Goal: Transaction & Acquisition: Purchase product/service

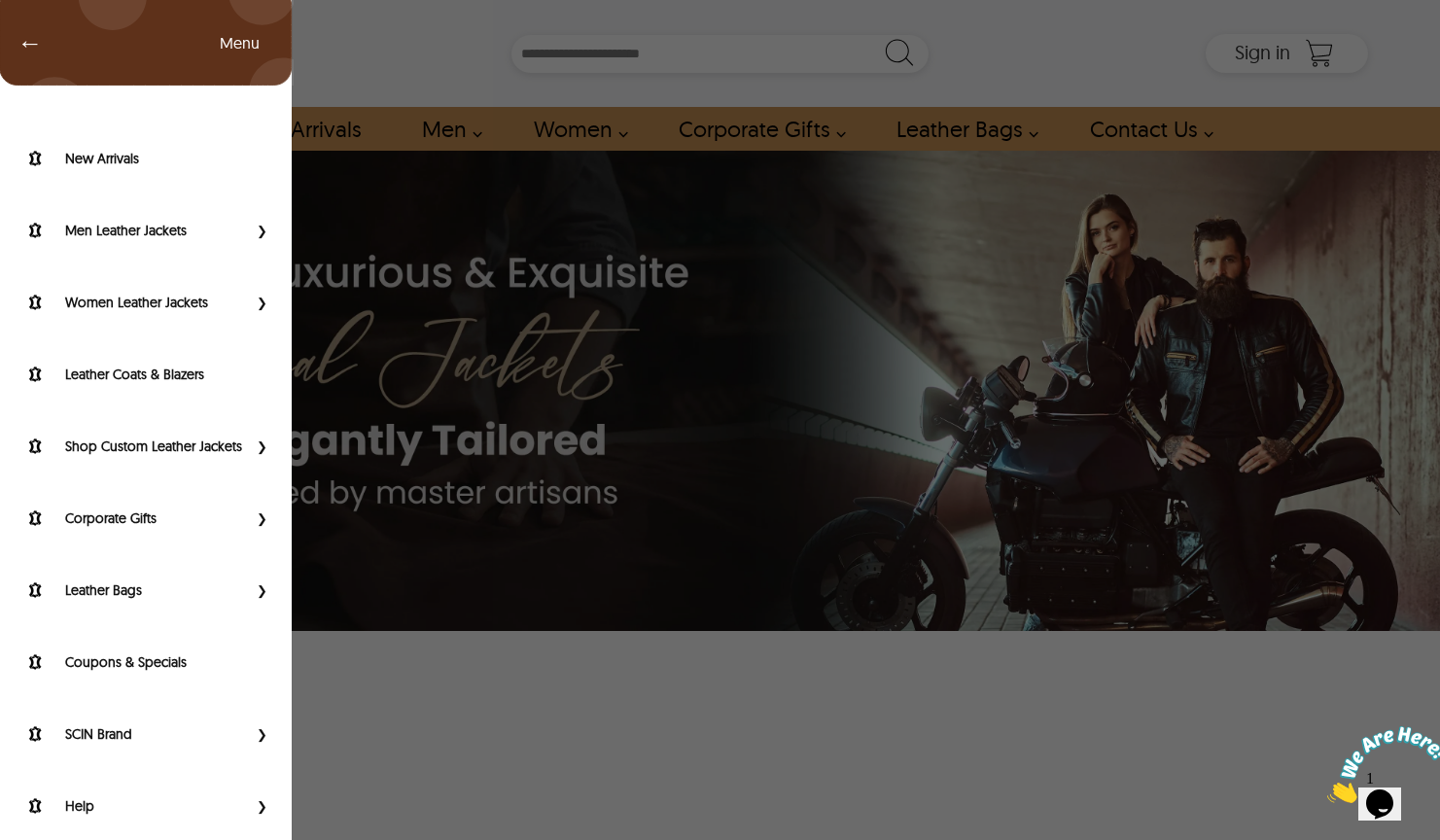
click at [72, 53] on div "← Menu New Arrivals Men Leather Jackets Aviator Leather Jackets Bomber Leather …" at bounding box center [720, 53] width 1296 height 107
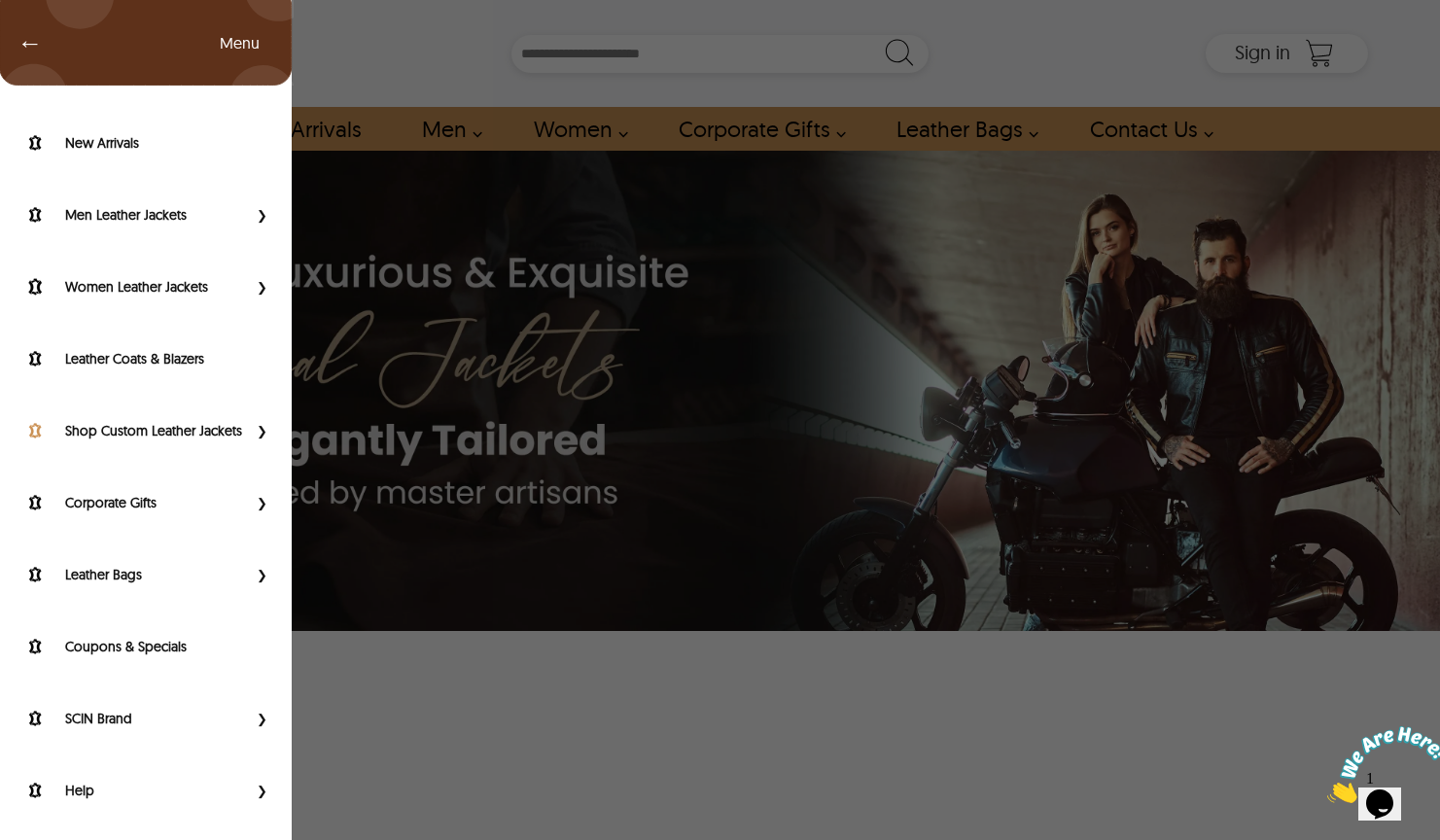
scroll to position [31, 0]
click at [222, 726] on label "SCIN Brand" at bounding box center [157, 719] width 182 height 20
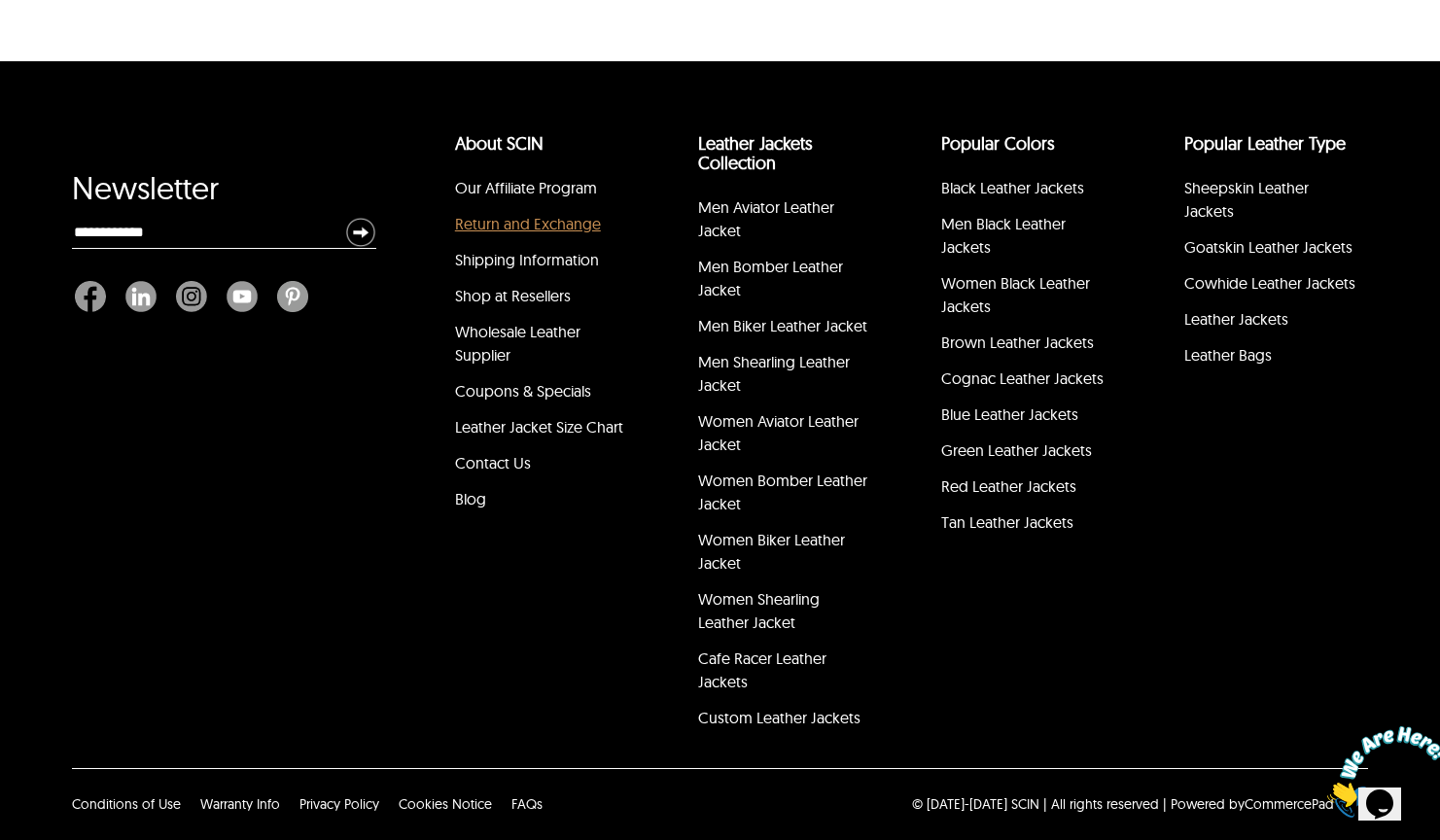
scroll to position [11056, 0]
click at [522, 303] on link "Shop at Resellers" at bounding box center [513, 296] width 116 height 20
click at [478, 509] on link "Blog" at bounding box center [471, 499] width 31 height 20
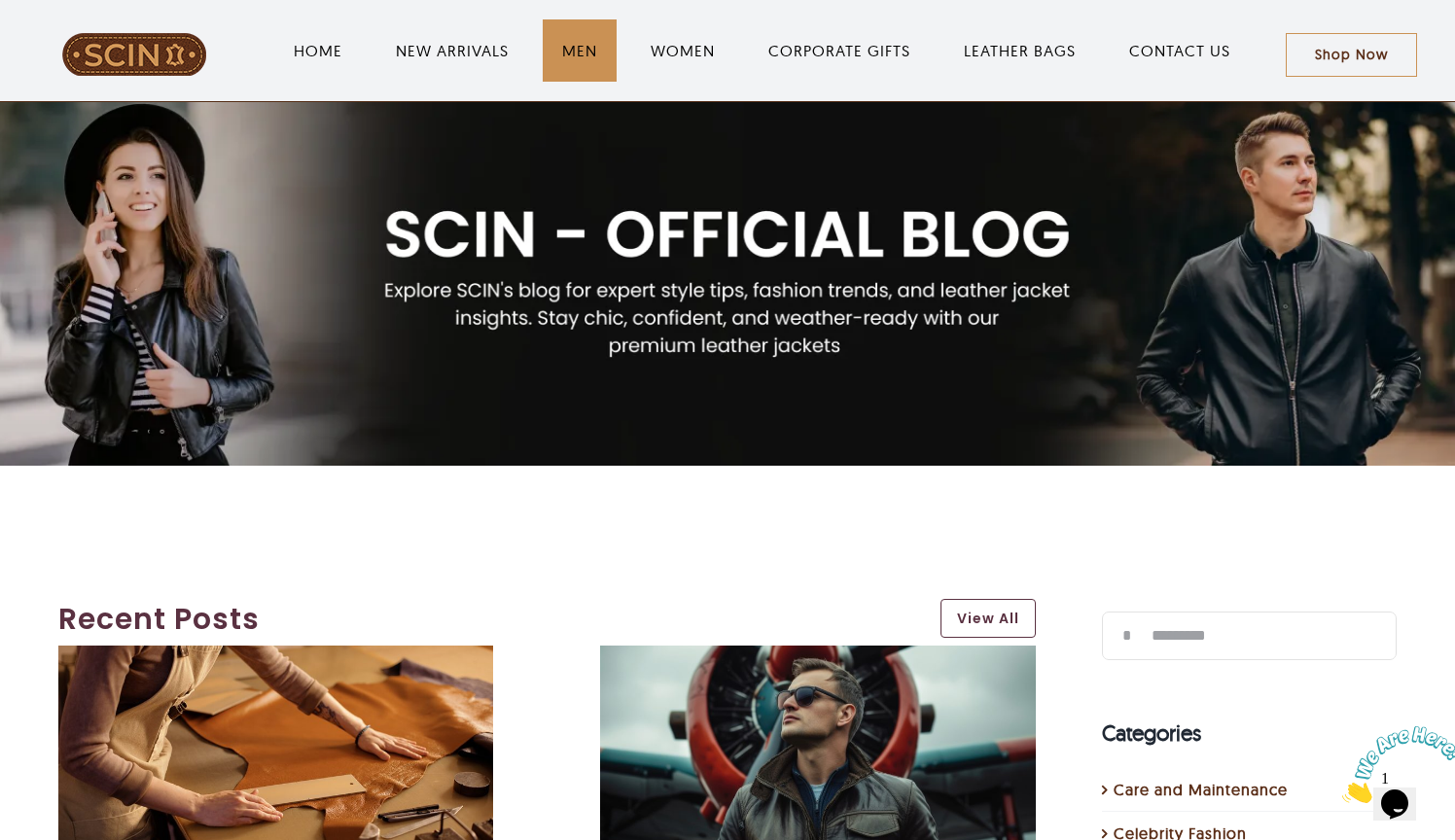
click at [591, 60] on span "MEN" at bounding box center [580, 51] width 35 height 23
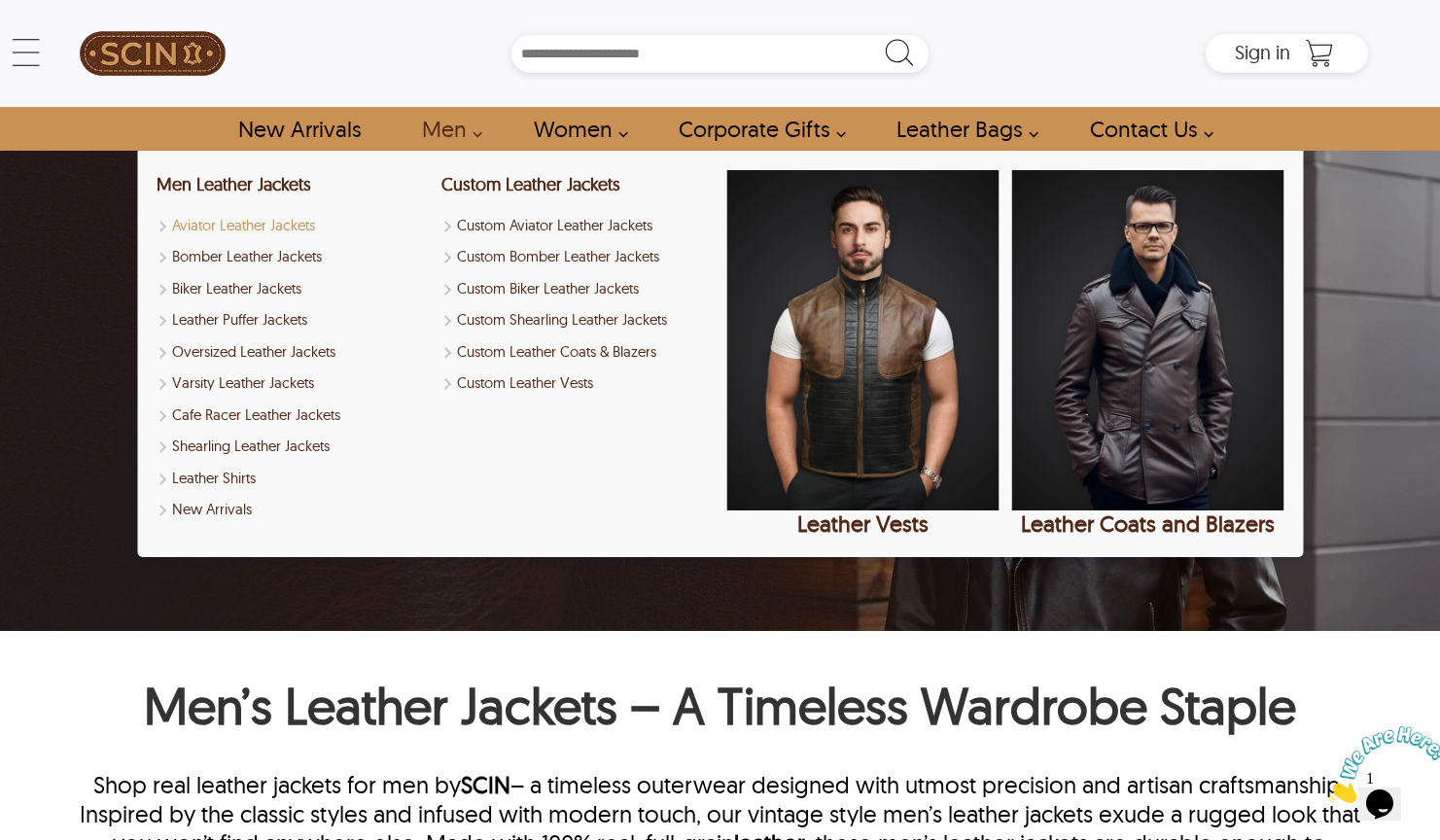
click at [291, 227] on link "Aviator Leather Jackets" at bounding box center [293, 226] width 272 height 23
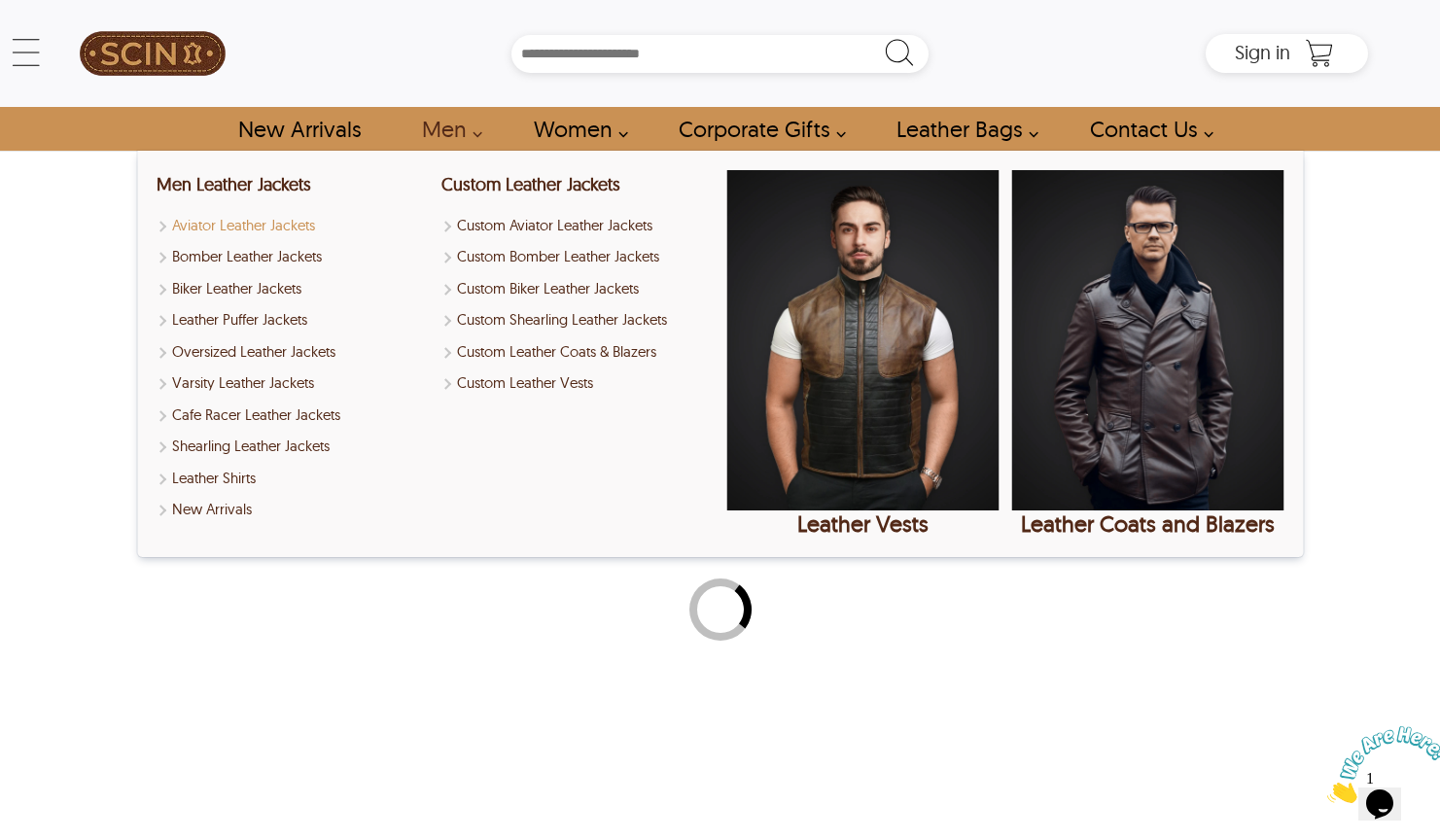
select select "********"
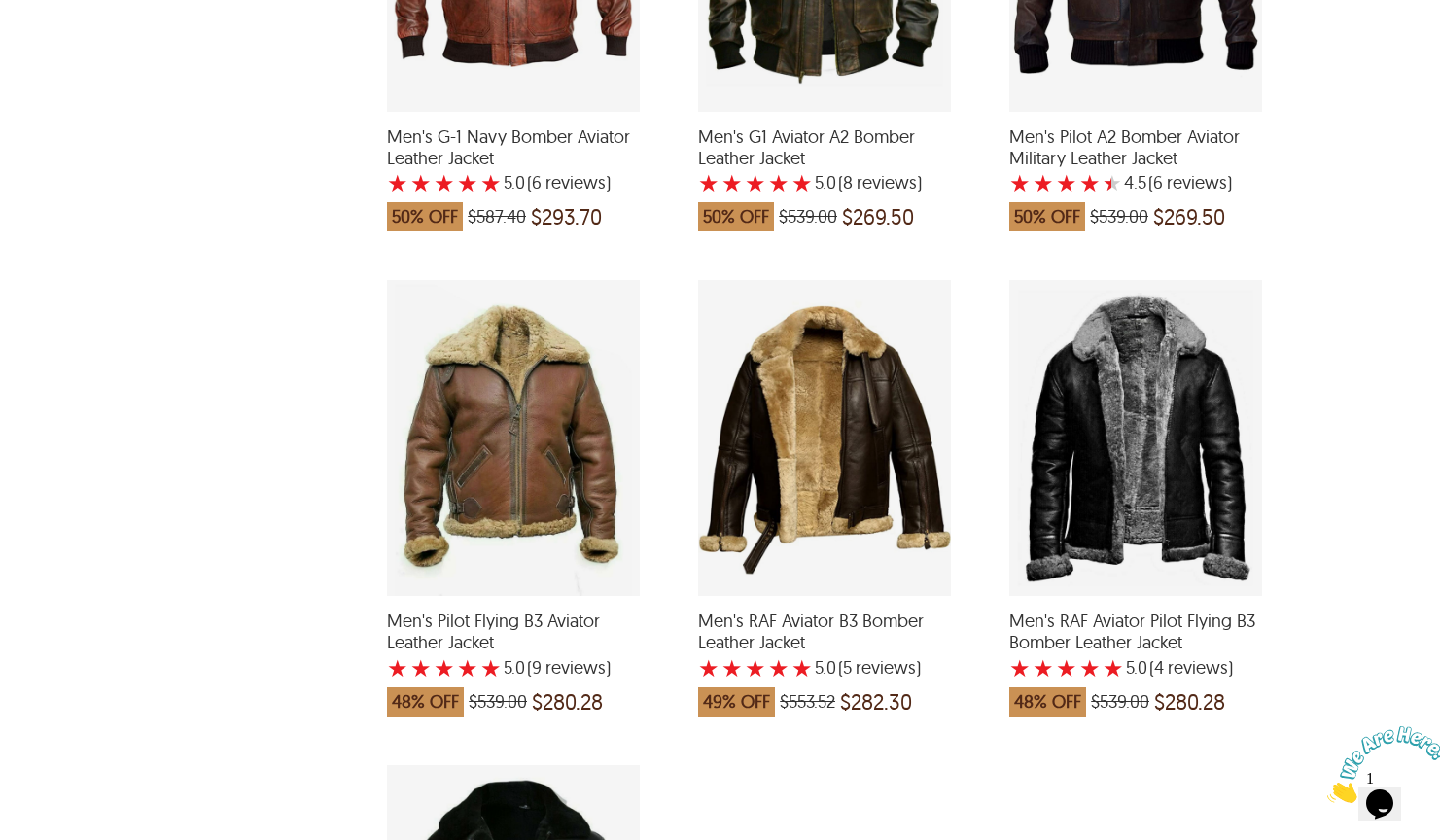
scroll to position [1623, 0]
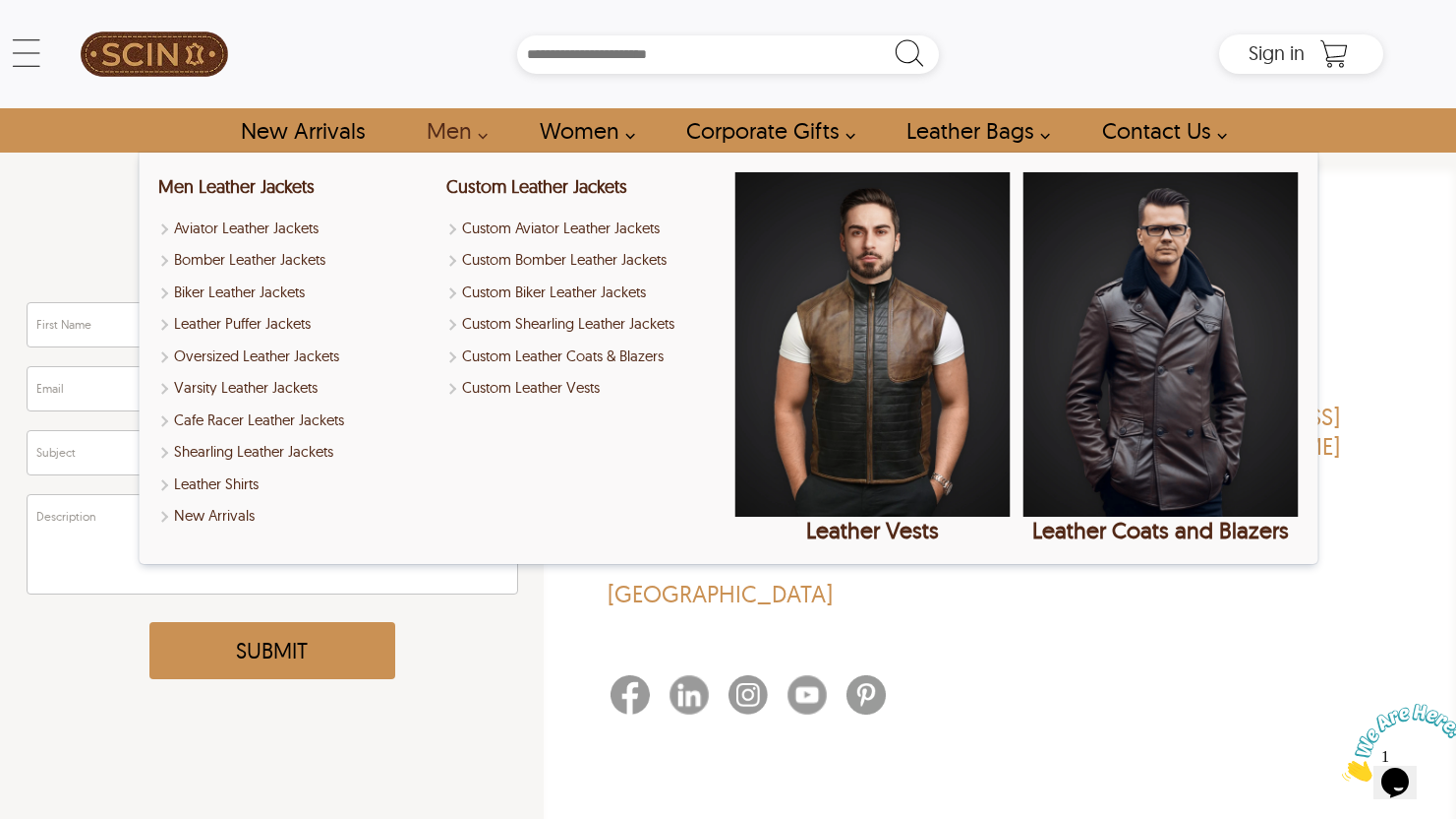
click at [466, 131] on link "Men" at bounding box center [450, 130] width 94 height 45
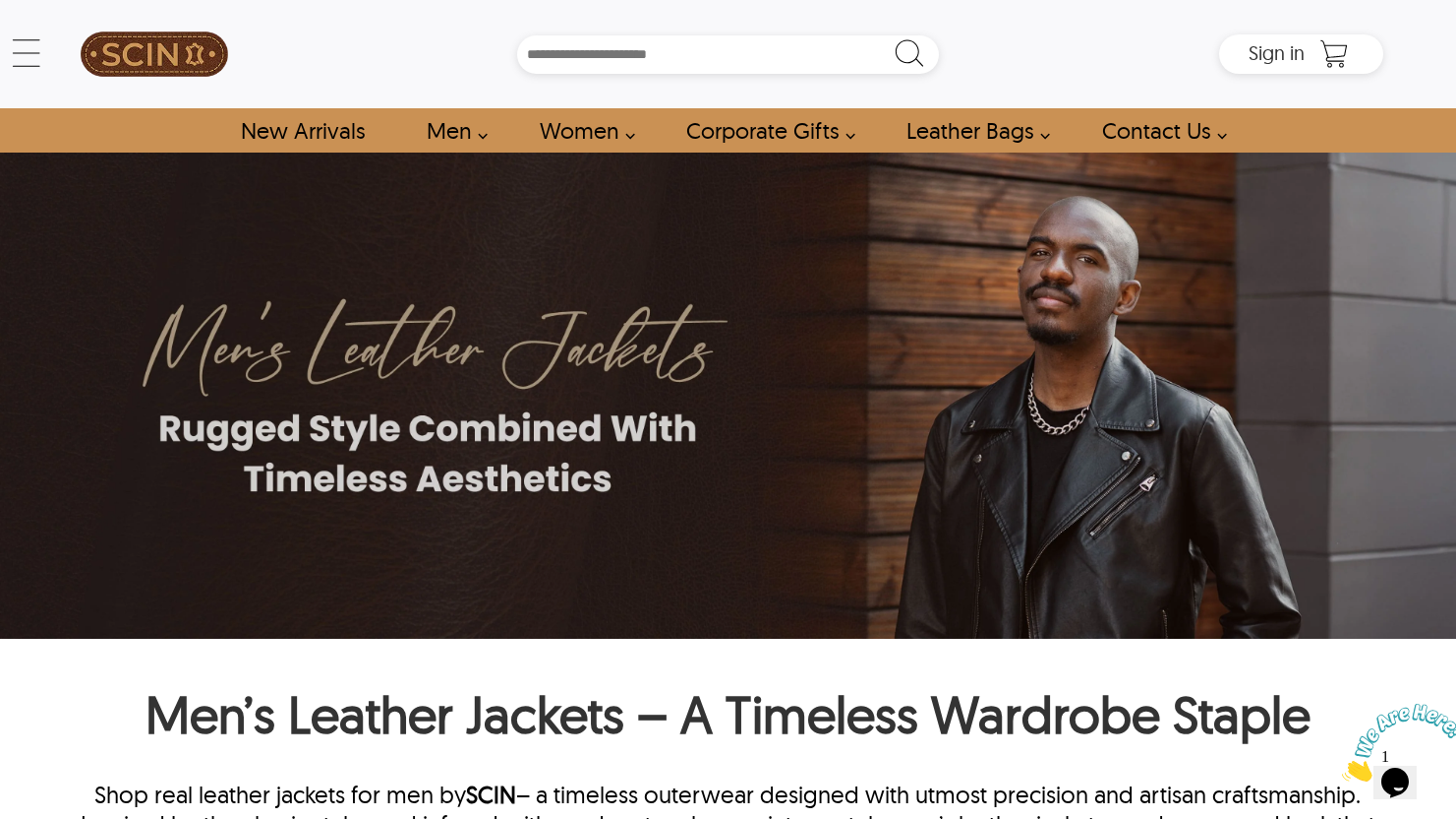
click at [481, 136] on link "Men" at bounding box center [450, 130] width 94 height 45
click at [449, 128] on link "Men" at bounding box center [450, 130] width 94 height 45
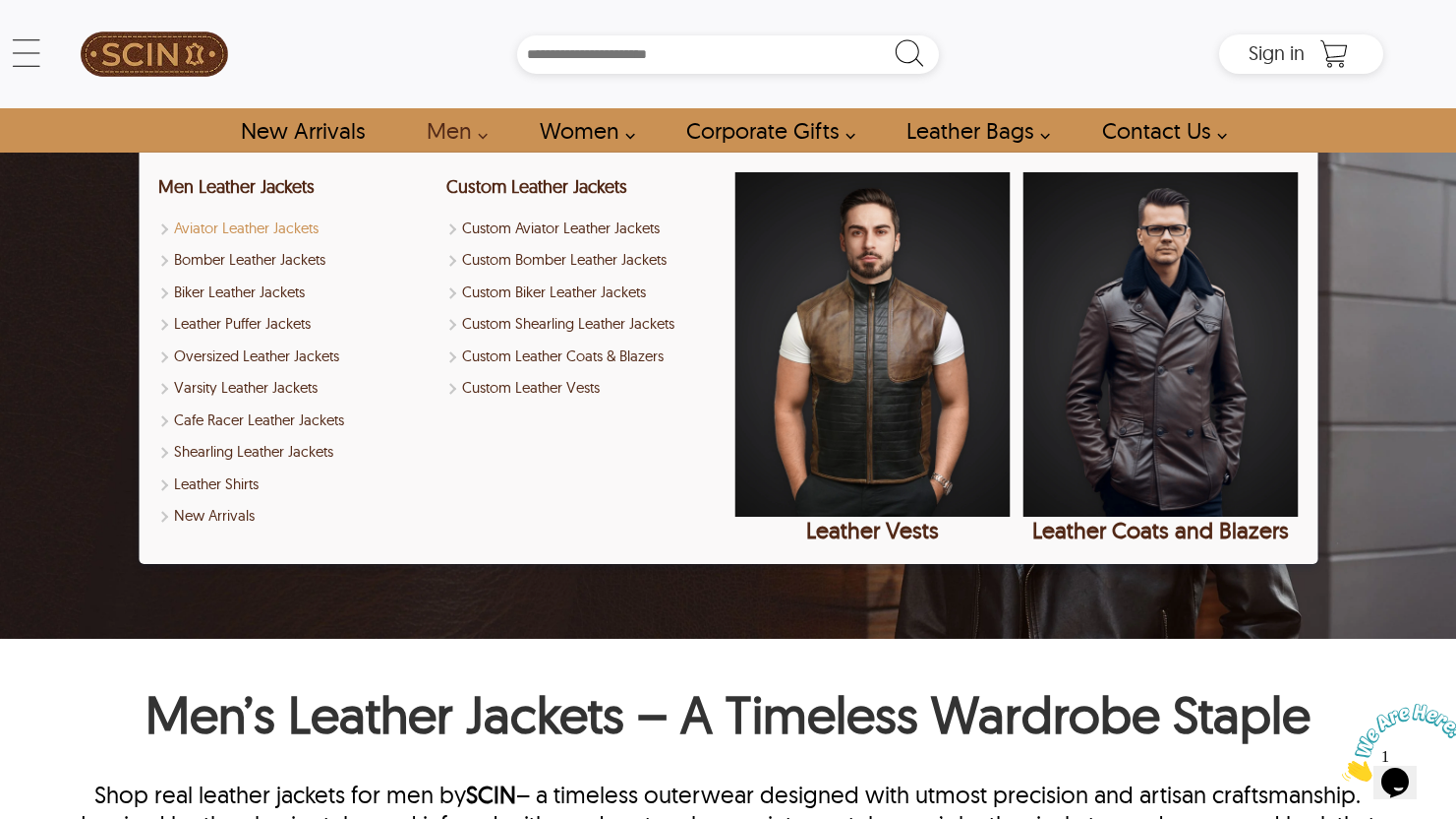
click at [253, 232] on link "Aviator Leather Jackets" at bounding box center [296, 229] width 275 height 23
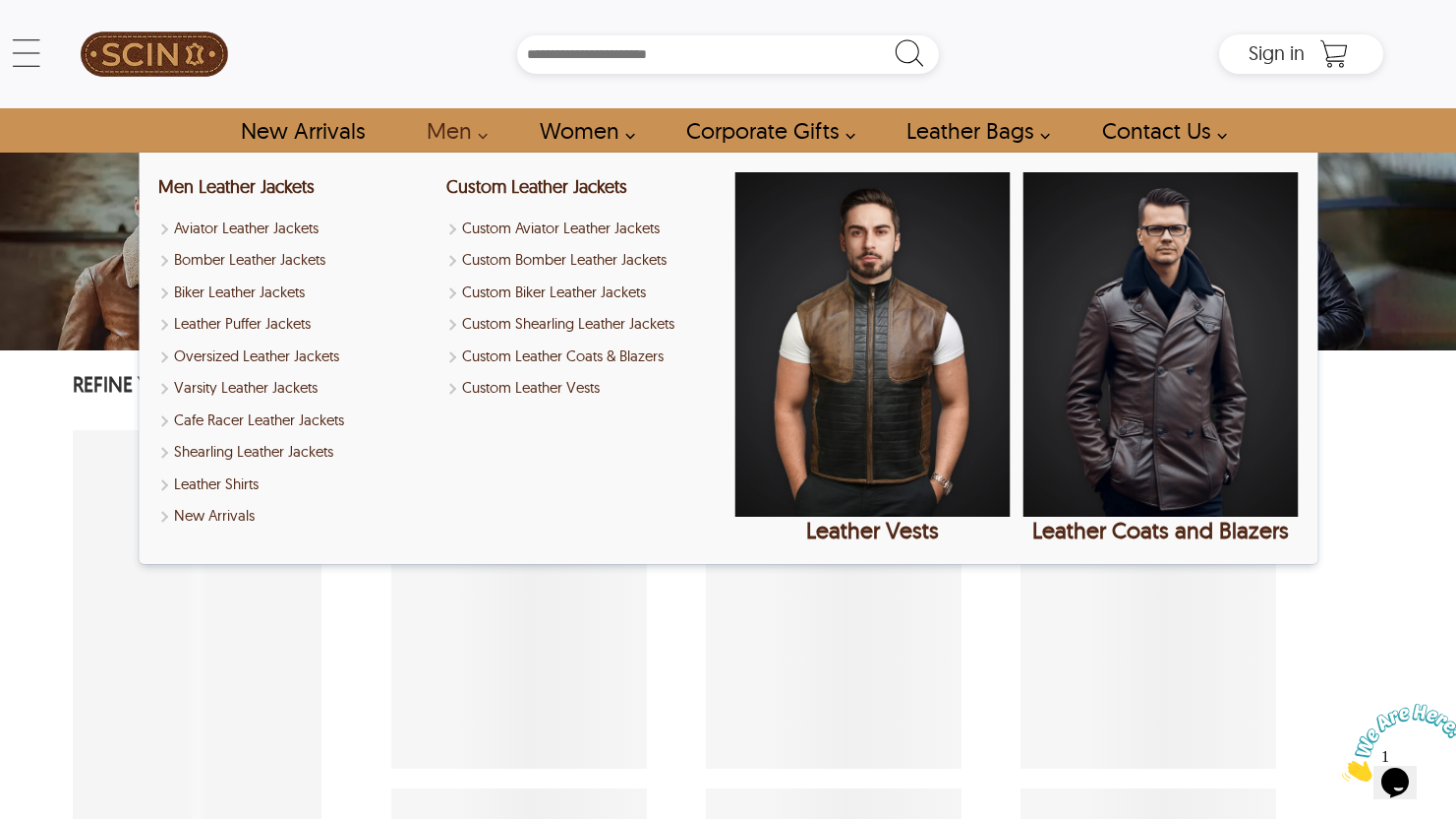
select select "********"
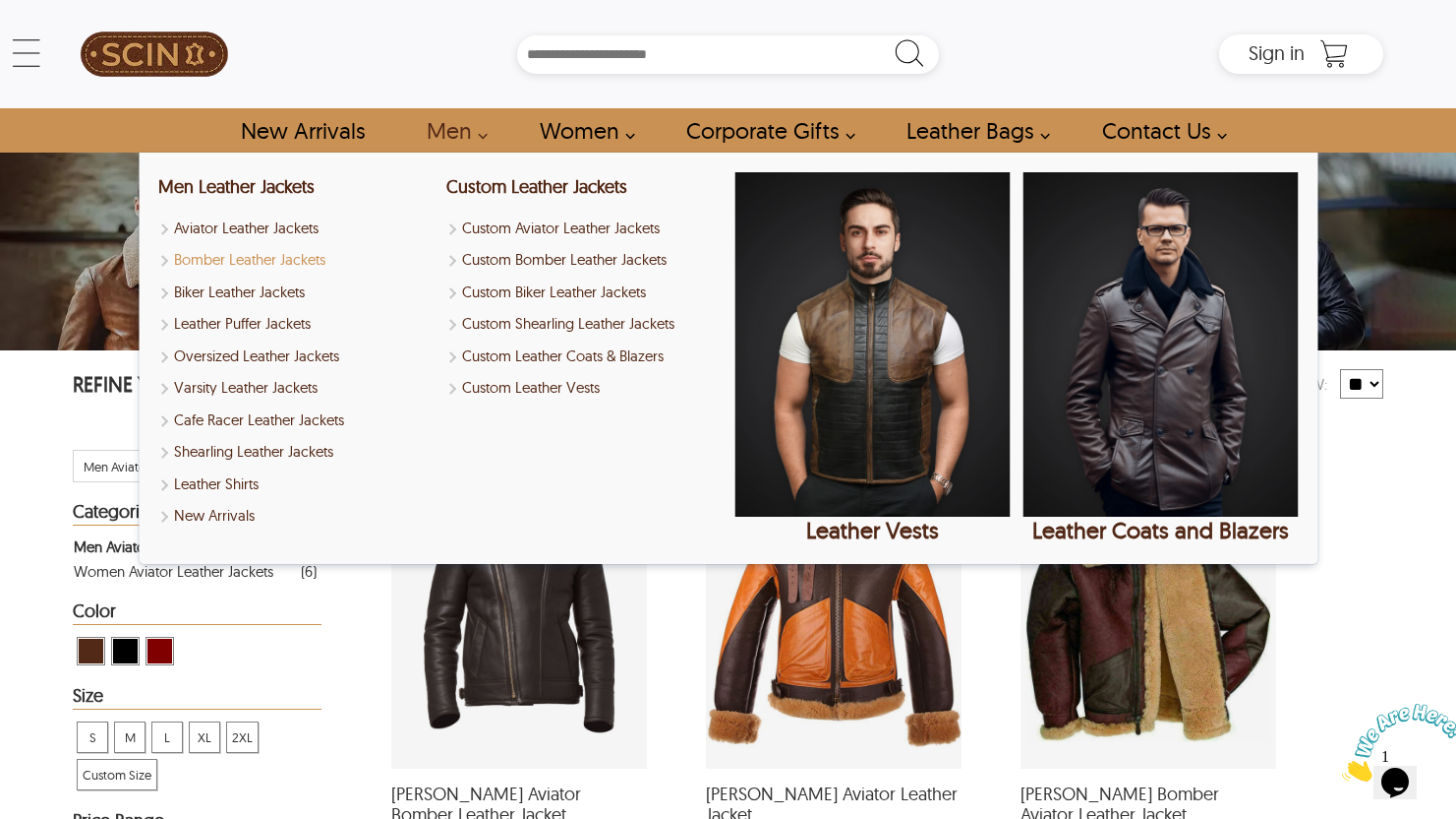
click at [304, 256] on link "Bomber Leather Jackets" at bounding box center [296, 259] width 275 height 23
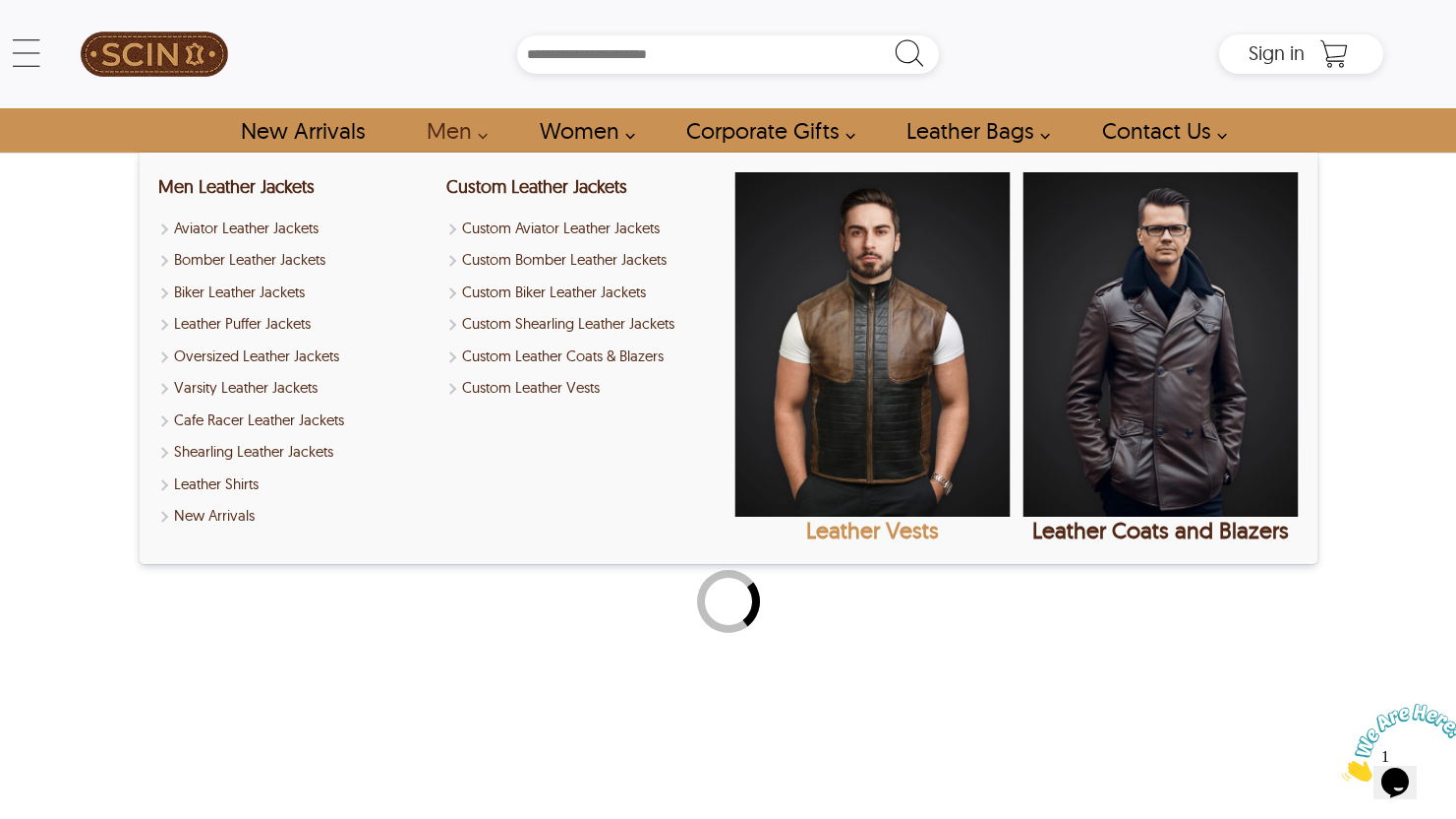
select select "********"
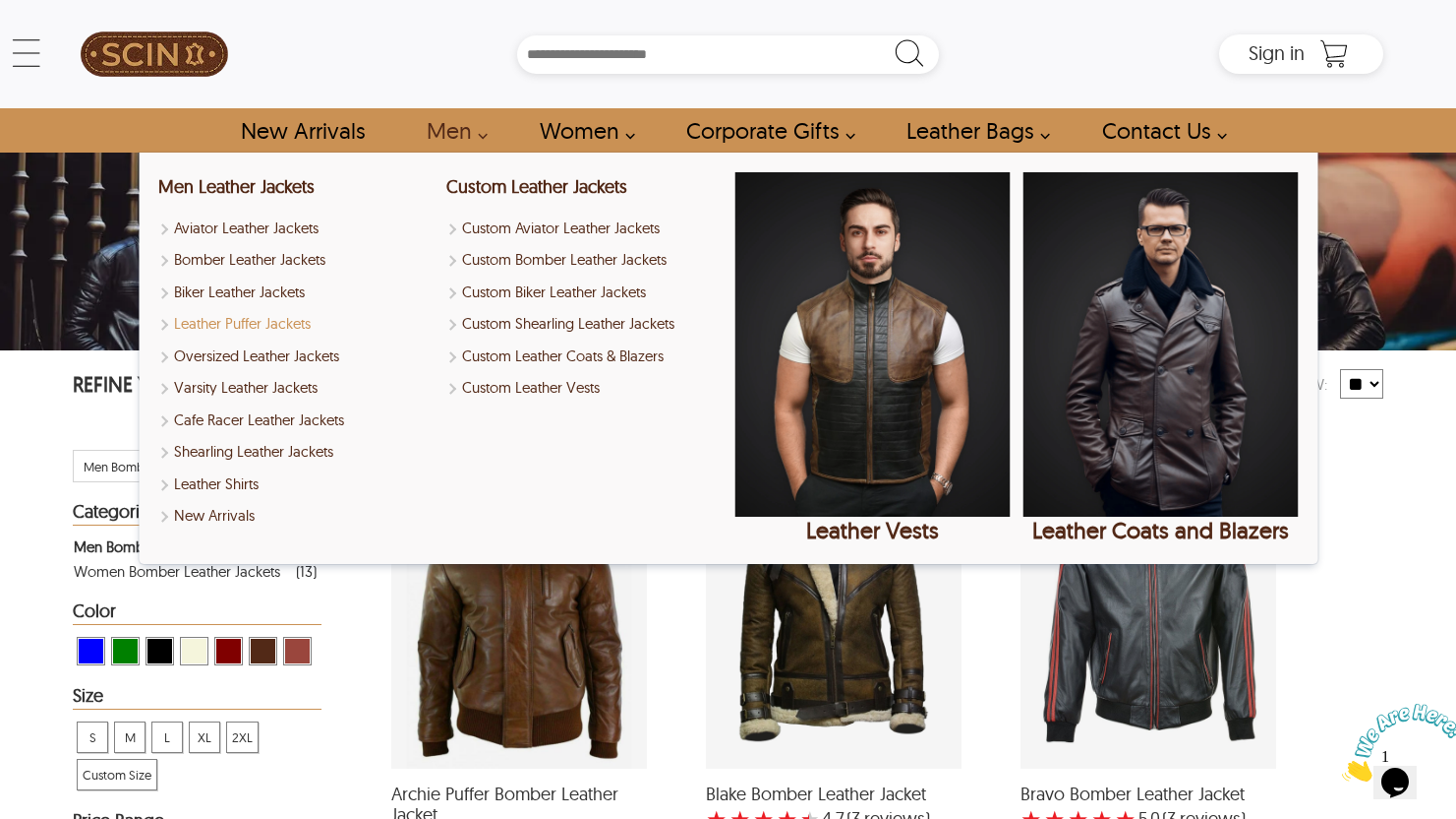
click at [249, 313] on link "Leather Puffer Jackets" at bounding box center [296, 324] width 275 height 23
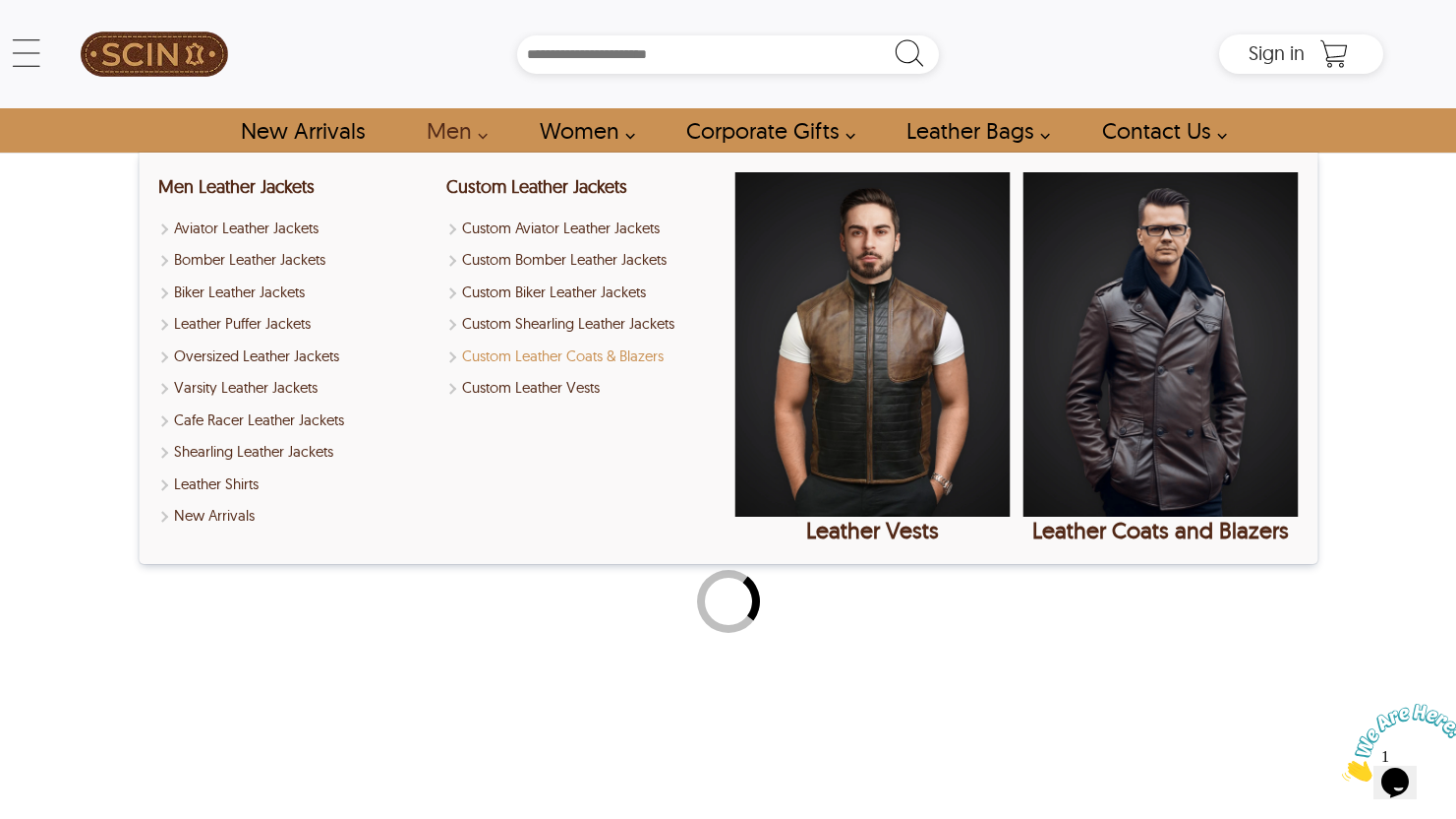
select select "********"
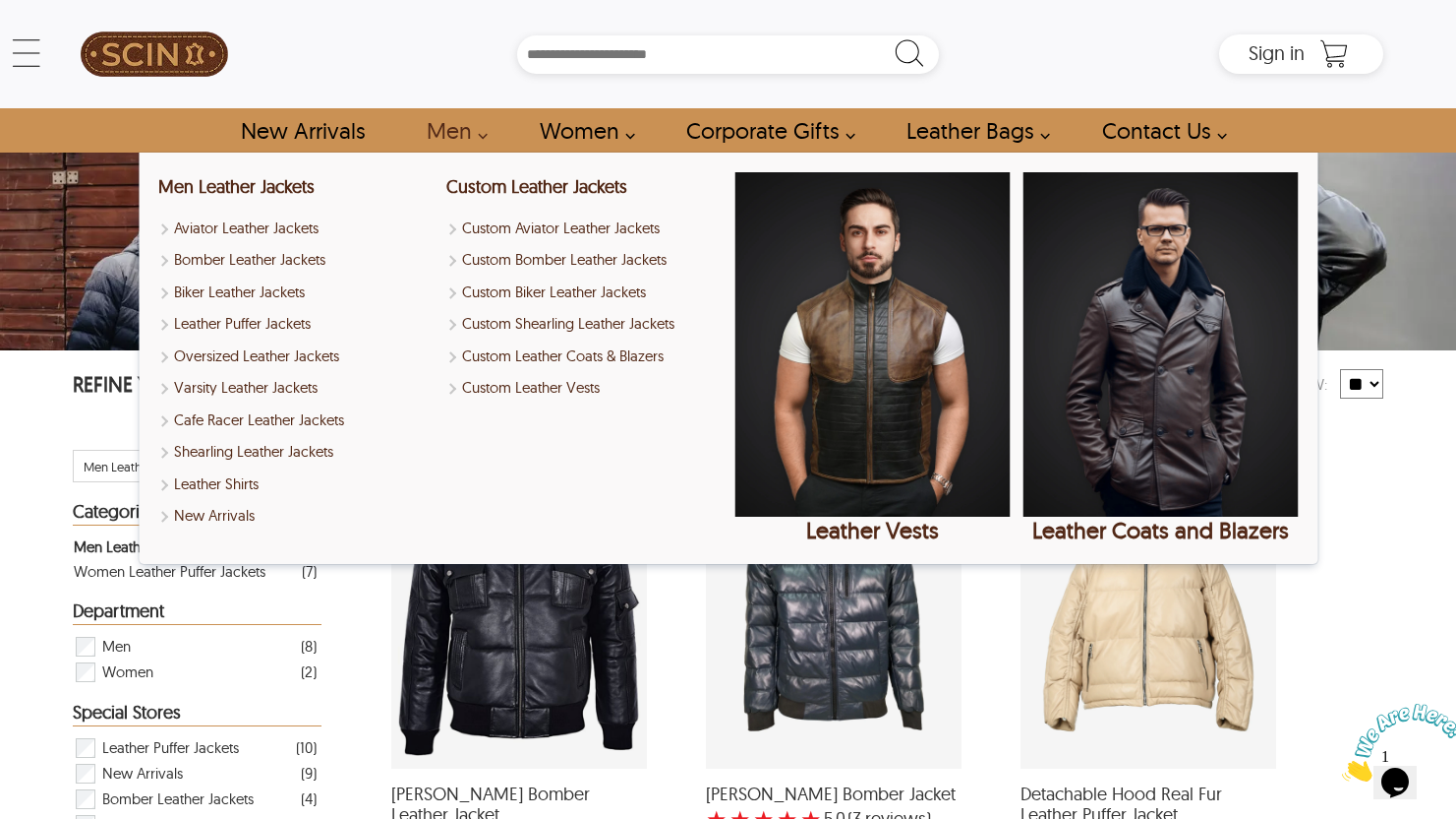
click at [445, 127] on link "Men" at bounding box center [450, 130] width 94 height 45
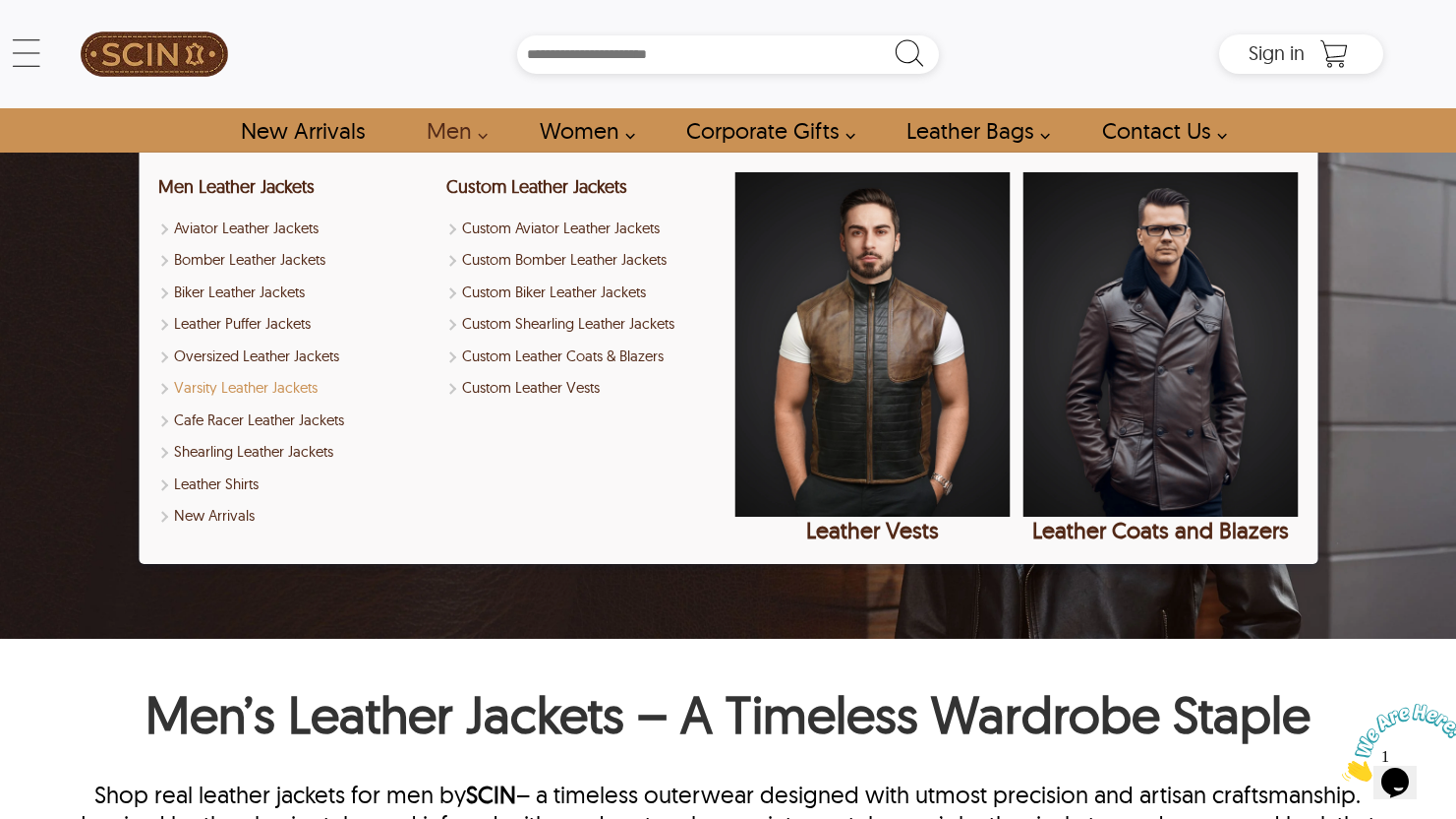
click at [246, 382] on link "Varsity Leather Jackets" at bounding box center [296, 387] width 275 height 23
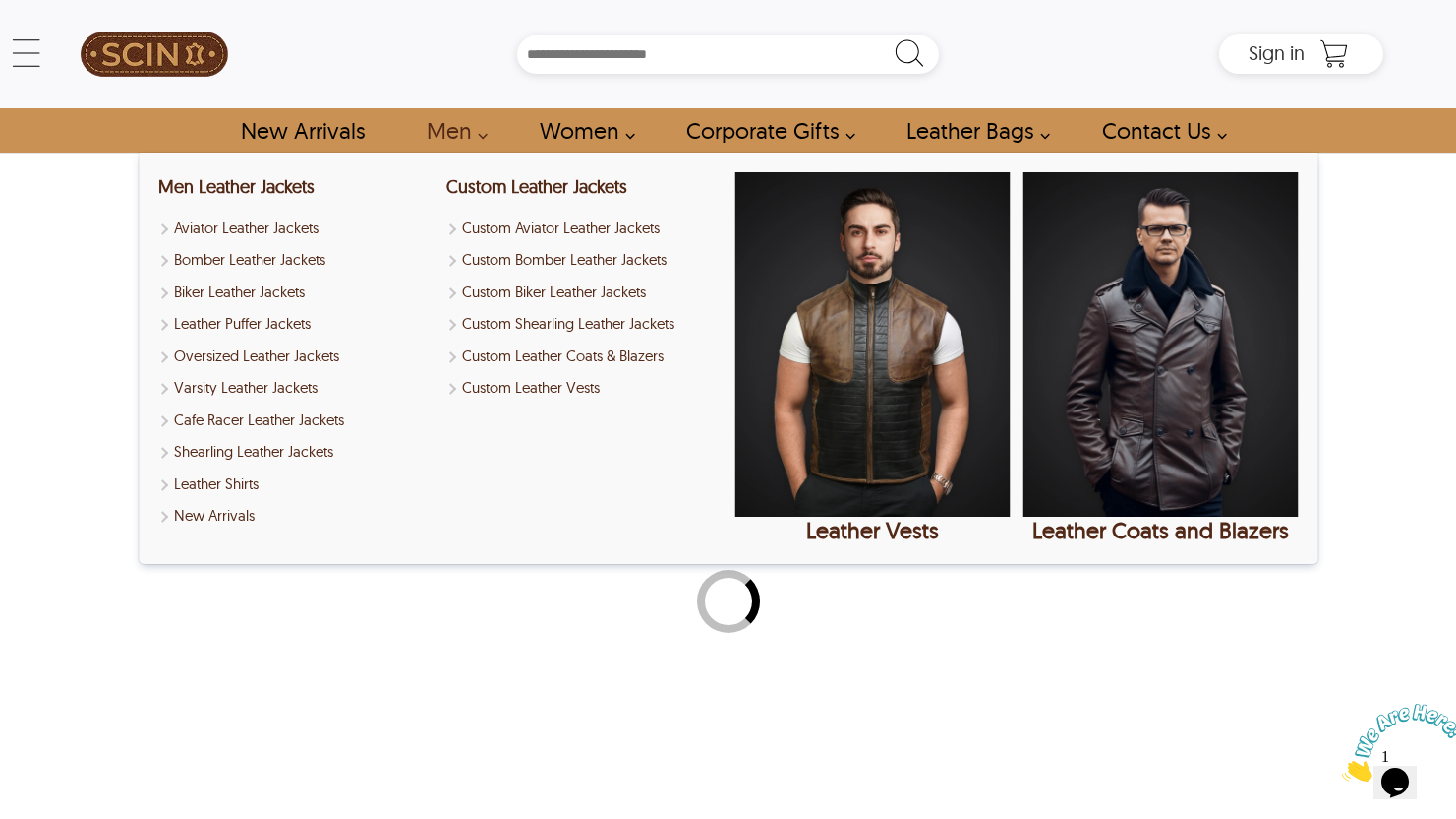
select select "********"
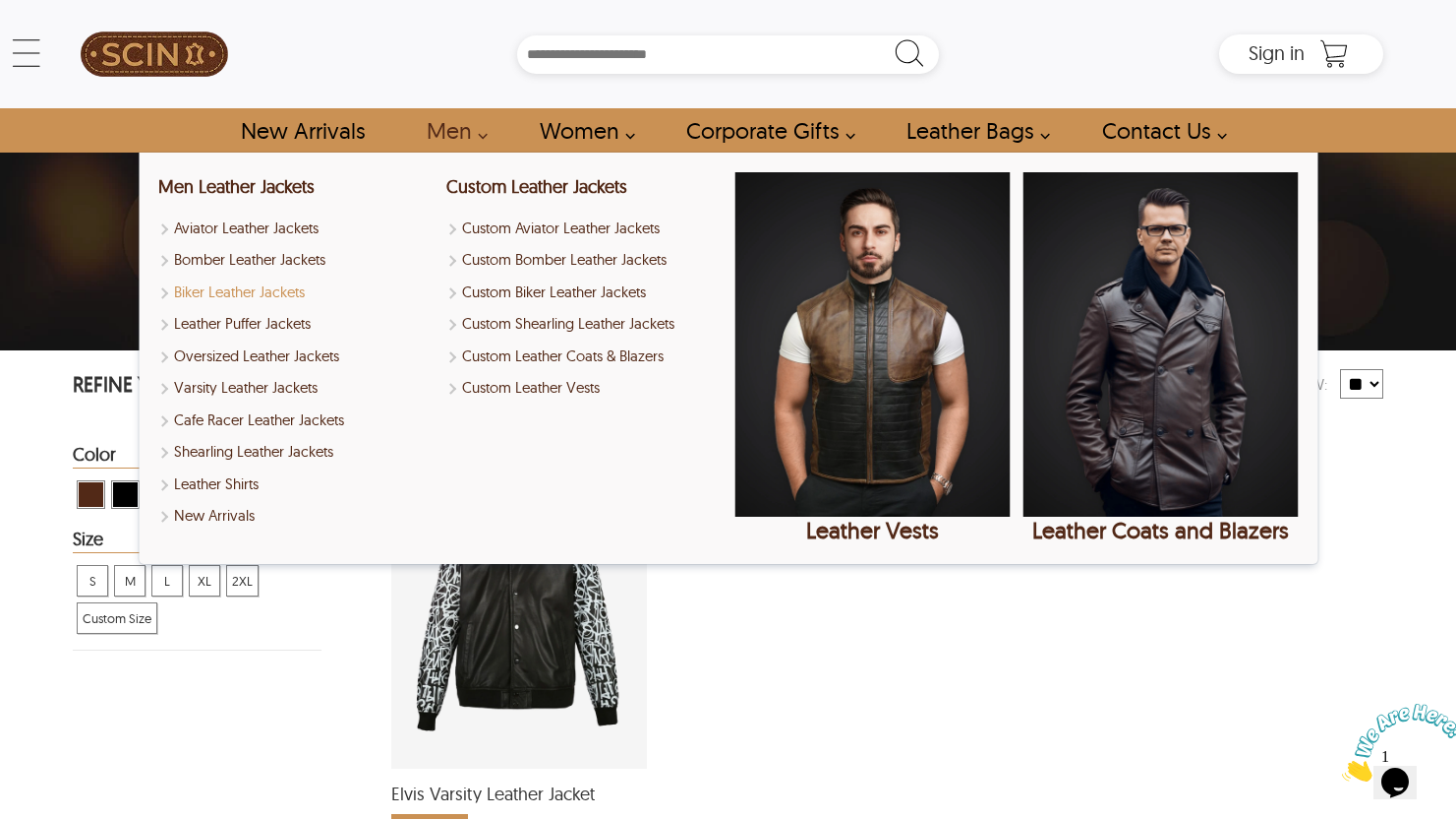
click at [284, 291] on link "Biker Leather Jackets" at bounding box center [296, 292] width 275 height 23
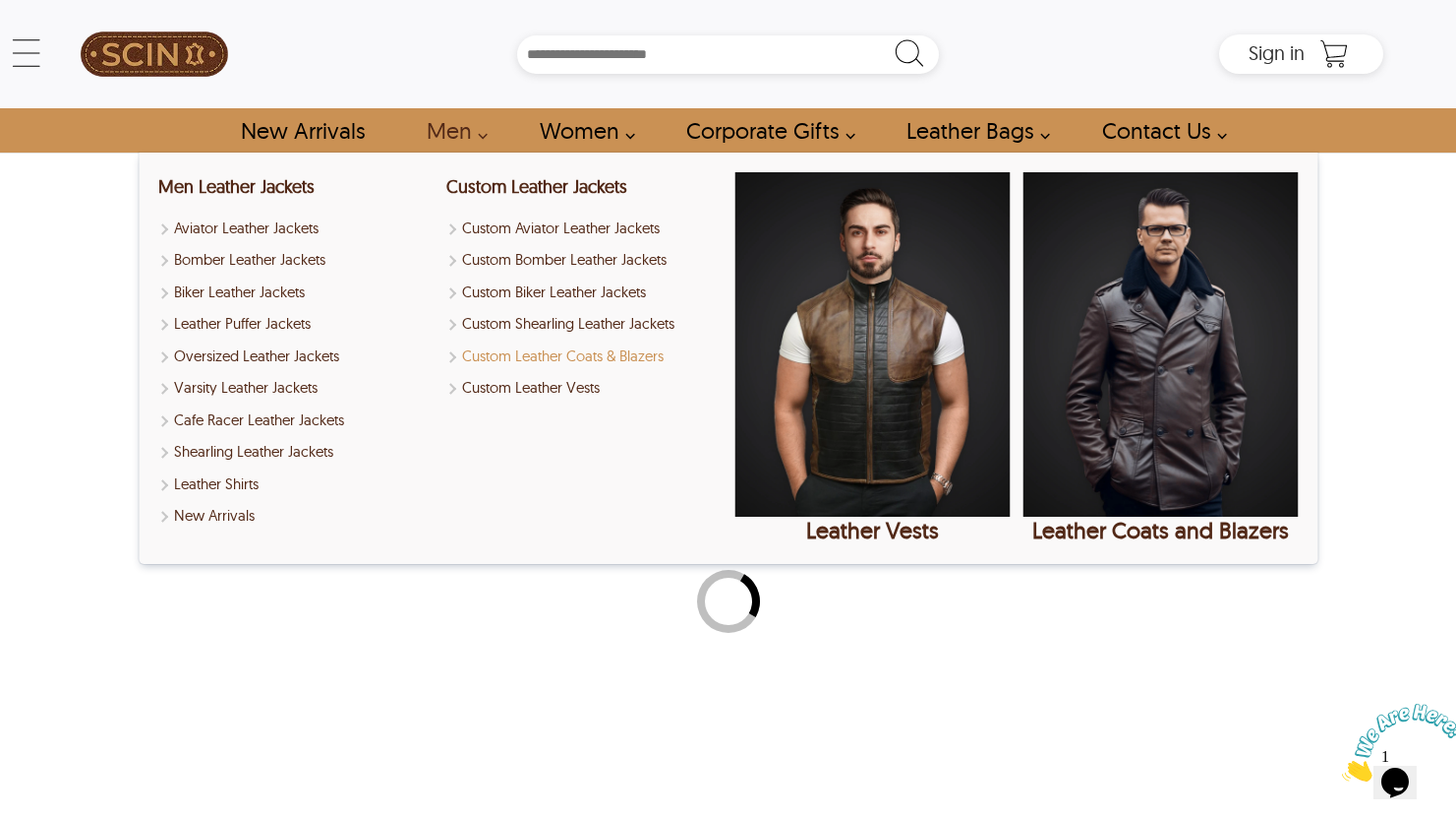
select select "********"
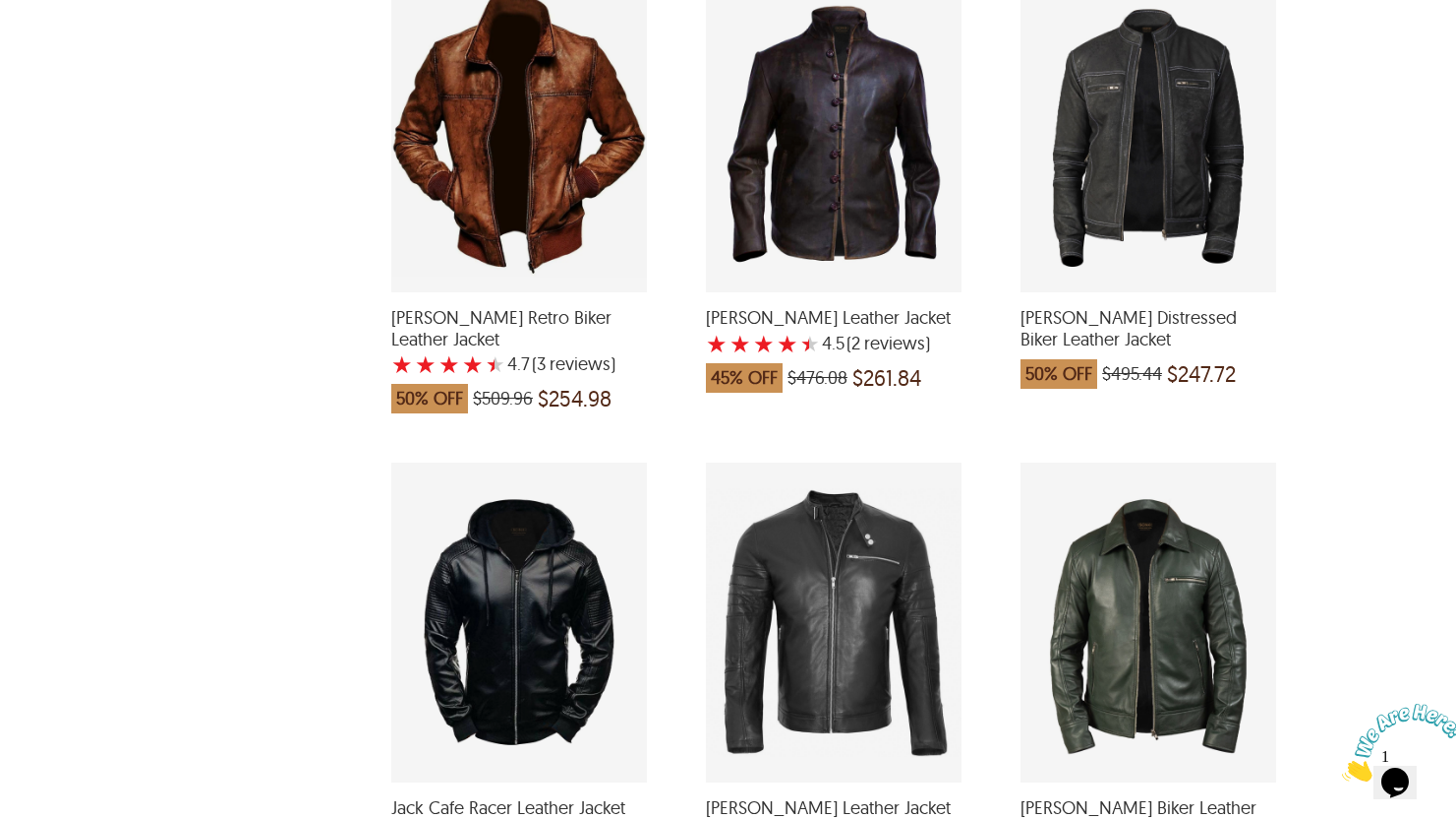
scroll to position [1906, 0]
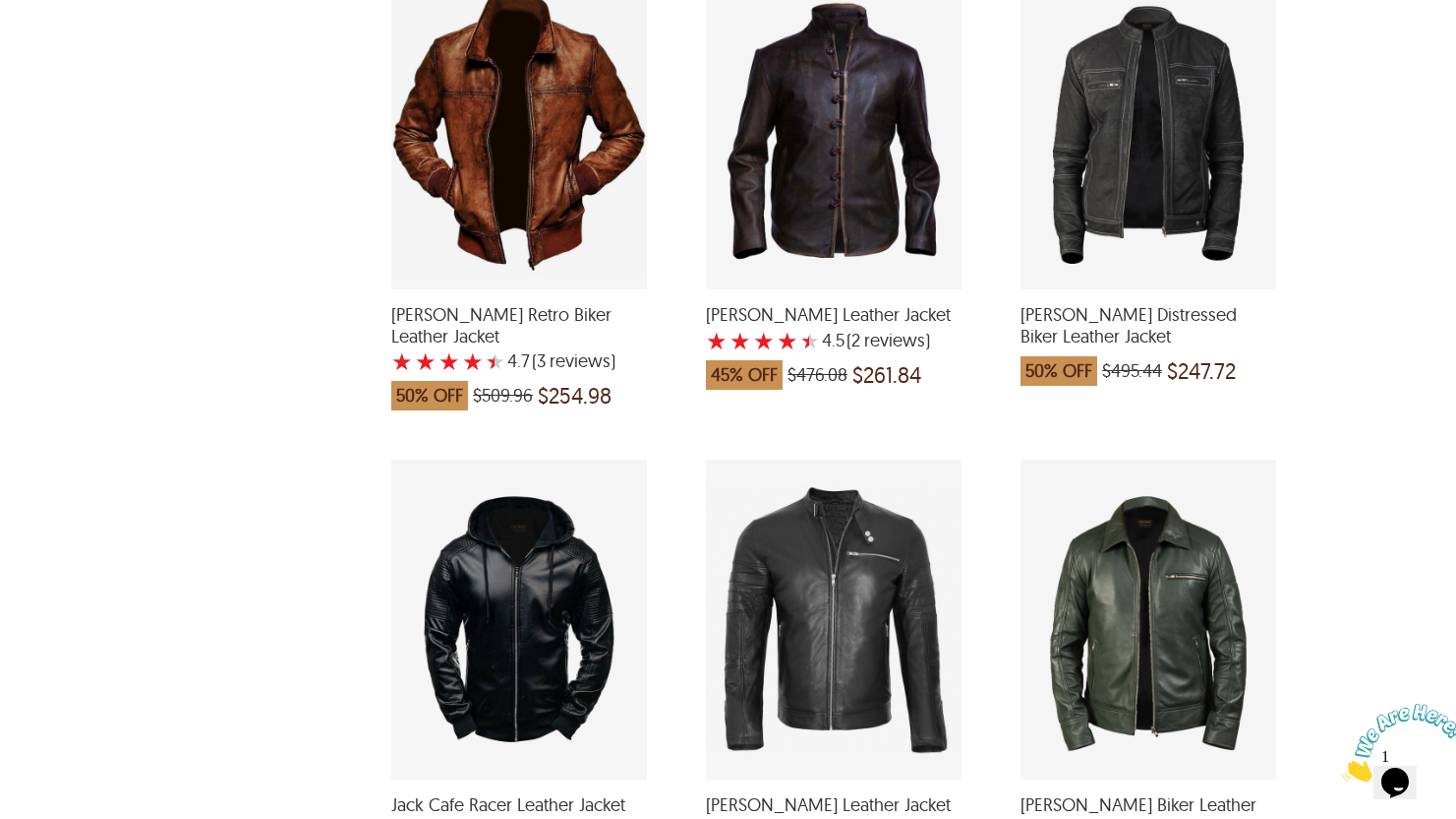
click at [557, 148] on div "Abel Retro Biker Leather Jacket with a 4.666666666666667 Star Rating 3 Product …" at bounding box center [519, 129] width 255 height 320
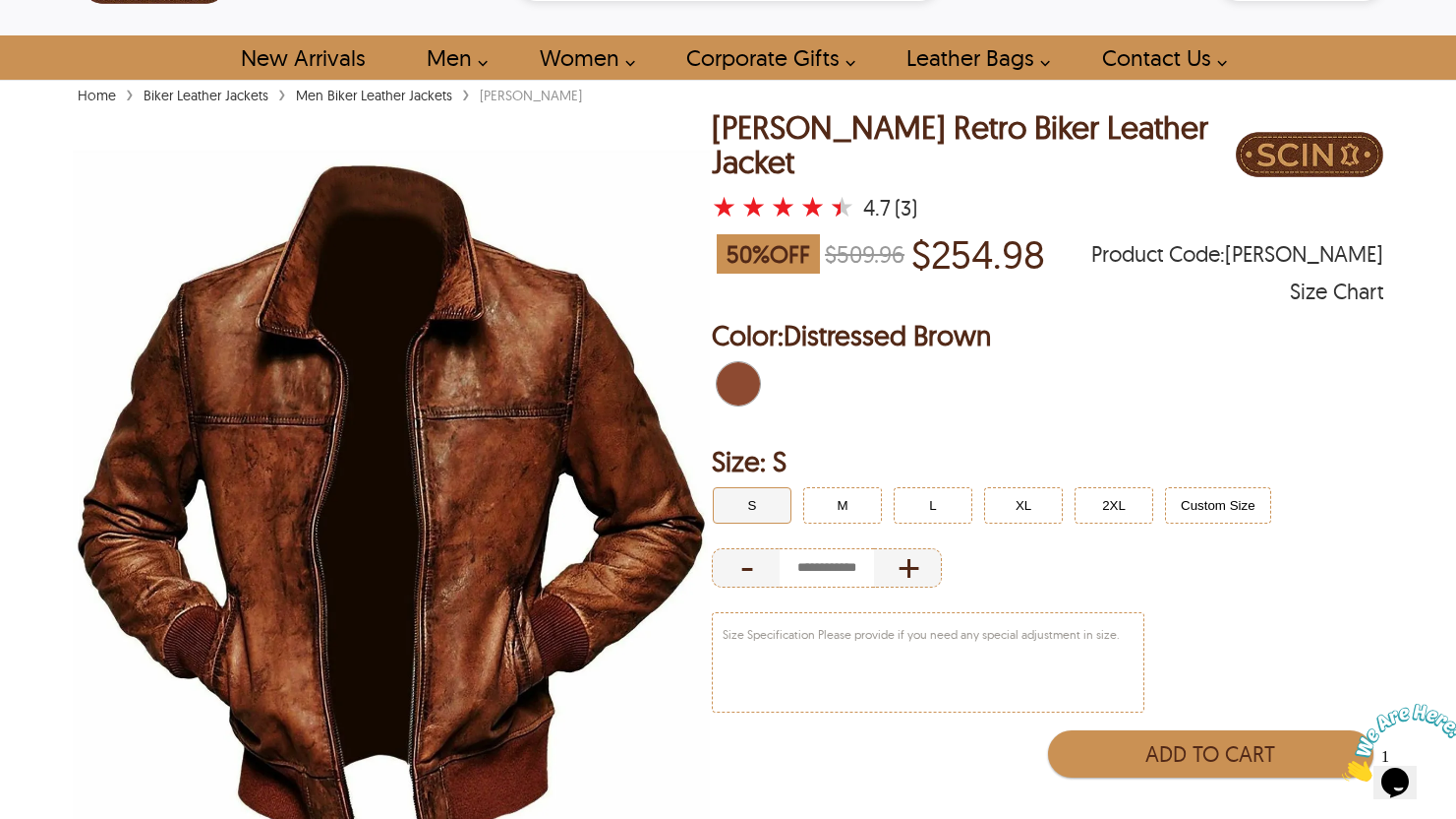
scroll to position [74, 0]
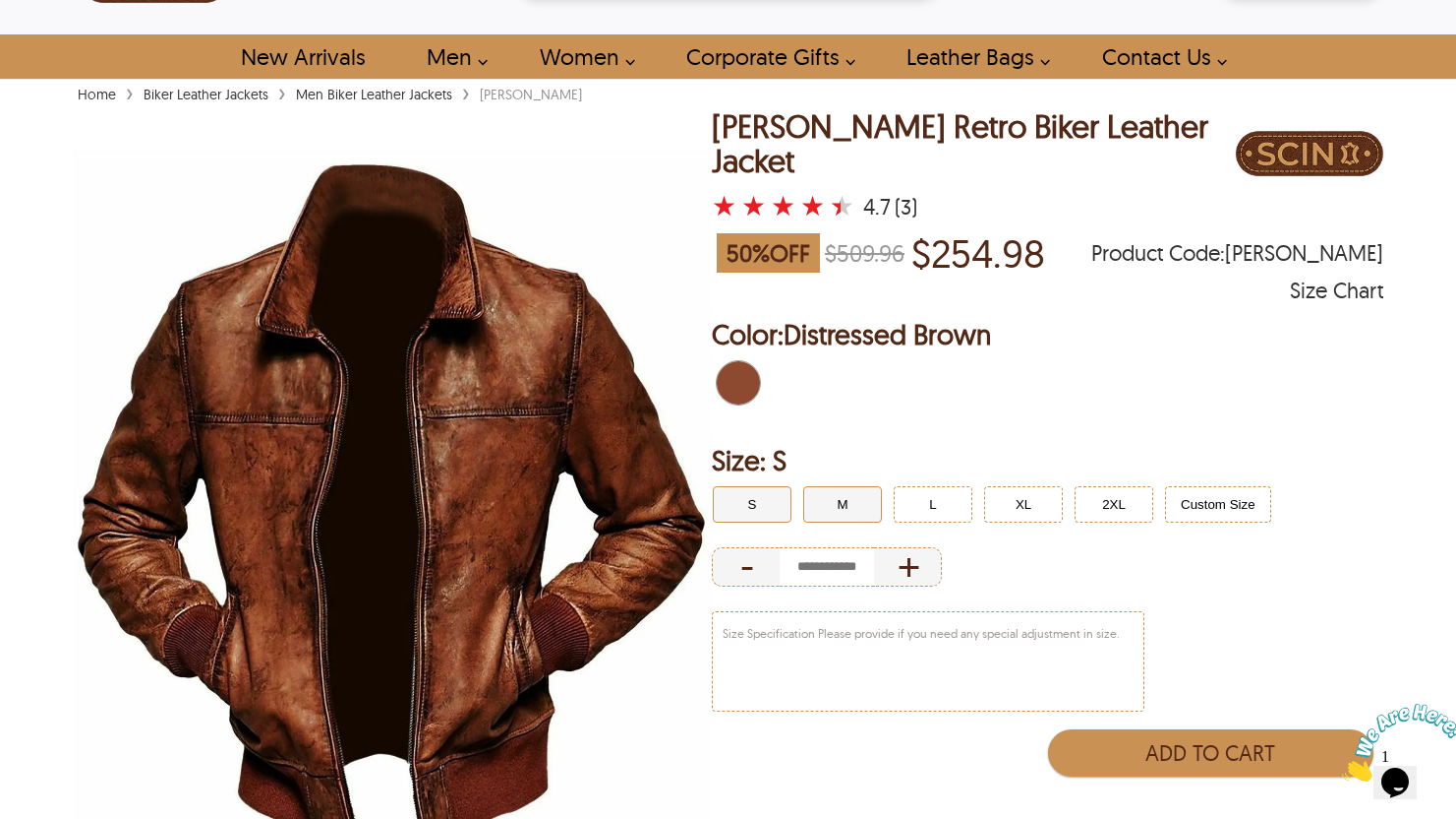
click at [829, 486] on button "M" at bounding box center [842, 504] width 78 height 37
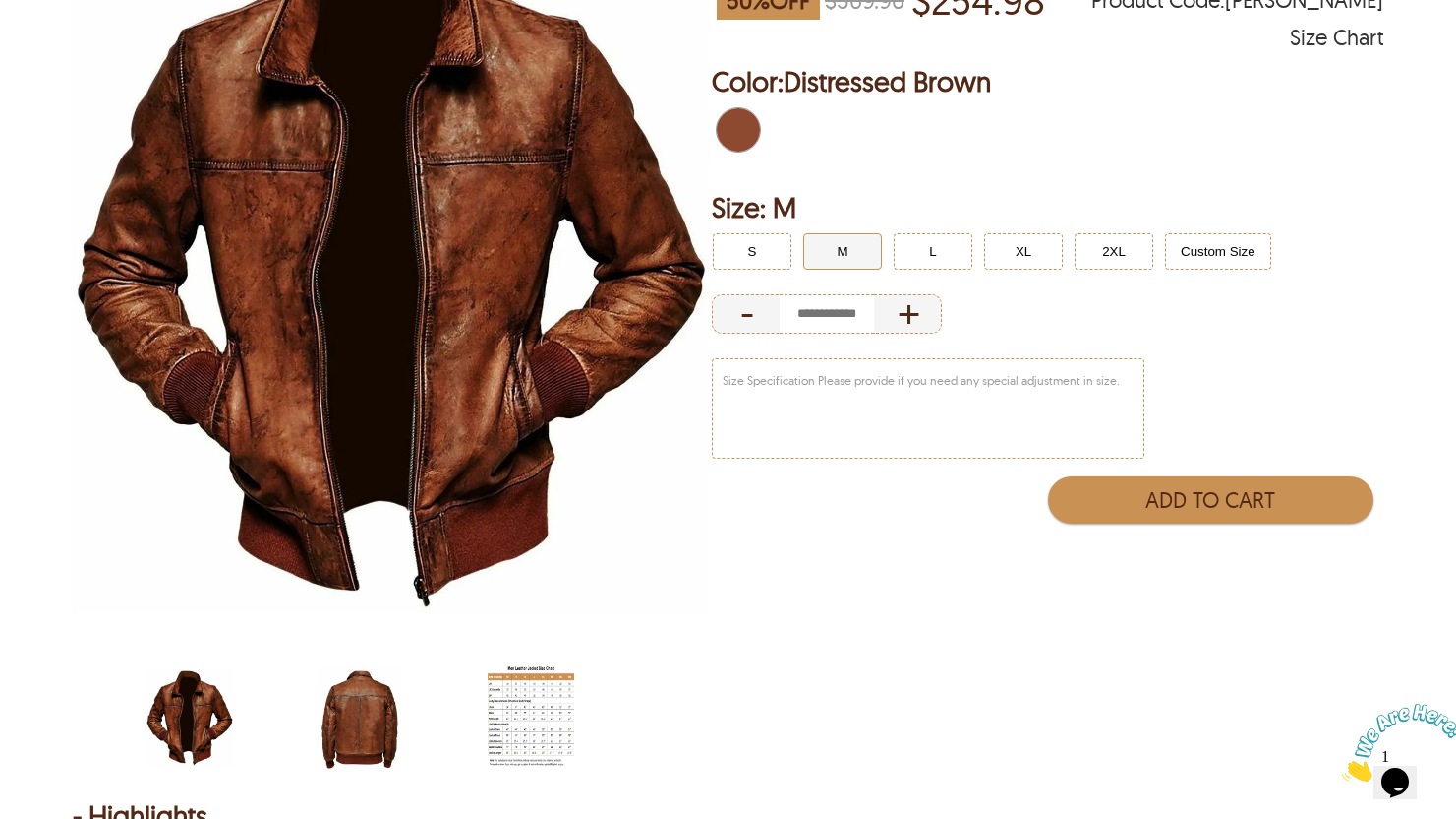
scroll to position [354, 0]
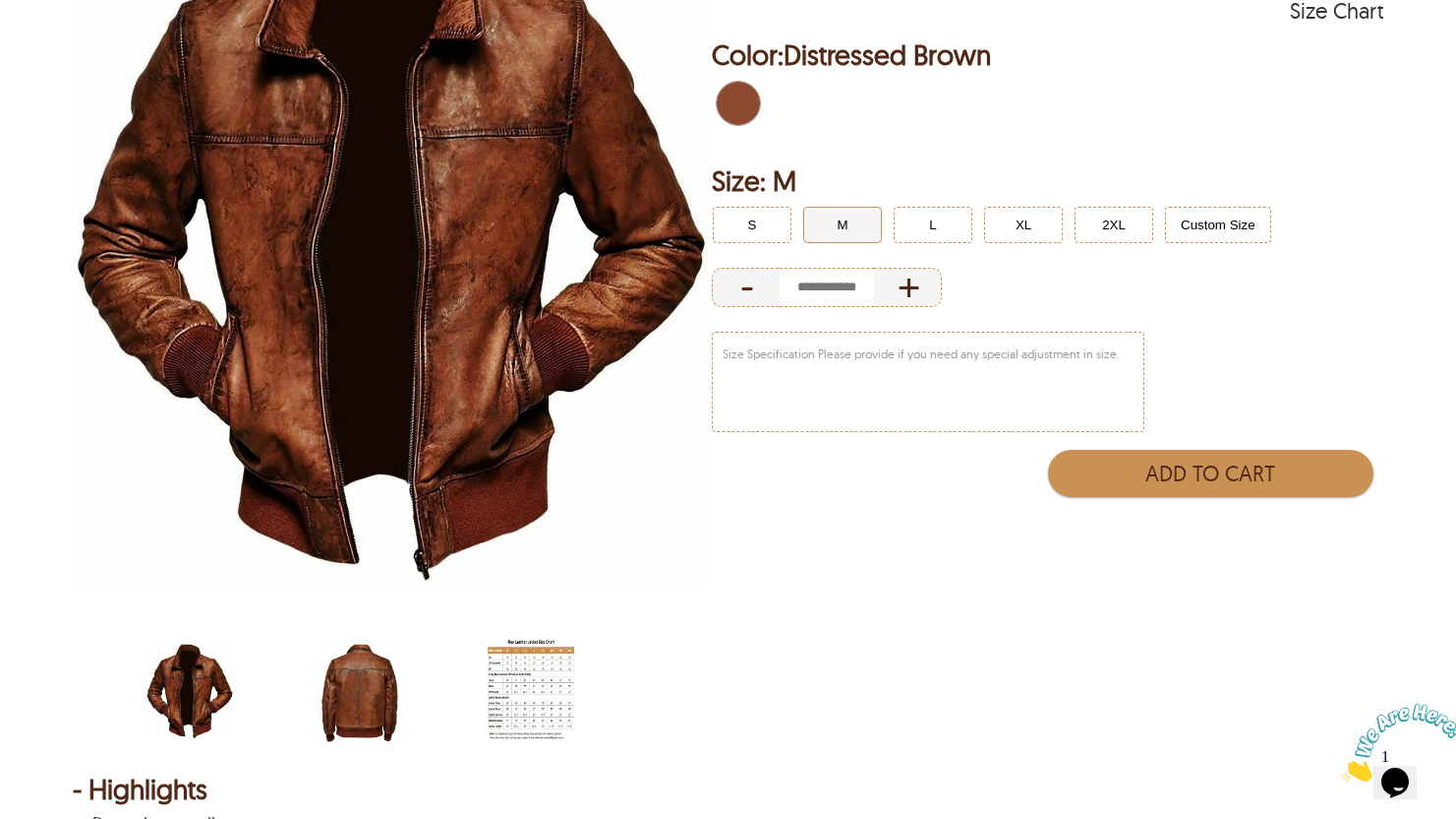
click at [375, 672] on img "scin-13017-distressedbrown-back.jpg" at bounding box center [359, 690] width 86 height 108
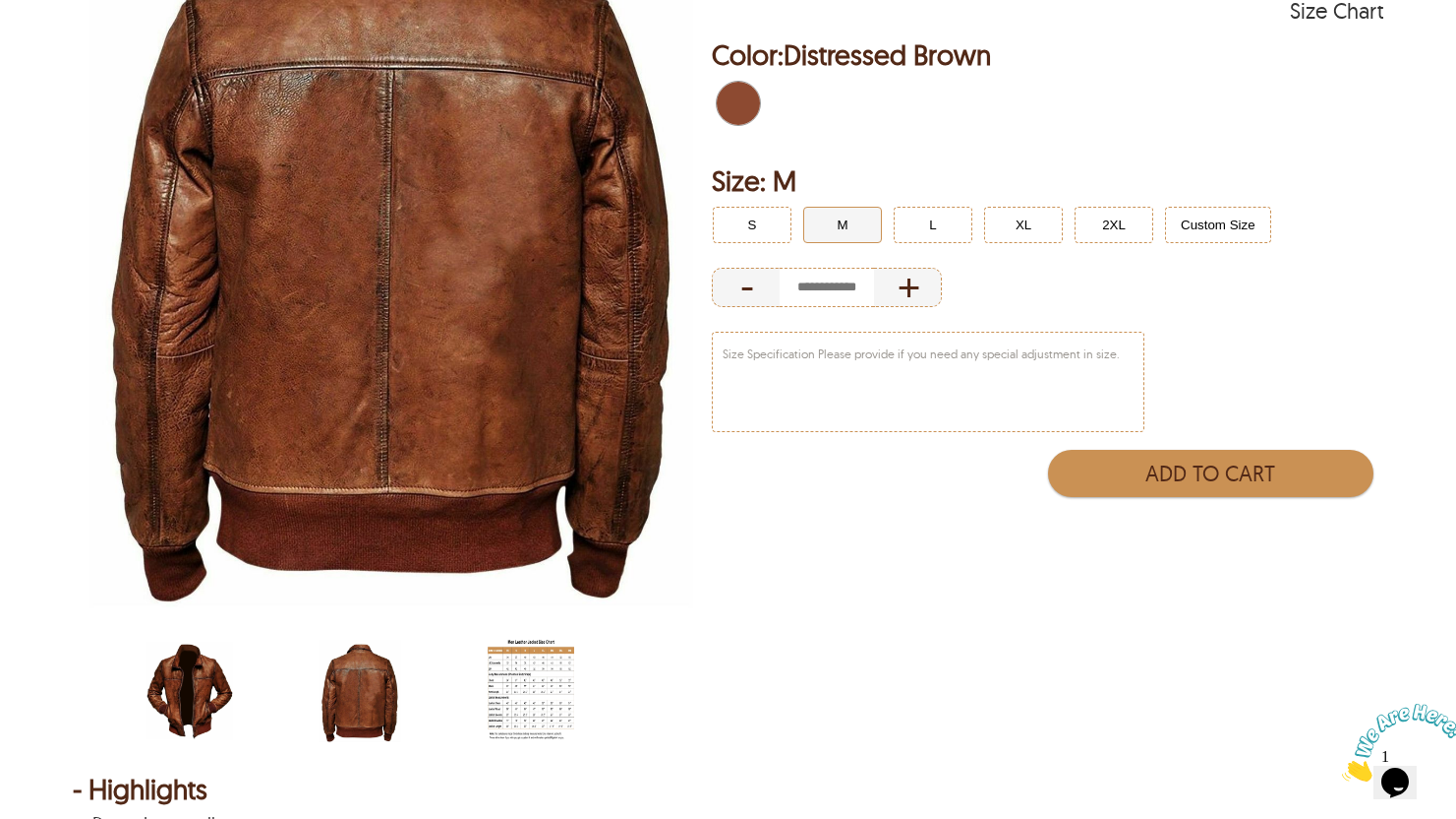
scroll to position [265, 0]
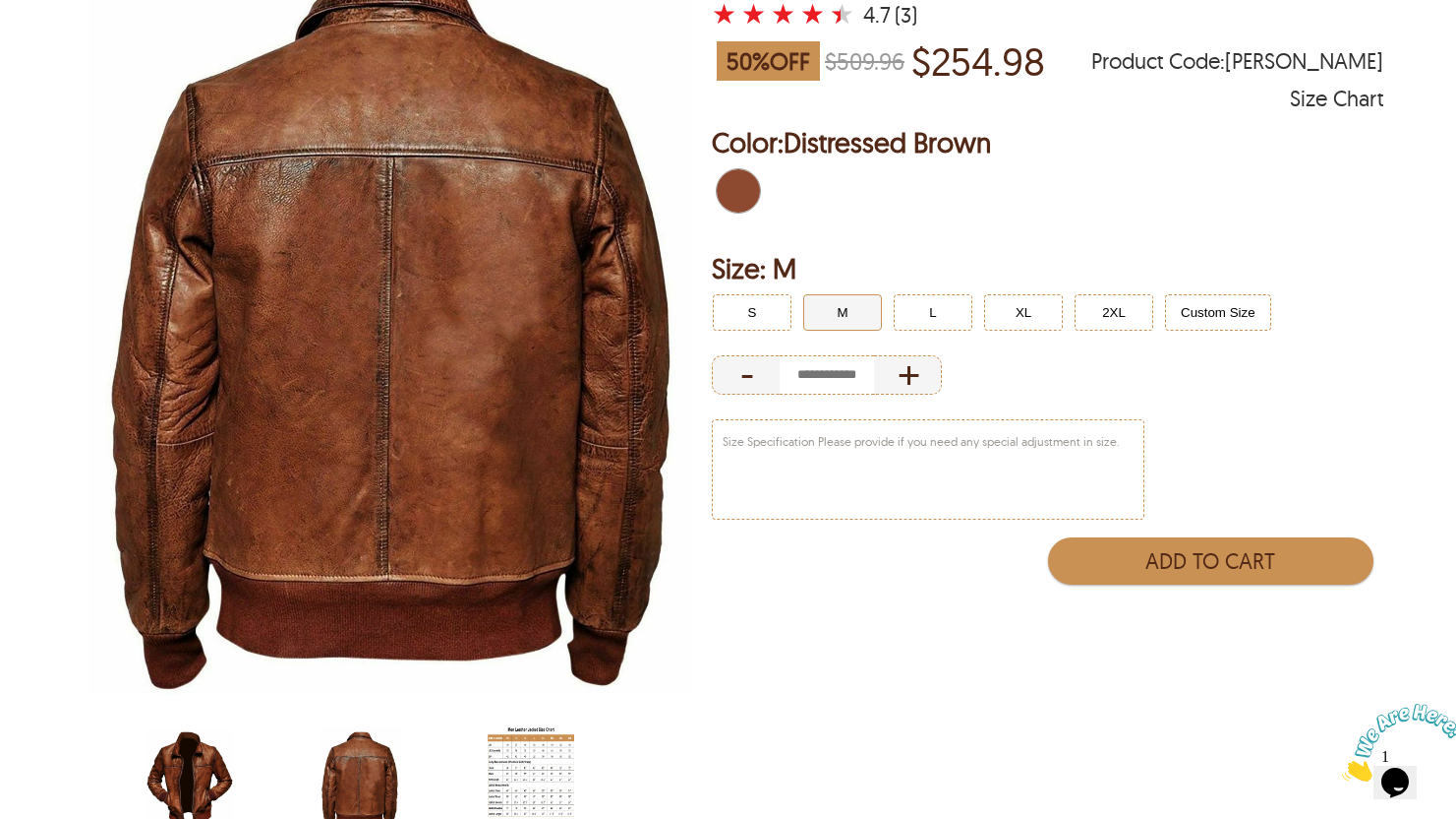
click at [195, 774] on img "scin-13017-distressedbrown.jpg" at bounding box center [189, 777] width 86 height 108
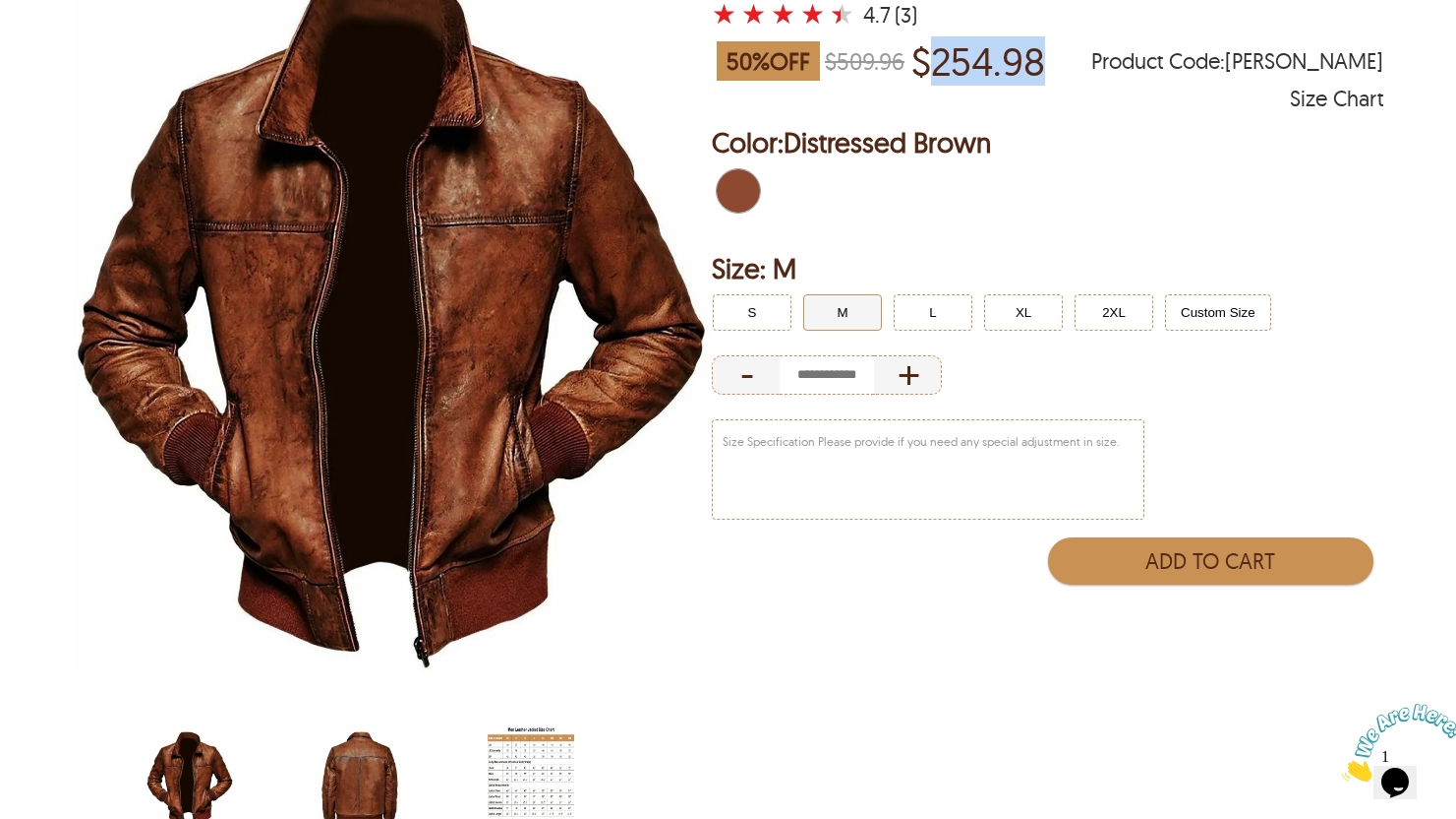
drag, startPoint x: 944, startPoint y: 37, endPoint x: 1076, endPoint y: 31, distance: 132.1
click at [1076, 34] on div "50 % OFF $509.96 $254.98 Product Code : [PERSON_NAME]" at bounding box center [1047, 61] width 672 height 55
drag, startPoint x: 848, startPoint y: 40, endPoint x: 922, endPoint y: 38, distance: 74.0
click at [922, 38] on div "50 % OFF $509.96 $254.98 Product Code : [PERSON_NAME]" at bounding box center [1047, 61] width 672 height 55
drag, startPoint x: 955, startPoint y: 36, endPoint x: 1047, endPoint y: 36, distance: 92.0
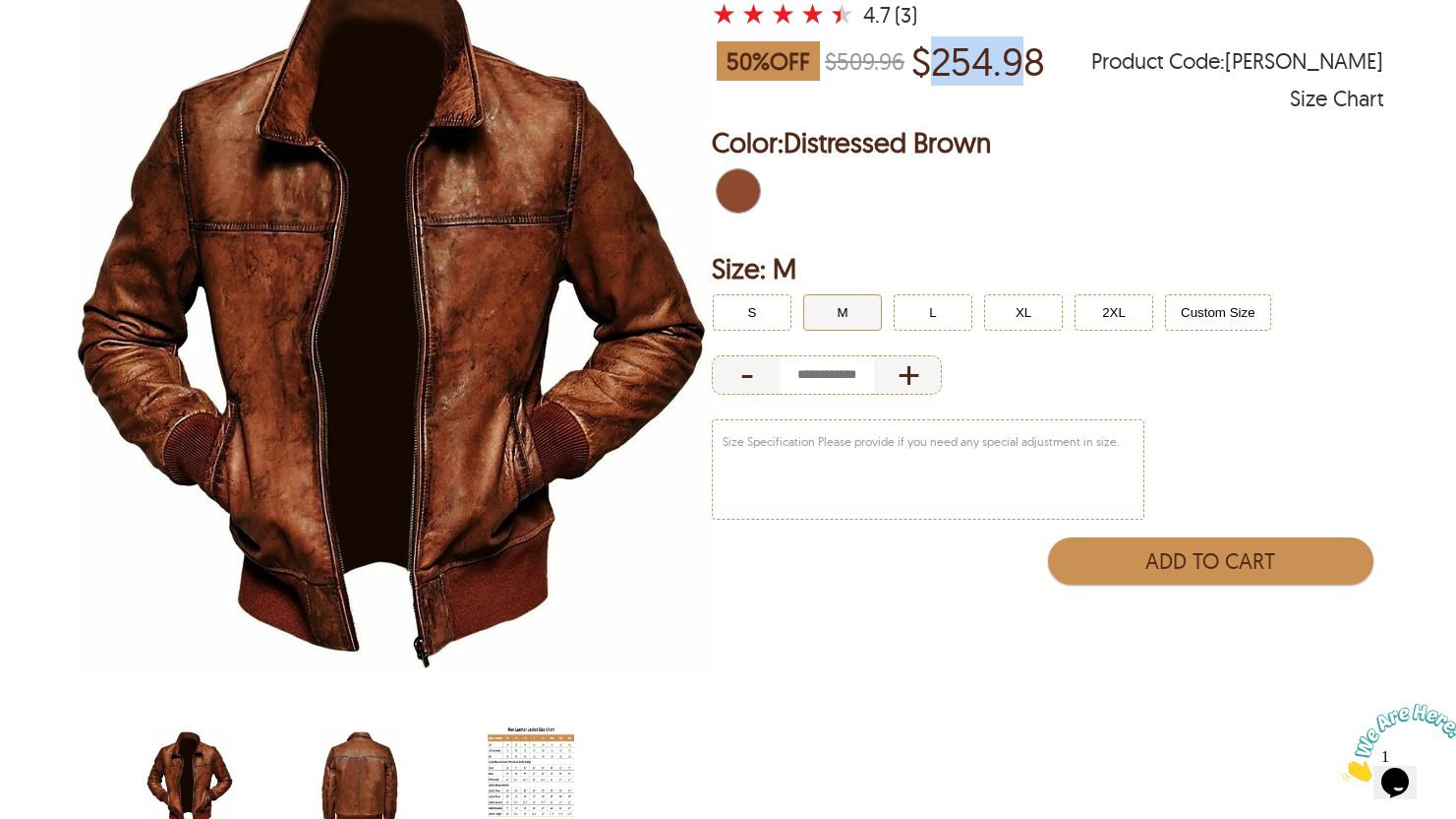
click at [1045, 39] on p "$254.98" at bounding box center [978, 61] width 134 height 46
select select "********"
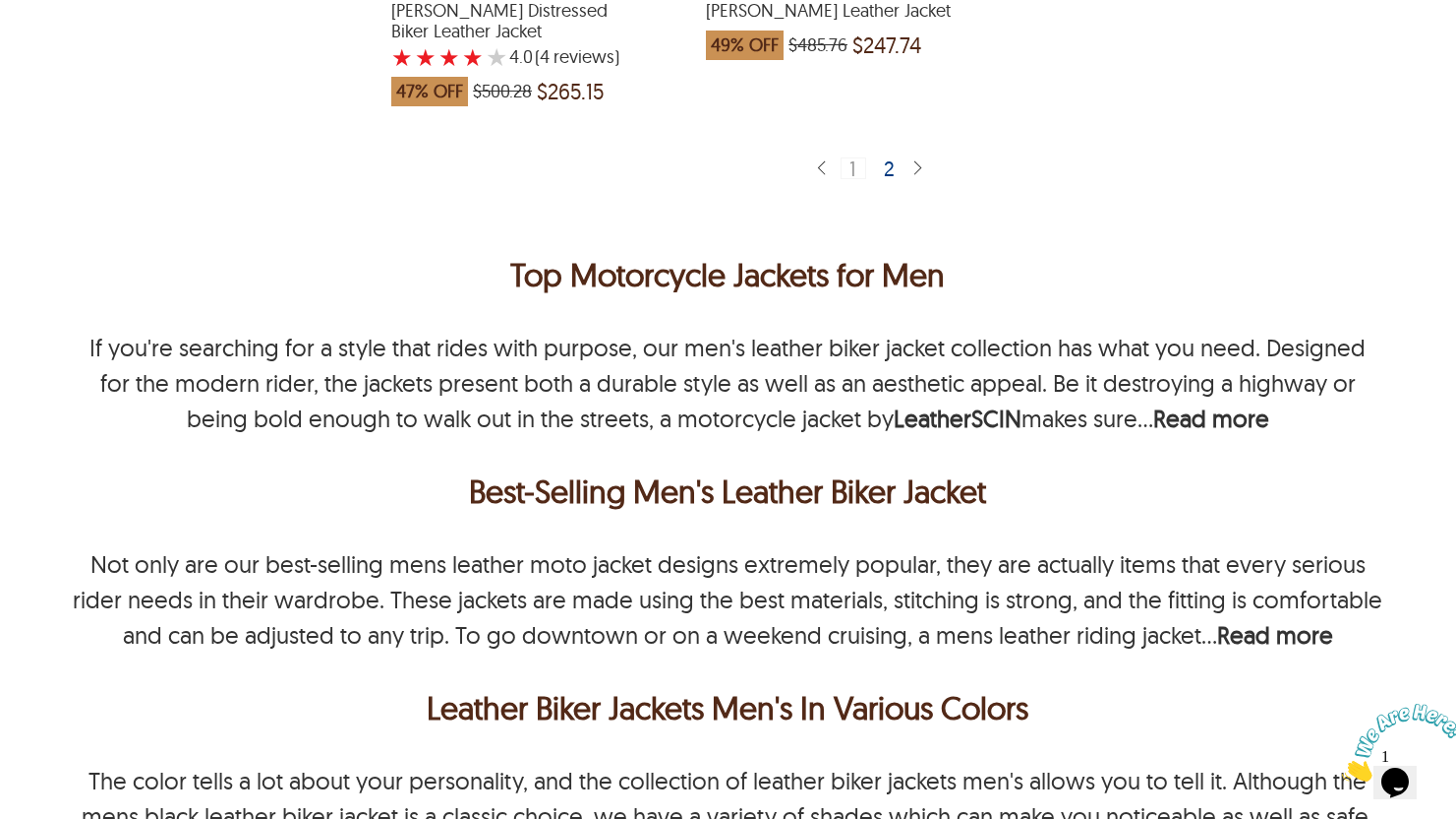
scroll to position [5623, 0]
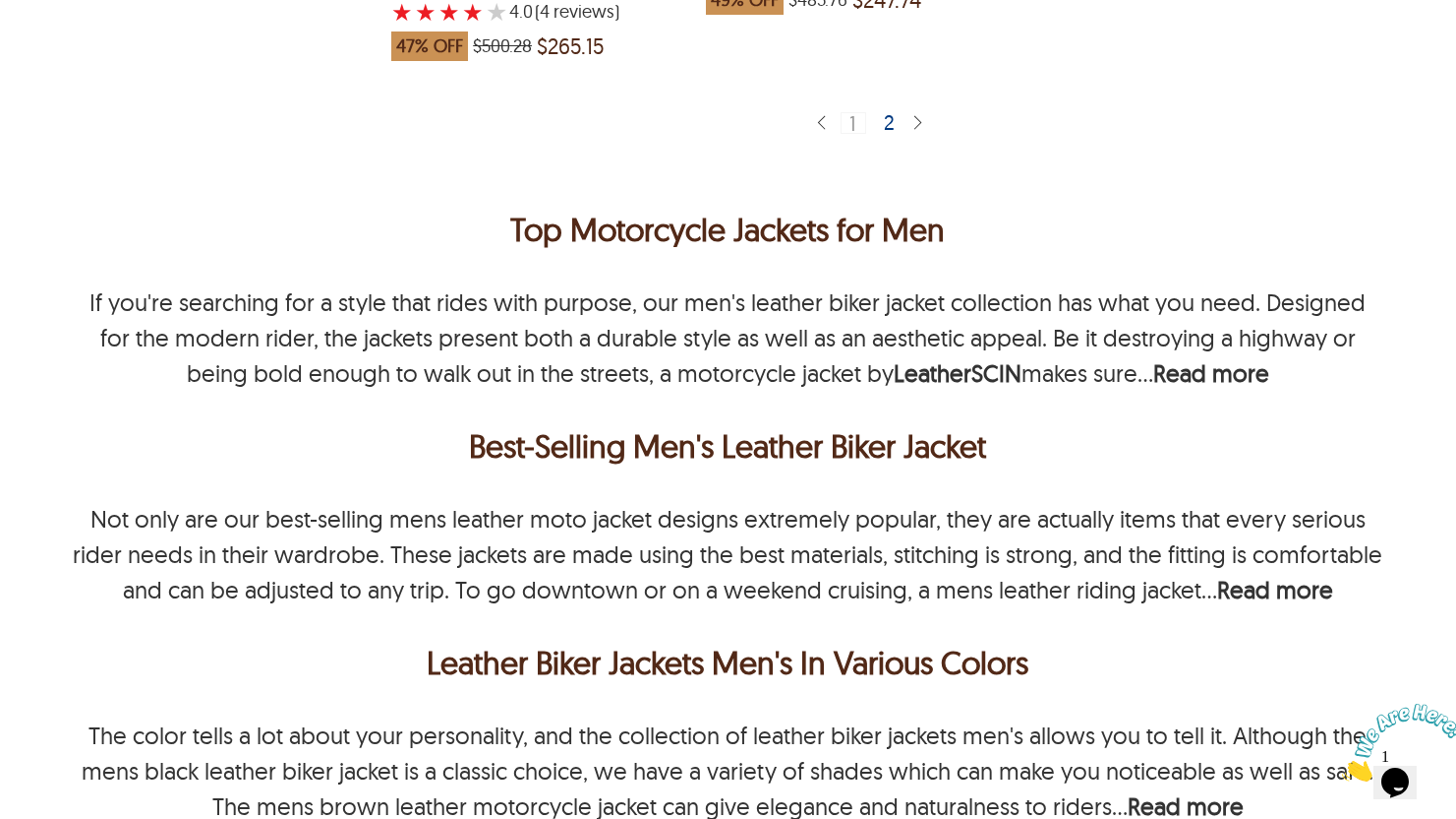
click at [888, 112] on div "2" at bounding box center [890, 122] width 29 height 20
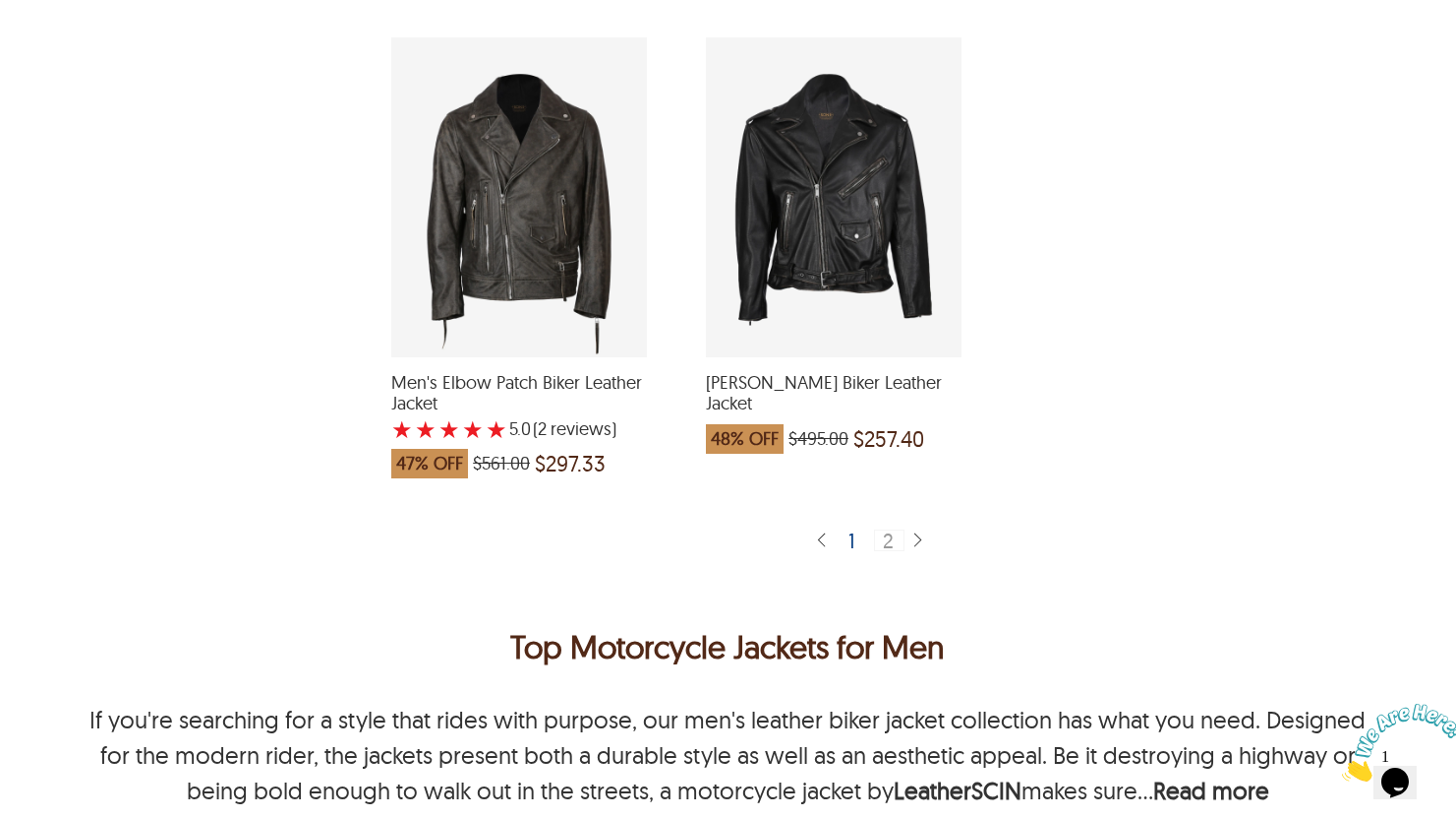
scroll to position [4831, 0]
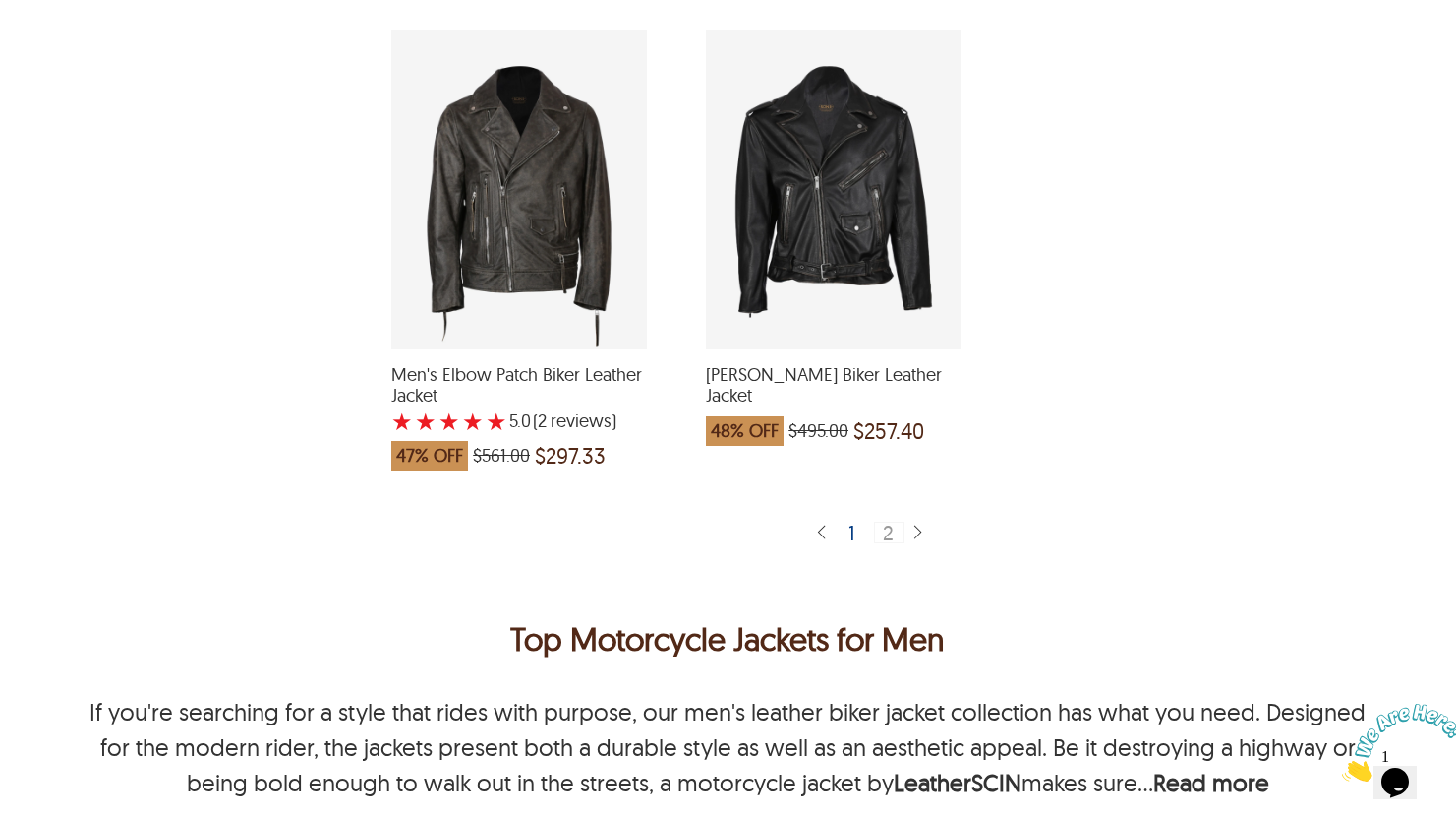
click at [888, 238] on div "Luca Belted Biker Leather Jacket which was at a price of $495.00, now after dis…" at bounding box center [833, 189] width 255 height 320
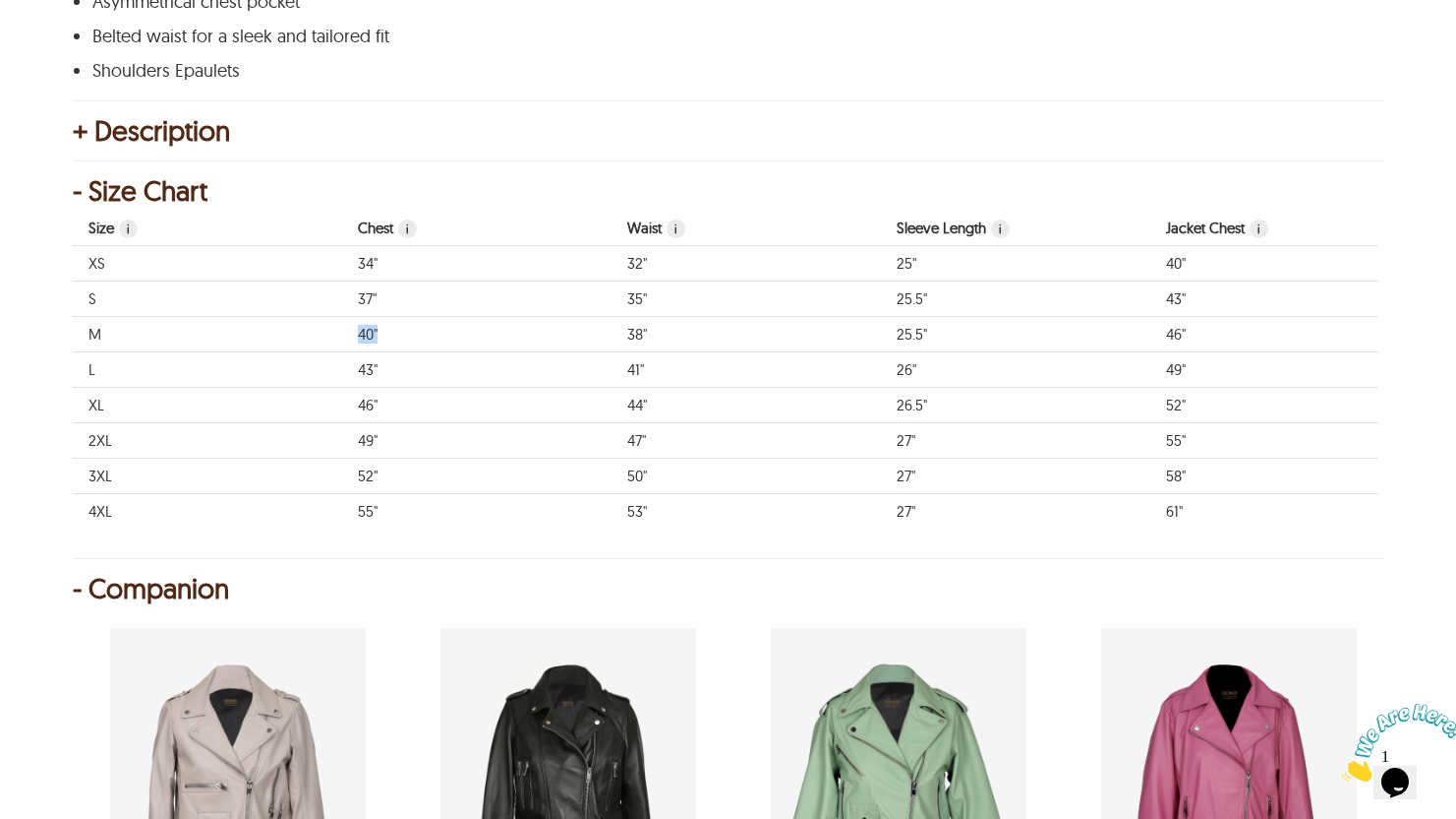
drag, startPoint x: 358, startPoint y: 328, endPoint x: 396, endPoint y: 319, distance: 39.1
click at [396, 319] on td "40"" at bounding box center [477, 335] width 269 height 36
click at [367, 322] on td "40"" at bounding box center [477, 335] width 269 height 36
drag, startPoint x: 613, startPoint y: 324, endPoint x: 689, endPoint y: 318, distance: 76.2
click at [689, 318] on td "38"" at bounding box center [746, 335] width 269 height 36
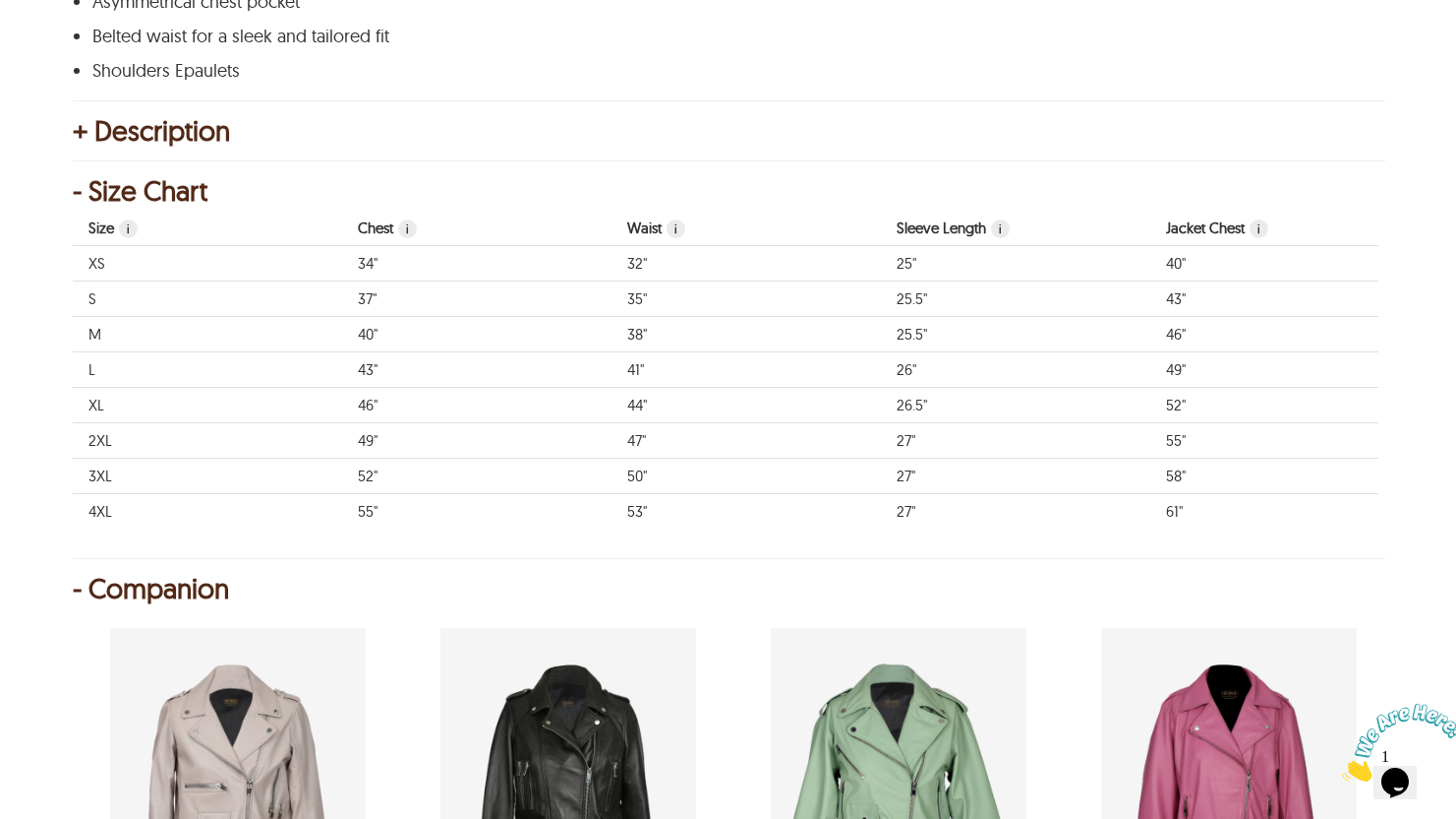
drag, startPoint x: 399, startPoint y: 311, endPoint x: 364, endPoint y: 310, distance: 35.0
click at [364, 317] on td "40"" at bounding box center [477, 335] width 269 height 36
drag, startPoint x: 358, startPoint y: 319, endPoint x: 390, endPoint y: 319, distance: 32.0
click at [390, 319] on td "40"" at bounding box center [477, 335] width 269 height 36
click at [370, 324] on td "40"" at bounding box center [477, 335] width 269 height 36
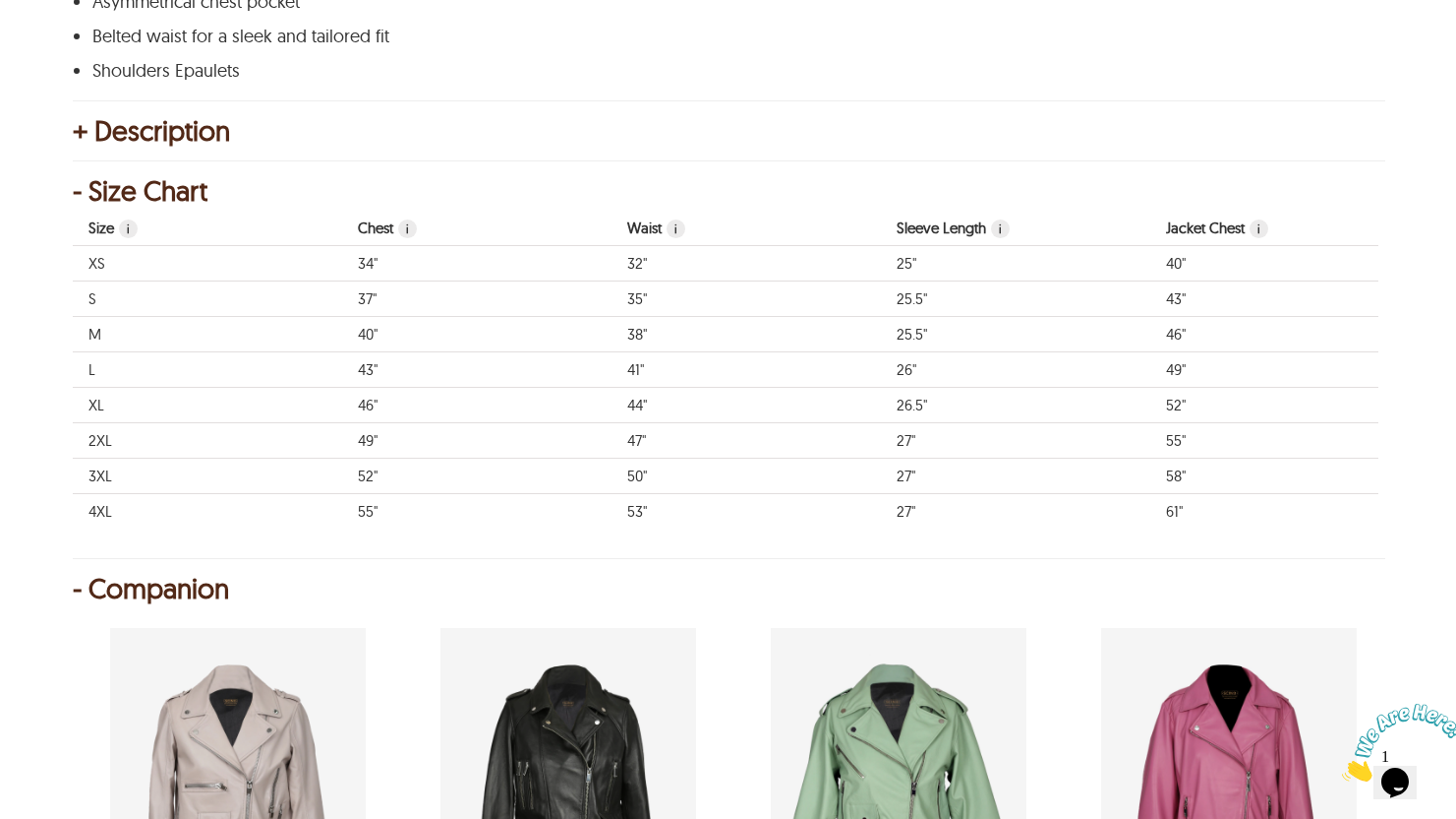
click at [636, 324] on td "38"" at bounding box center [746, 335] width 269 height 36
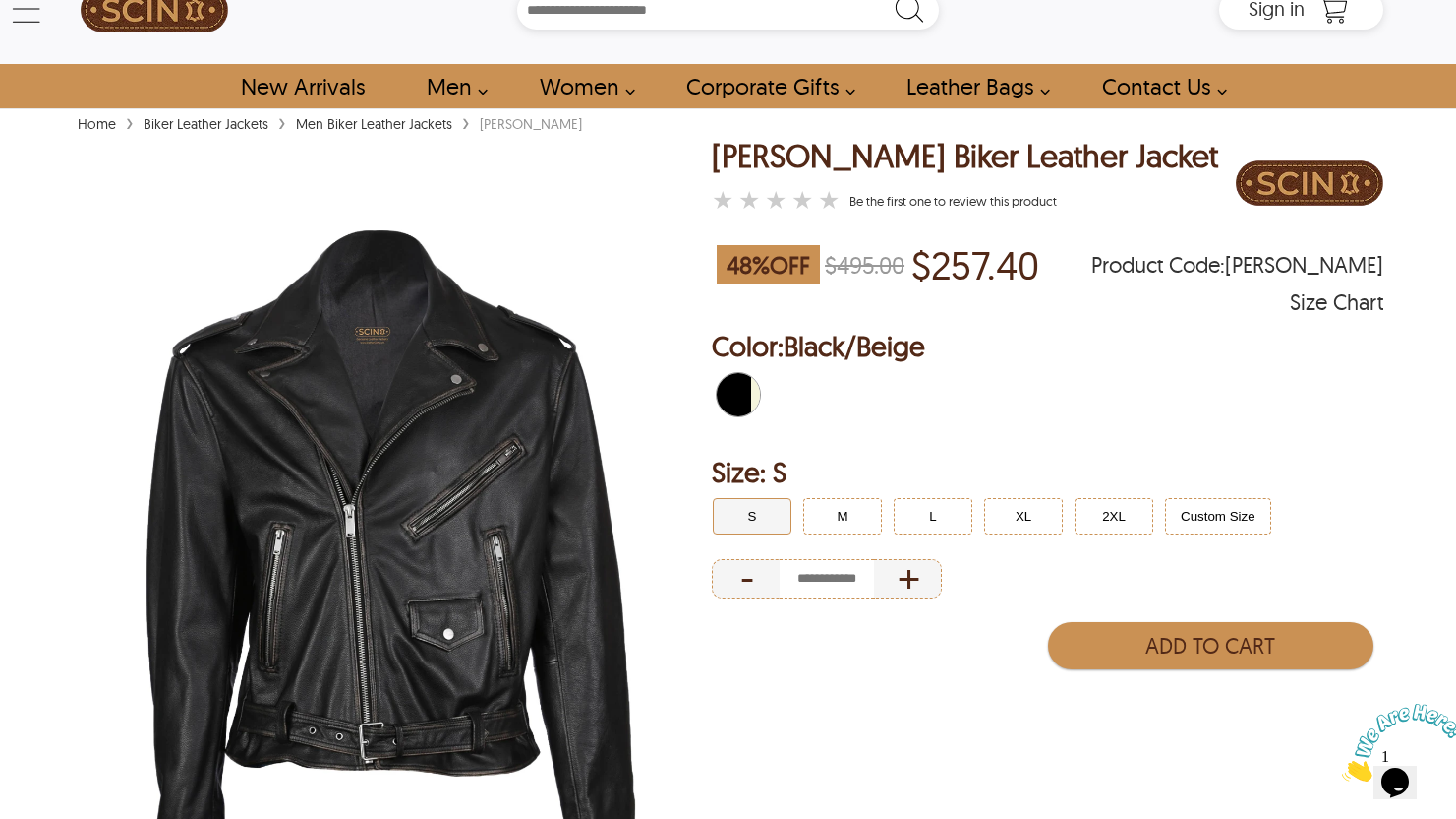
scroll to position [42, 0]
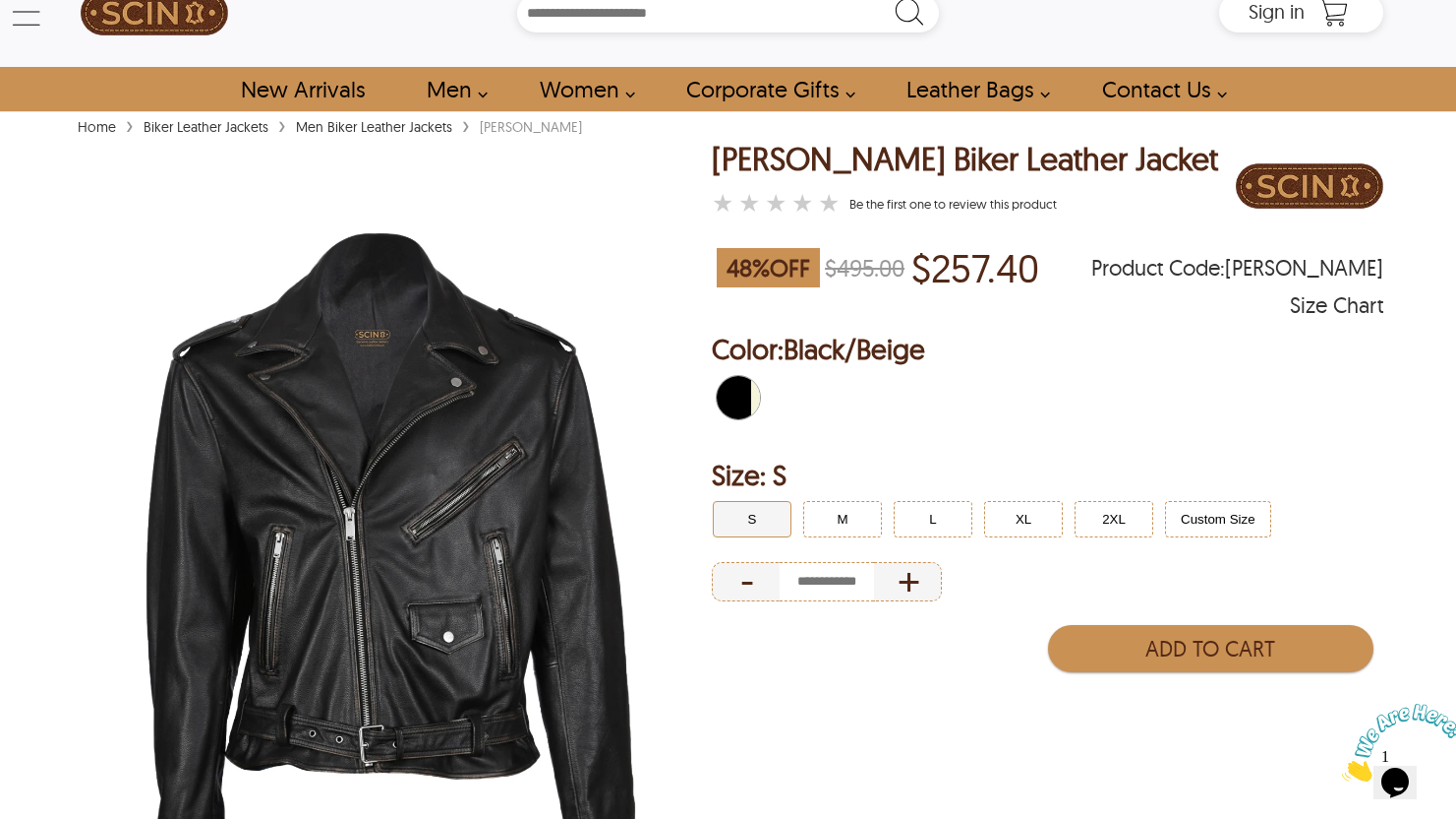
select select "********"
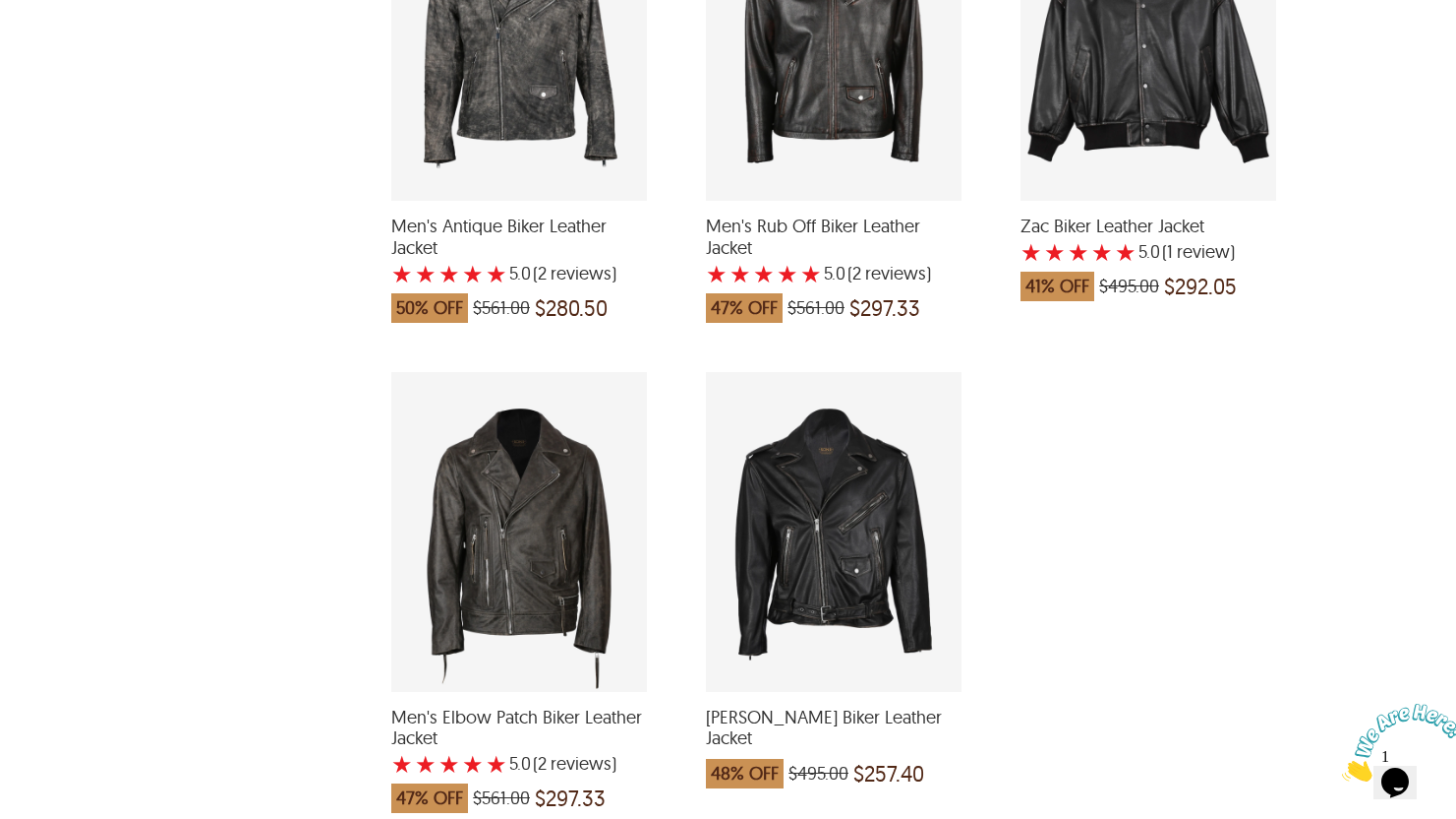
scroll to position [4593, 0]
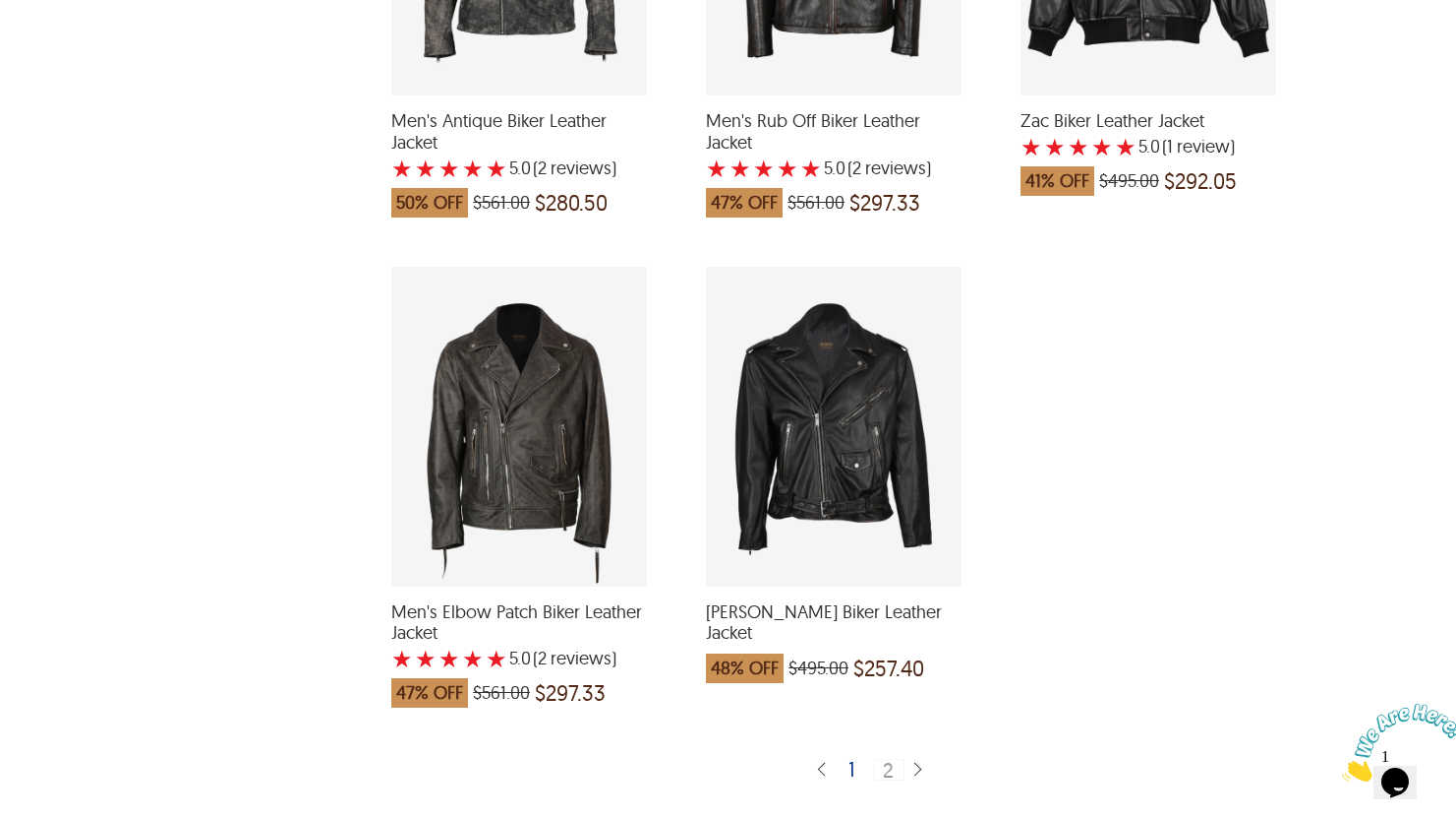
click at [857, 769] on div "1" at bounding box center [852, 768] width 24 height 20
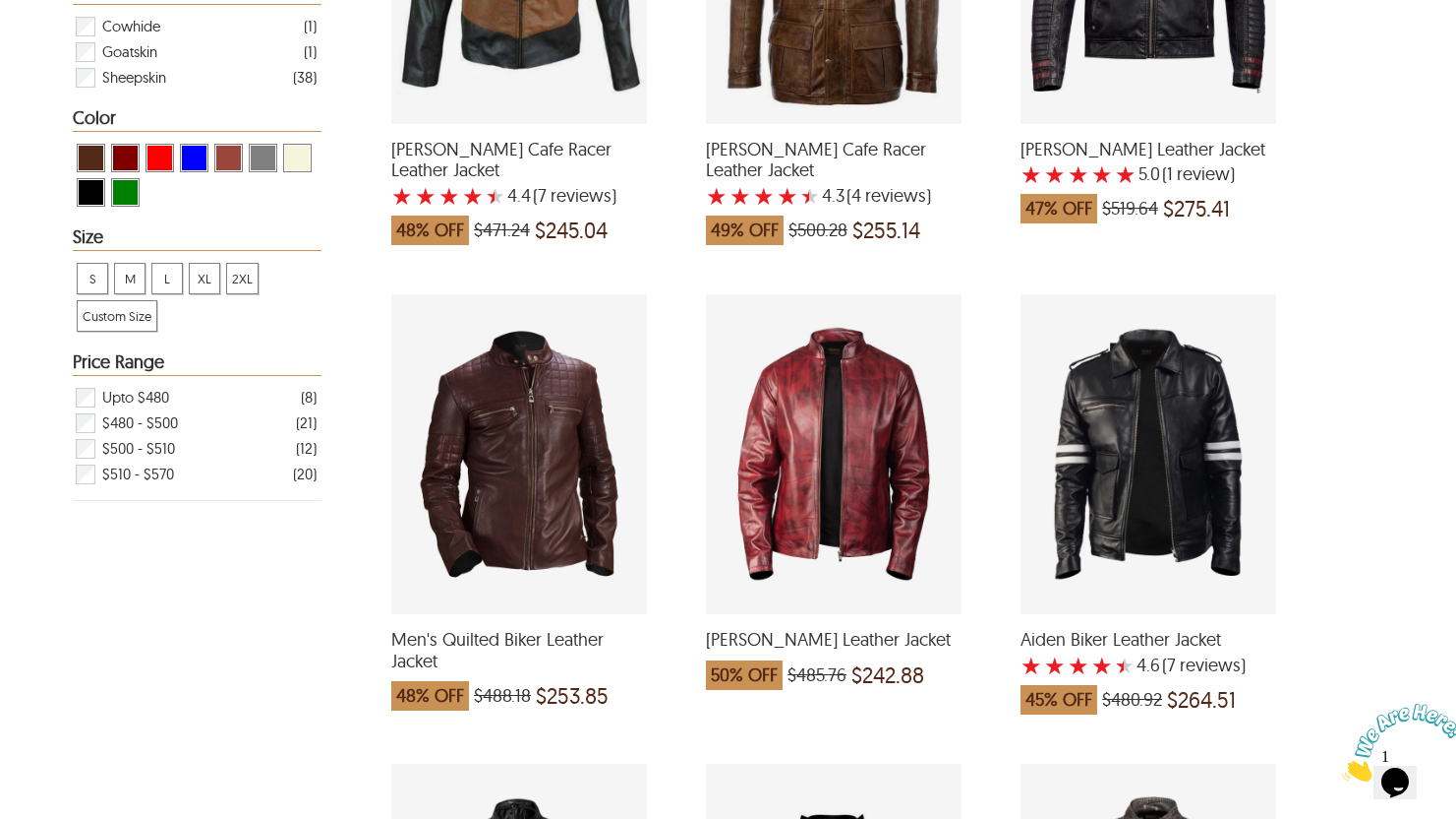
scroll to position [630, 0]
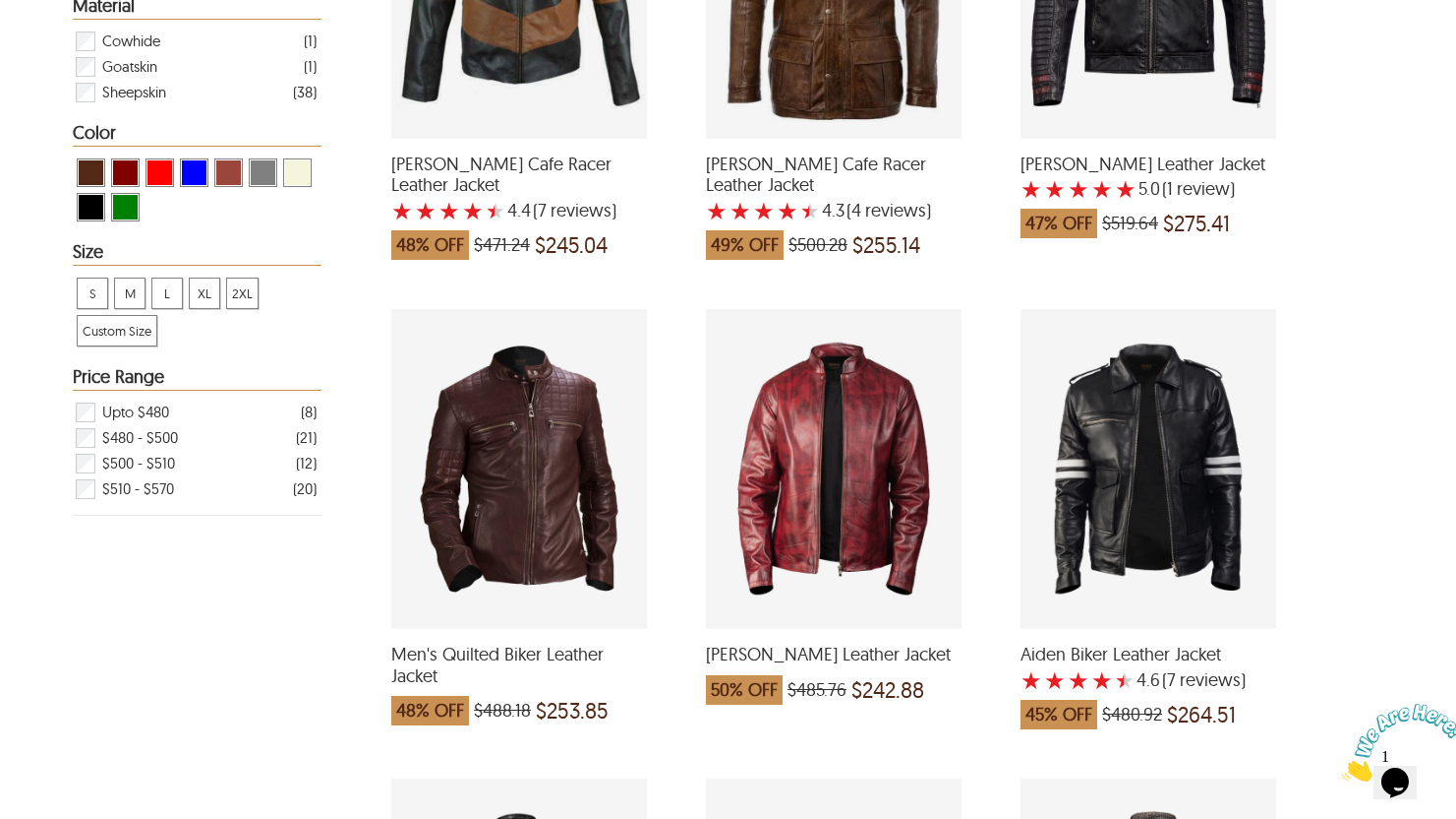
click at [128, 167] on span "View Maroon Men Biker Leather Jackets" at bounding box center [125, 172] width 25 height 25
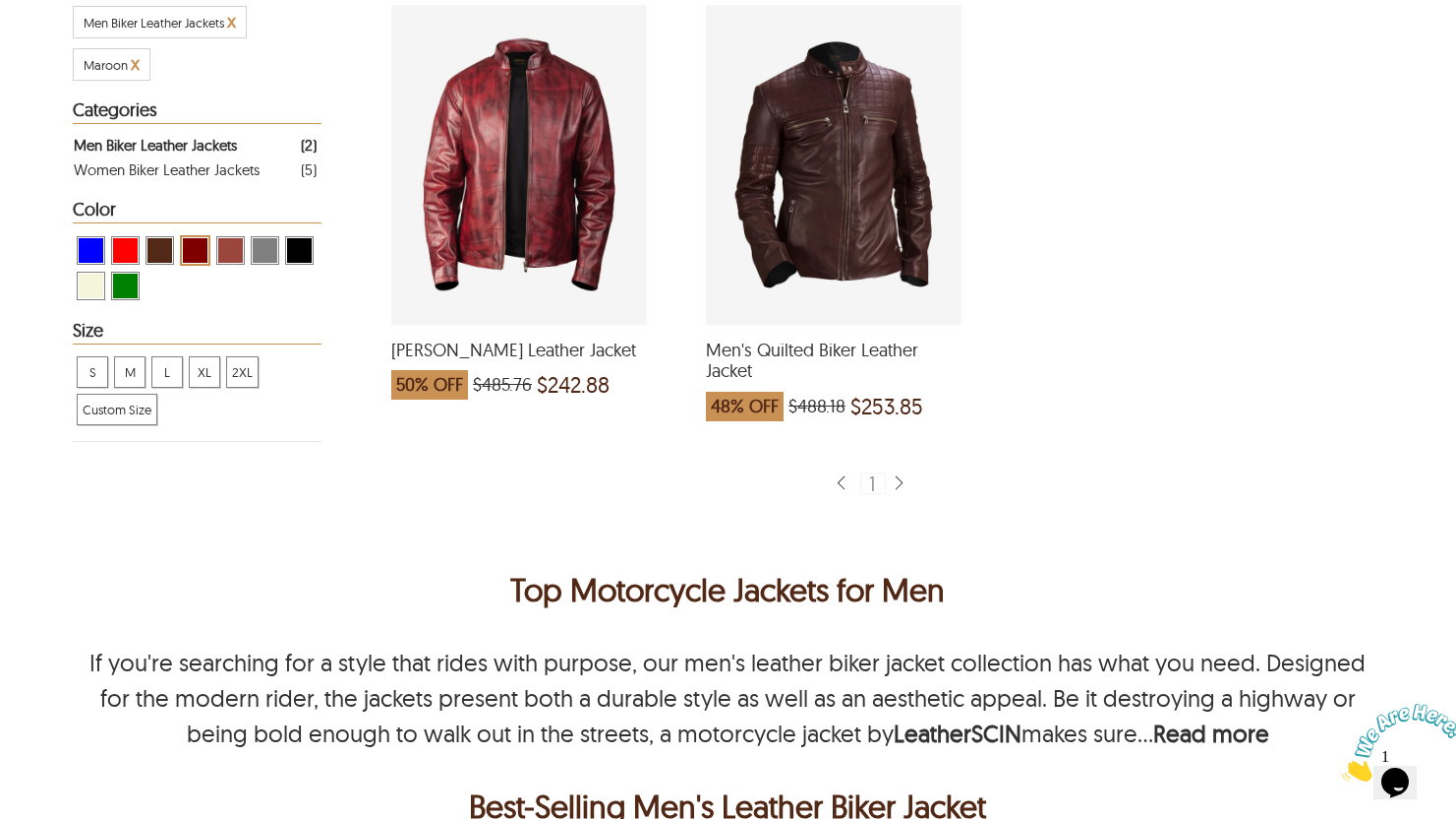
scroll to position [412, 0]
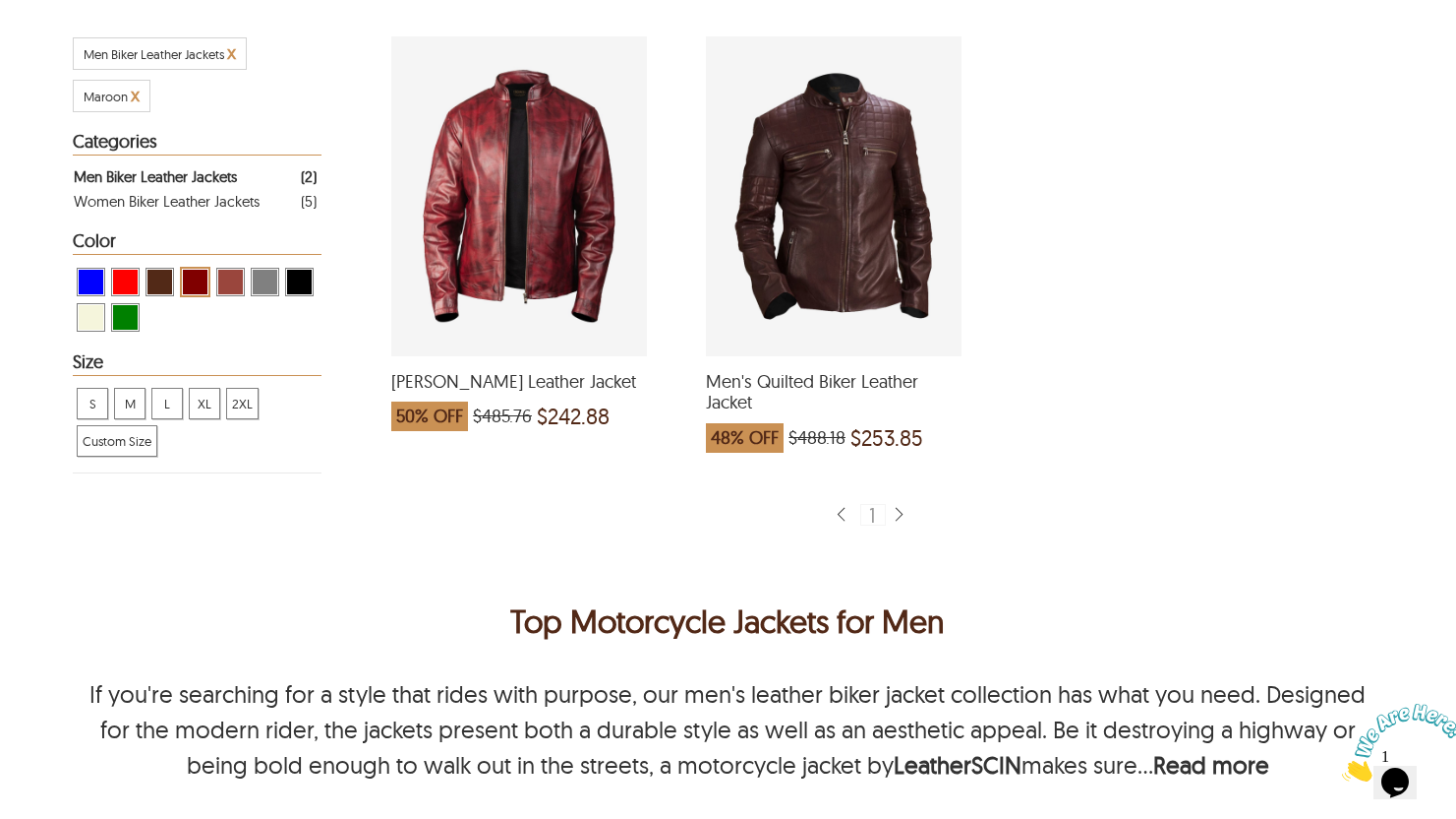
click at [781, 357] on div "Men's Quilted Biker Leather Jacket which was at a price of $488.18, now after d…" at bounding box center [833, 196] width 255 height 320
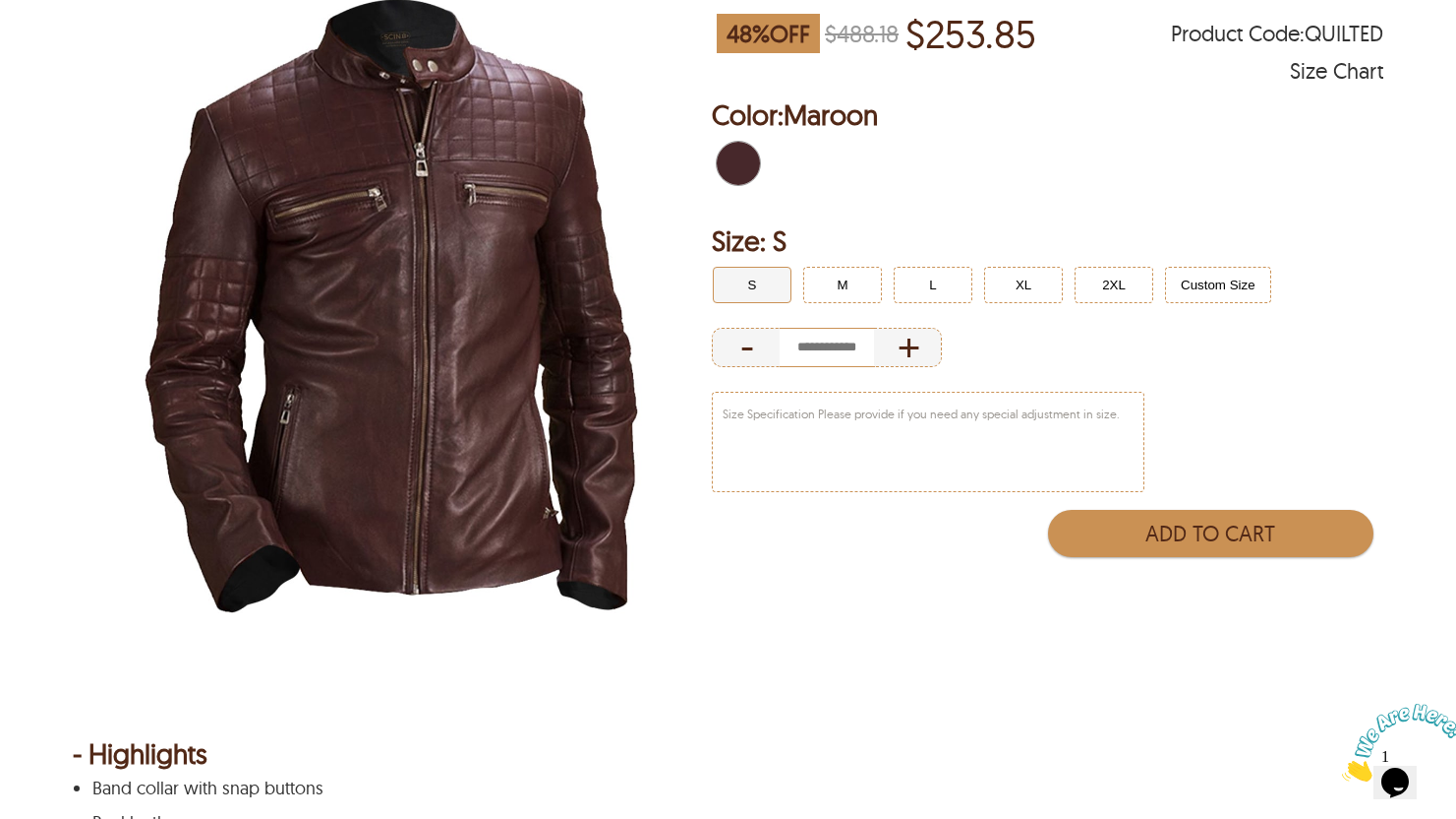
scroll to position [279, 0]
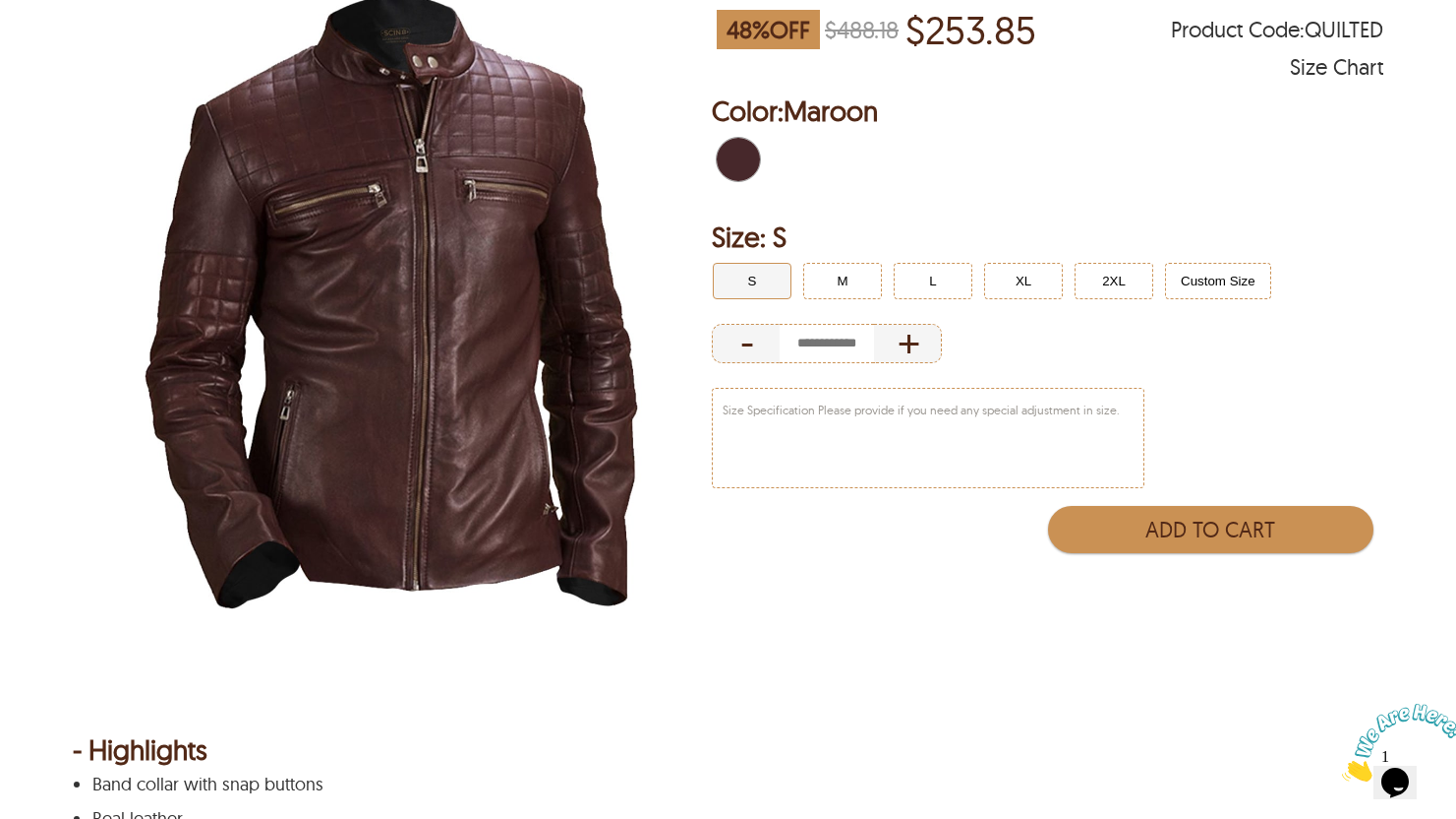
select select "********"
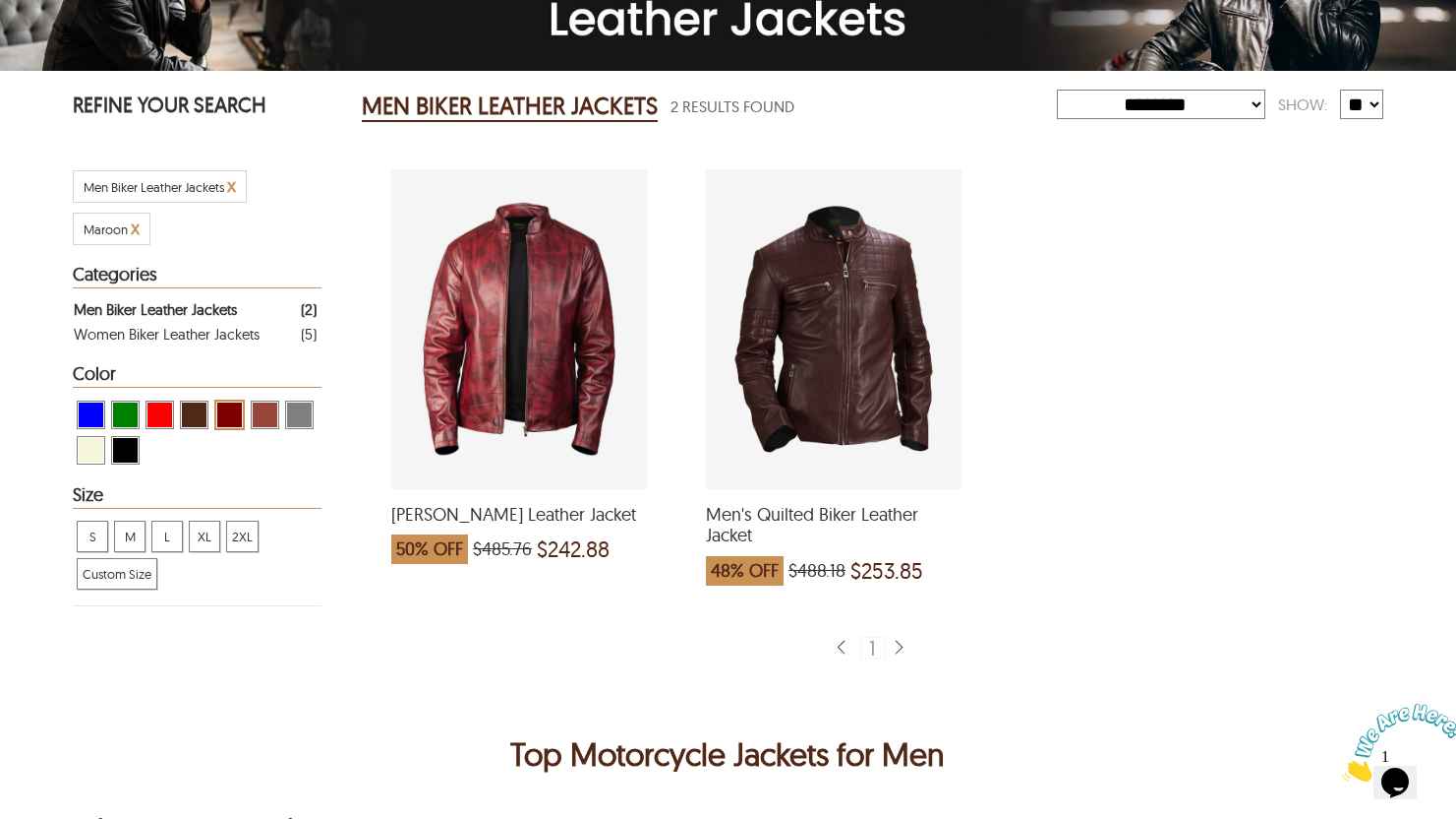
scroll to position [412, 0]
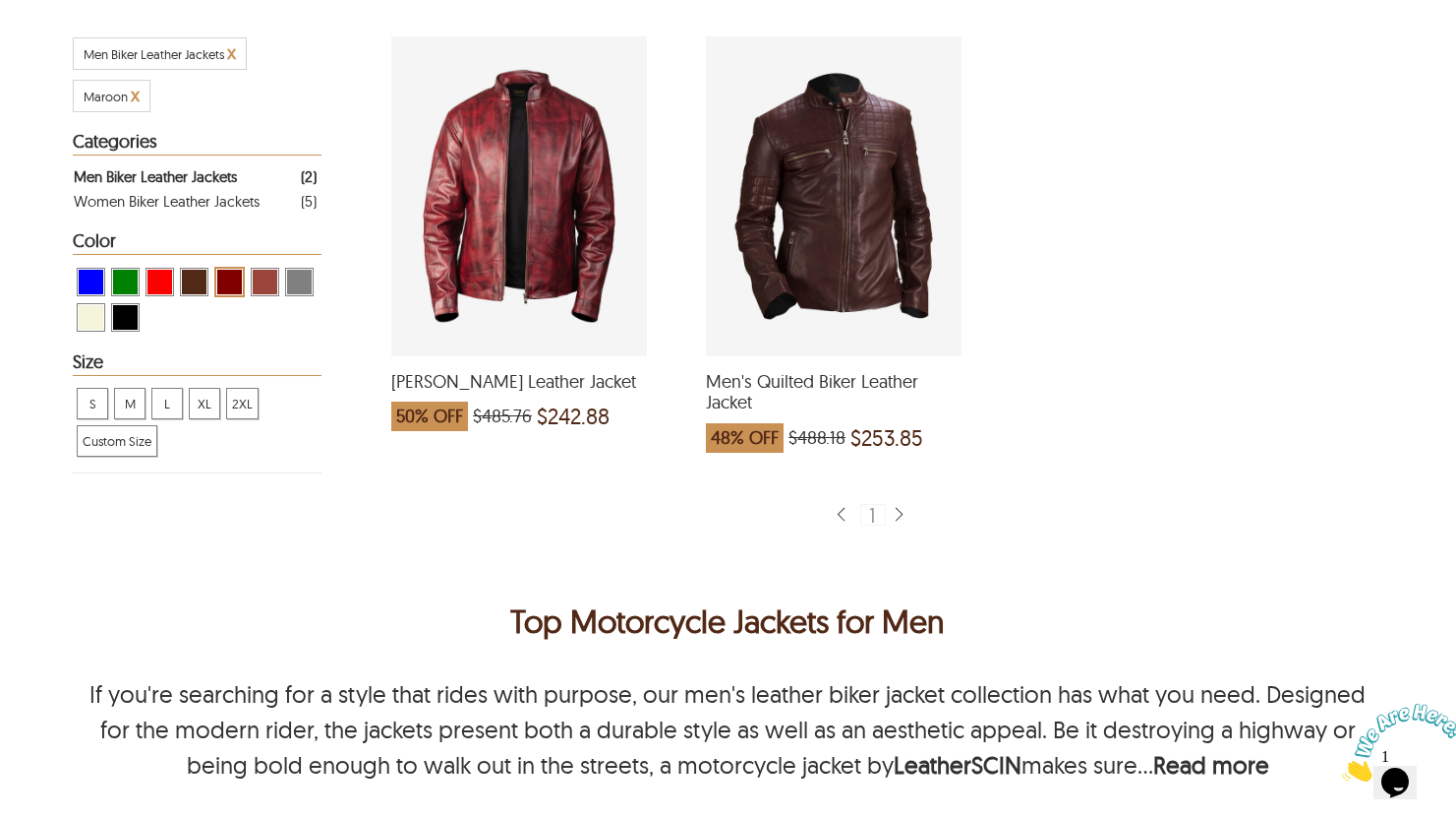
click at [573, 295] on div "Cory Biker Leather Jacket which was at a price of $485.76, now after discount t…" at bounding box center [519, 196] width 255 height 320
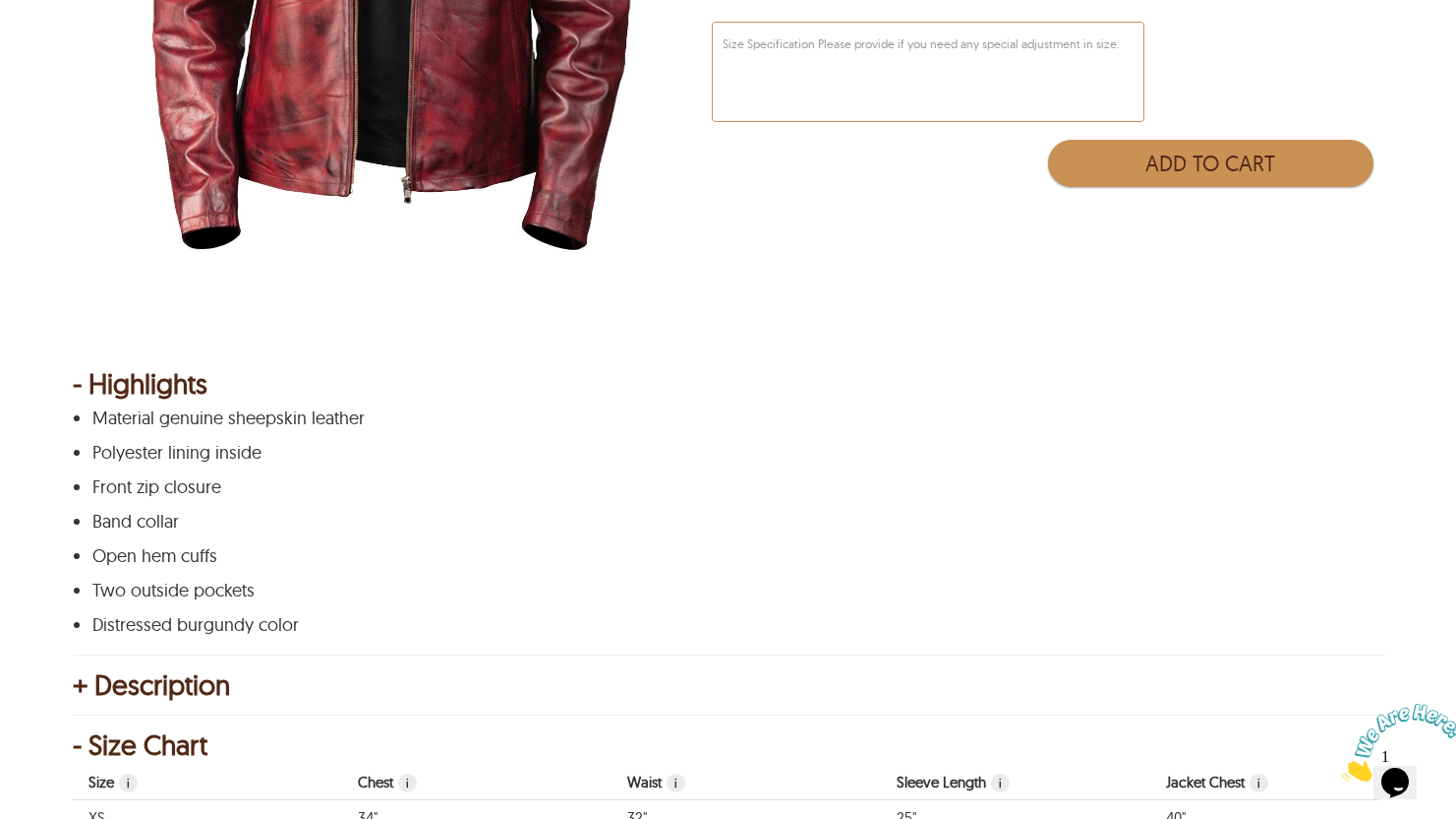
scroll to position [650, 0]
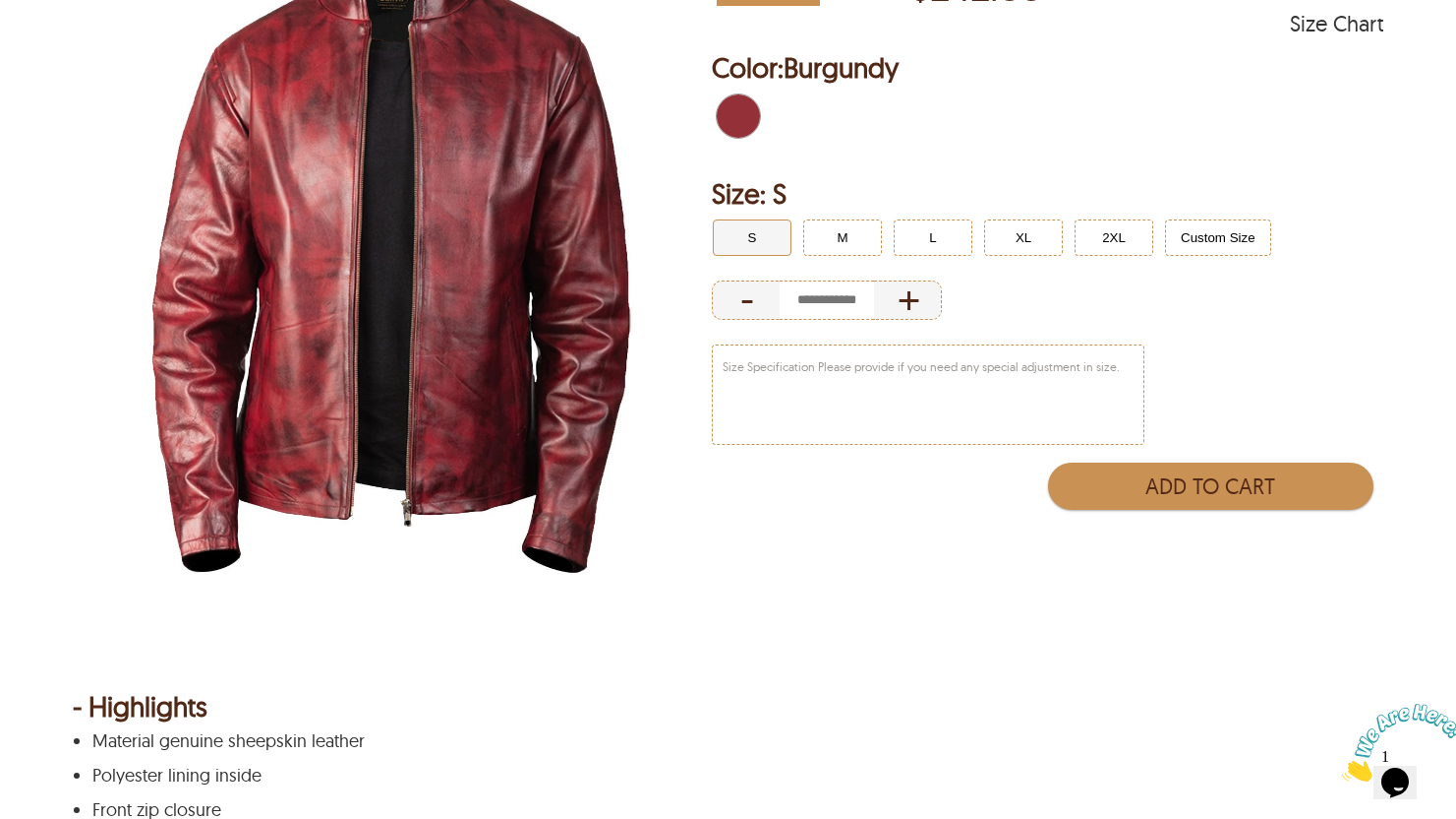
select select "********"
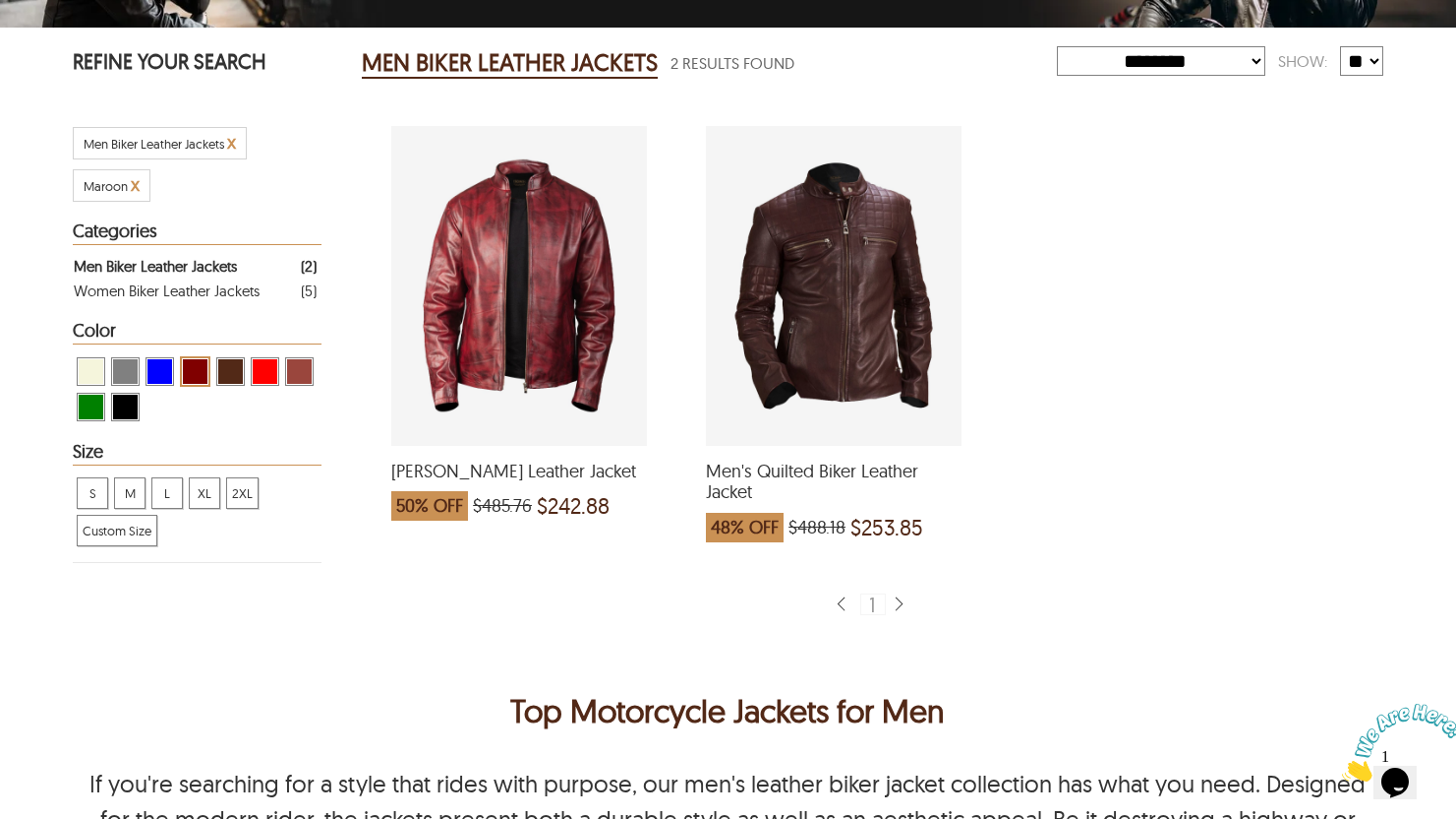
scroll to position [412, 0]
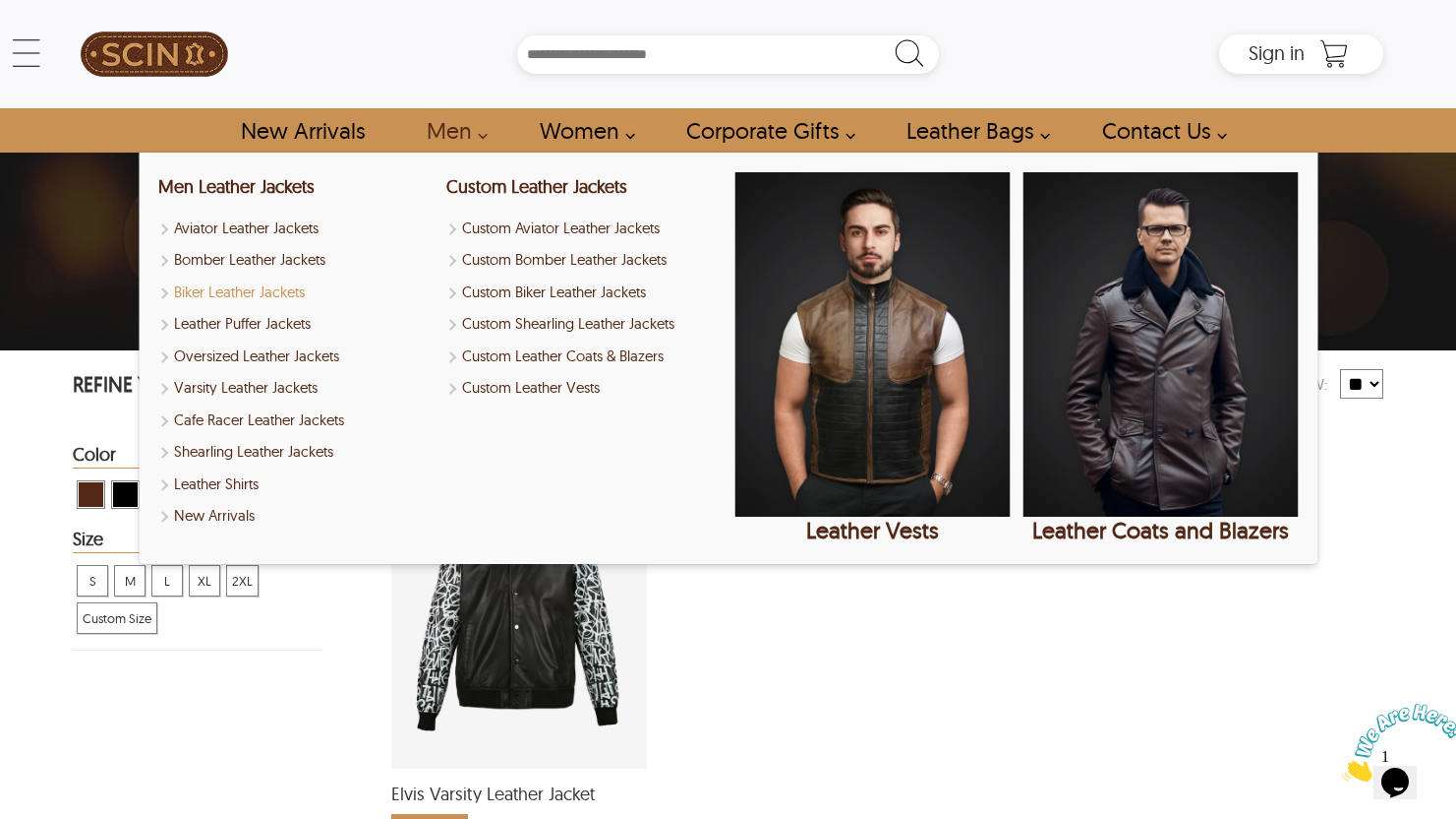
click at [292, 290] on link "Biker Leather Jackets" at bounding box center [296, 292] width 275 height 23
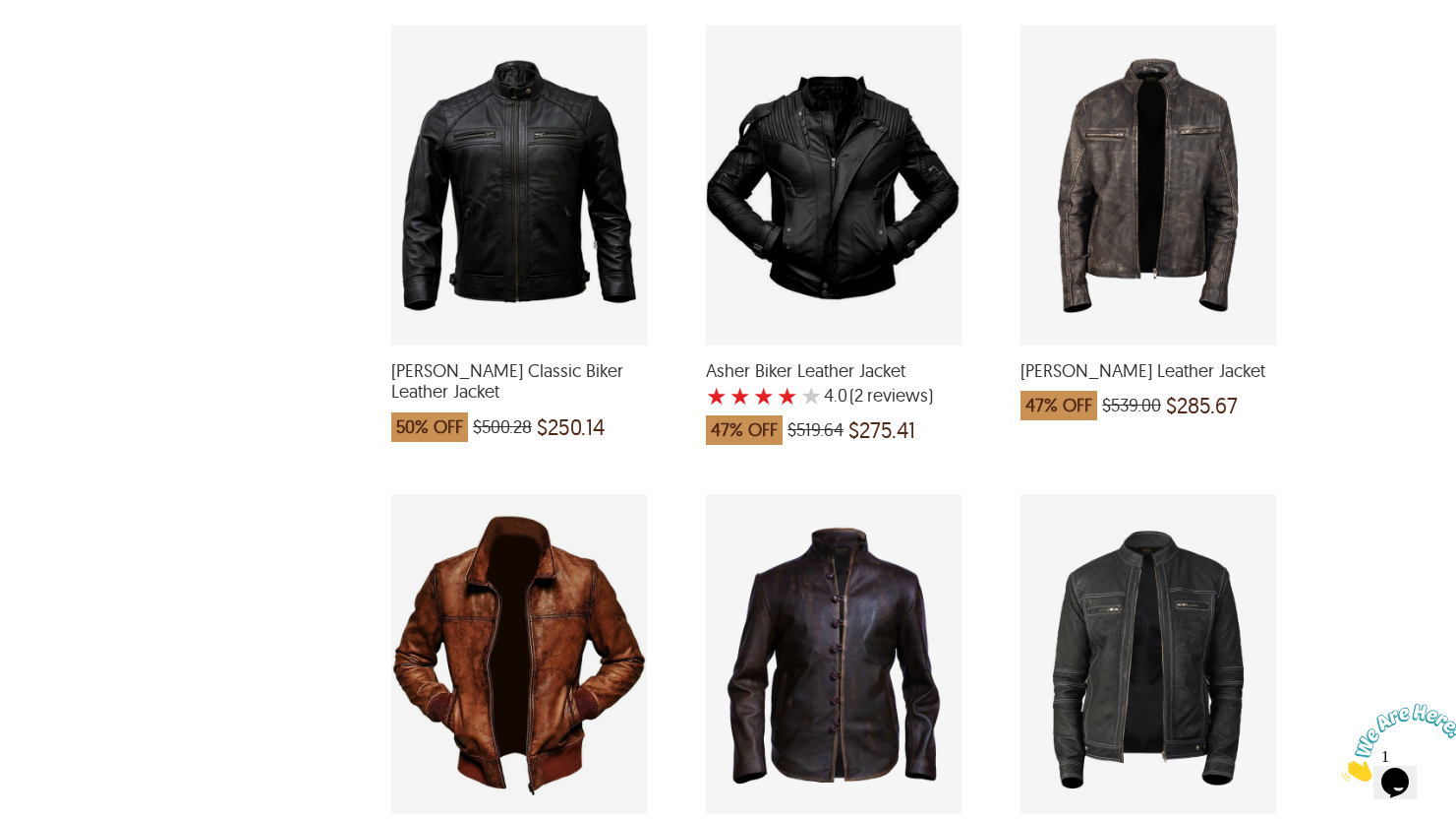
scroll to position [1419, 0]
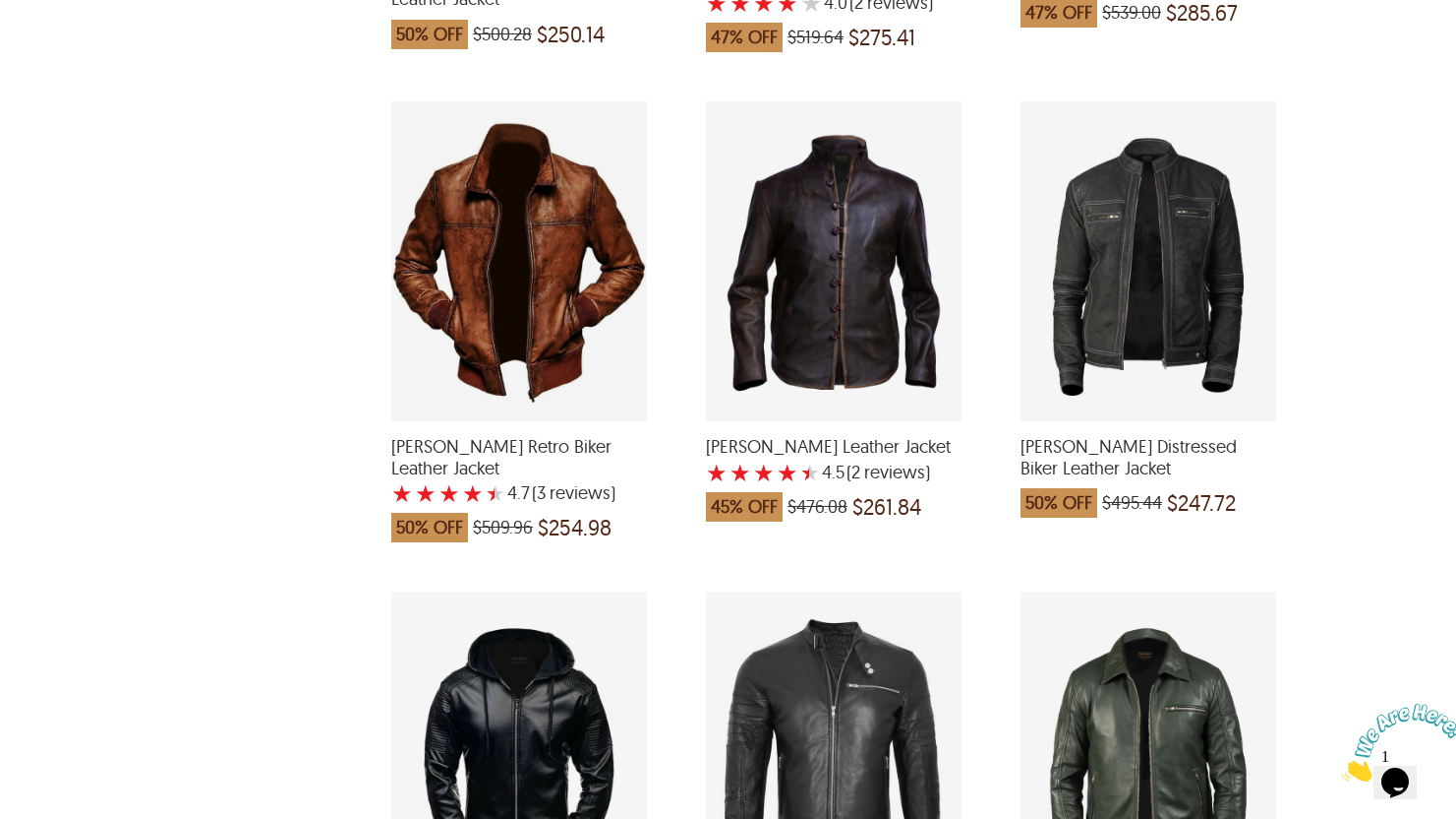
click at [575, 277] on div "Abel Retro Biker Leather Jacket with a 4.666666666666667 Star Rating 3 Product …" at bounding box center [519, 260] width 255 height 320
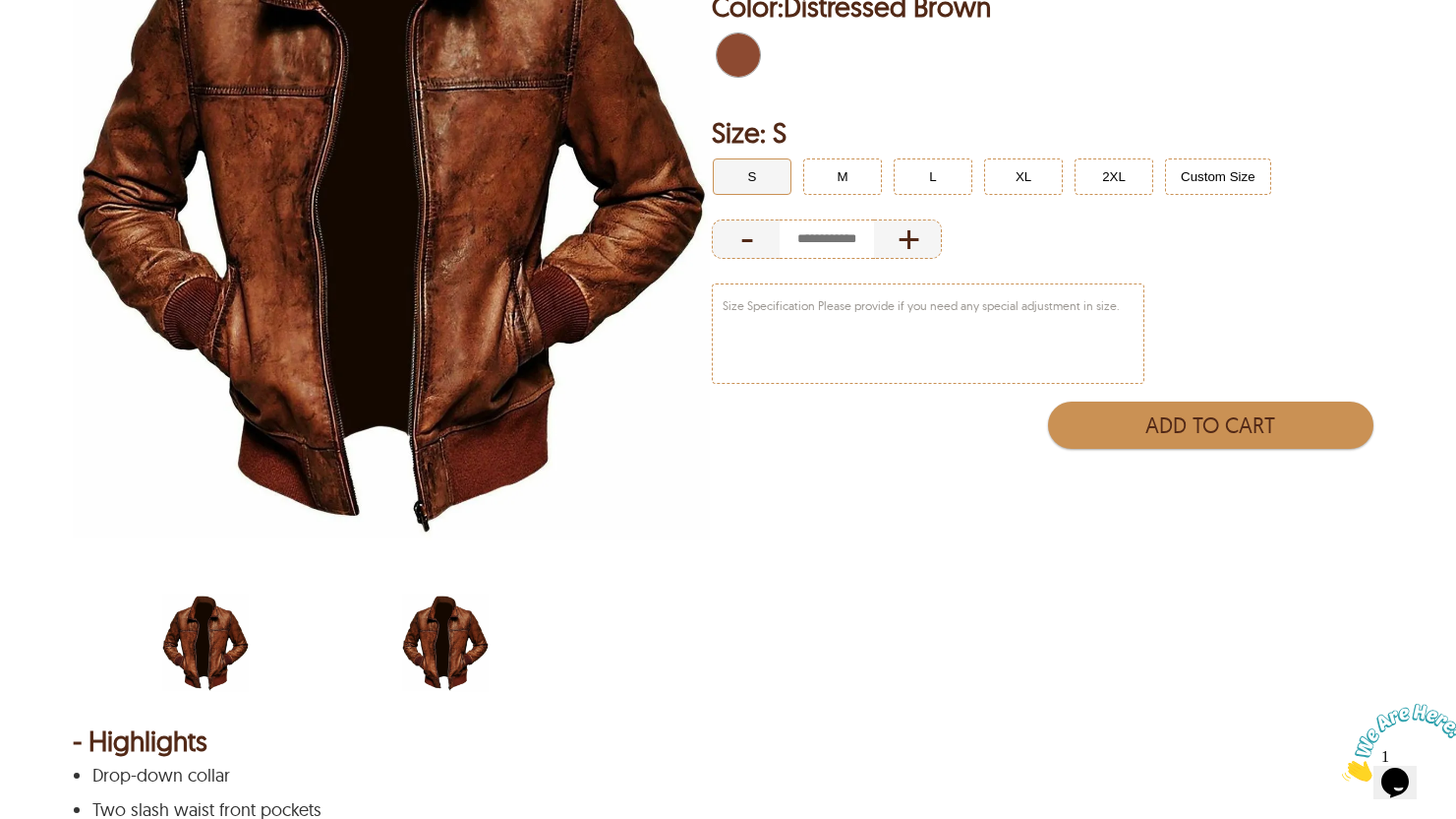
scroll to position [536, 0]
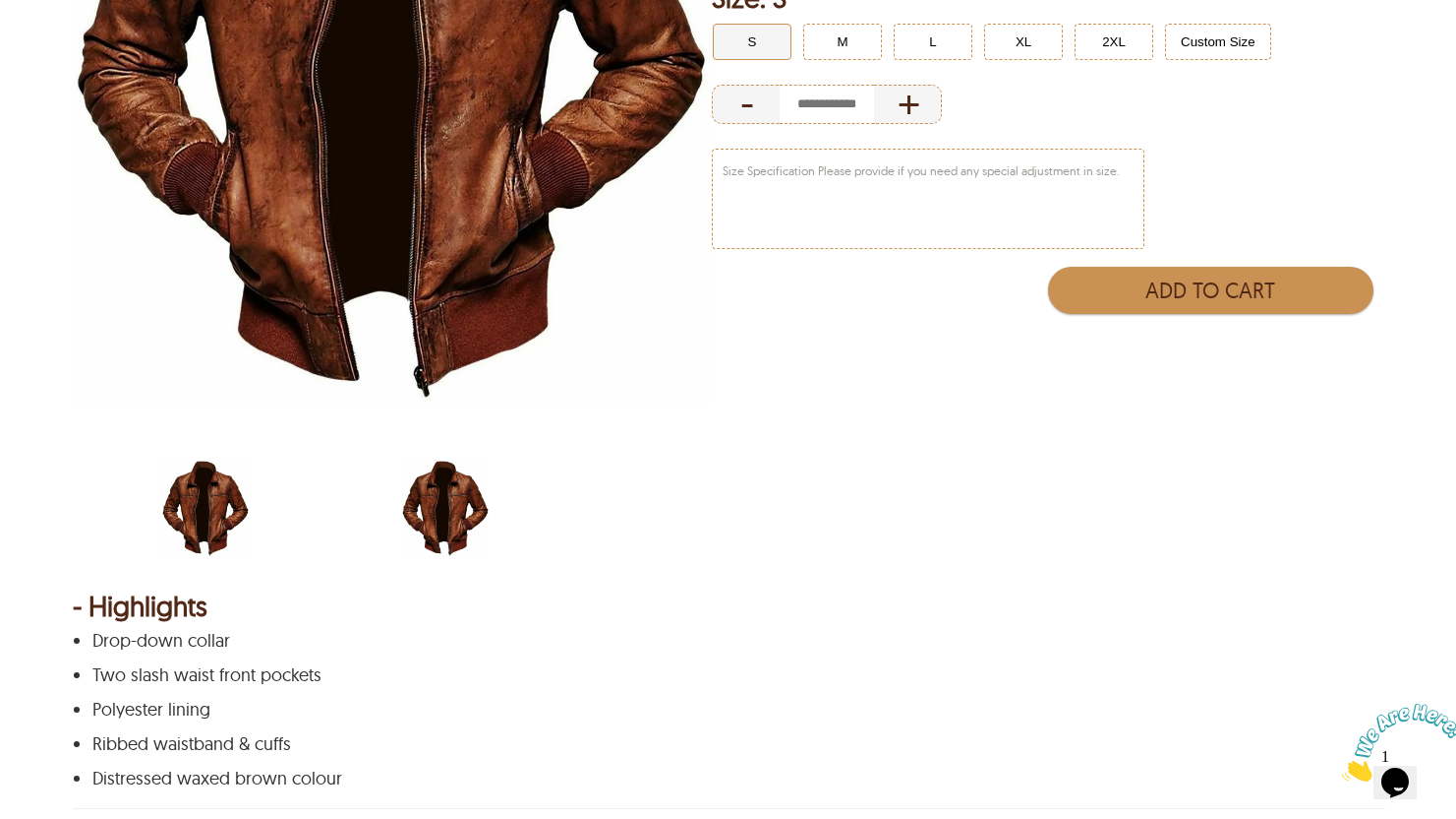
click at [454, 511] on img "Abel Retro Biker Leather Jacket" at bounding box center [444, 507] width 86 height 108
click at [153, 490] on ul at bounding box center [392, 510] width 480 height 113
click at [248, 502] on img "Vintage Distressed Brown Retro Biker Real Leather Jacket by SCIN" at bounding box center [205, 507] width 86 height 108
click at [418, 512] on img "Abel Retro Biker Leather Jacket" at bounding box center [444, 507] width 86 height 108
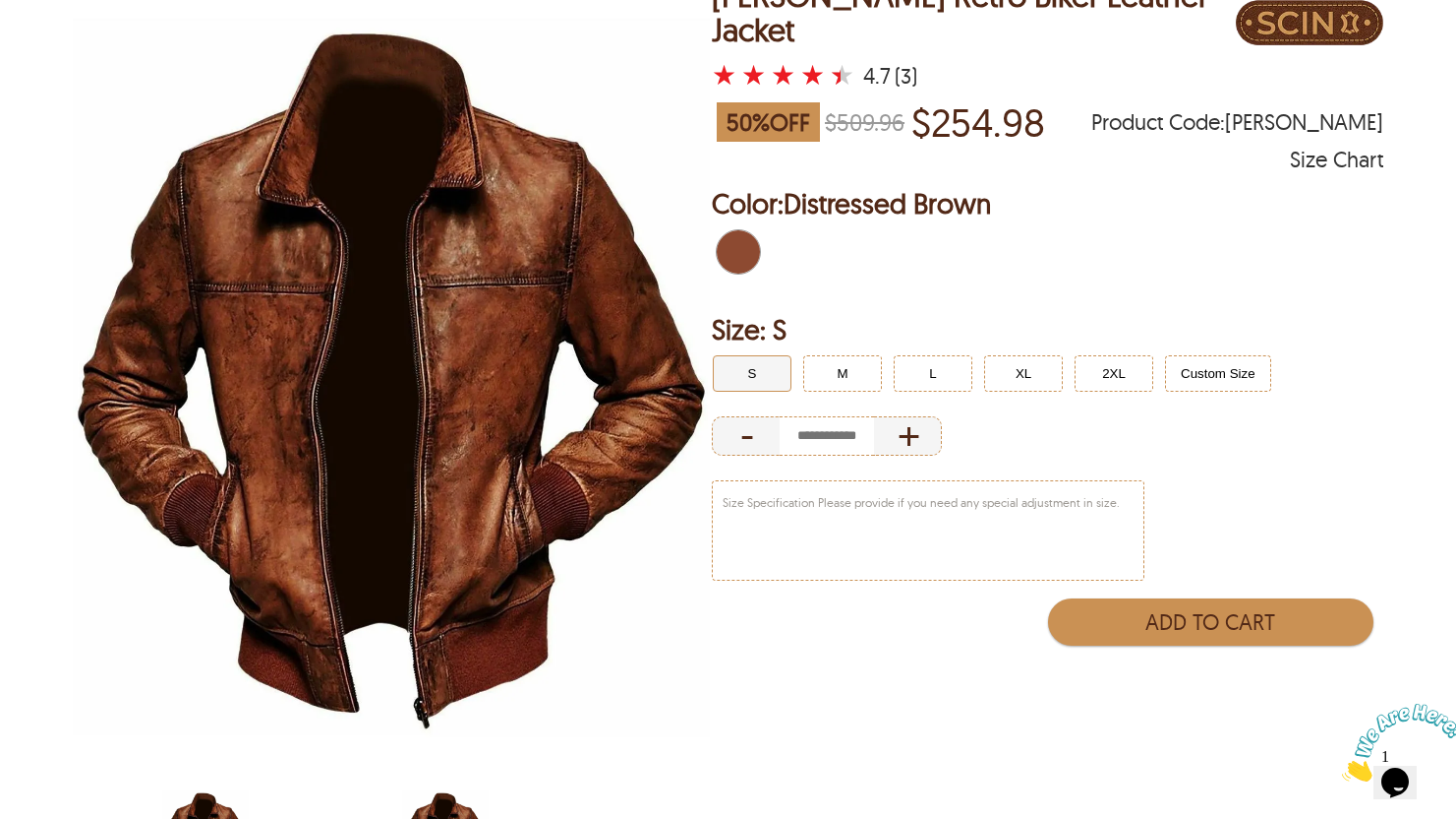
scroll to position [209, 0]
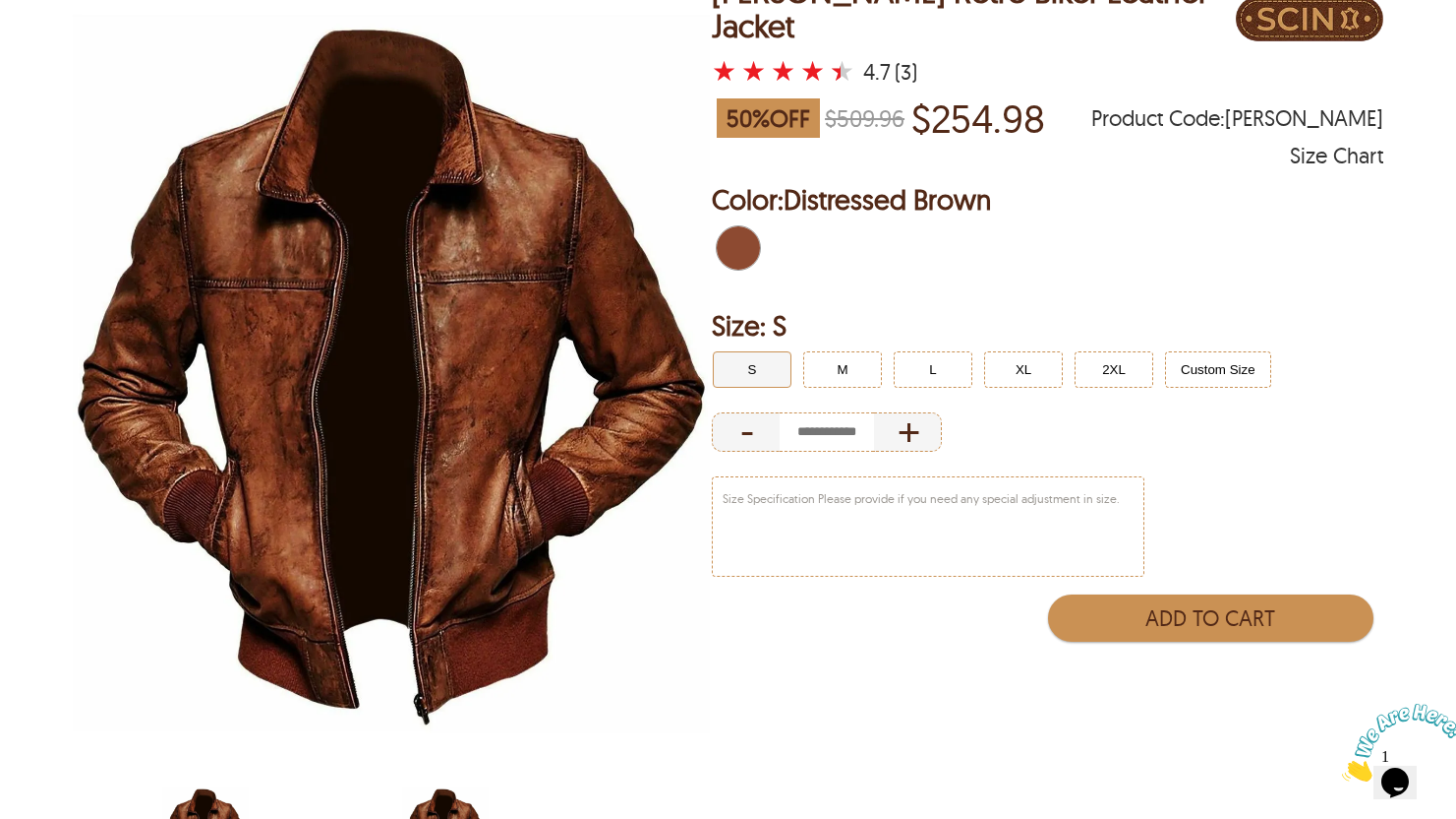
select select "********"
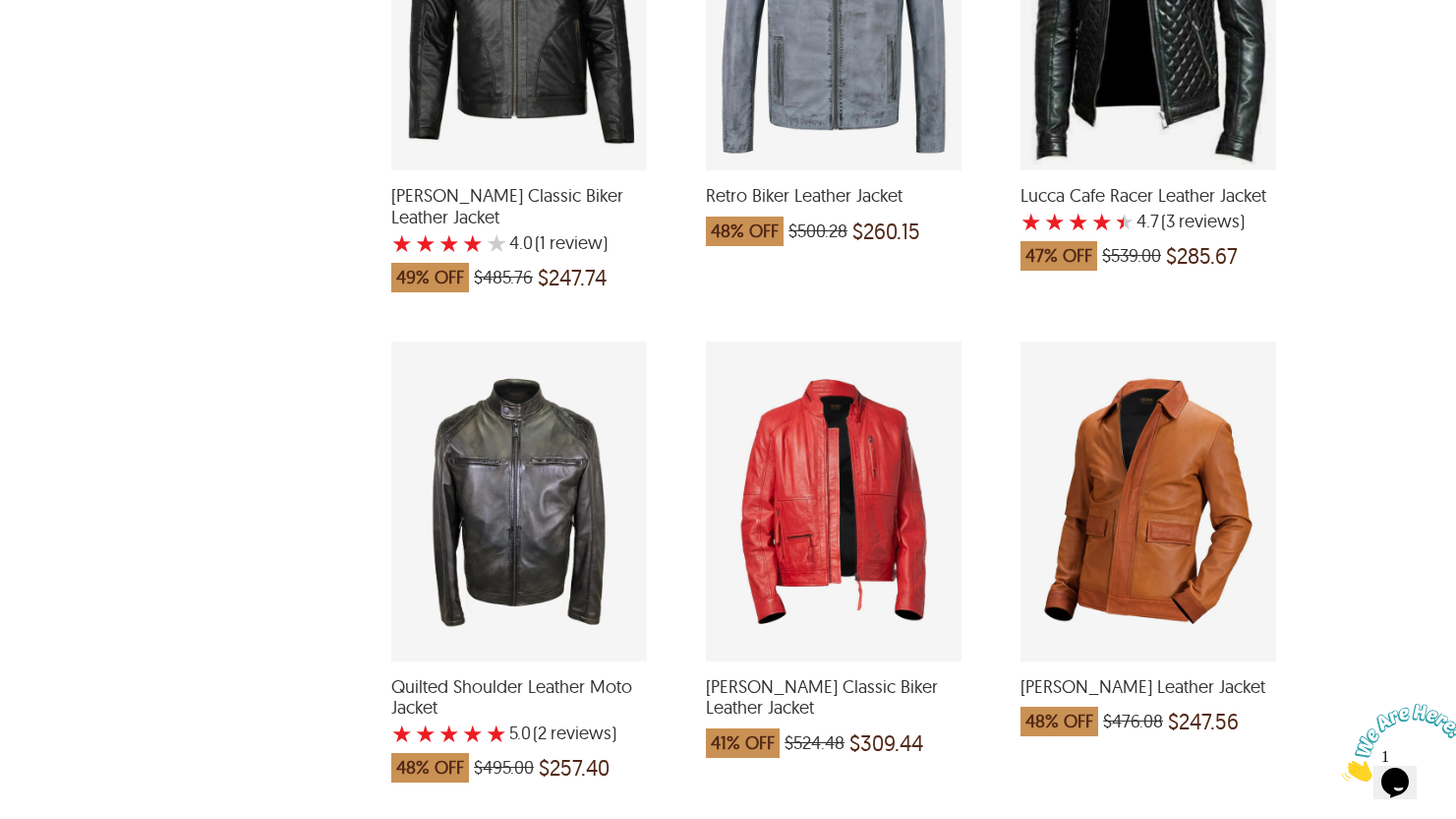
scroll to position [4414, 0]
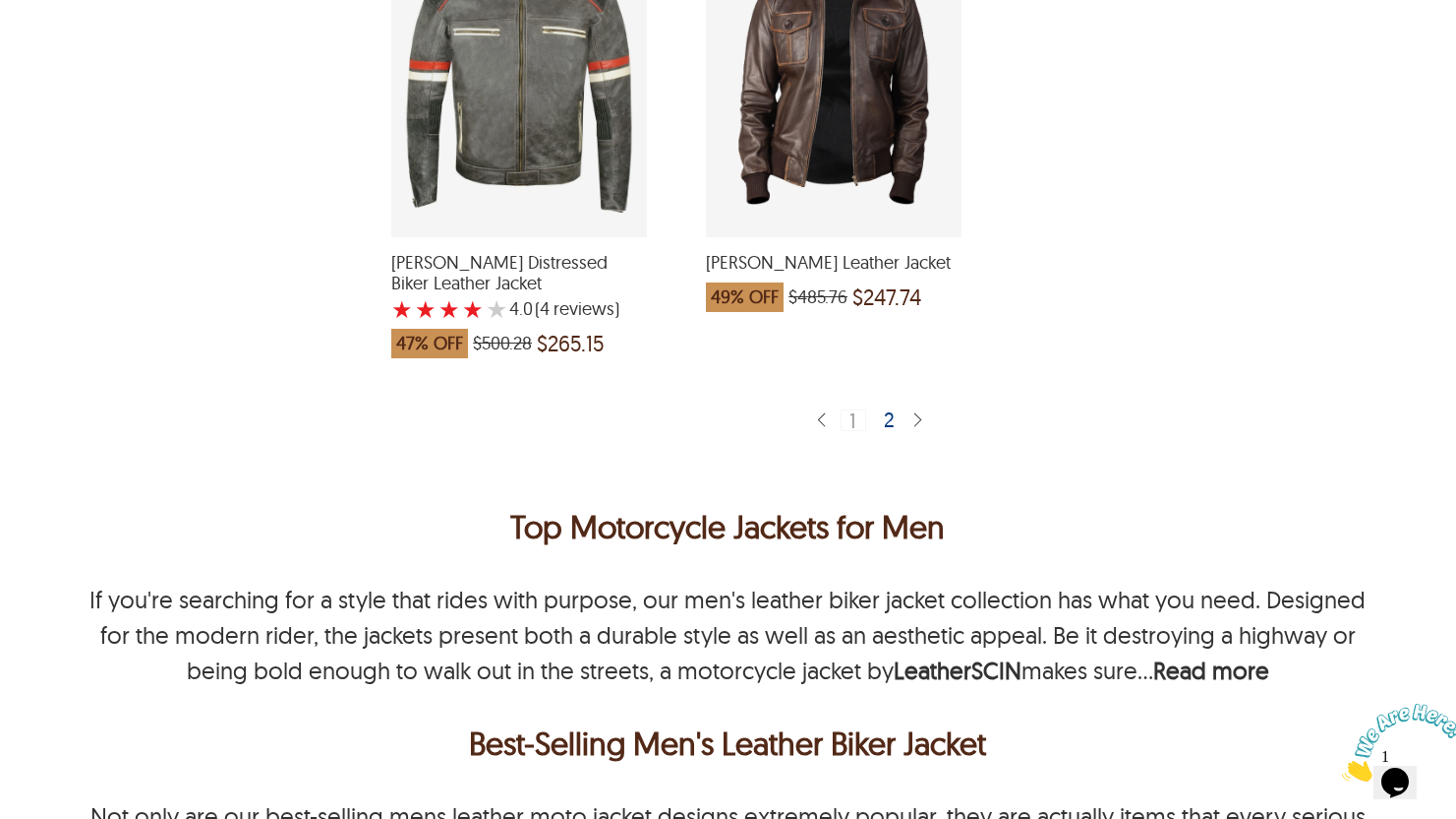
click at [889, 409] on div "2" at bounding box center [890, 419] width 29 height 20
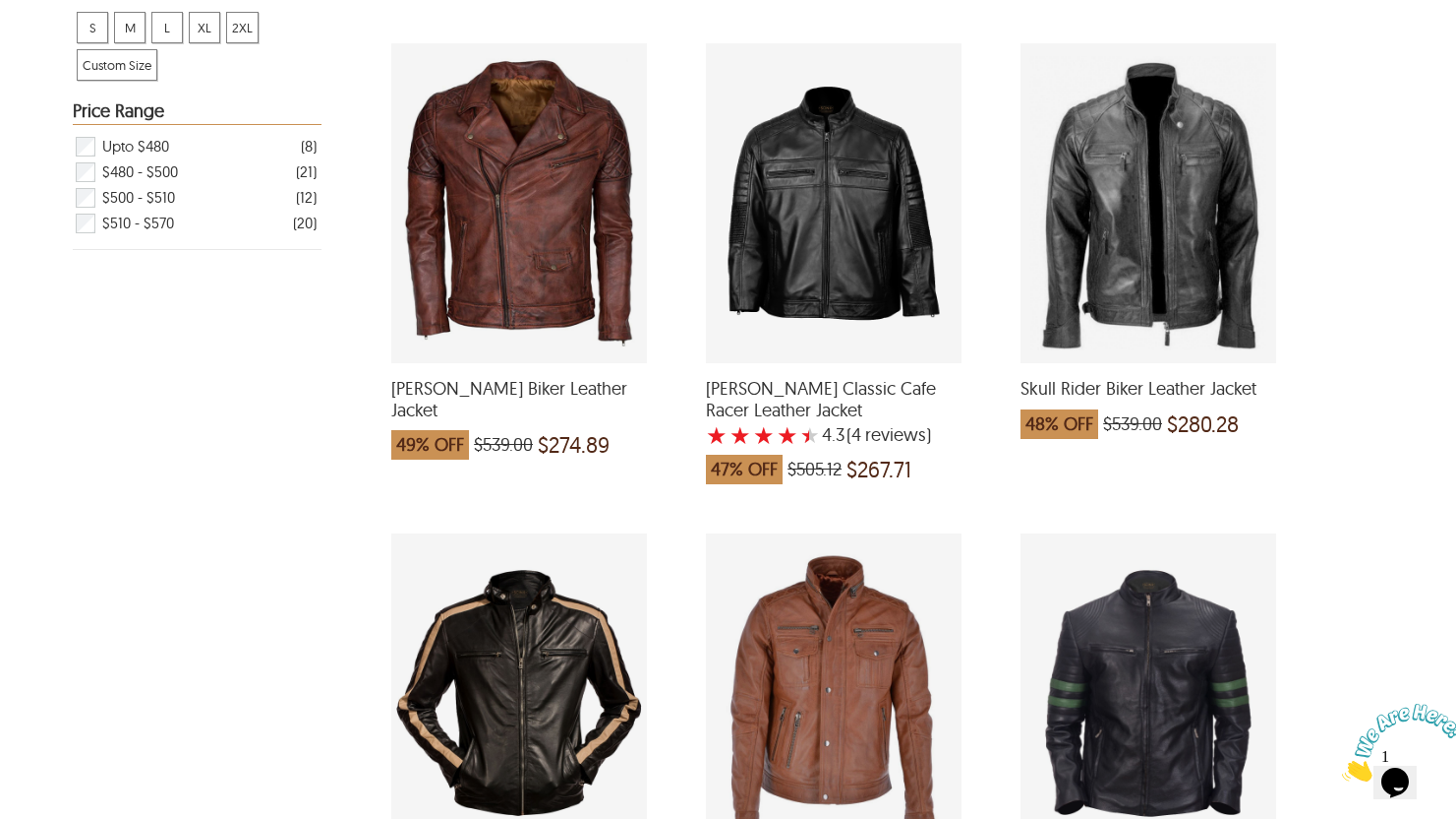
scroll to position [641, 0]
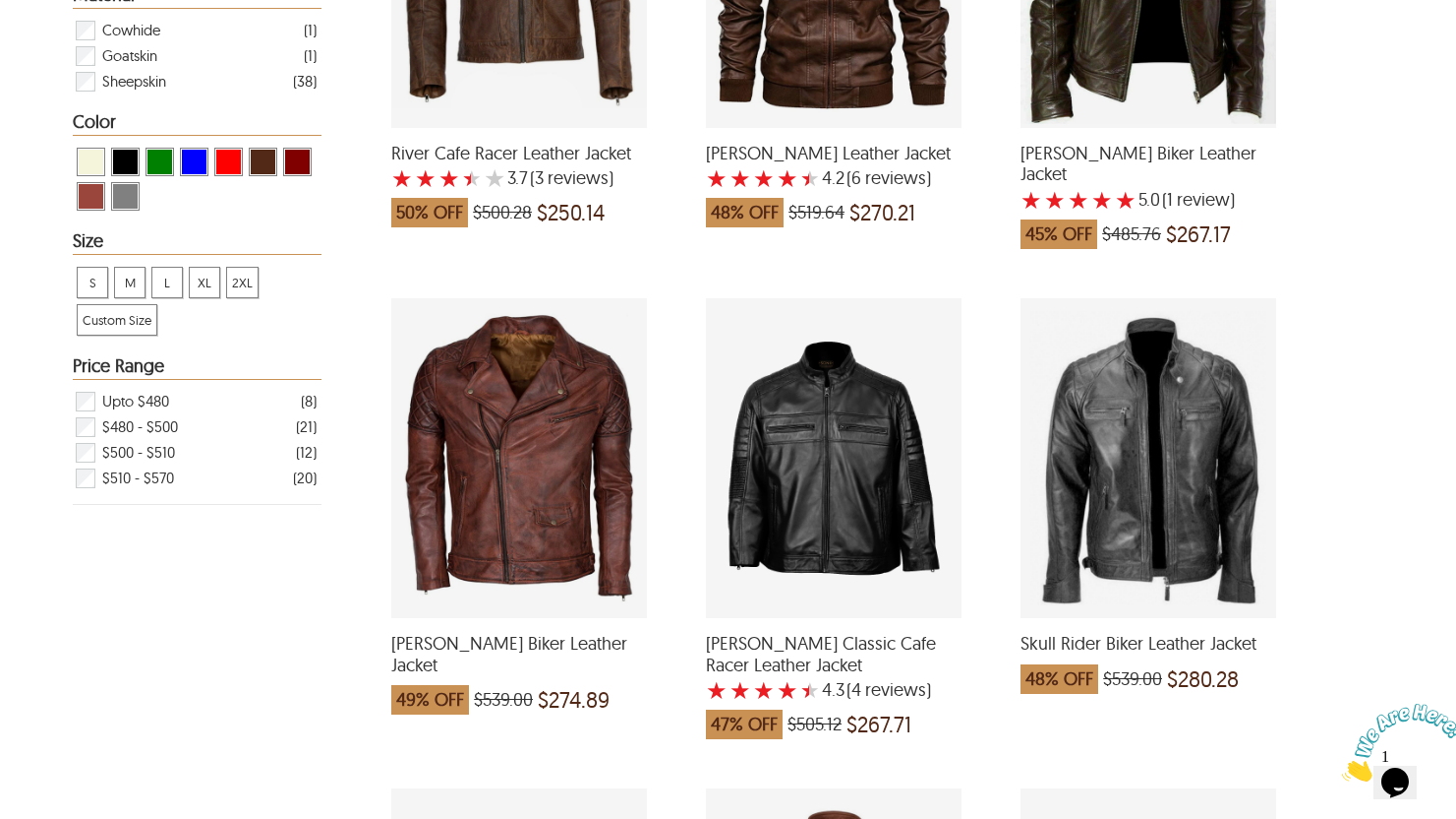
click at [123, 154] on span "View Black Men Biker Leather Jackets" at bounding box center [125, 161] width 25 height 25
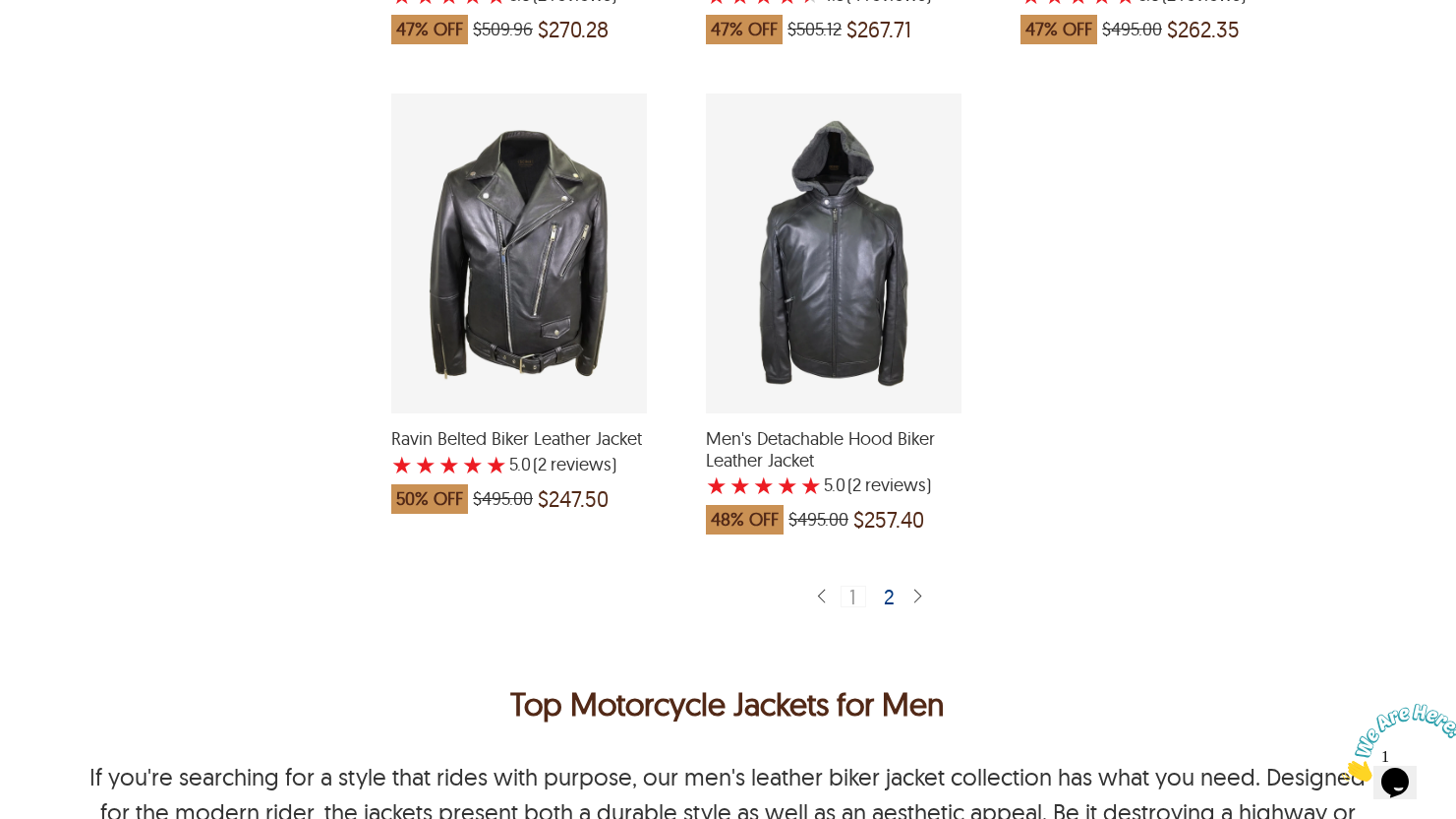
scroll to position [5195, 0]
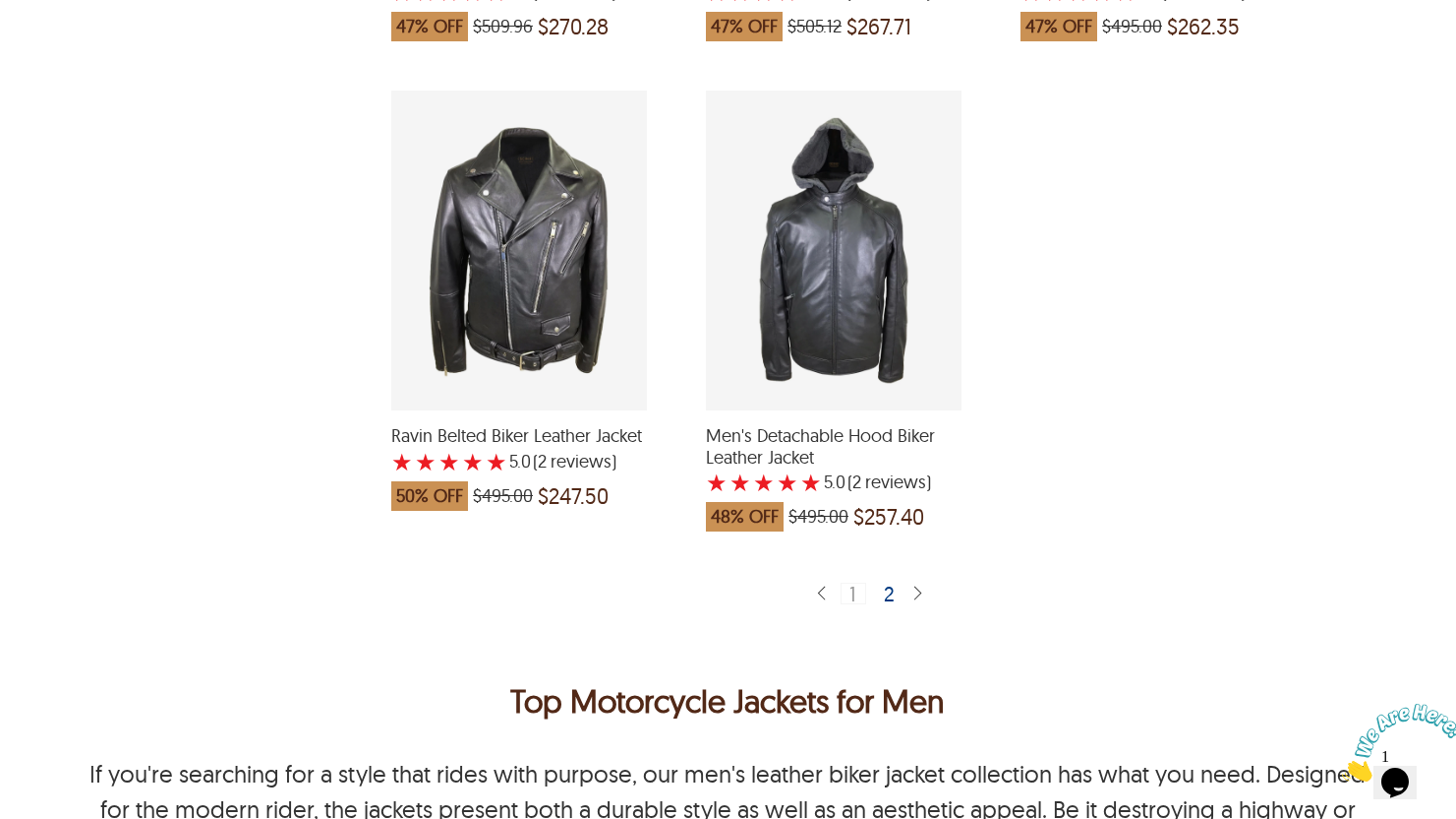
click at [874, 577] on div "1 2" at bounding box center [872, 593] width 74 height 45
click at [878, 582] on div "2" at bounding box center [890, 592] width 29 height 20
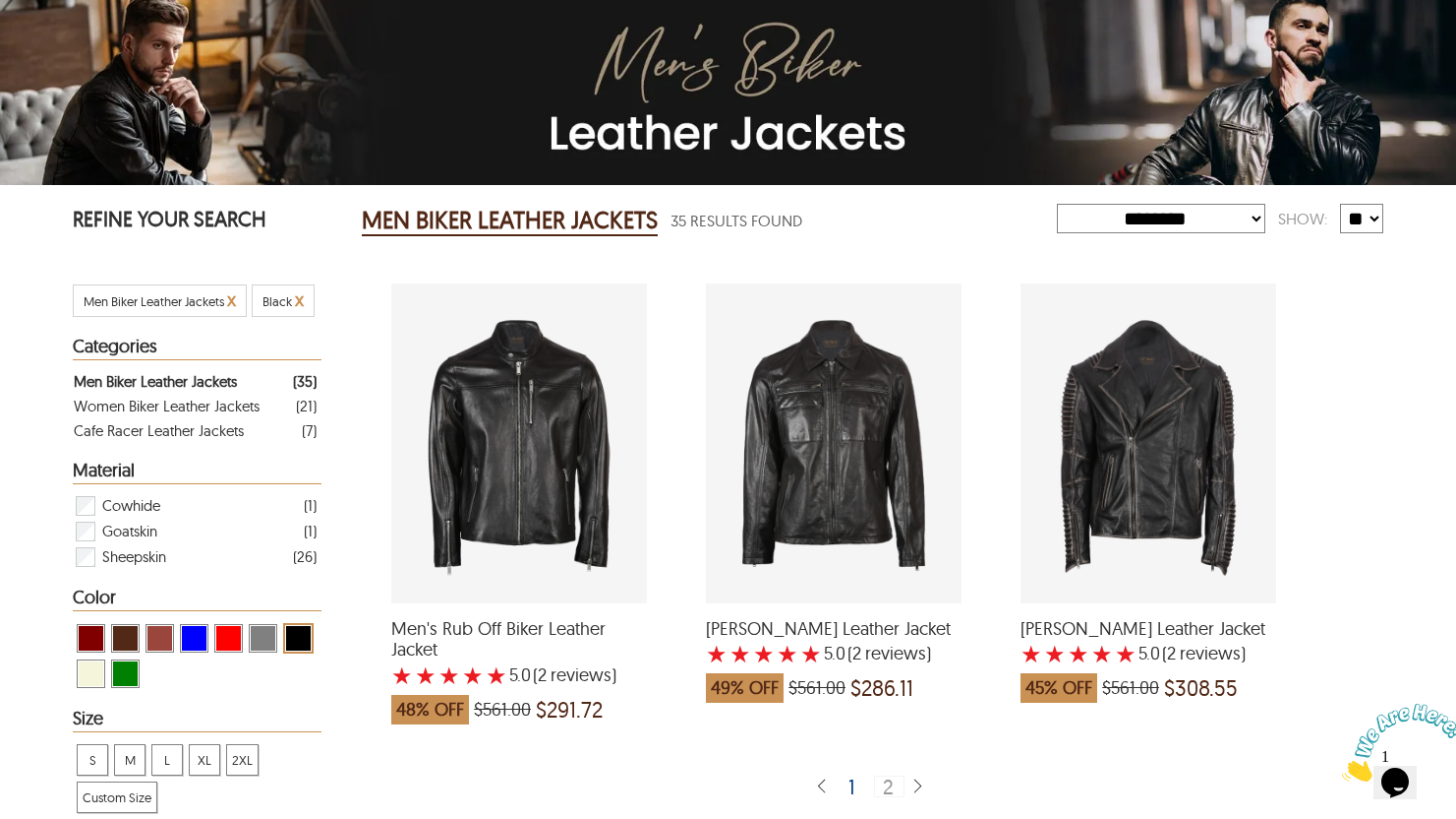
scroll to position [169, 0]
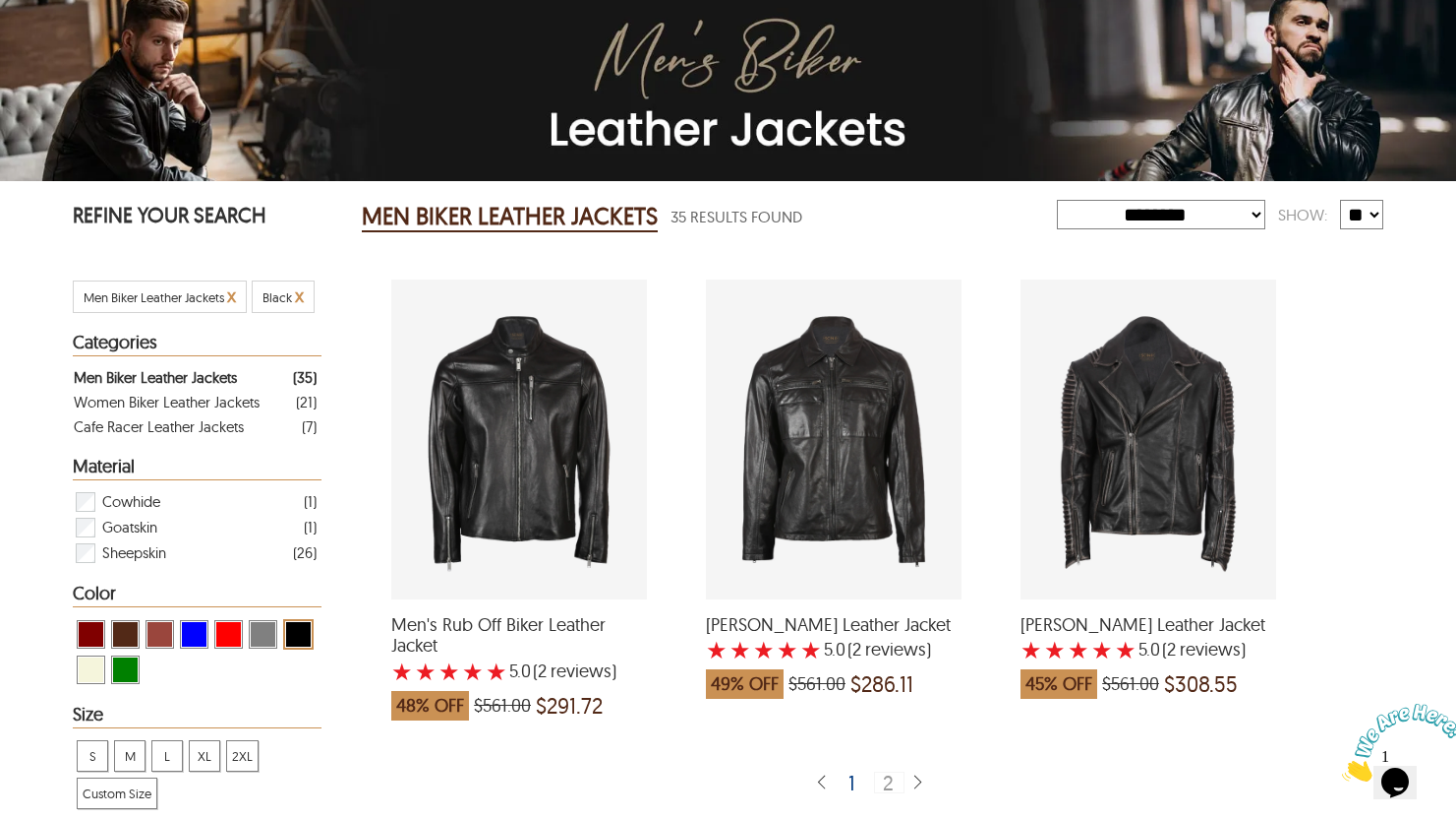
click at [588, 565] on div "Men's Rub Off Biker Leather Jacket with a 5 Star Rating 2 Product Review which …" at bounding box center [519, 439] width 255 height 320
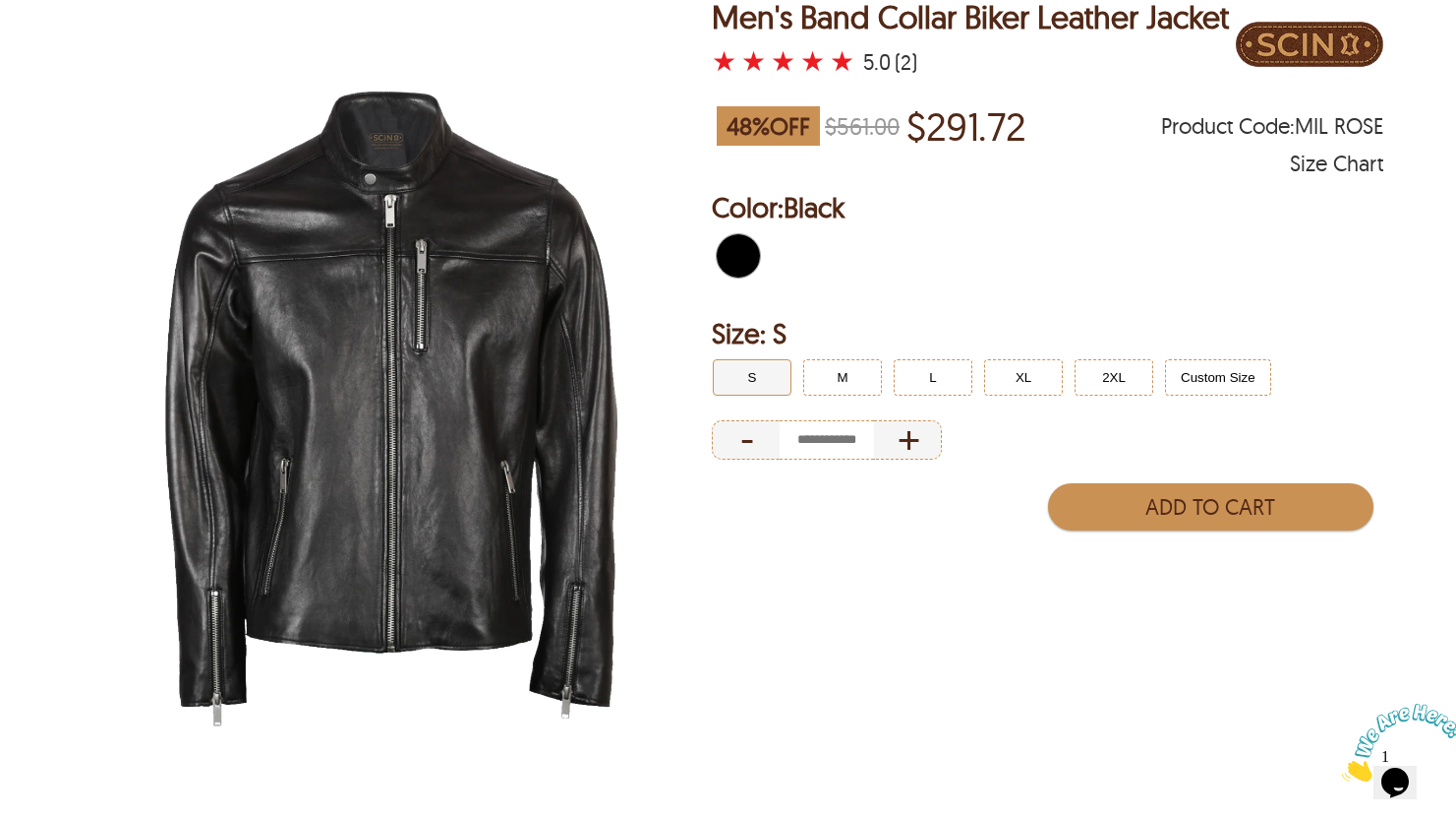
scroll to position [188, 0]
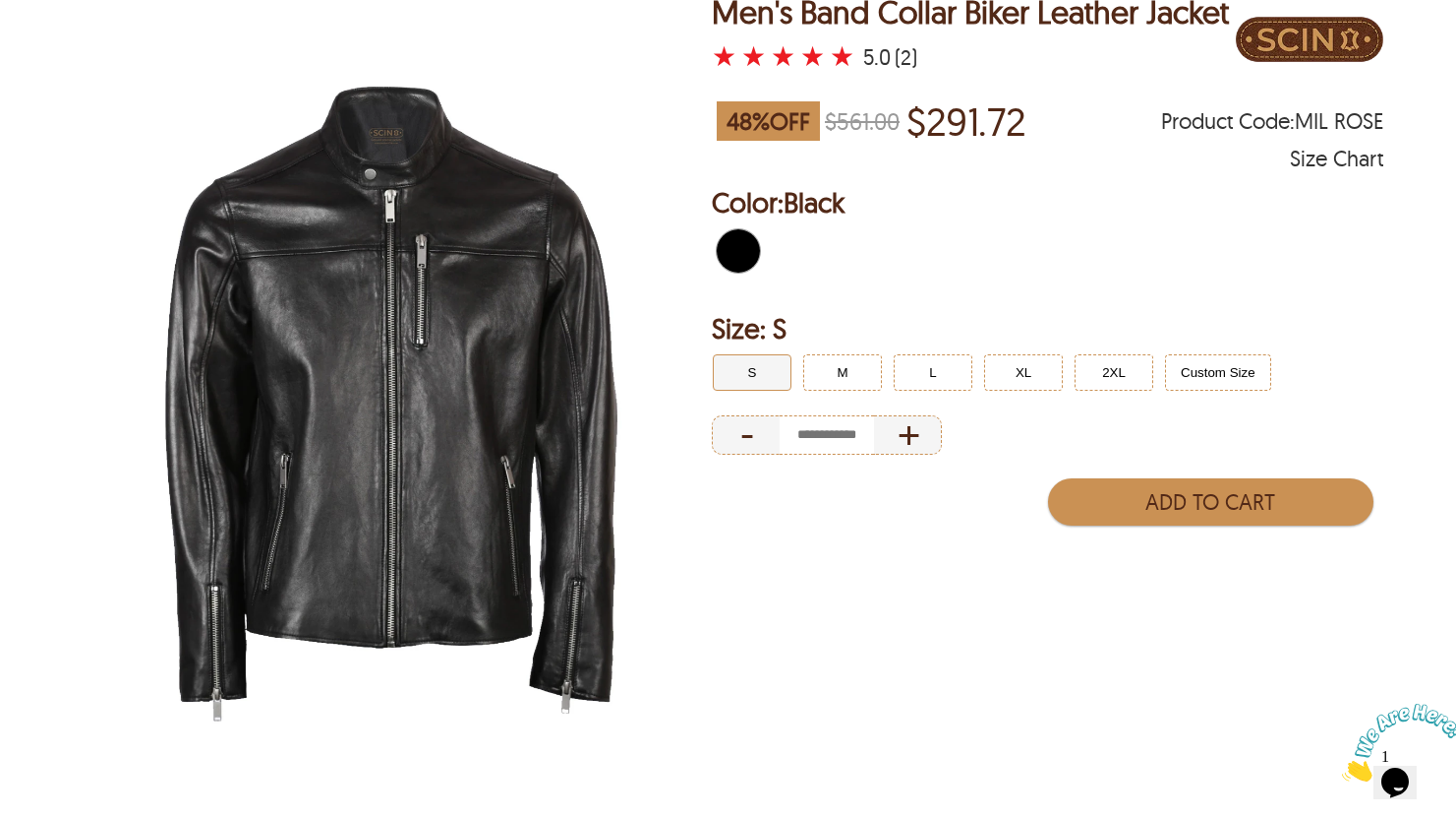
select select "********"
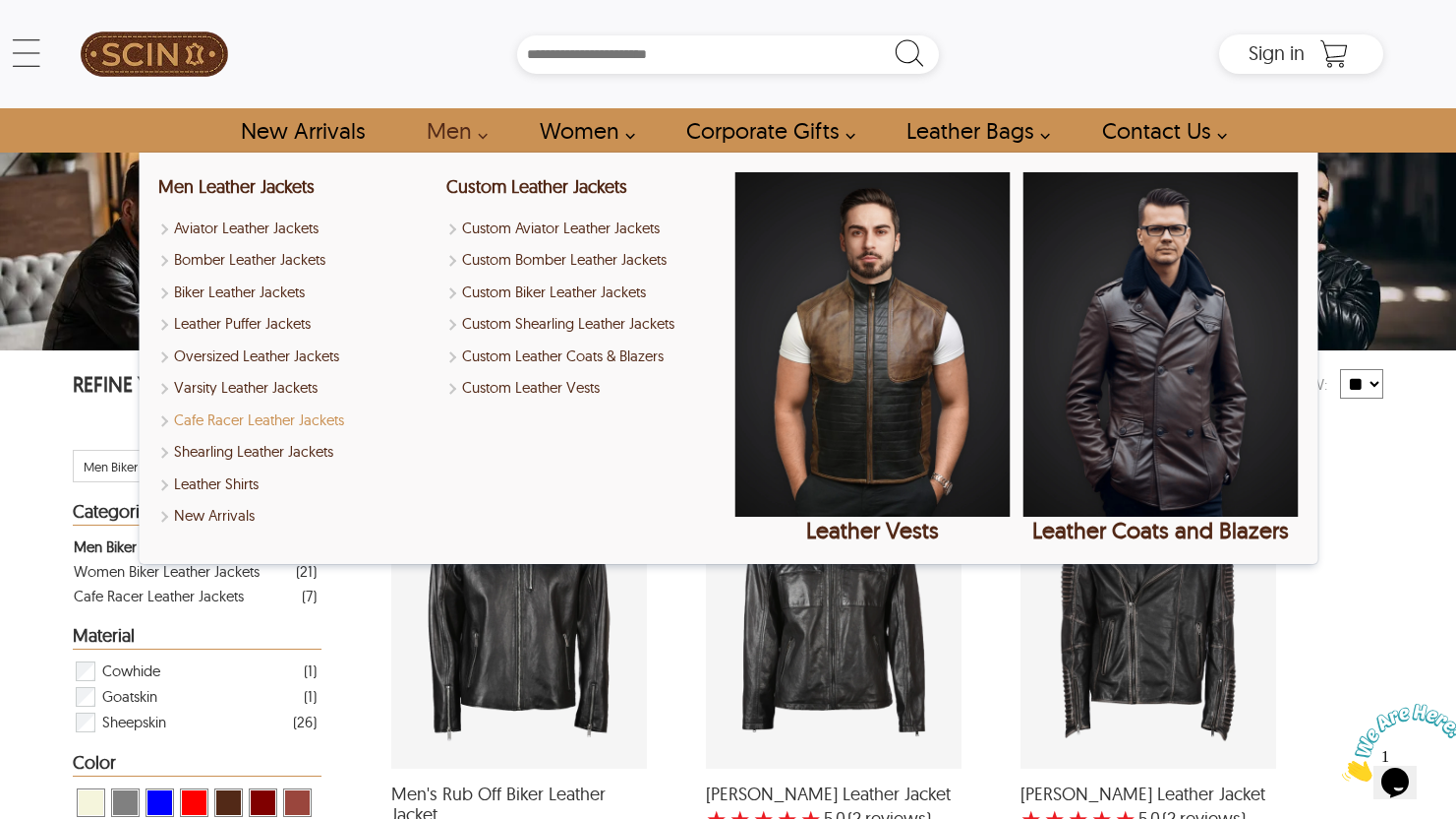
click at [281, 413] on link "Cafe Racer Leather Jackets" at bounding box center [296, 420] width 275 height 23
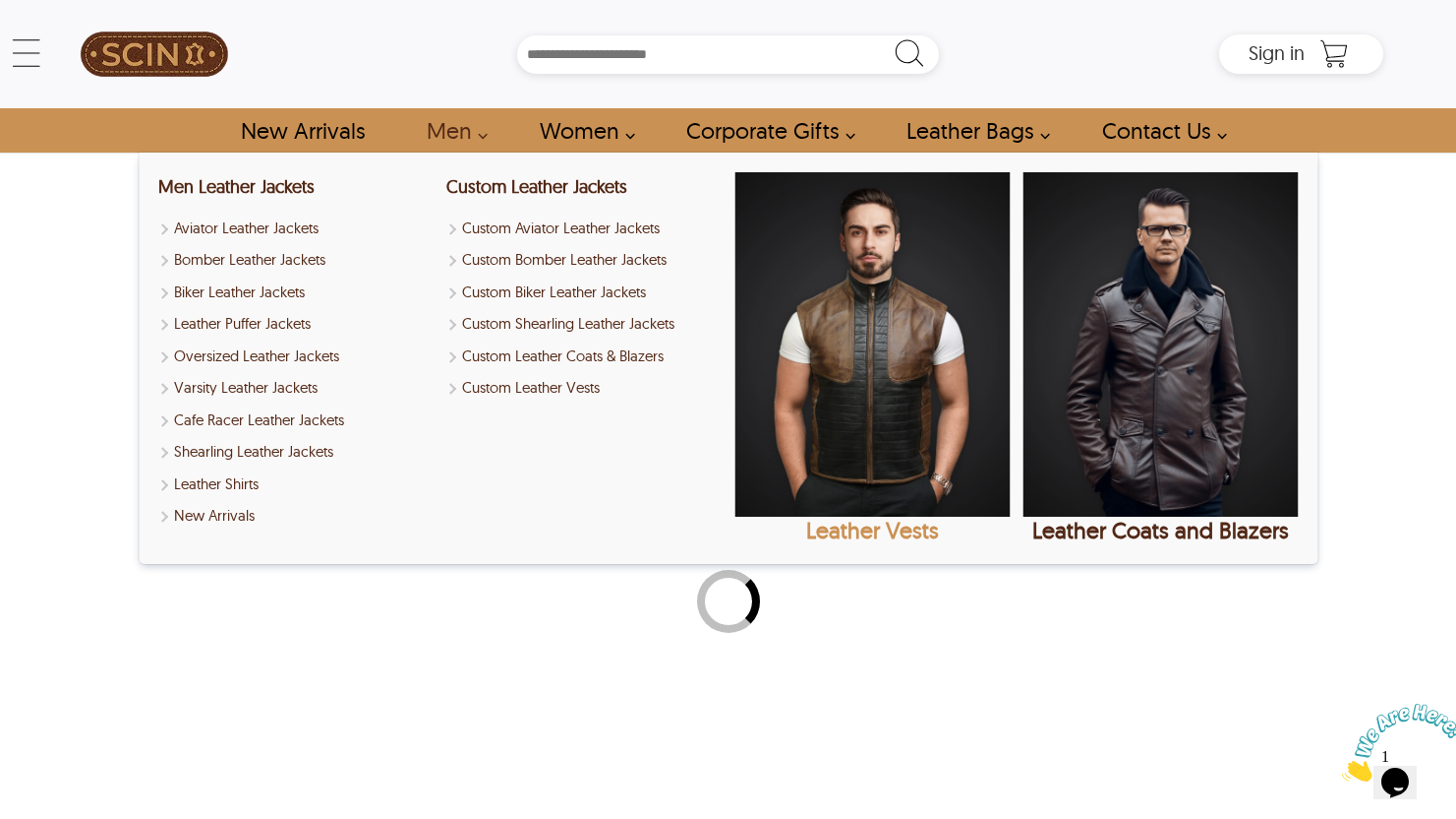
select select "********"
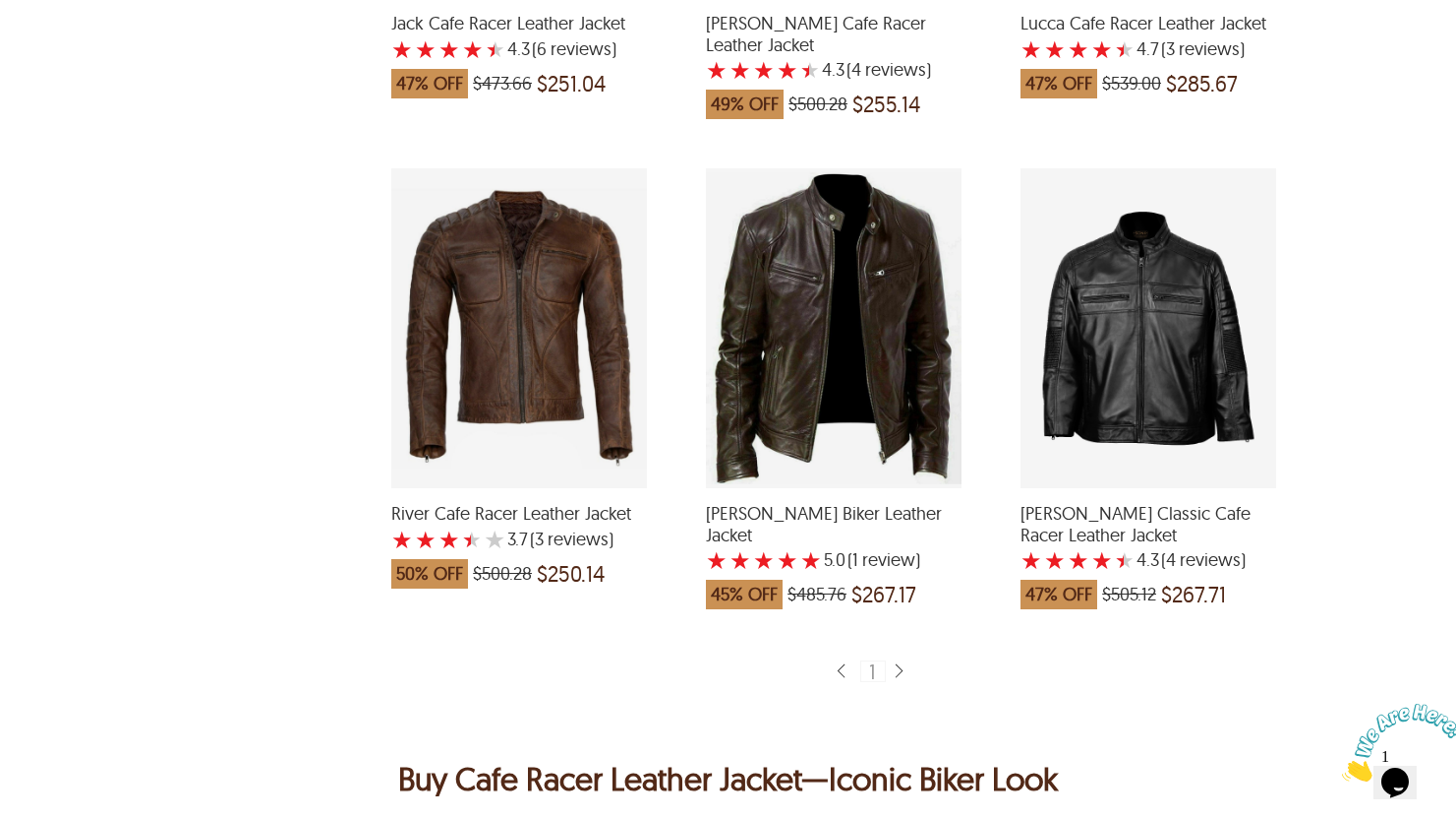
scroll to position [1256, 0]
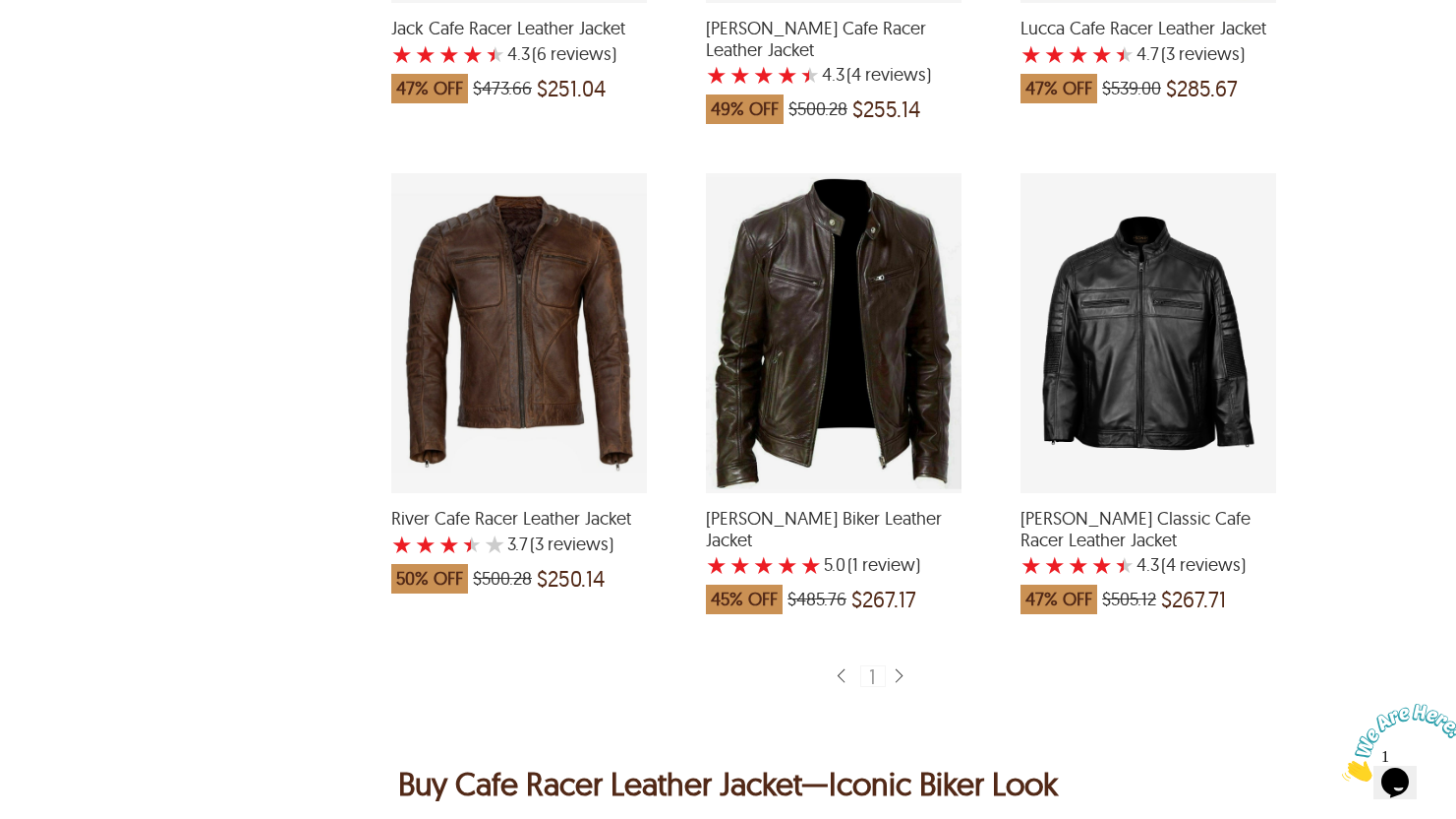
click at [797, 349] on div "Roy Sheepskin Biker Leather Jacket with a 5 Star Rating 1 Product Review which …" at bounding box center [833, 333] width 255 height 320
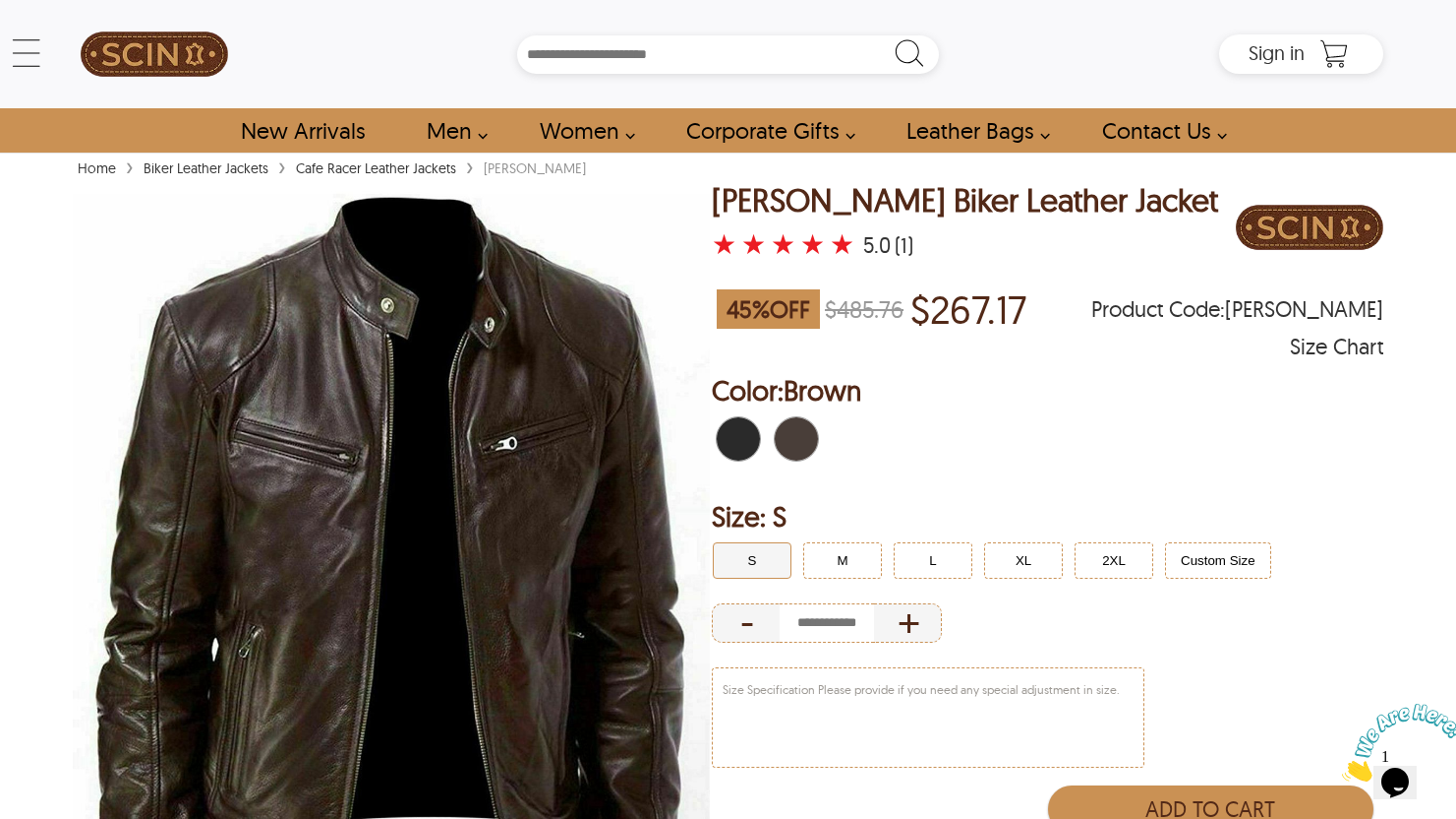
click at [747, 432] on span "Black" at bounding box center [744, 439] width 13 height 44
click at [850, 557] on button "M" at bounding box center [842, 560] width 78 height 37
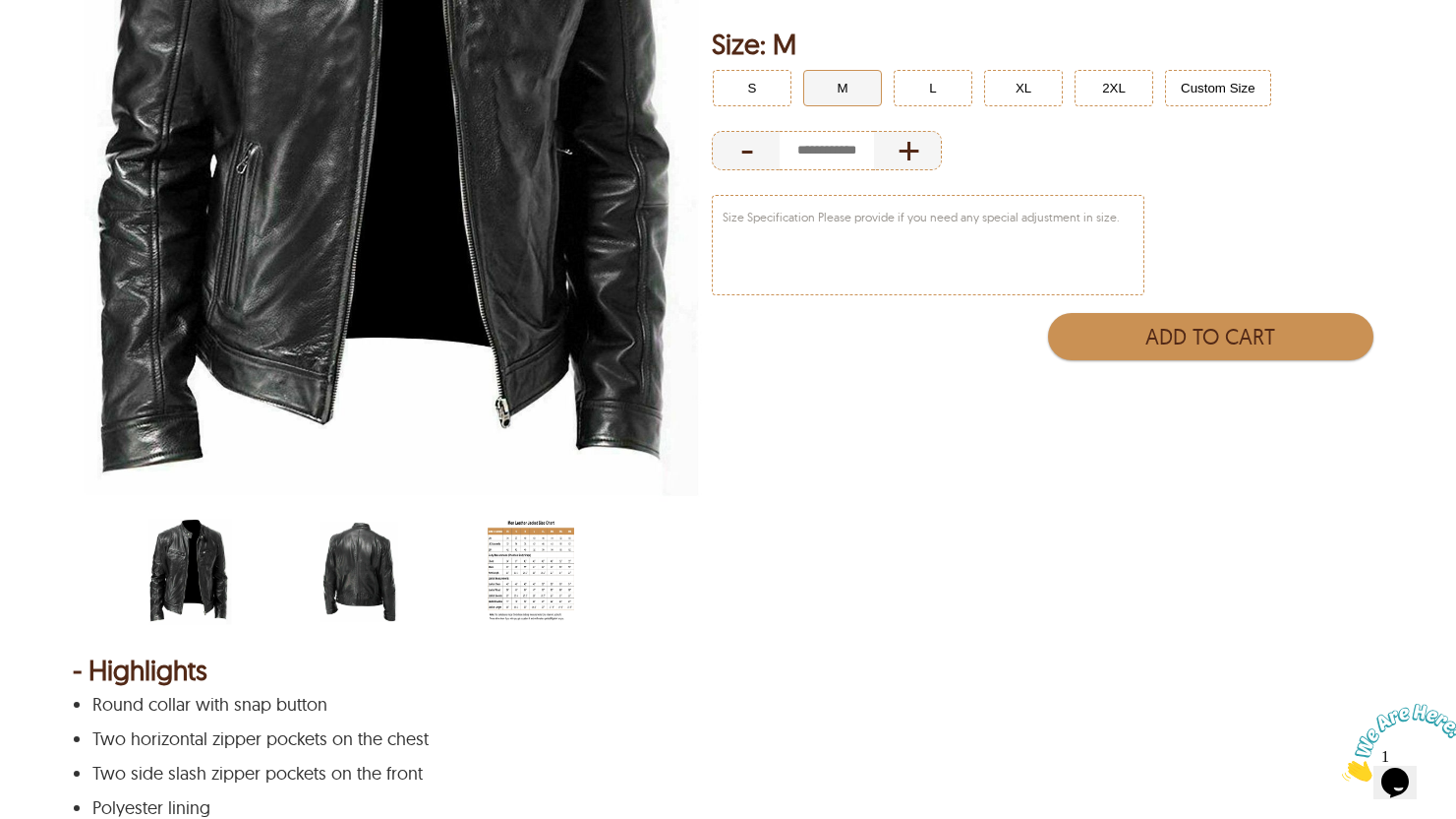
scroll to position [510, 0]
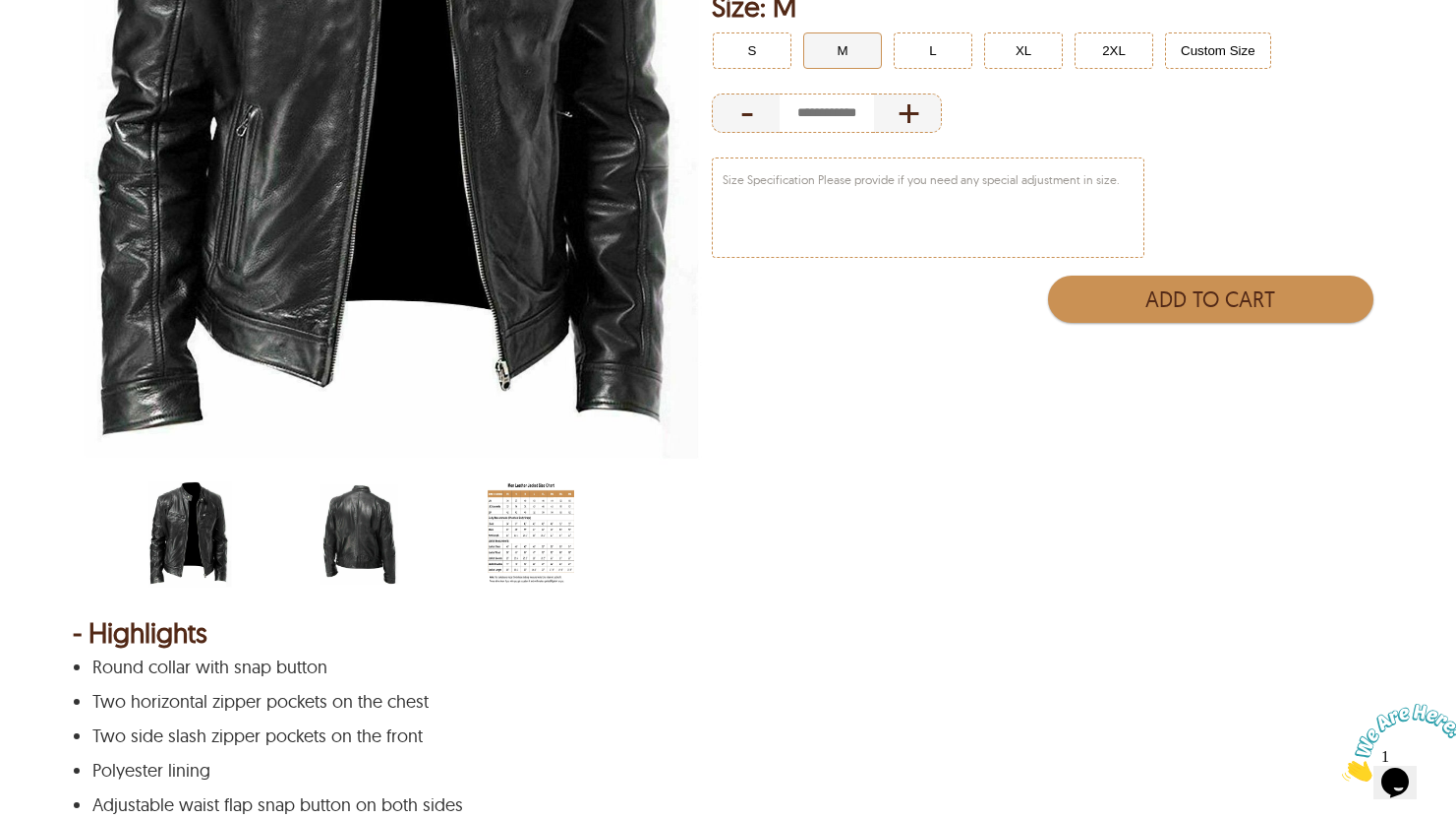
click at [373, 525] on img "scin-13002-black-back.jpg" at bounding box center [359, 534] width 86 height 108
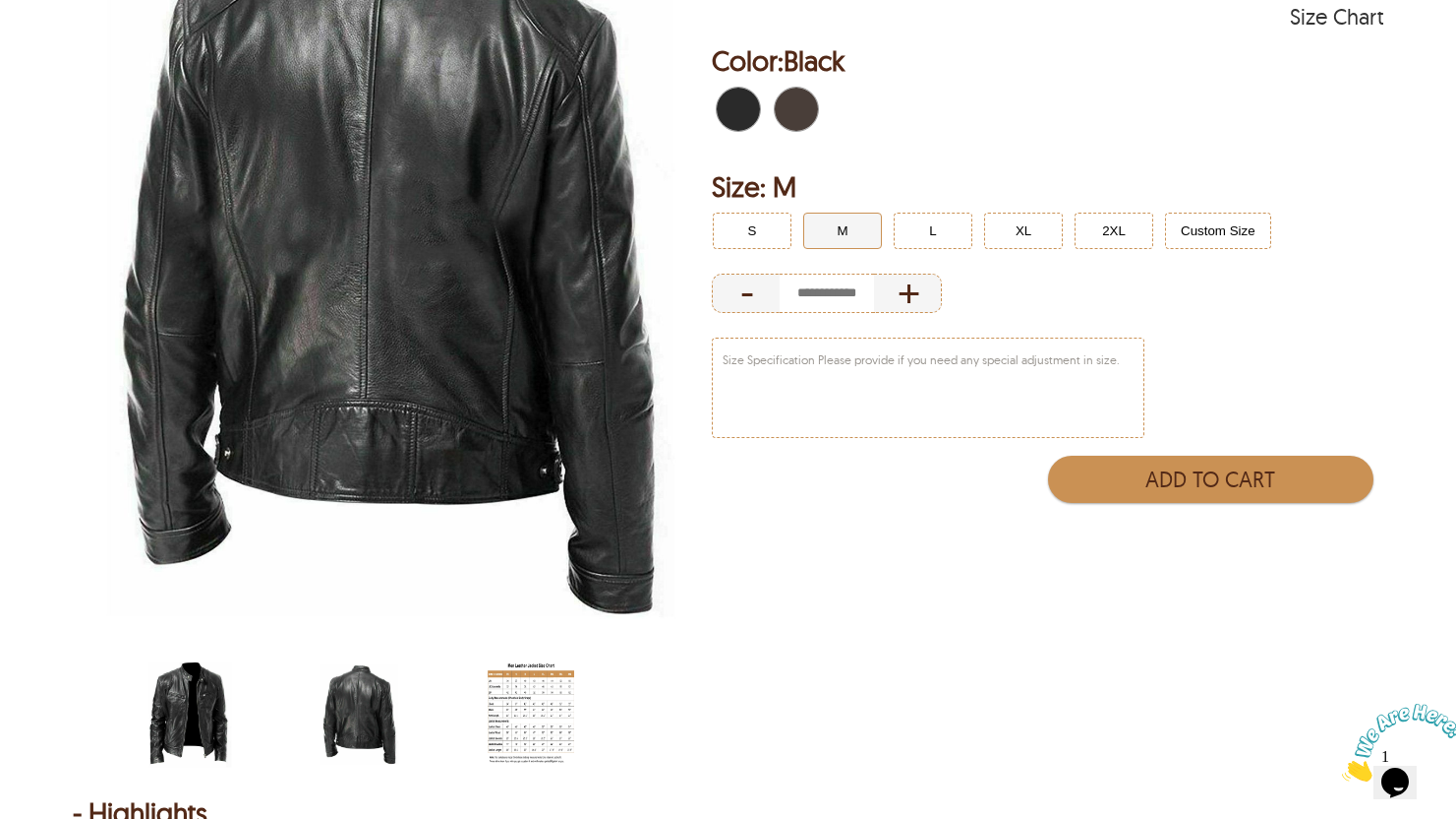
scroll to position [351, 0]
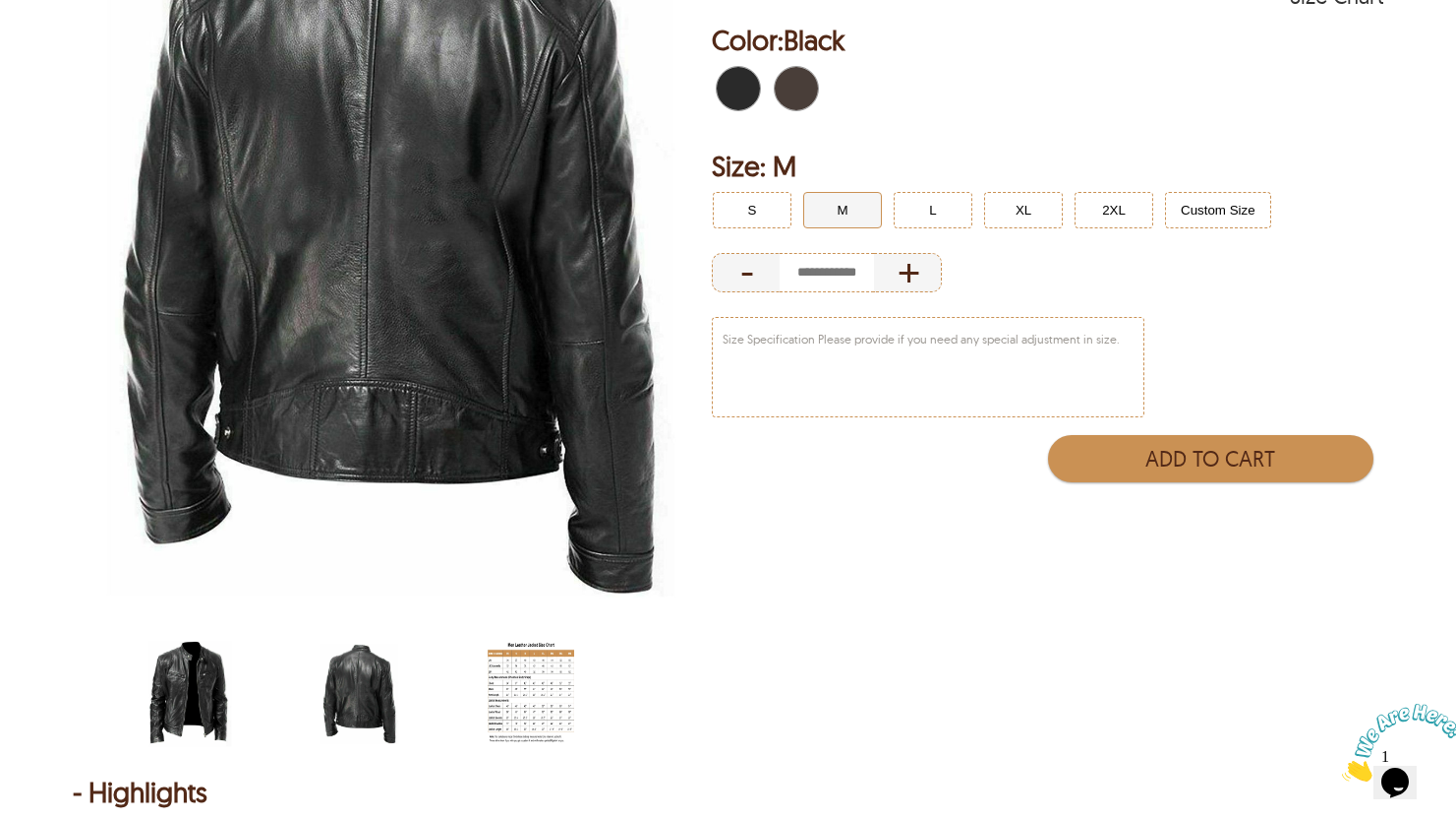
click at [223, 678] on img "scin-13002-black.jpg" at bounding box center [189, 693] width 86 height 108
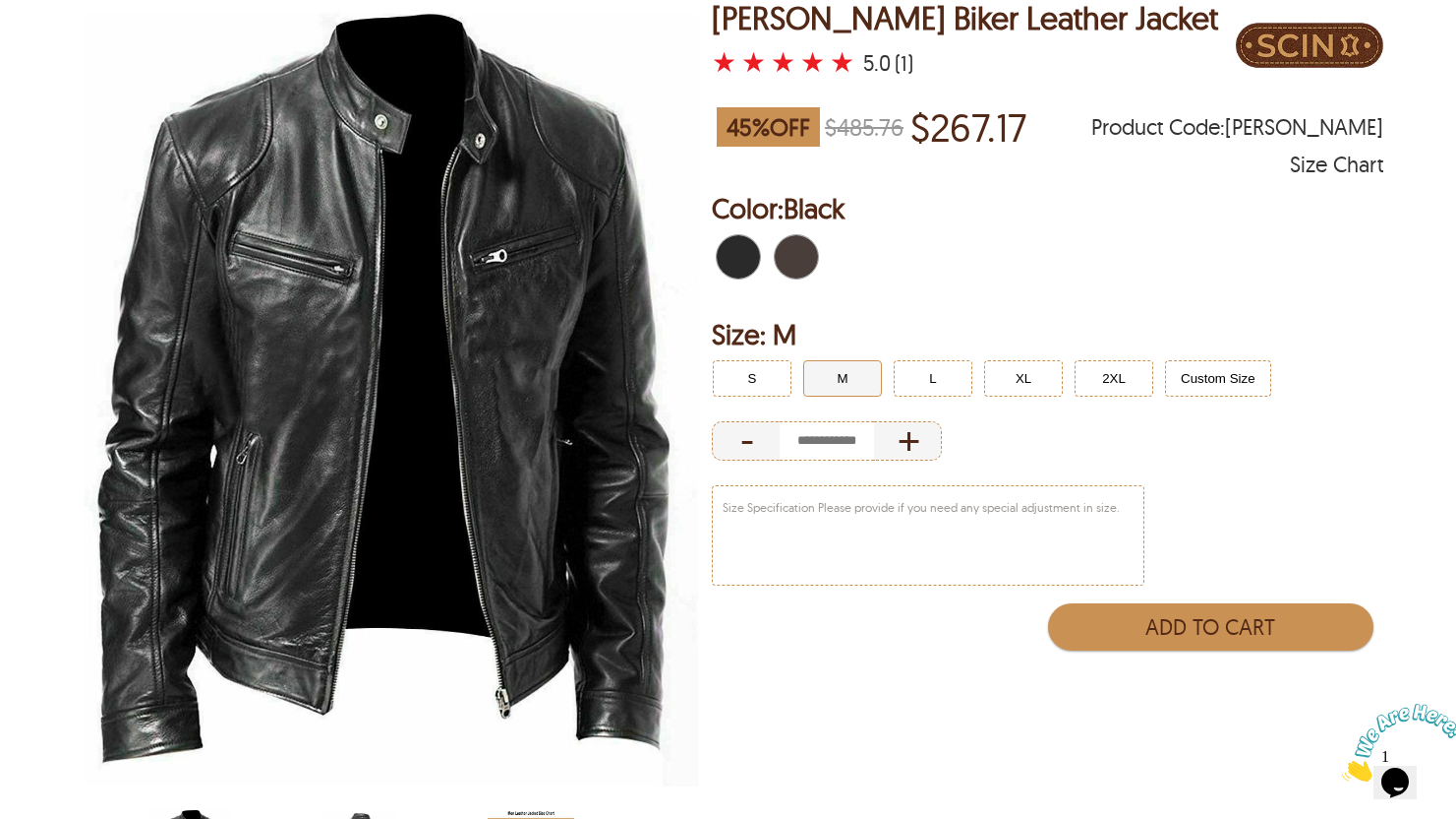
scroll to position [180, 0]
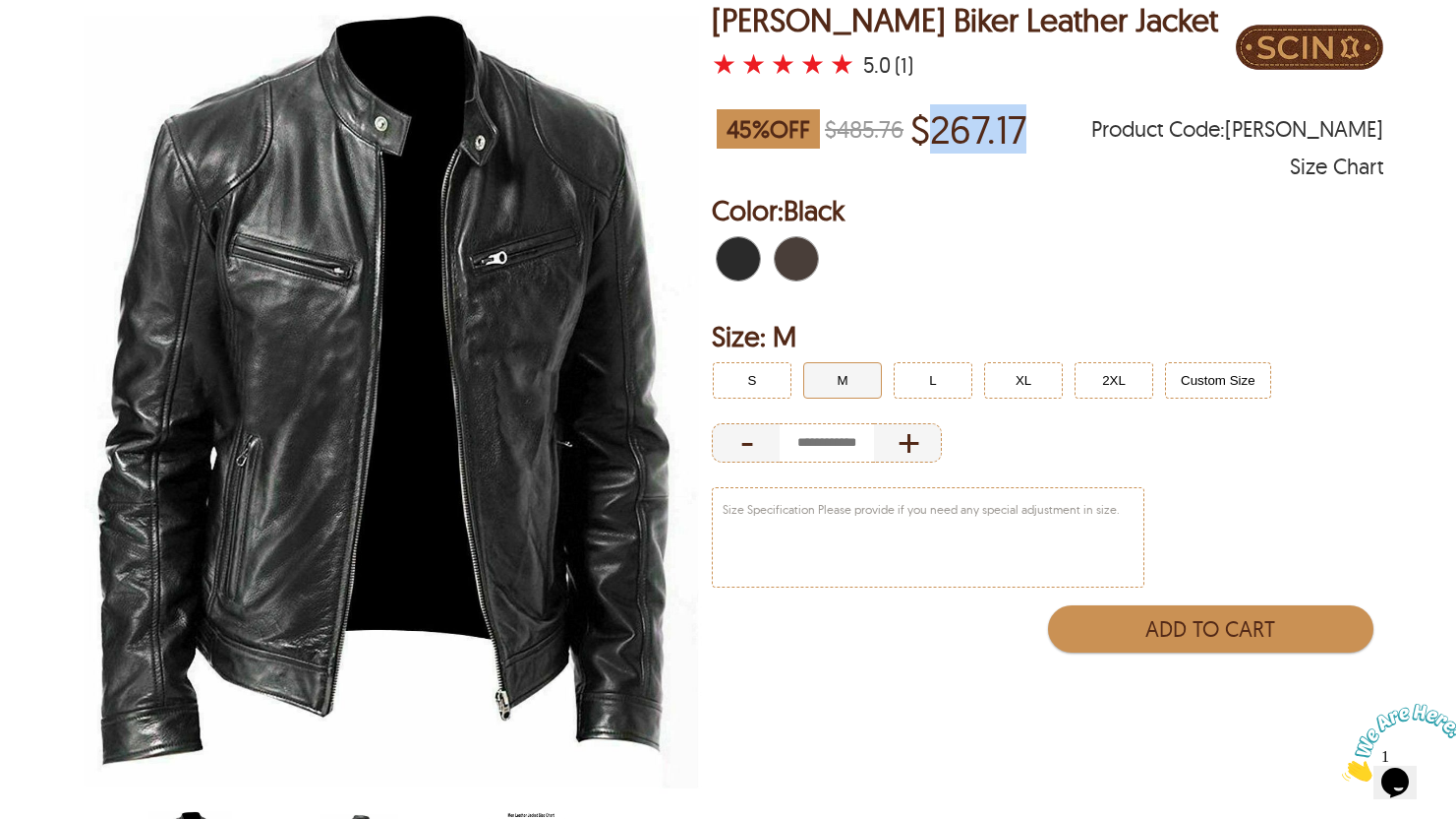
drag, startPoint x: 950, startPoint y: 134, endPoint x: 1084, endPoint y: 127, distance: 134.2
click at [1084, 127] on div "45 % OFF $485.76 $267.17 Product Code : [PERSON_NAME]" at bounding box center [1047, 129] width 672 height 55
click at [1026, 134] on p "$267.17" at bounding box center [968, 129] width 116 height 46
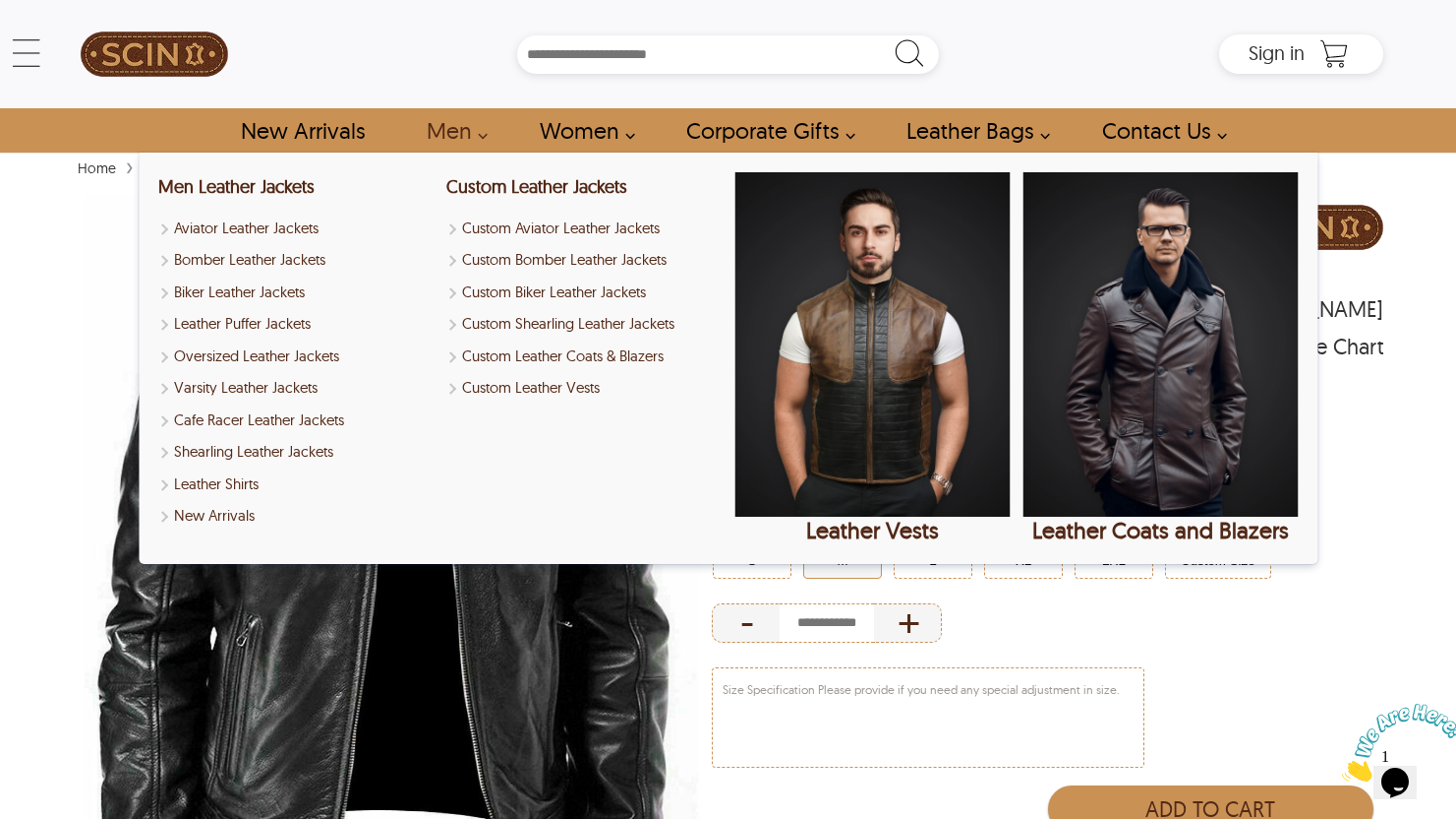
scroll to position [0, 0]
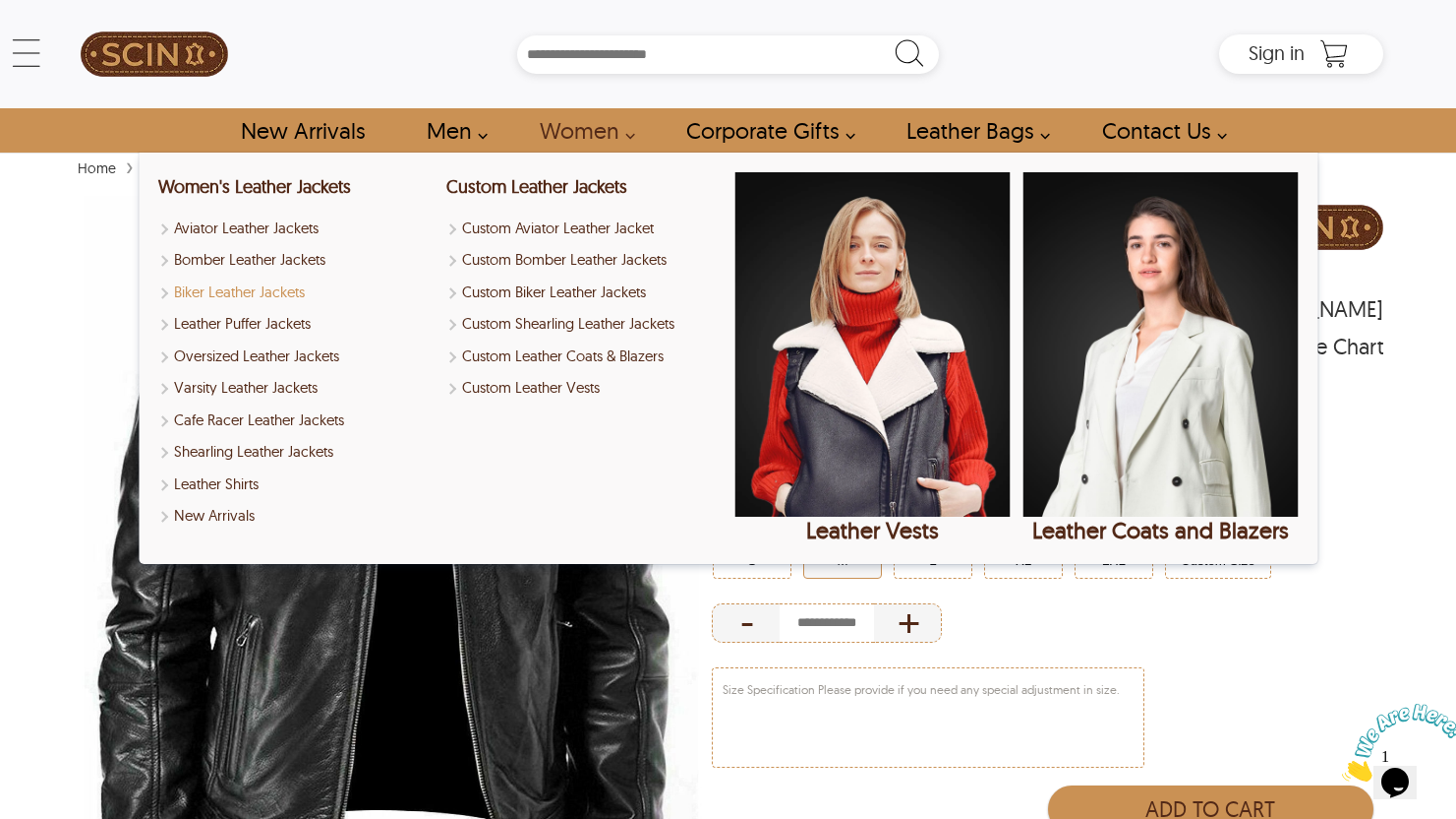
click at [234, 281] on link "Biker Leather Jackets" at bounding box center [296, 292] width 275 height 23
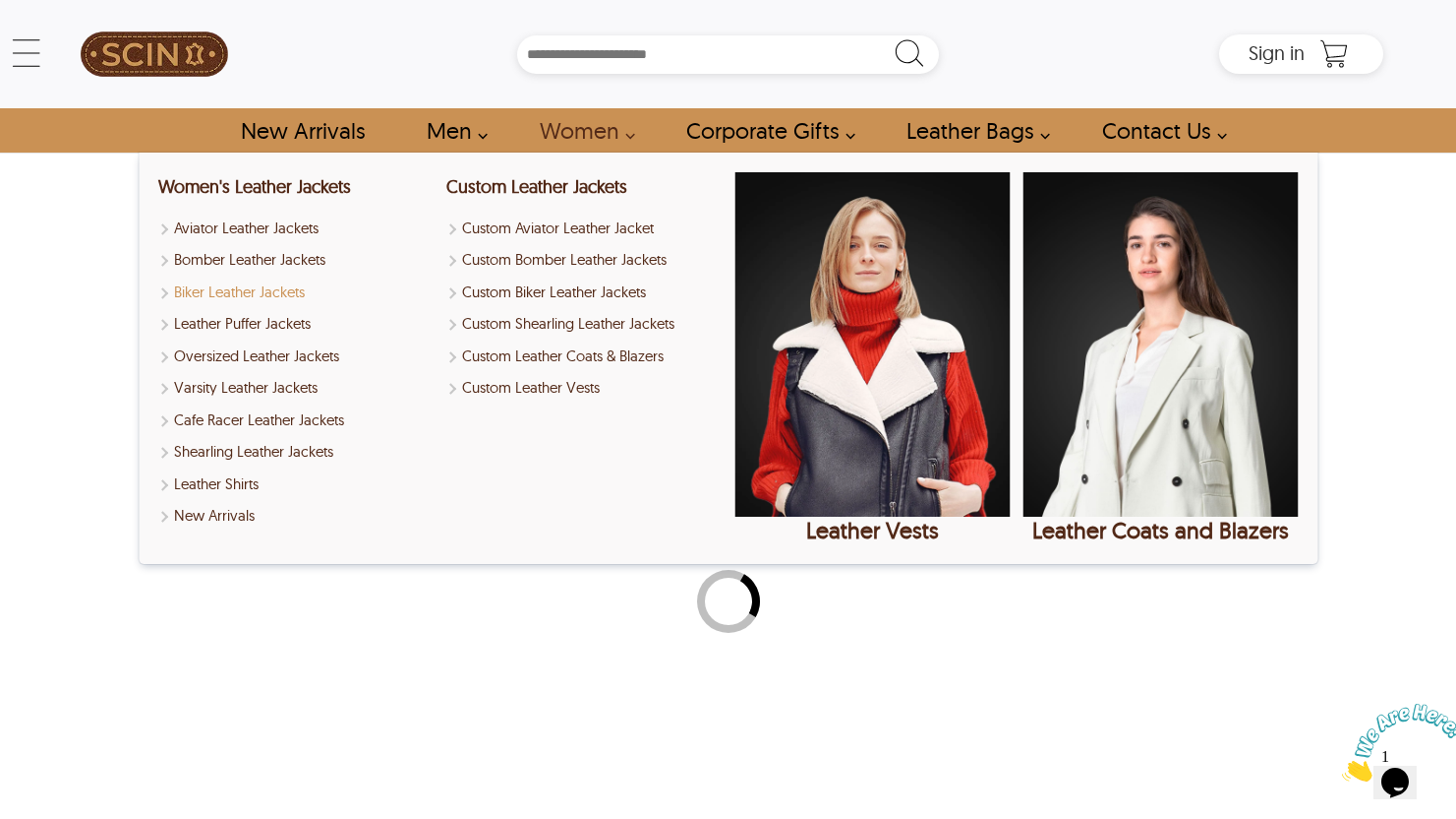
select select "********"
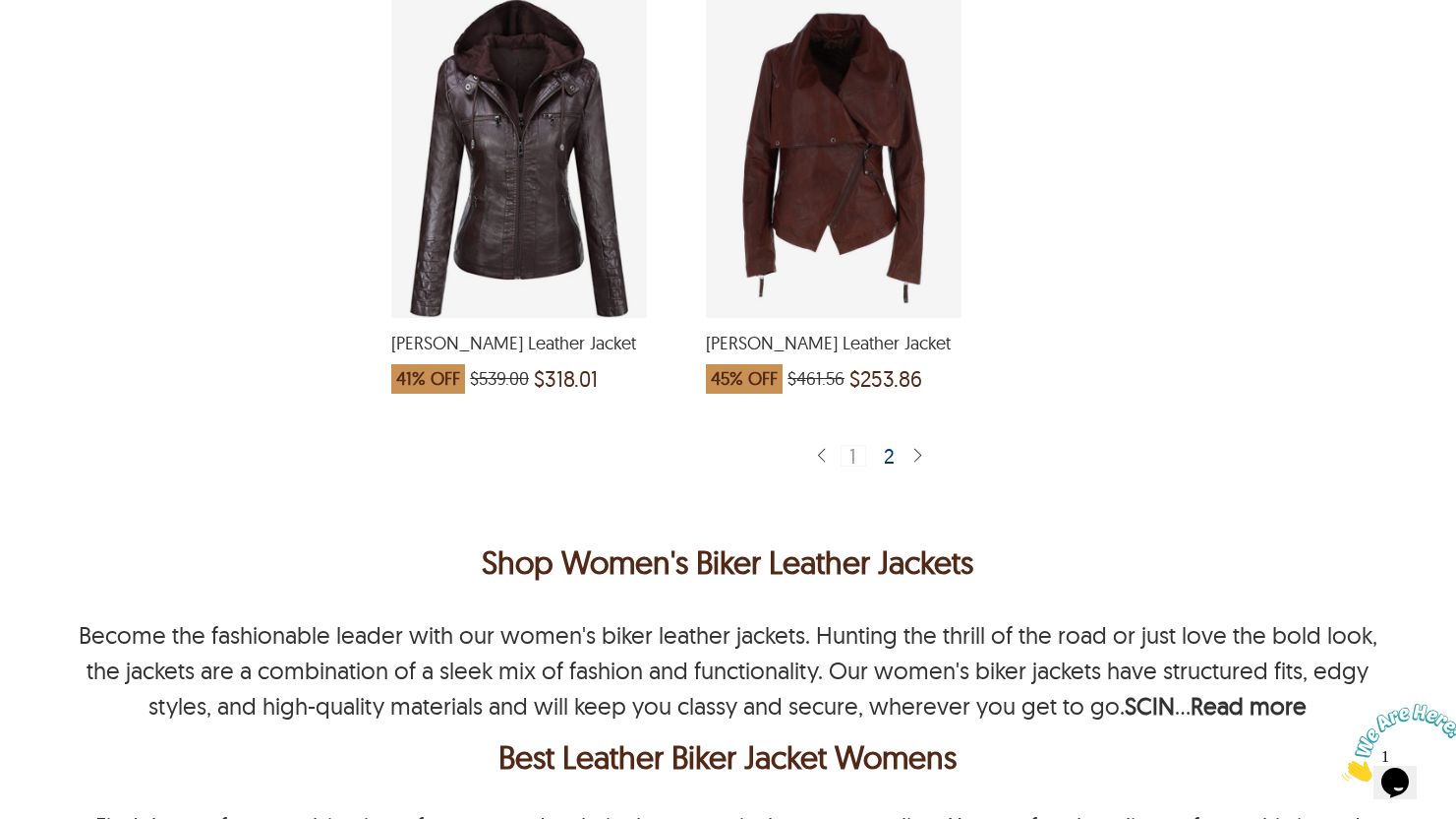
scroll to position [5245, 0]
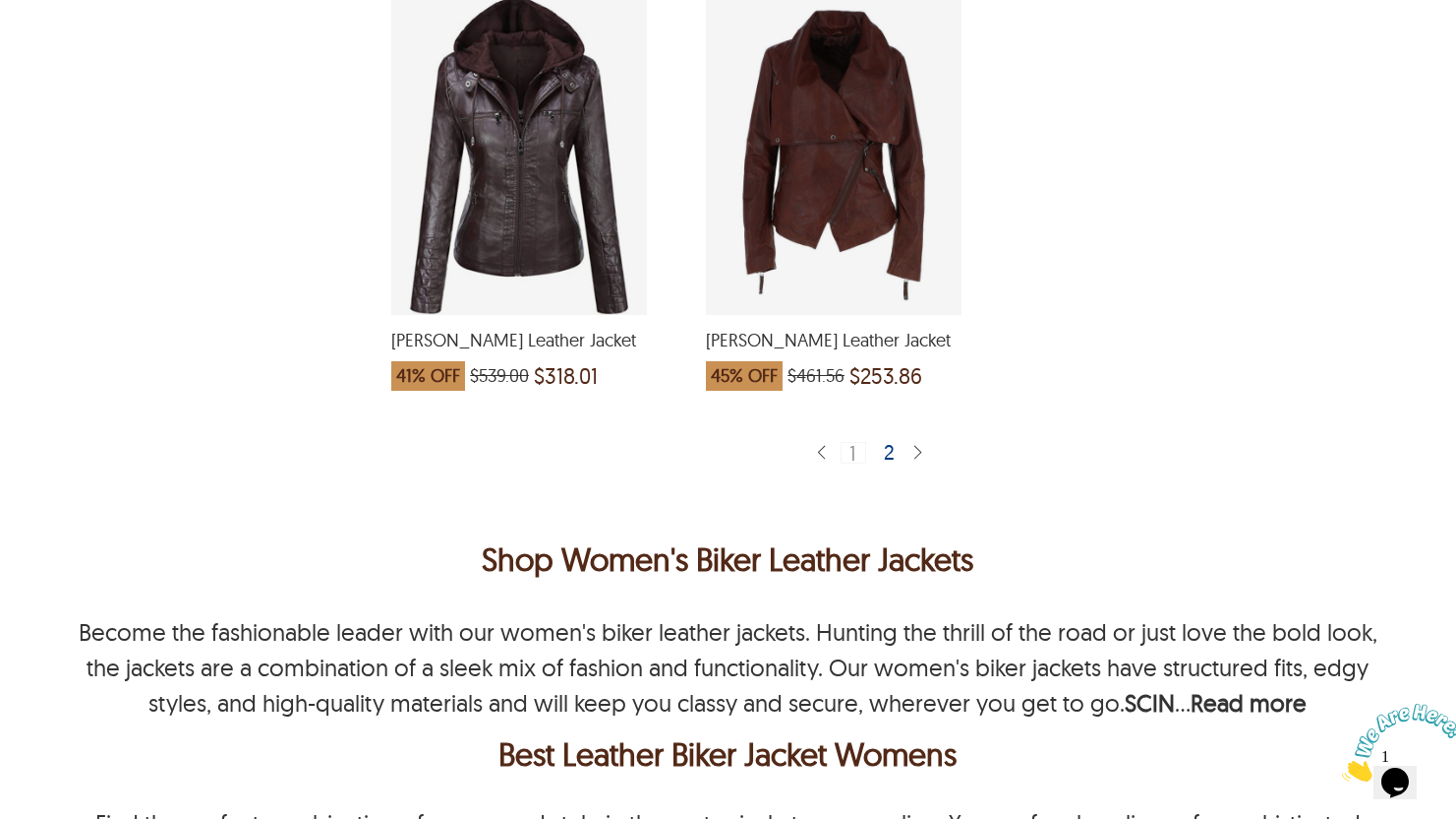
click at [896, 457] on div "2" at bounding box center [890, 452] width 29 height 20
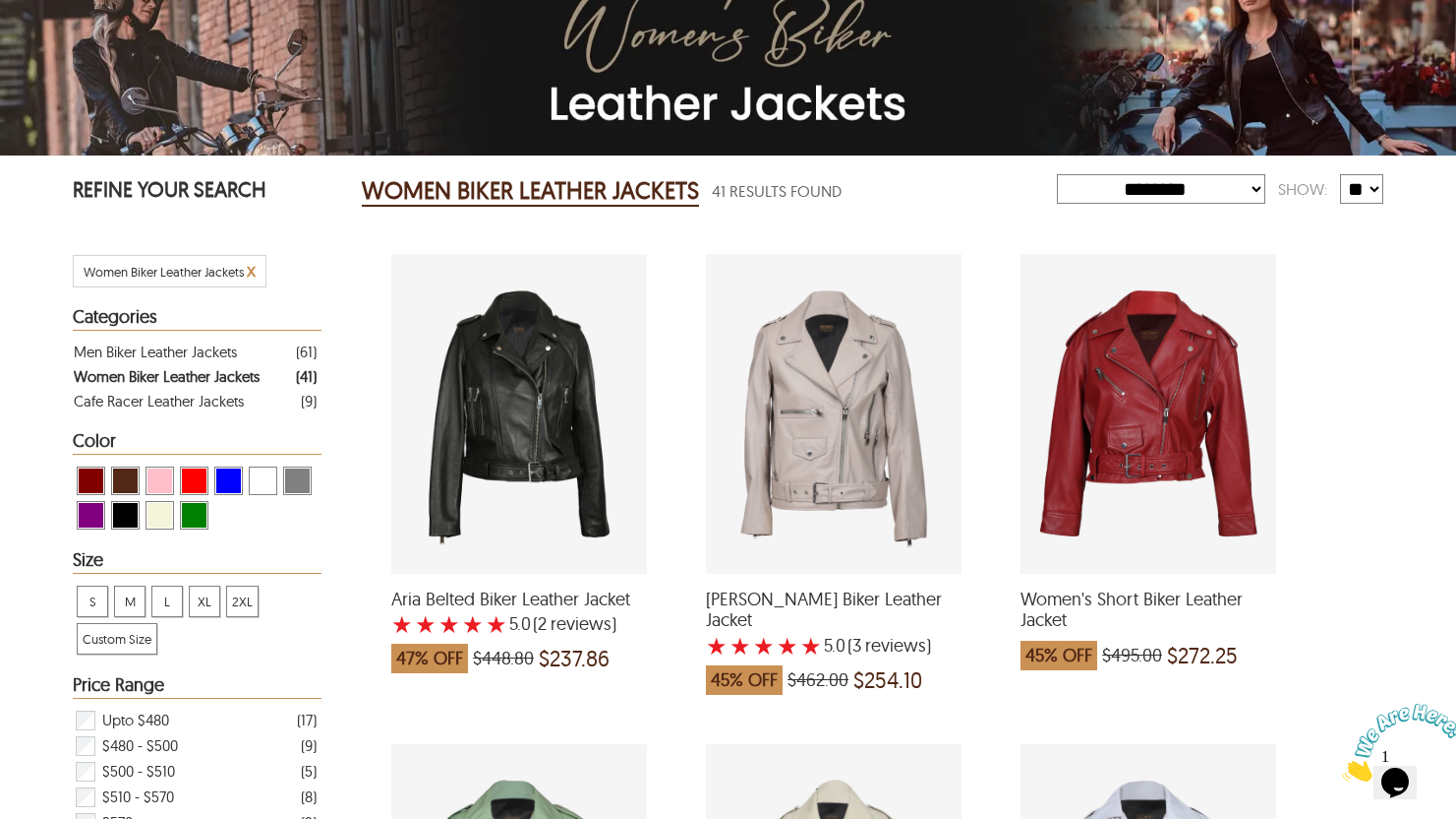
scroll to position [199, 0]
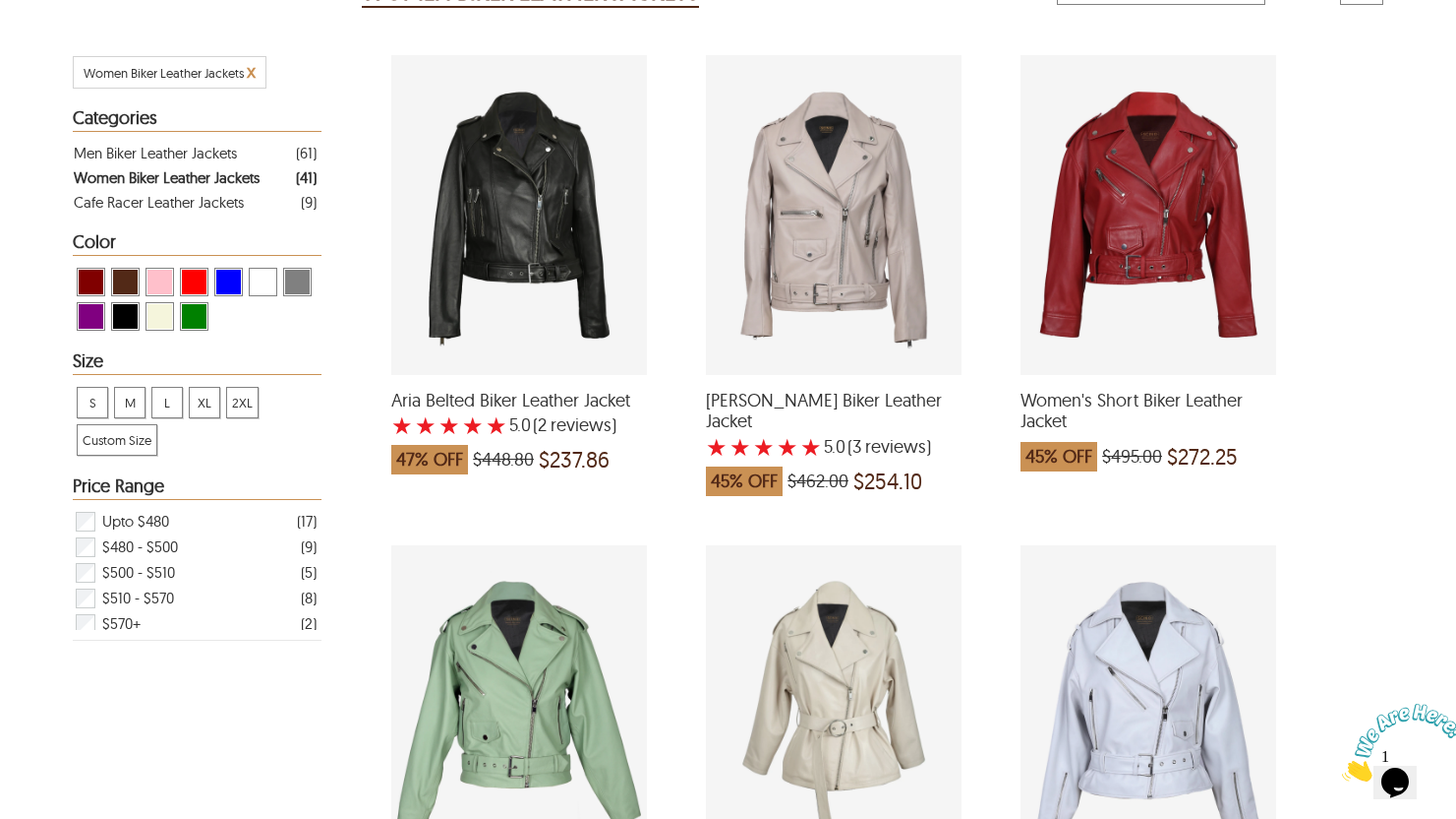
click at [1154, 297] on div "Women's Short Biker Leather Jacket which was at a price of $495.00, now after d…" at bounding box center [1148, 215] width 255 height 320
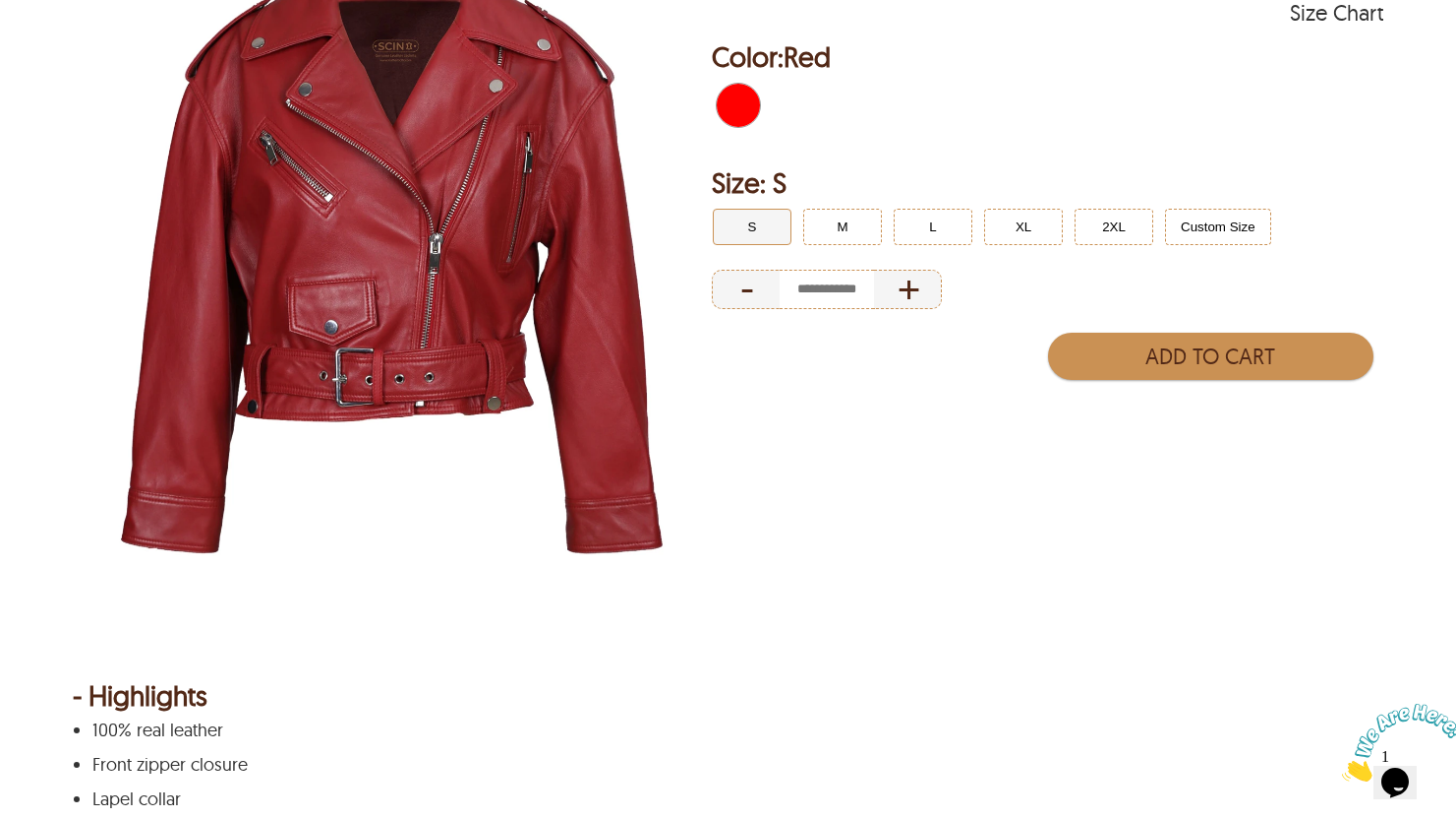
scroll to position [284, 0]
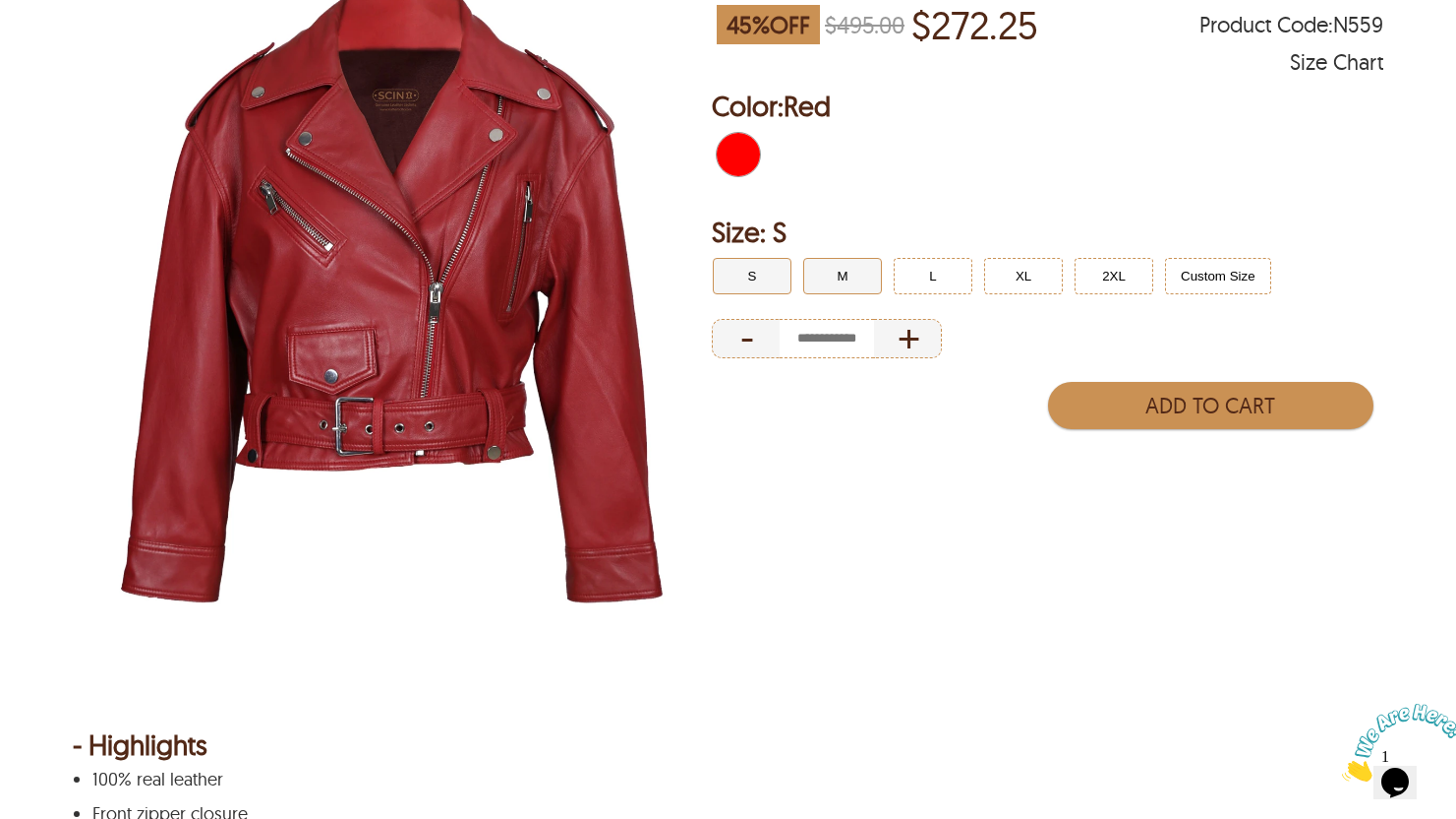
click at [852, 268] on button "M" at bounding box center [842, 275] width 78 height 37
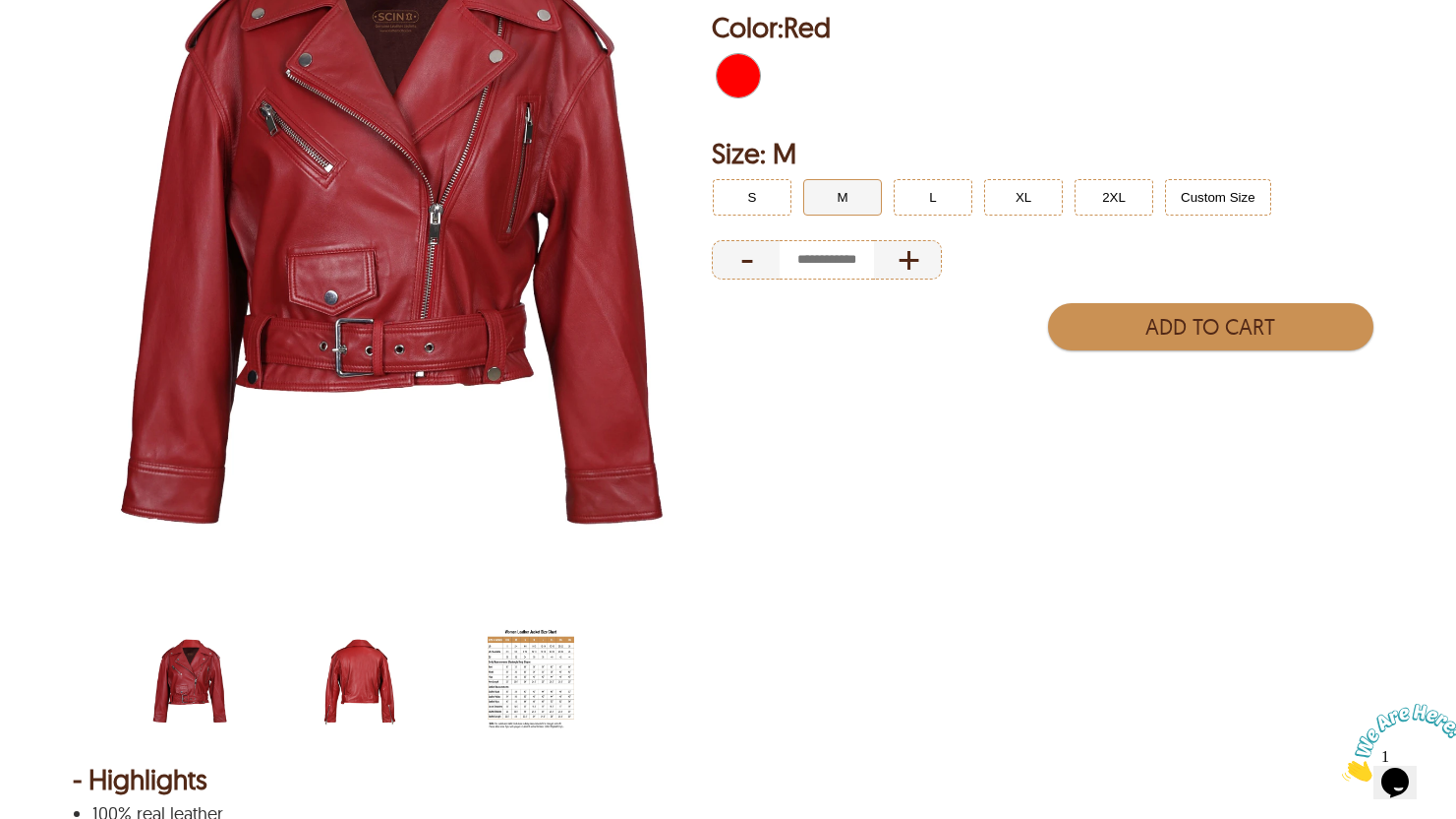
scroll to position [372, 0]
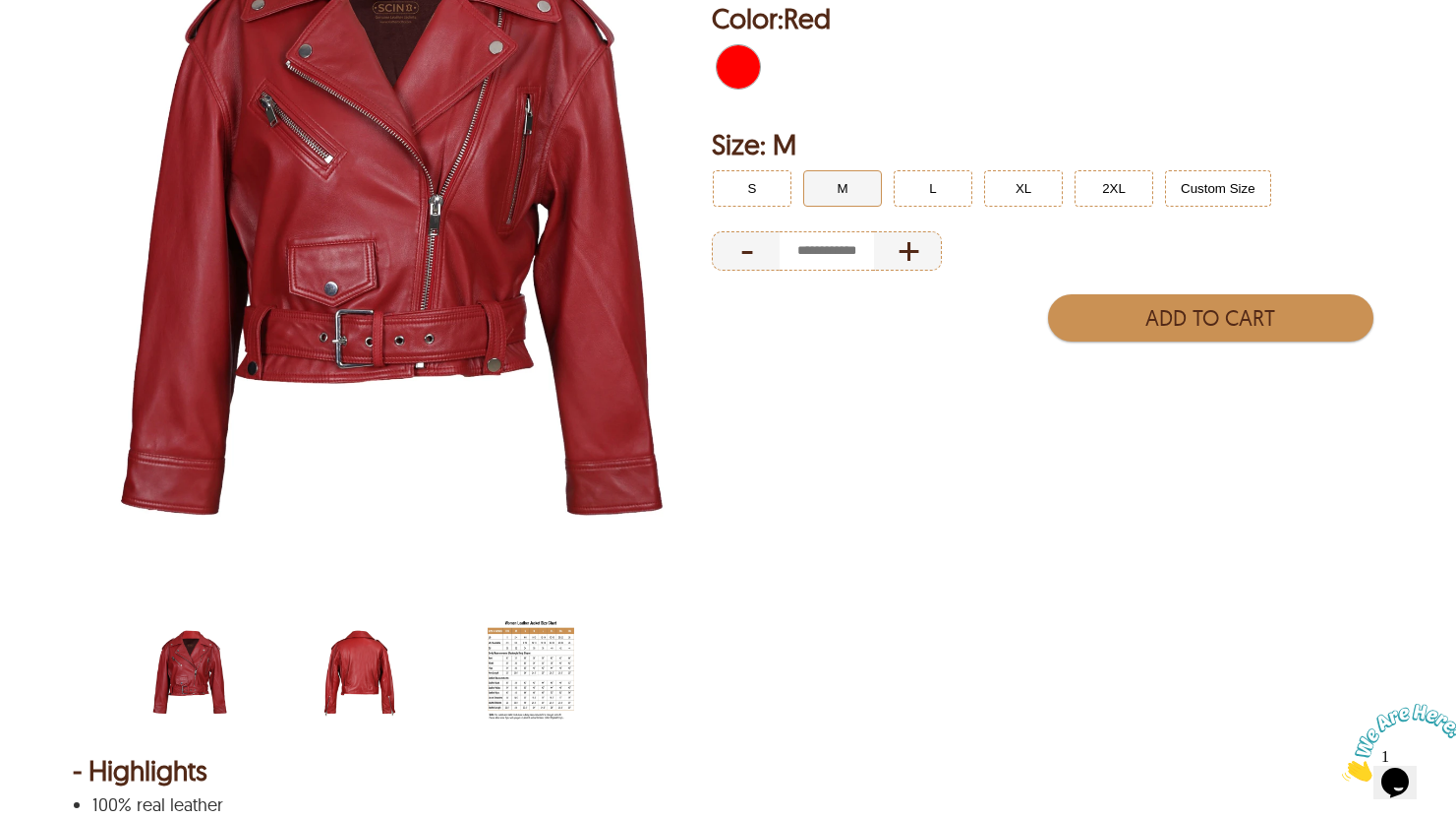
select select "********"
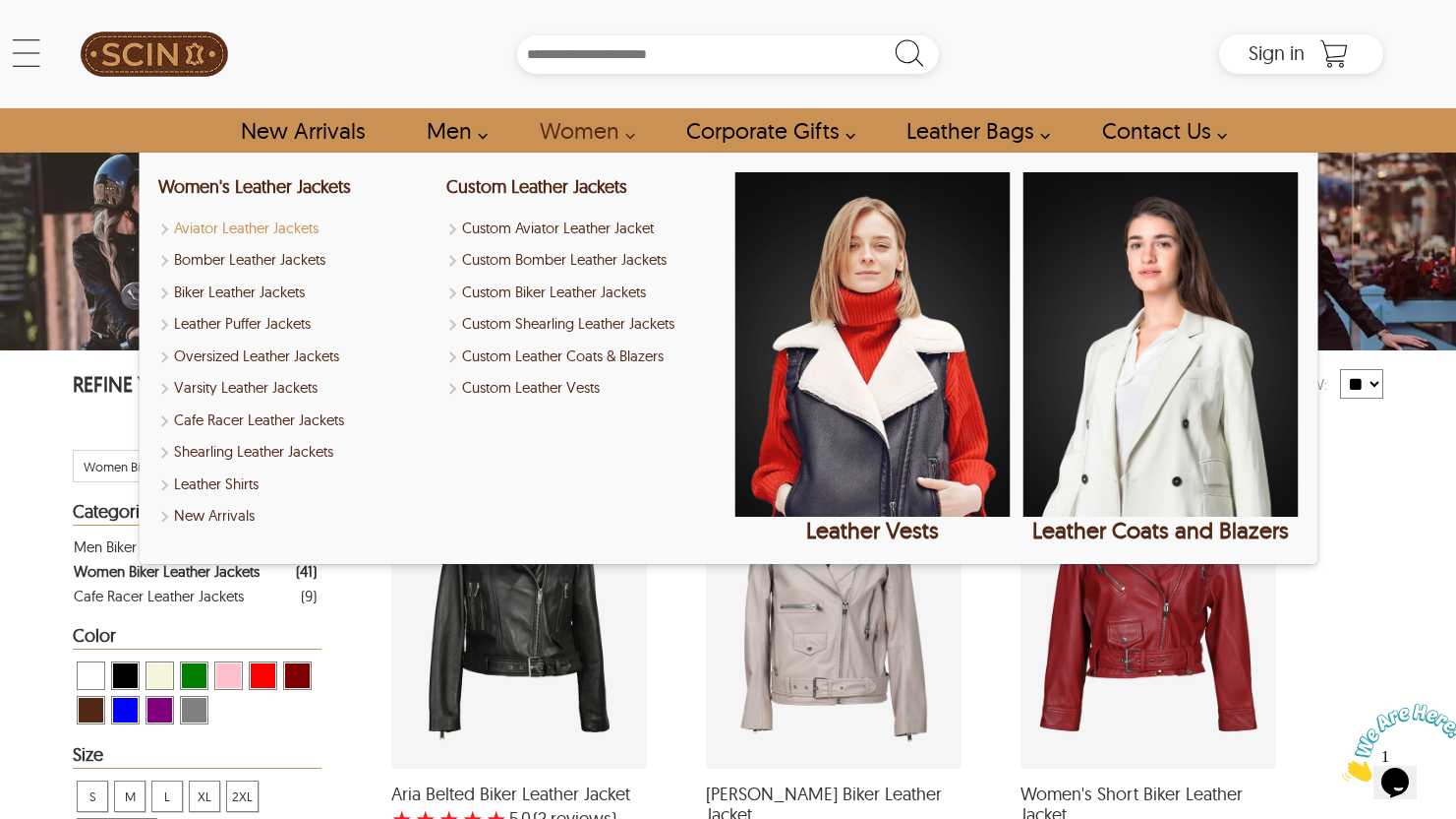
click at [277, 237] on link "Aviator Leather Jackets" at bounding box center [296, 229] width 275 height 23
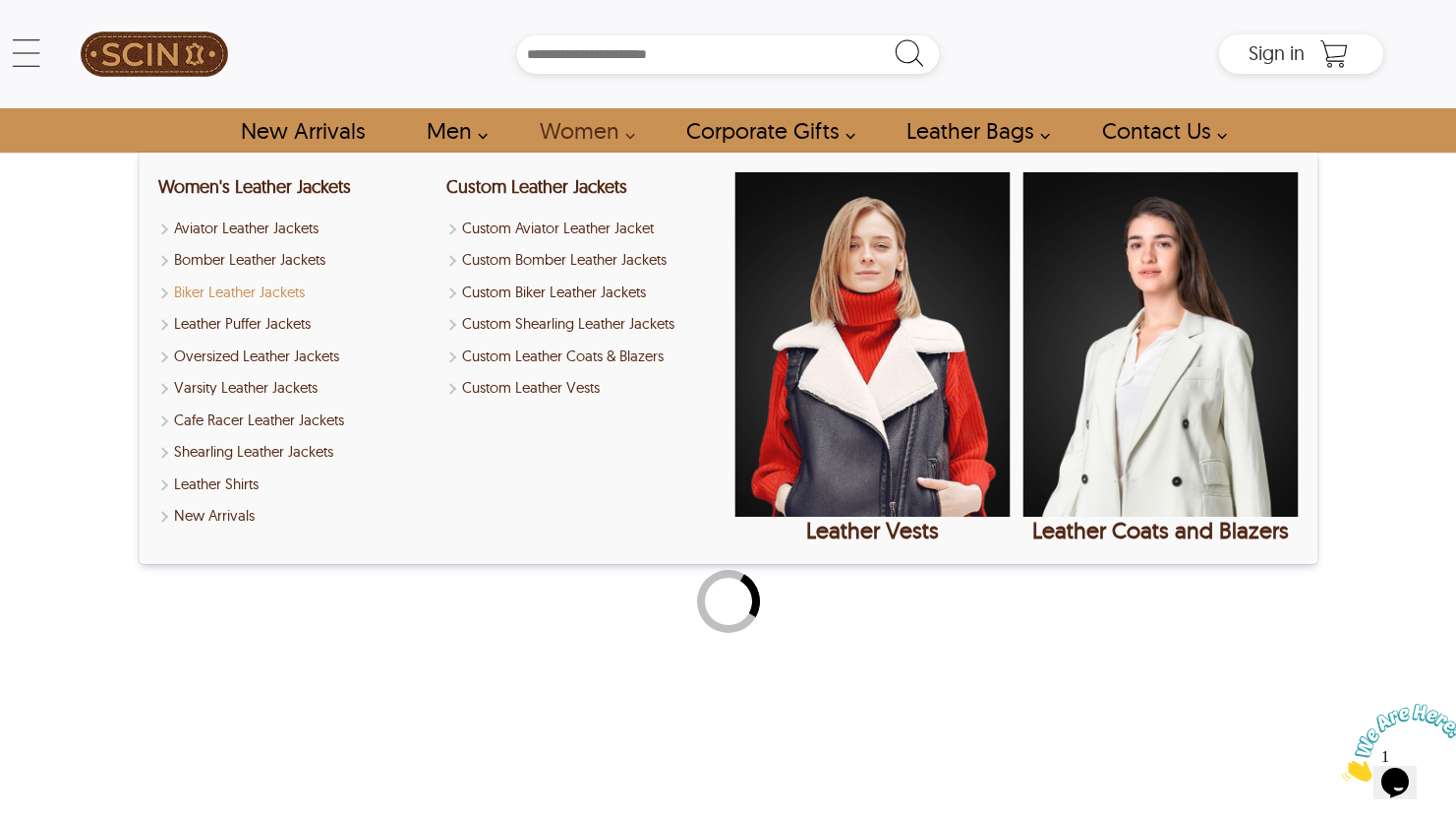
select select "********"
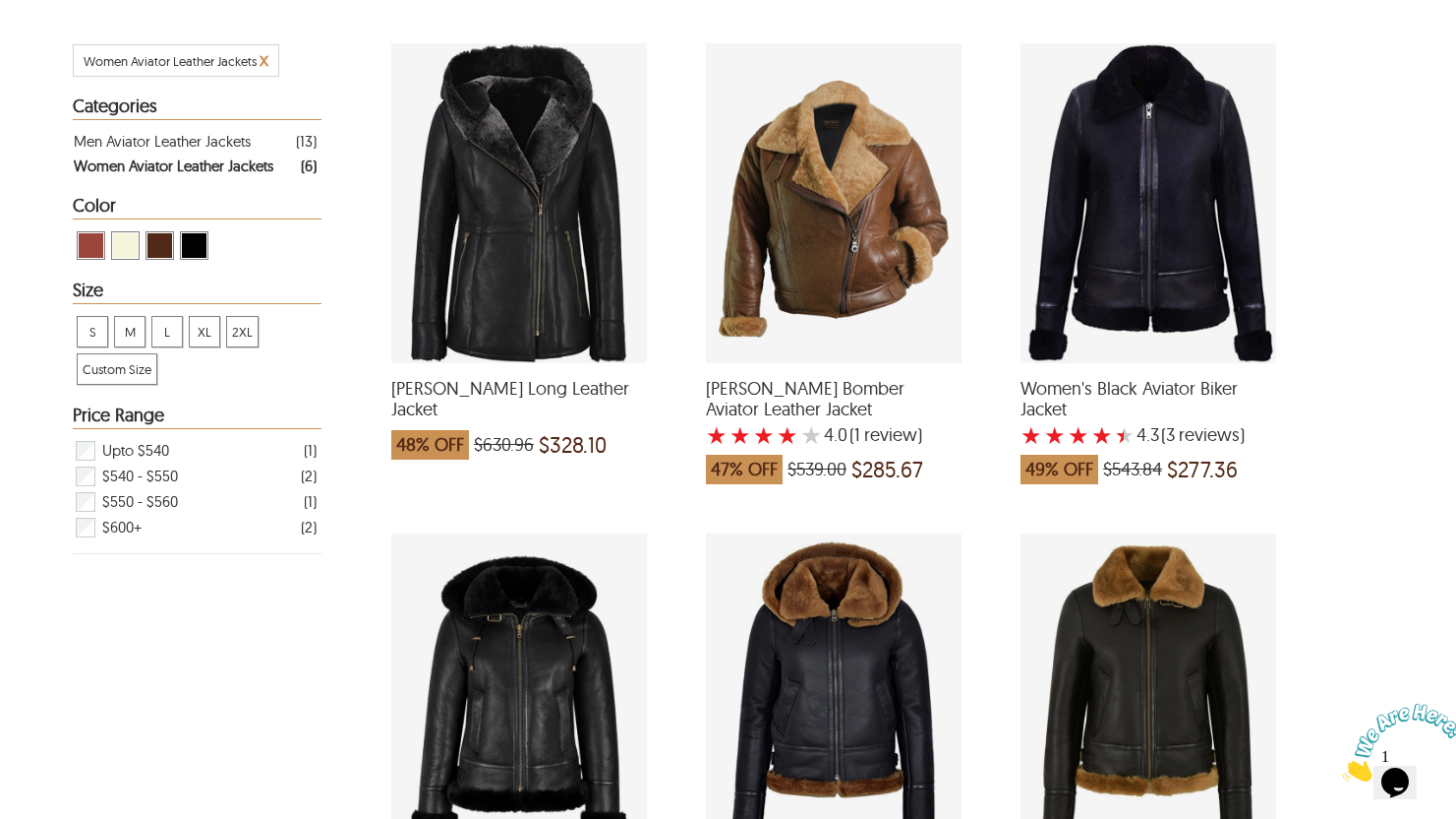
scroll to position [492, 0]
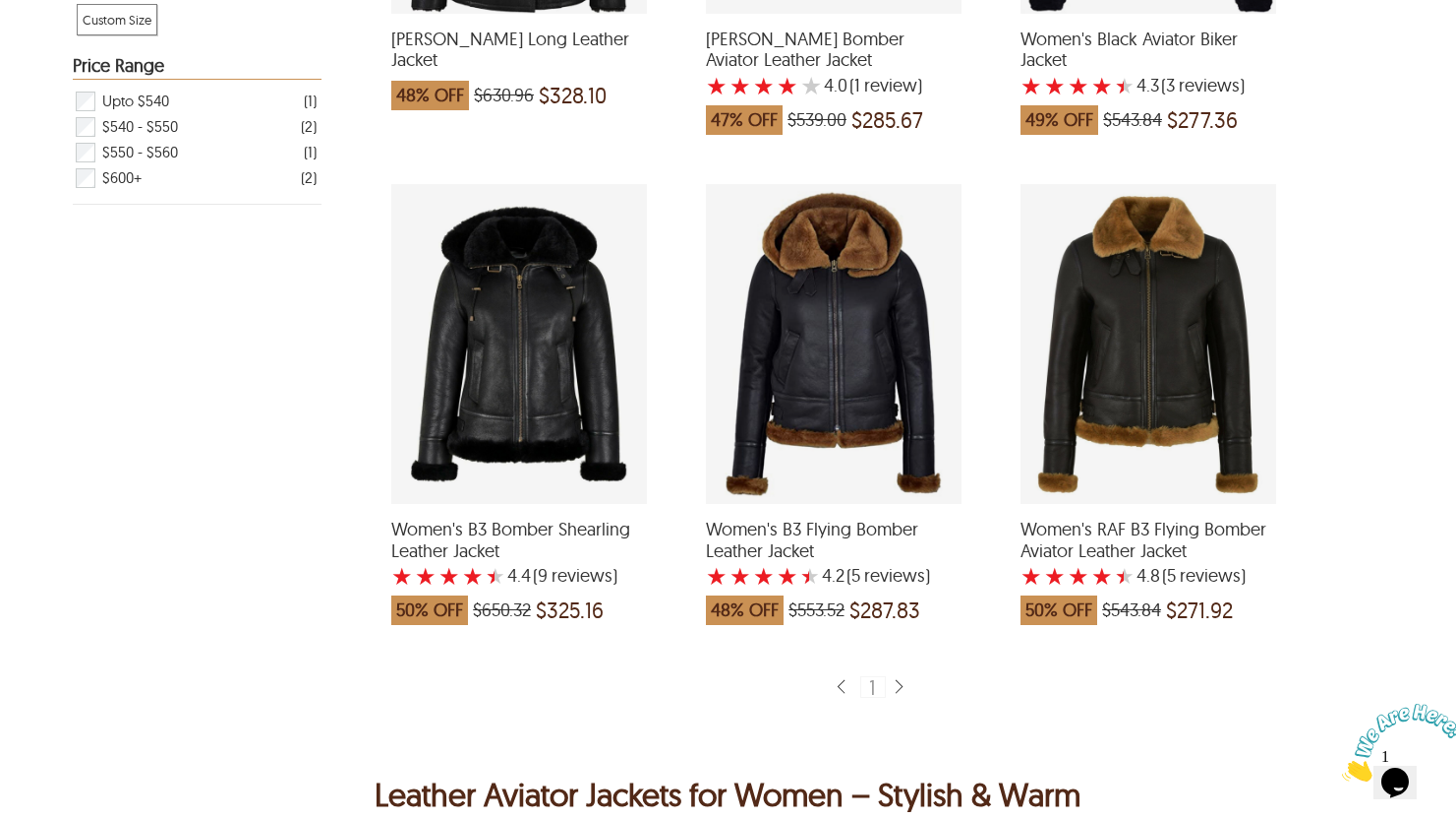
click at [528, 406] on div "Women's B3 Bomber Shearling Leather Jacket with a 4.444444444444445 Star Rating…" at bounding box center [519, 344] width 255 height 320
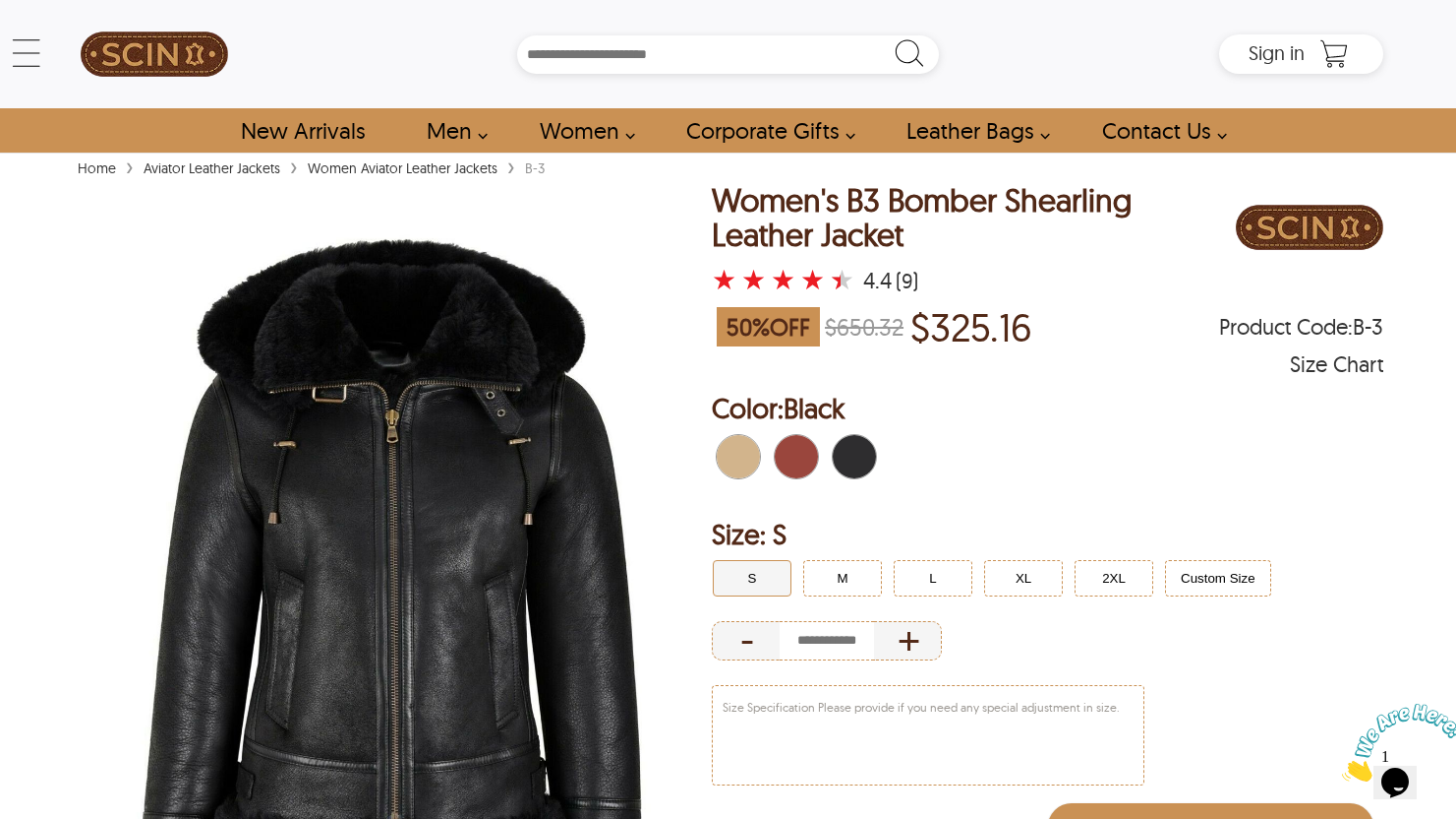
click at [729, 444] on span "Tan" at bounding box center [728, 457] width 22 height 44
click at [822, 572] on button "M" at bounding box center [842, 577] width 78 height 37
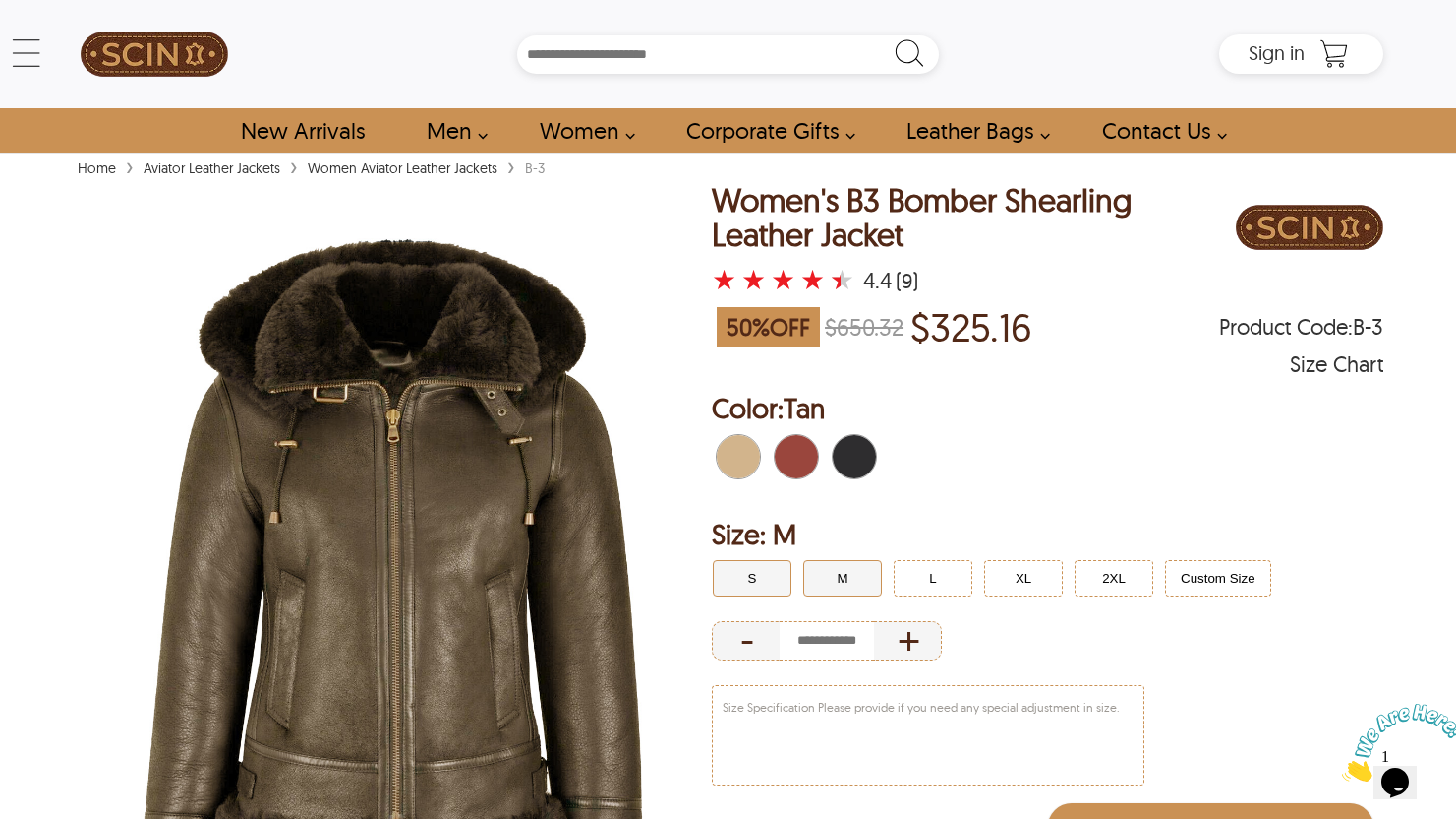
click at [757, 574] on button "S" at bounding box center [751, 577] width 78 height 37
click at [789, 451] on span "Cognac" at bounding box center [786, 457] width 22 height 44
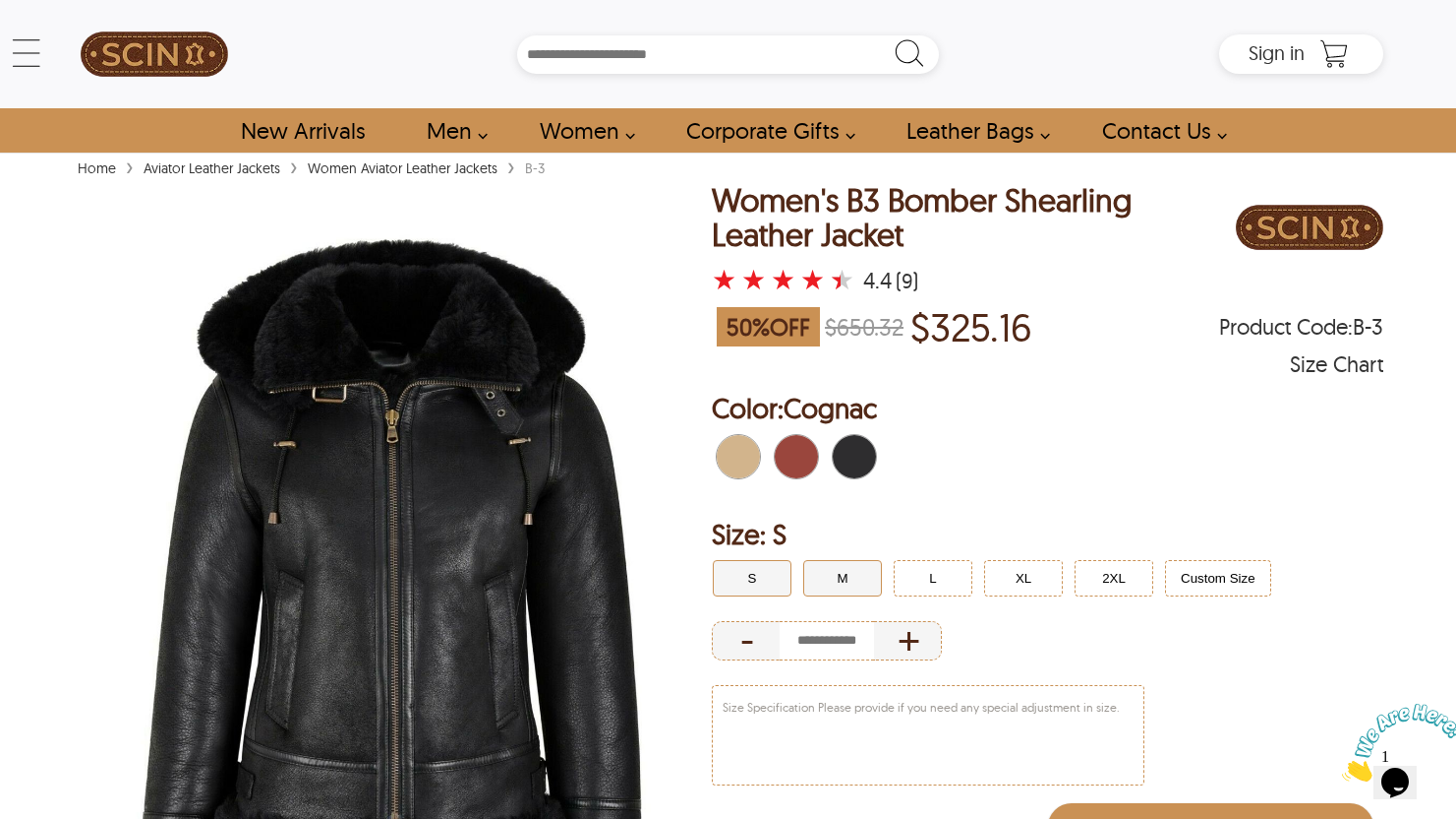
click at [848, 566] on button "M" at bounding box center [842, 577] width 78 height 37
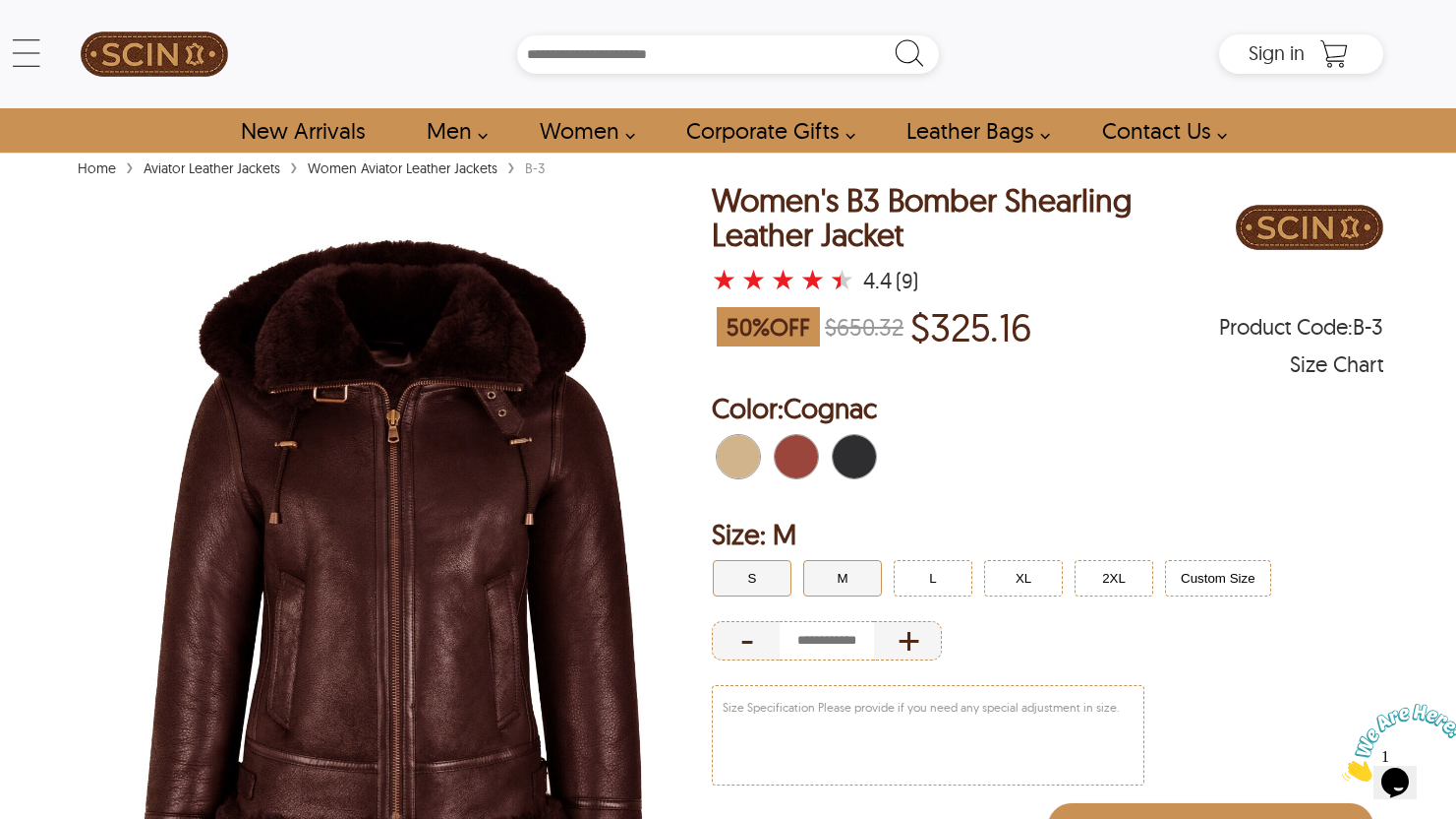
click at [759, 582] on button "S" at bounding box center [751, 577] width 78 height 37
click at [853, 461] on span "Black" at bounding box center [843, 457] width 22 height 44
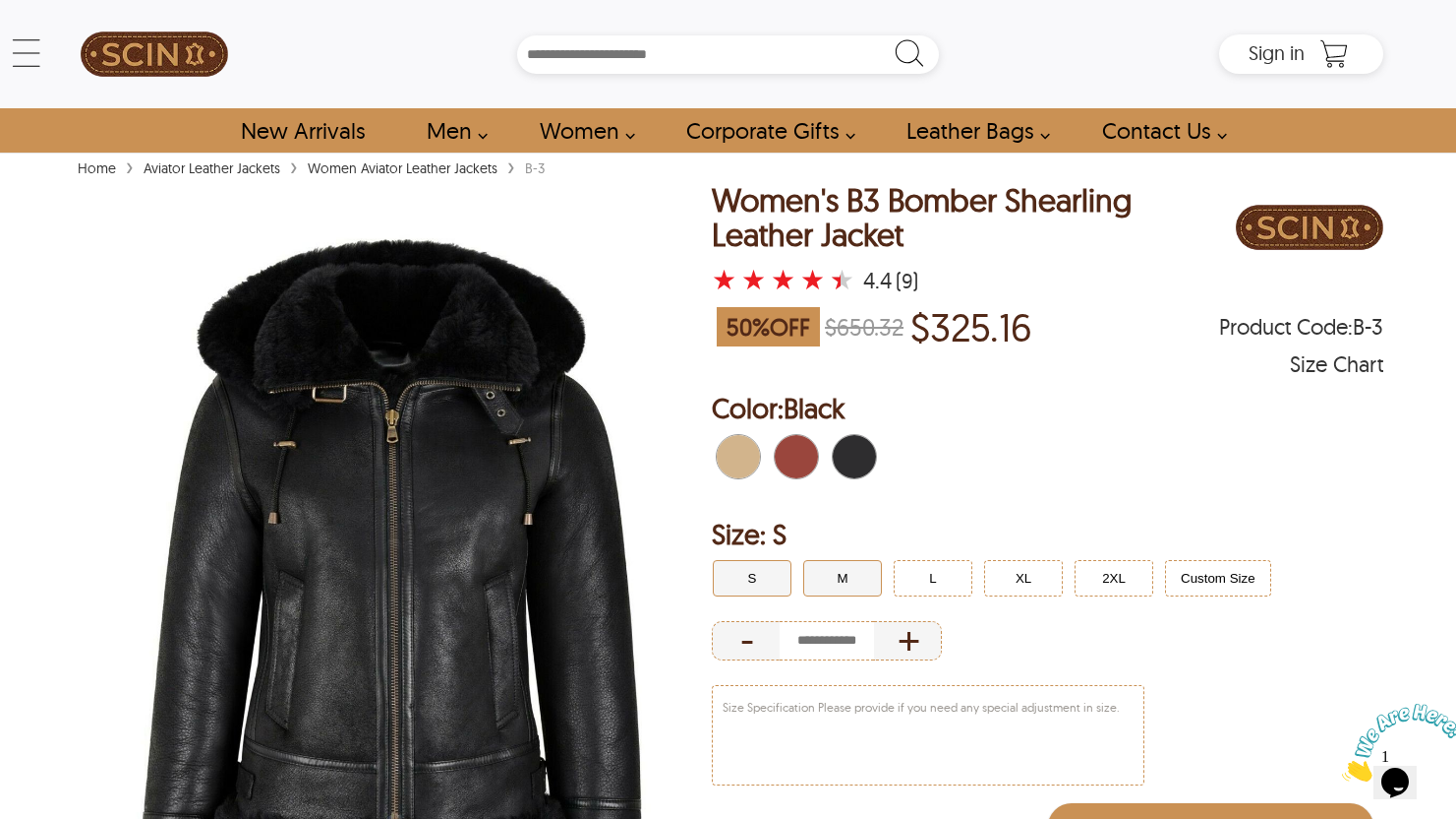
click at [838, 572] on button "M" at bounding box center [842, 577] width 78 height 37
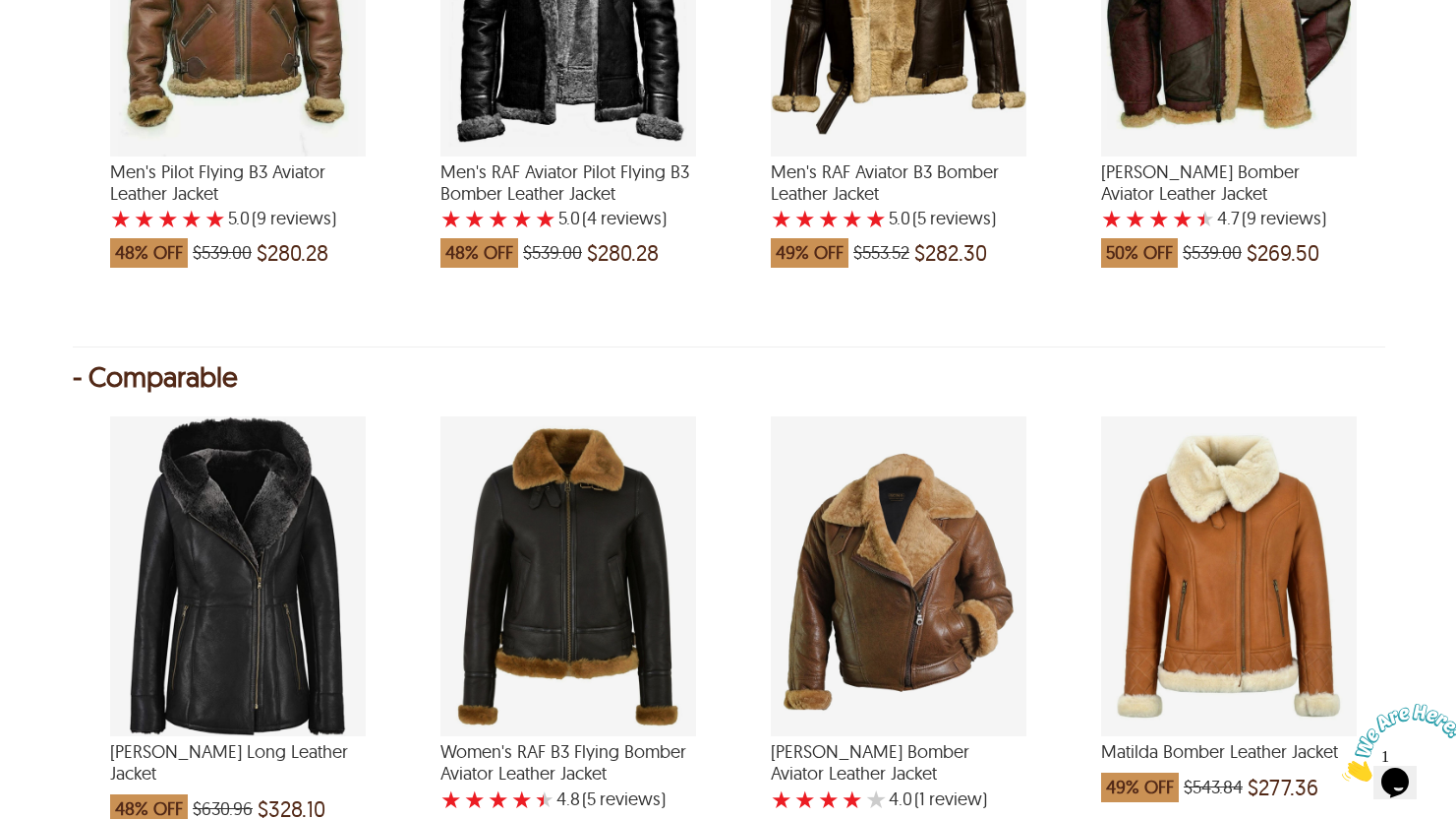
scroll to position [2109, 0]
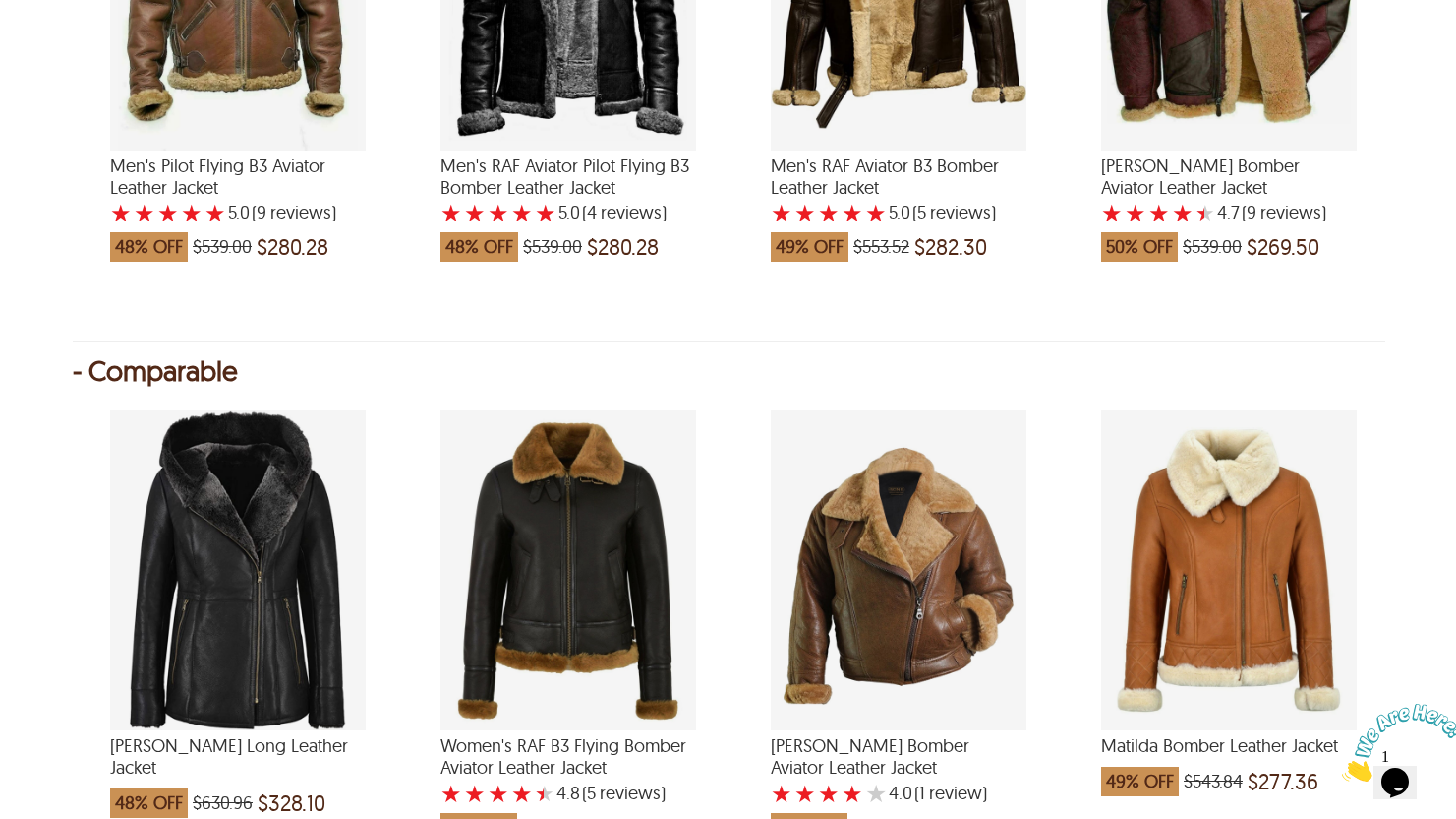
select select "********"
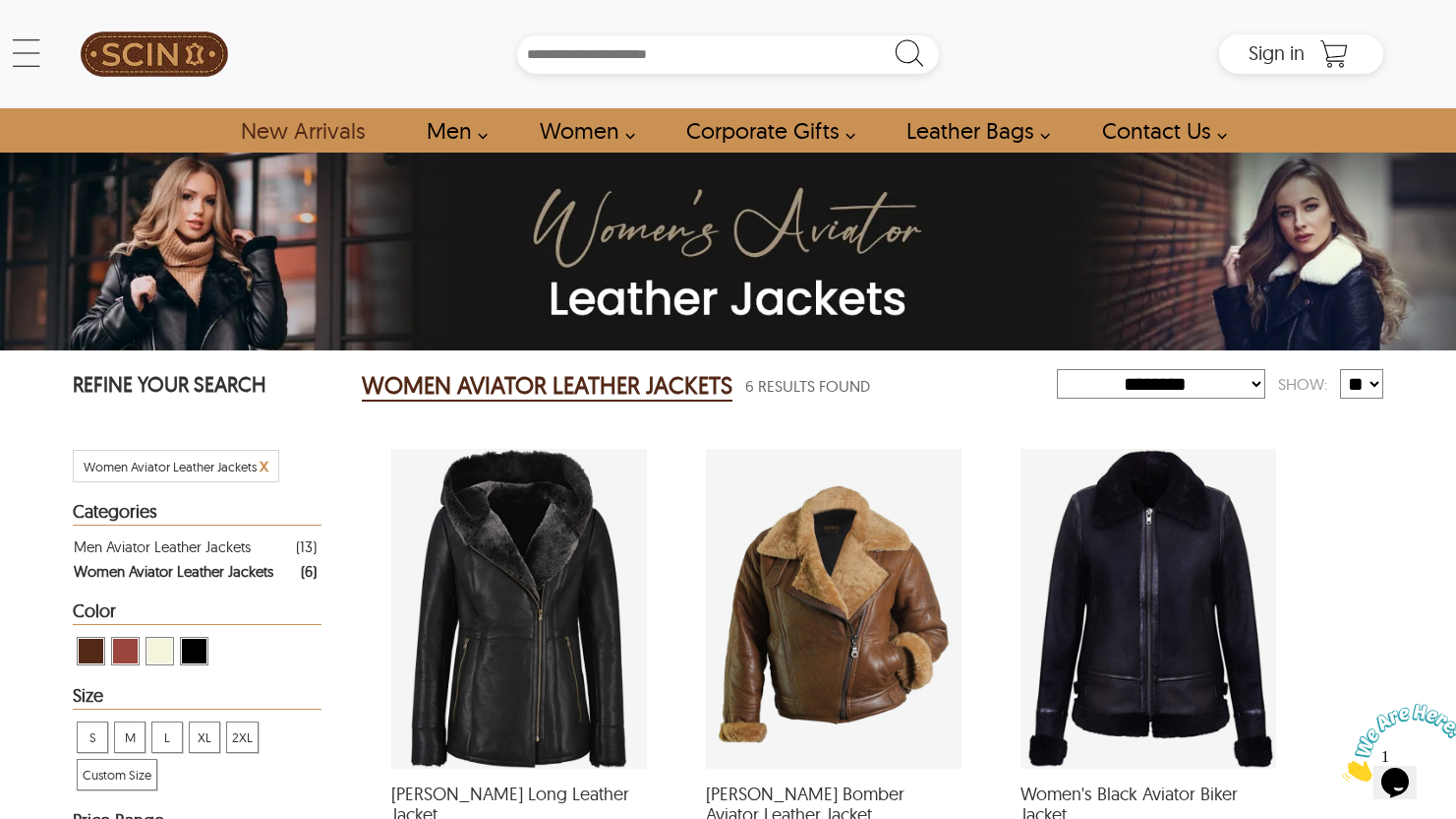
click at [353, 120] on link "New Arrivals" at bounding box center [303, 130] width 168 height 45
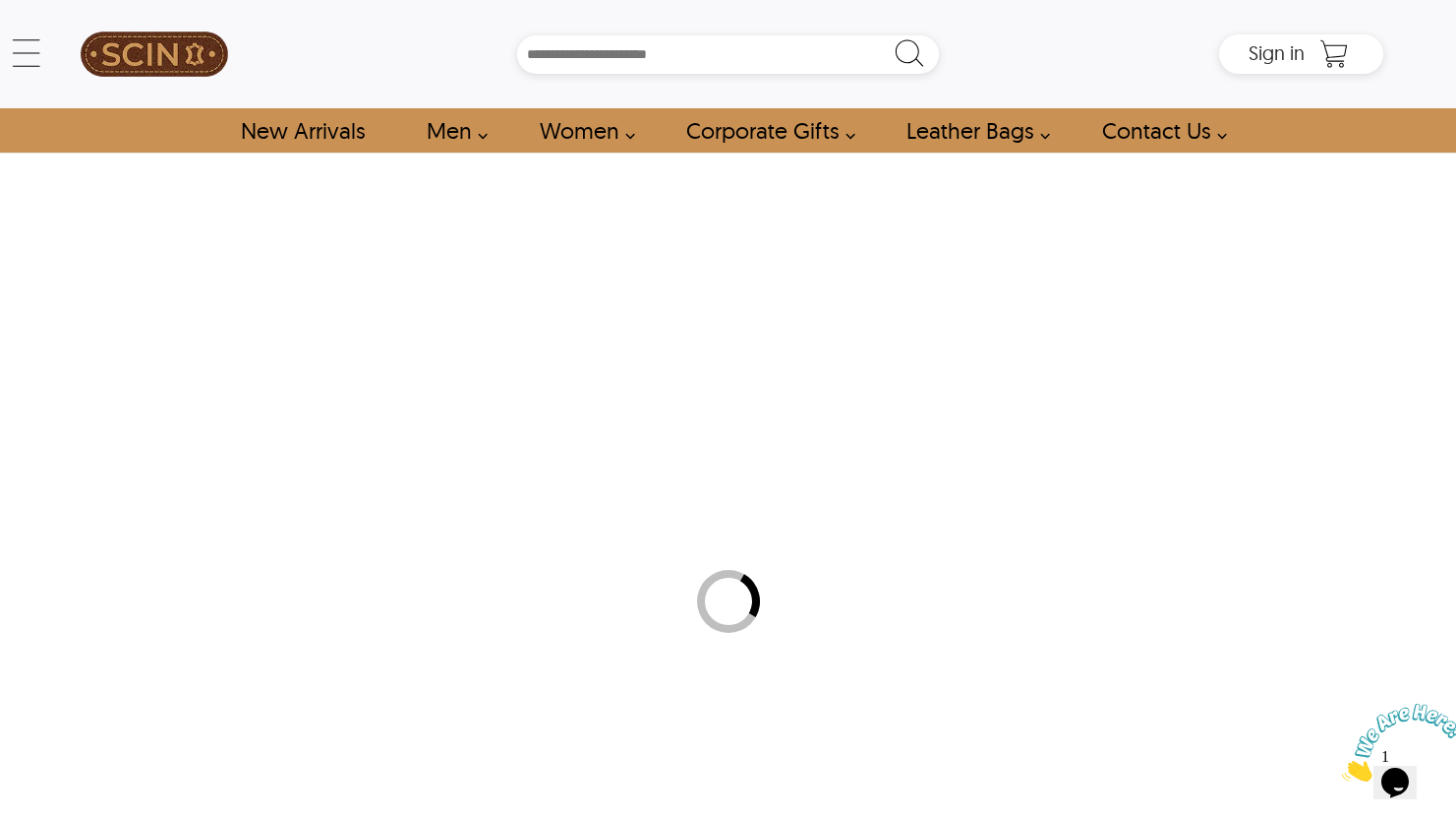
select select "********"
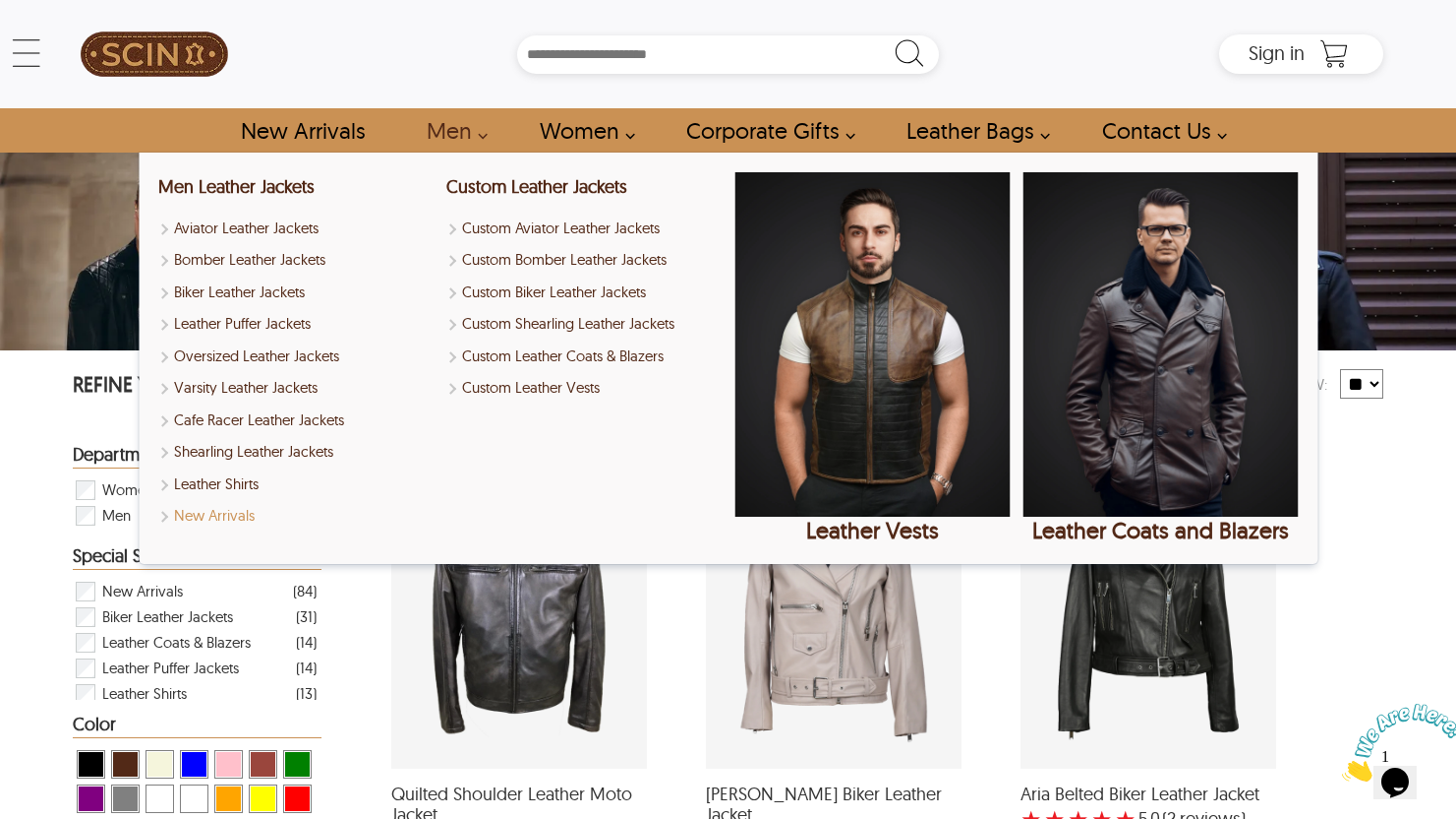
click at [284, 506] on link "New Arrivals" at bounding box center [296, 516] width 275 height 23
click at [226, 505] on link "New Arrivals" at bounding box center [296, 516] width 275 height 23
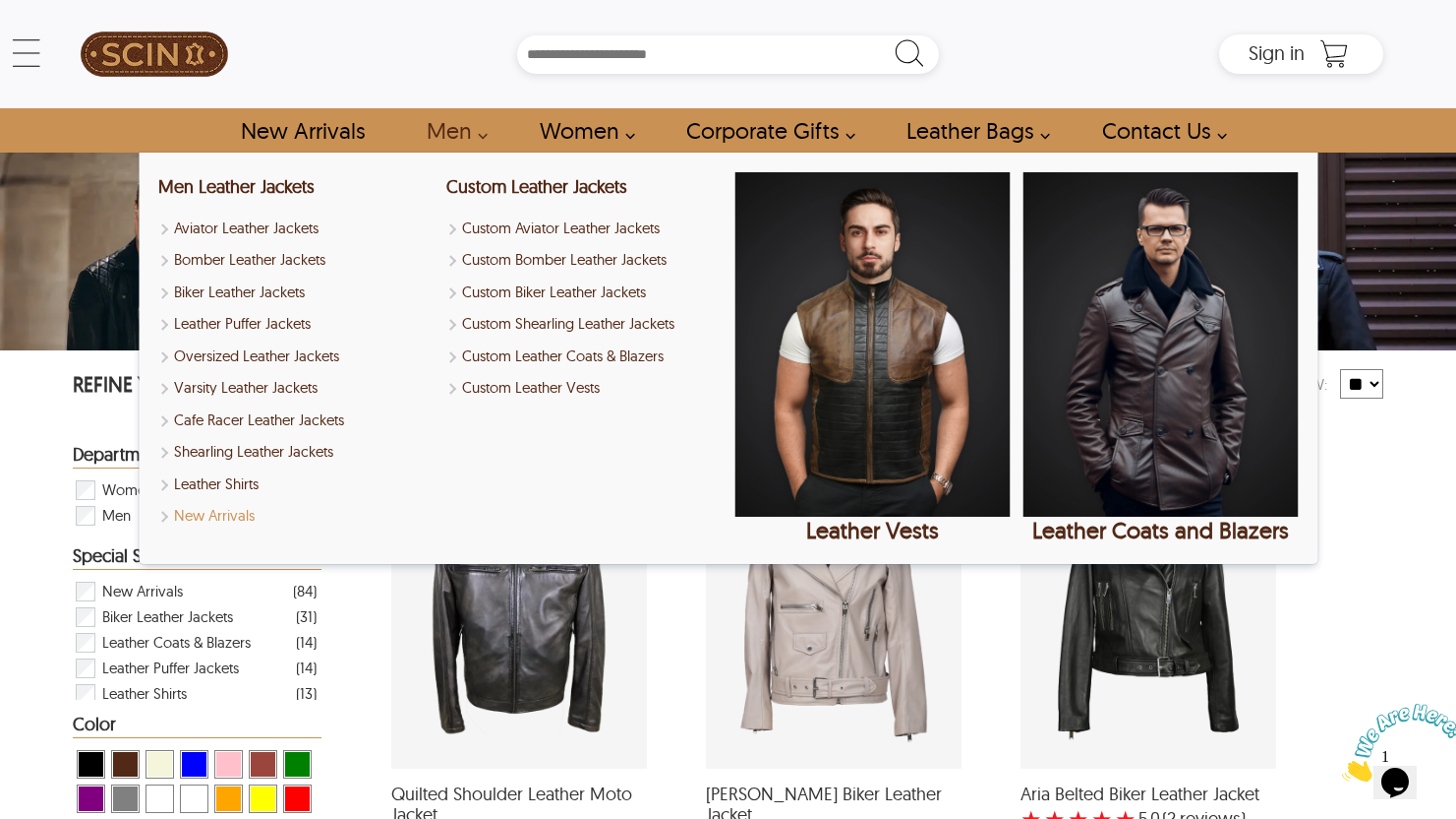
click at [226, 505] on link "New Arrivals" at bounding box center [296, 516] width 275 height 23
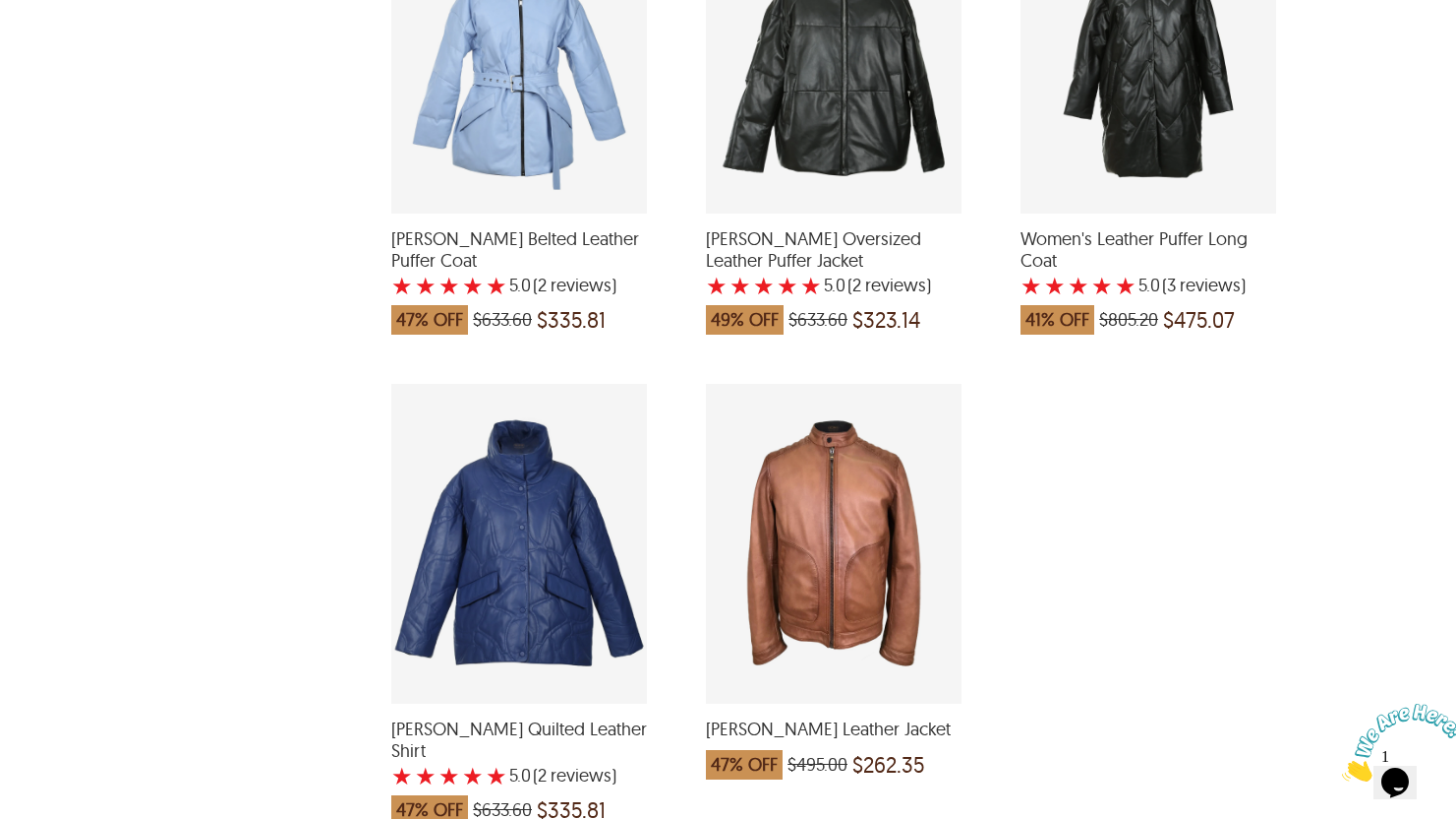
scroll to position [4947, 0]
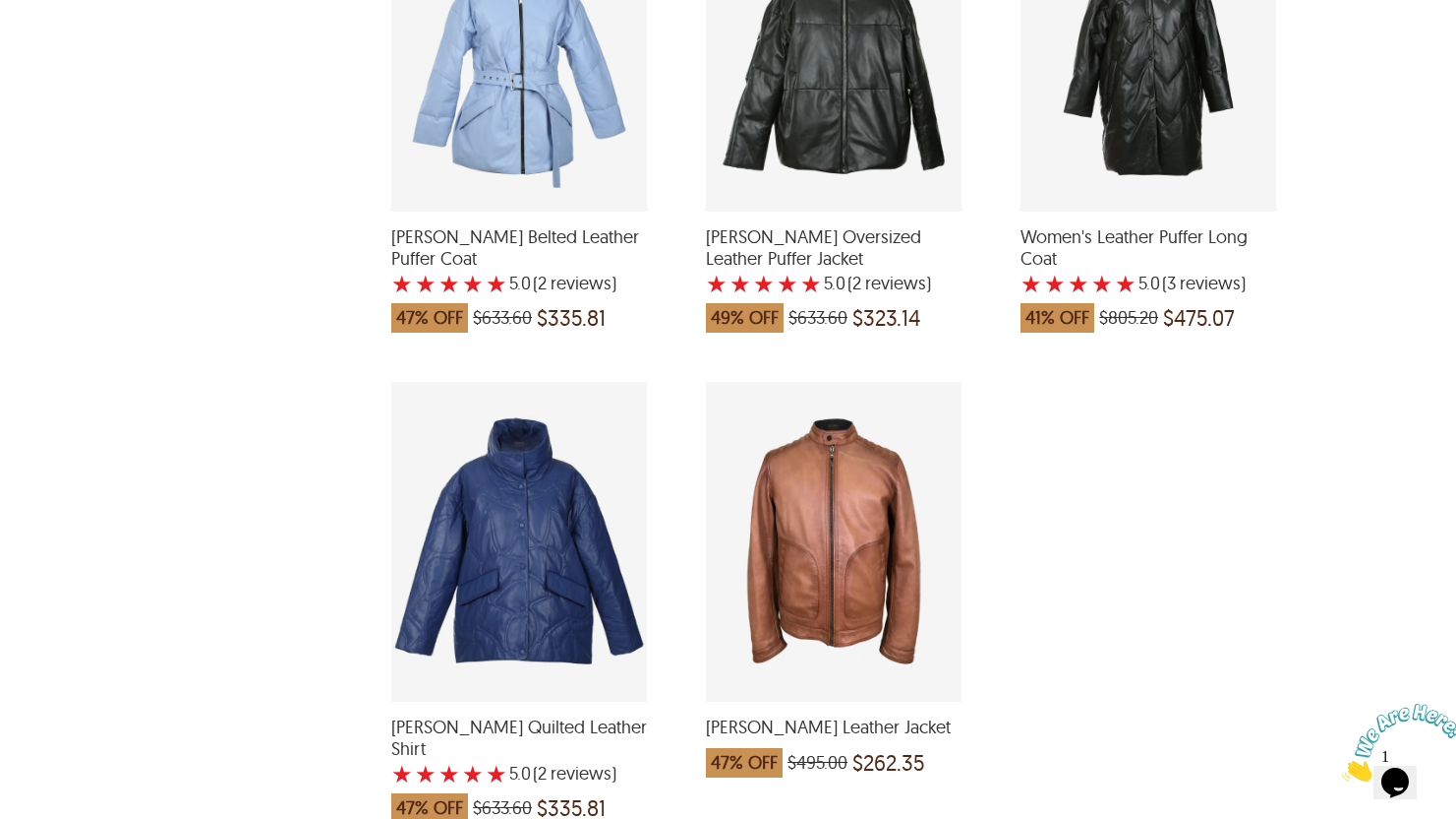
click at [779, 531] on div "Noah Biker Leather Jacket which was at a price of $495.00, now after discount t…" at bounding box center [833, 541] width 255 height 320
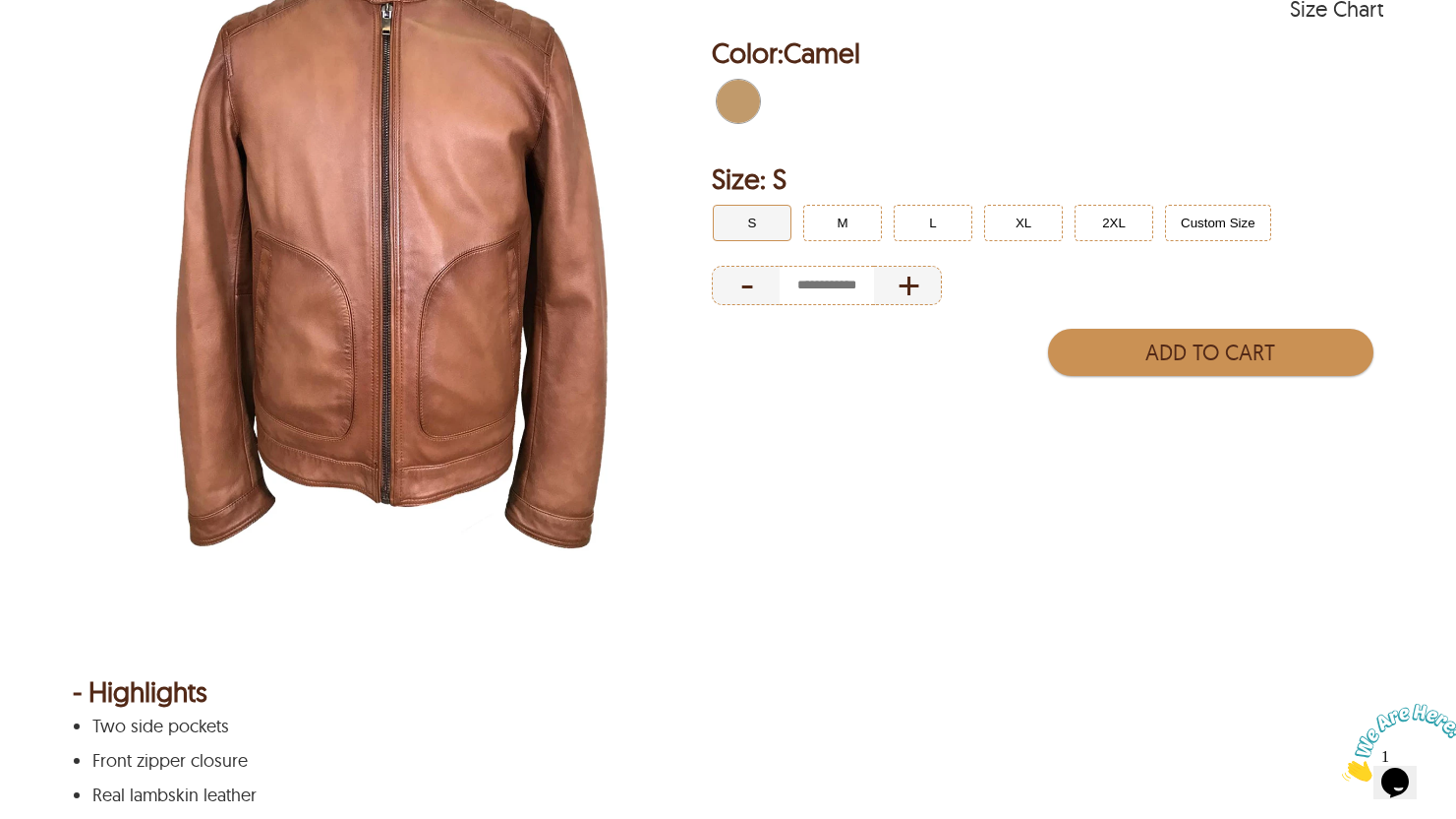
scroll to position [268, 0]
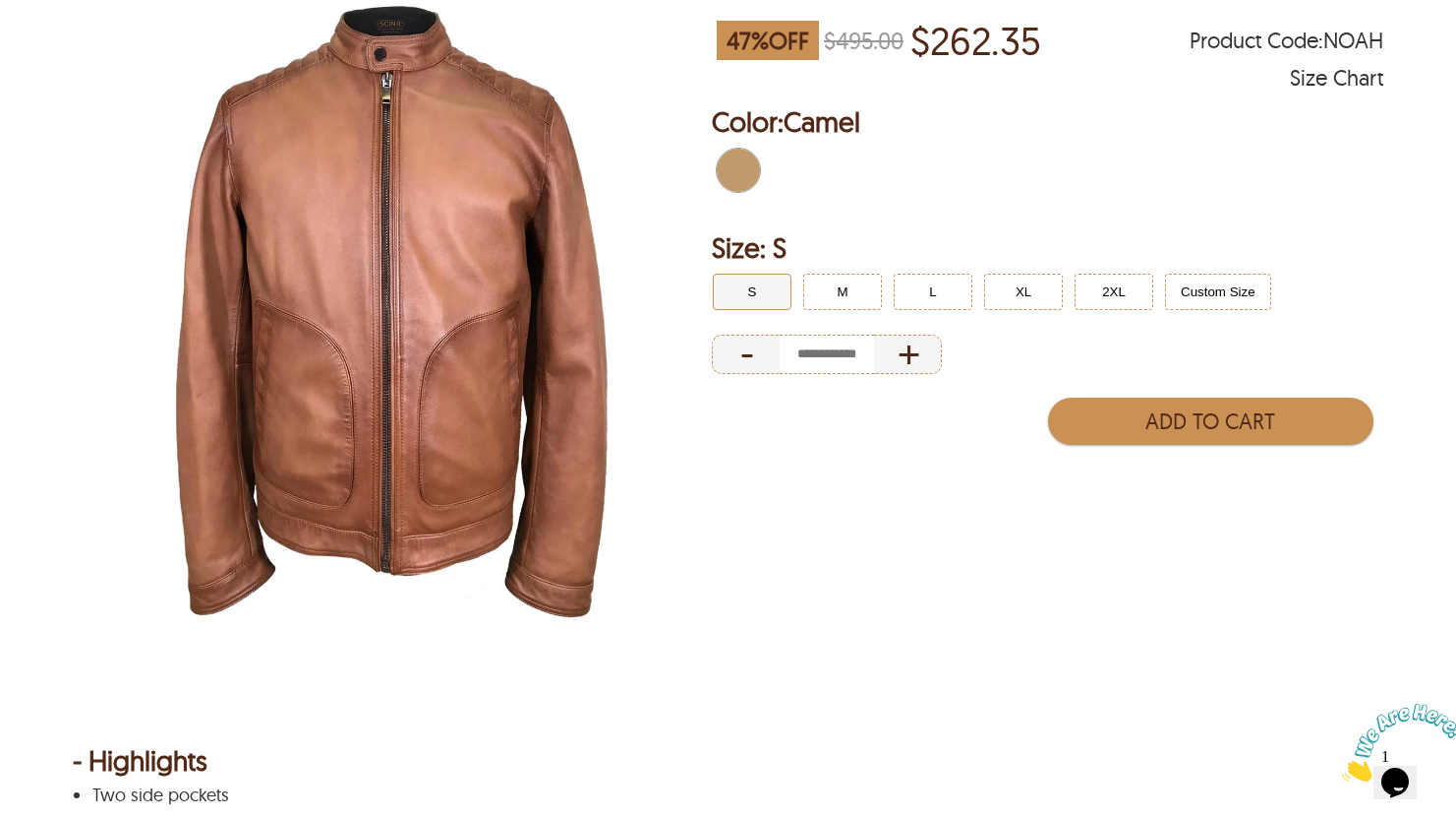
select select "********"
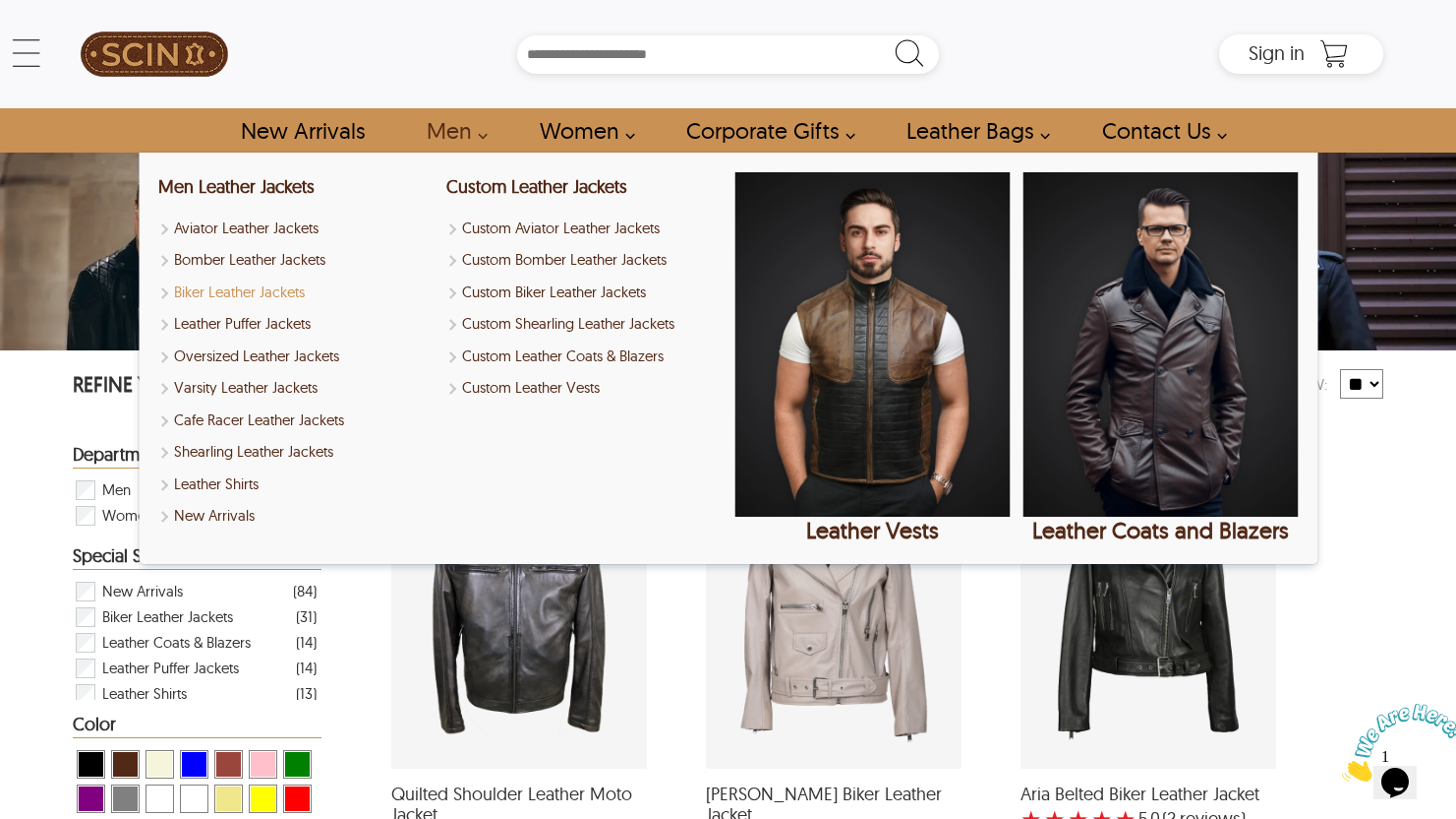
click at [239, 289] on link "Biker Leather Jackets" at bounding box center [296, 292] width 275 height 23
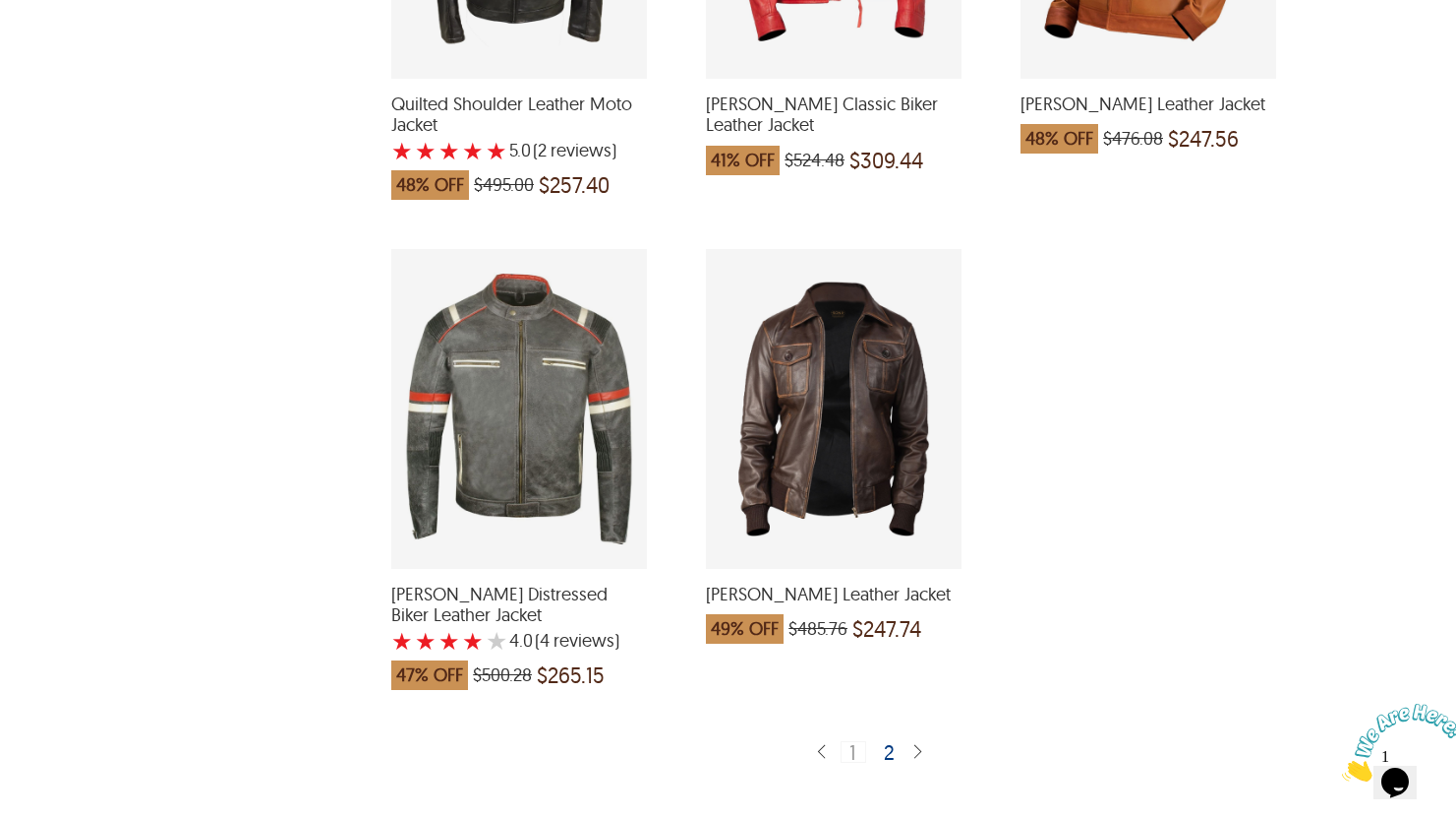
scroll to position [5035, 0]
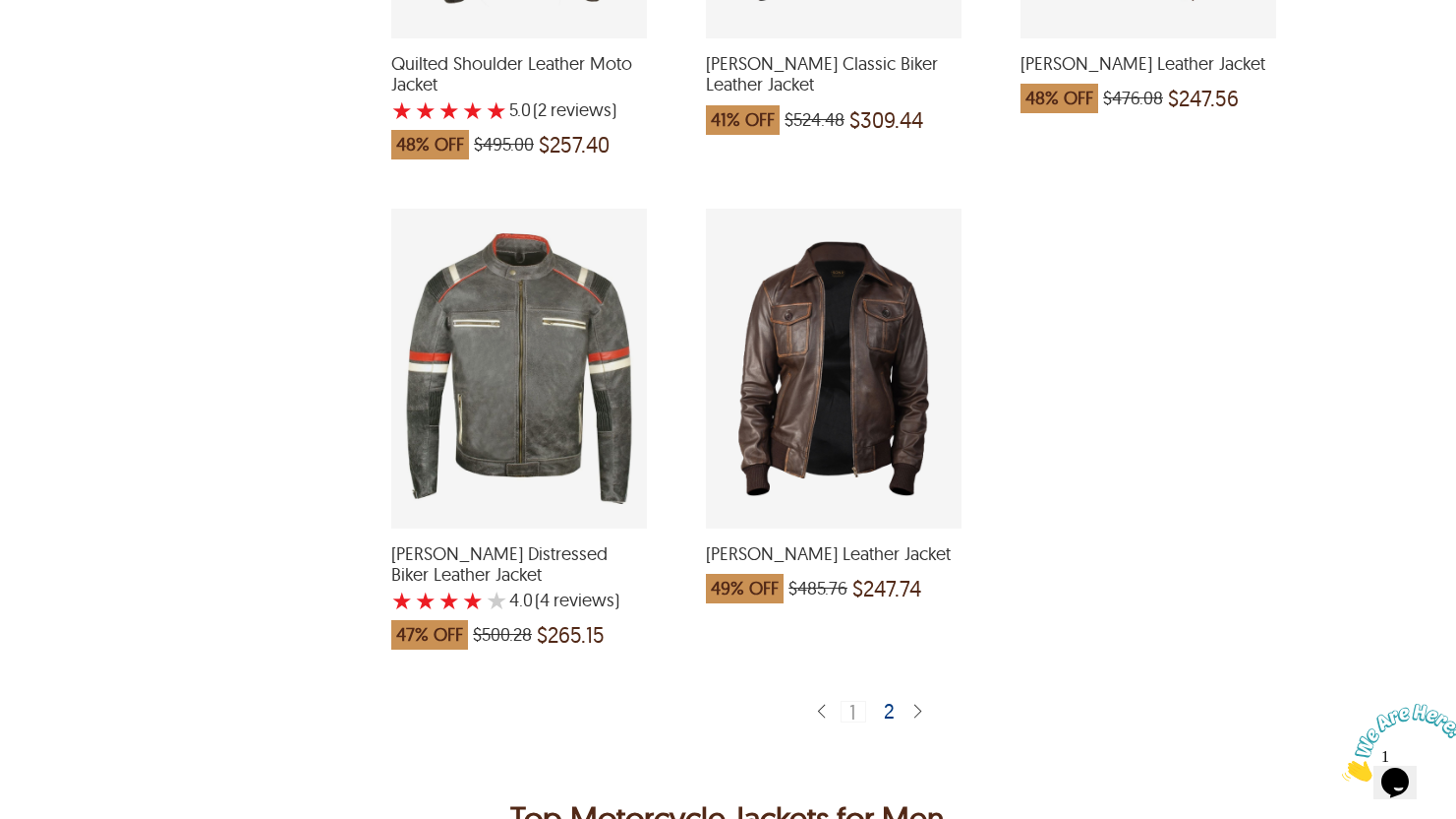
click at [887, 700] on div "2" at bounding box center [890, 710] width 29 height 20
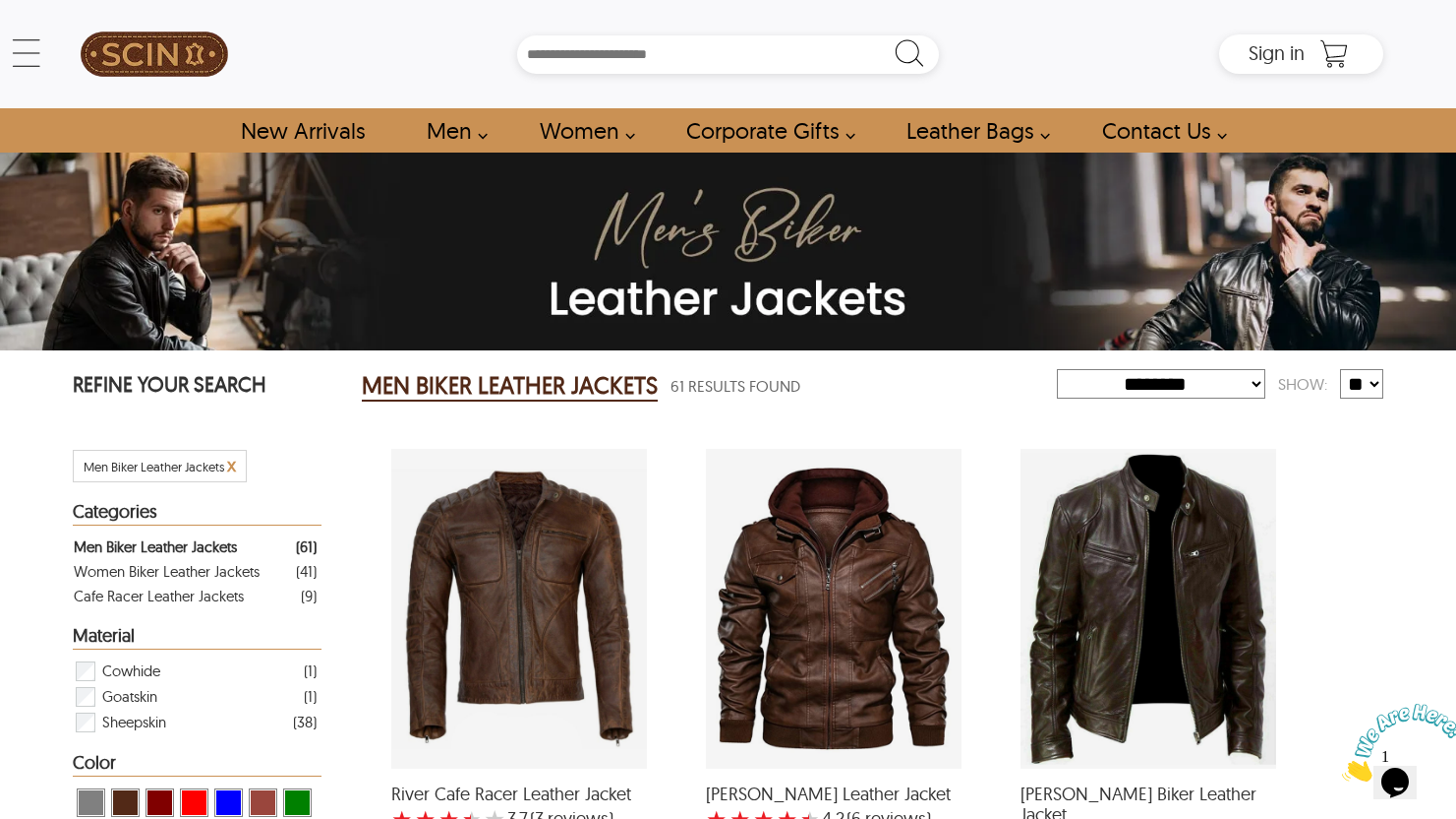
click at [1151, 647] on div "Roy Sheepskin Biker Leather Jacket with a 5 Star Rating 1 Product Review which …" at bounding box center [1148, 608] width 255 height 320
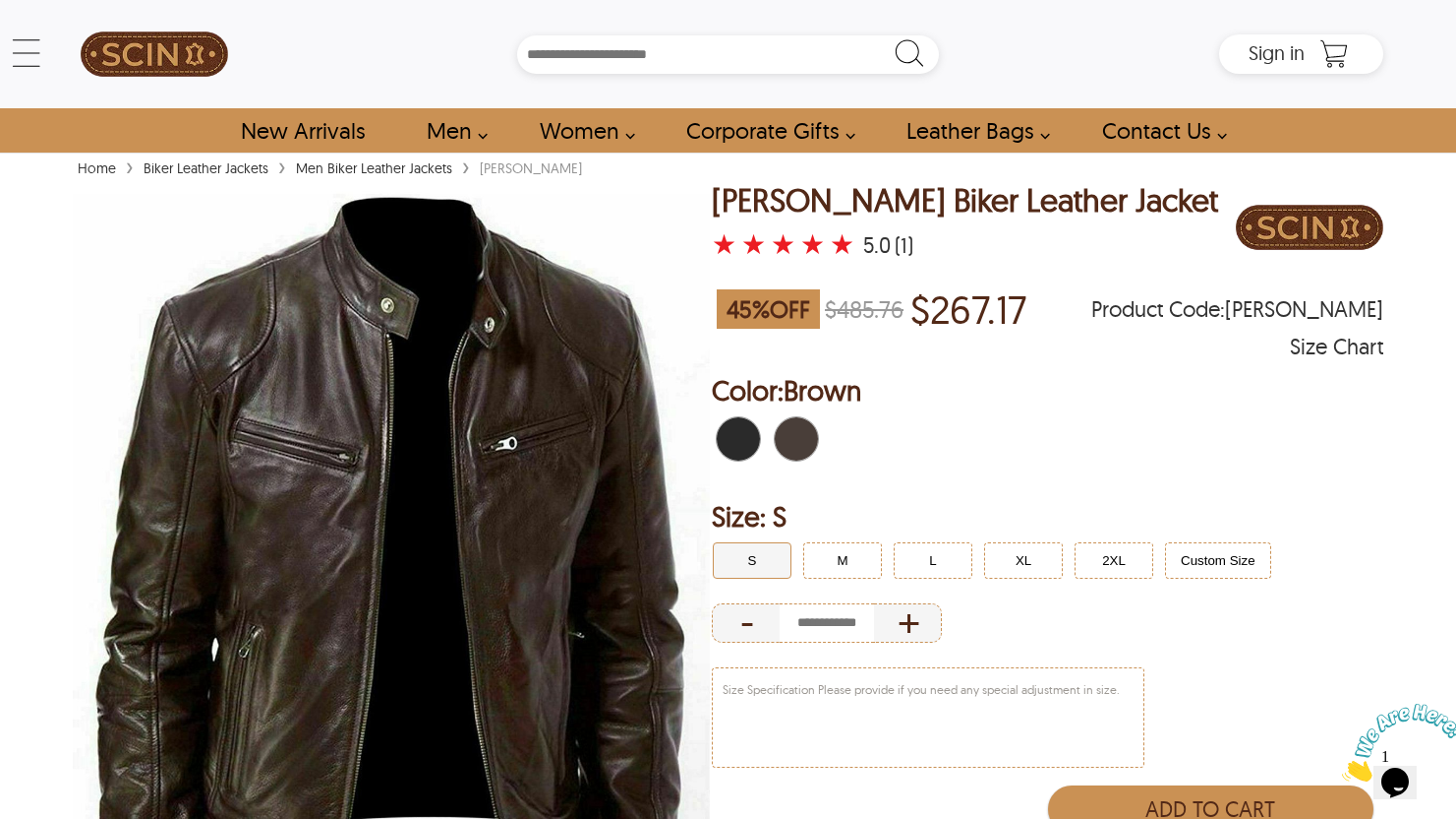
click at [746, 446] on span "Black" at bounding box center [744, 439] width 13 height 44
click at [825, 564] on button "M" at bounding box center [842, 560] width 78 height 37
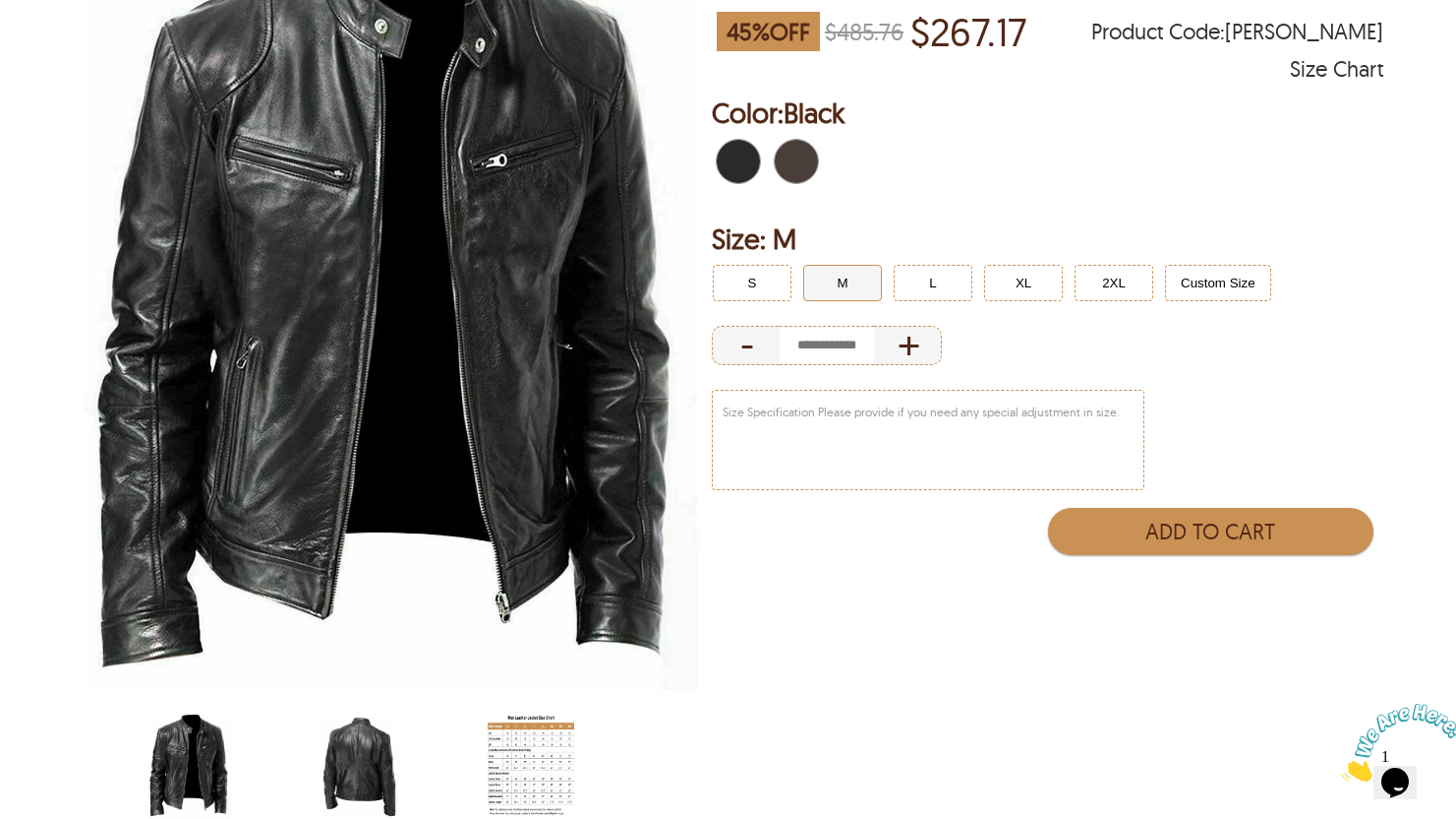
scroll to position [278, 0]
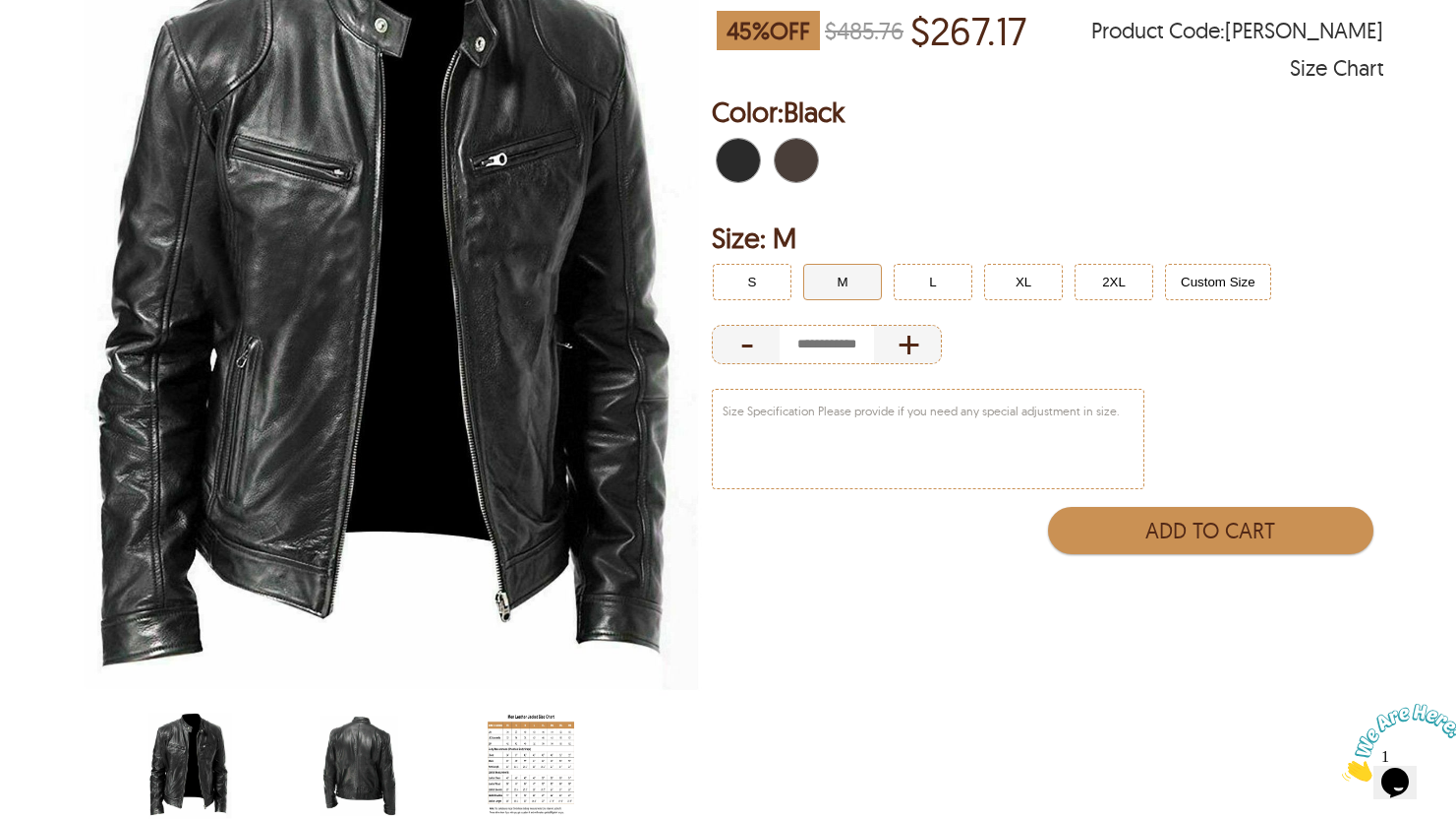
click at [371, 753] on img "scin-13002-black-back.jpg" at bounding box center [359, 765] width 86 height 108
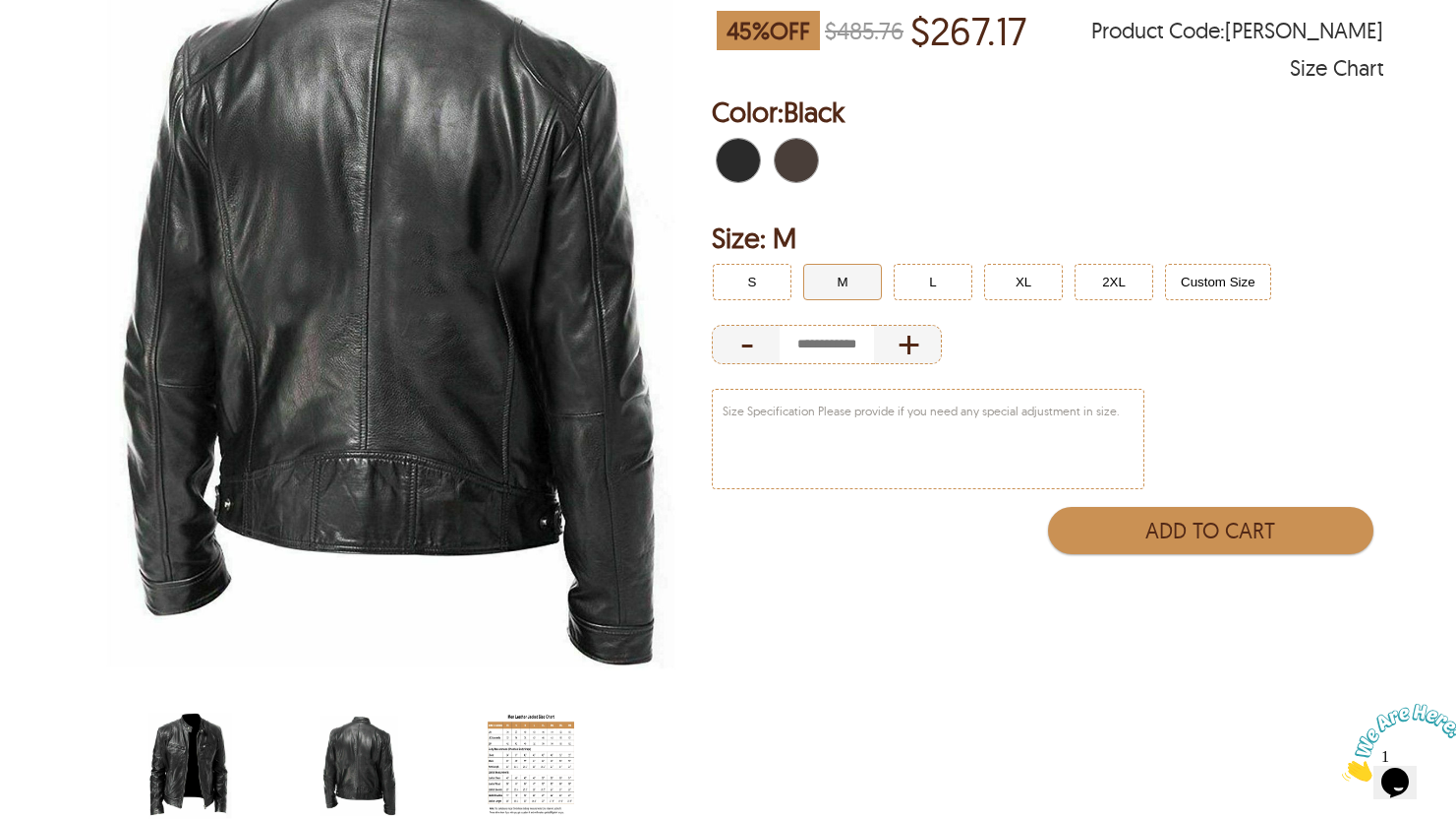
click at [207, 726] on img "scin-13002-black.jpg" at bounding box center [189, 765] width 86 height 108
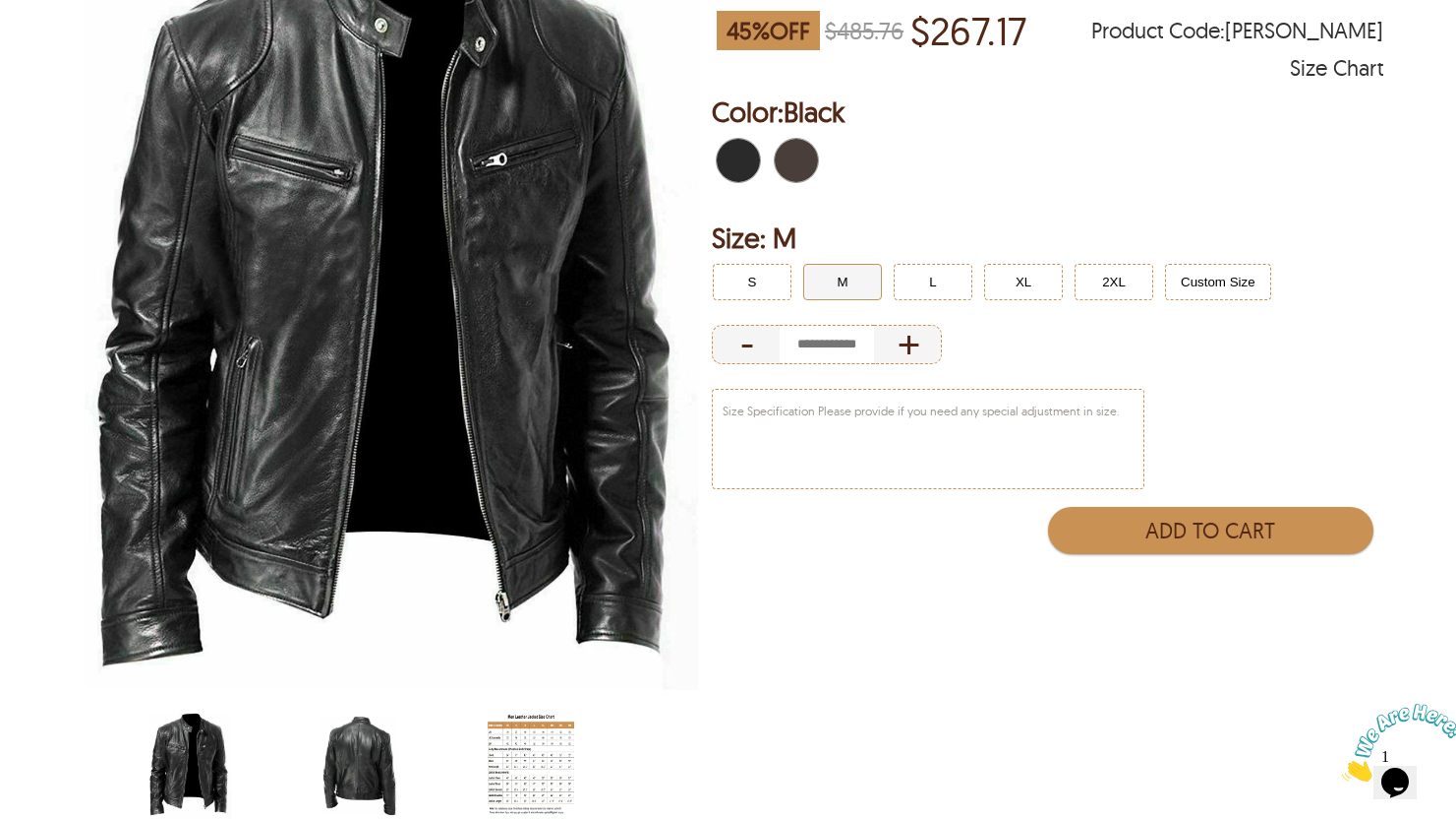
select select "********"
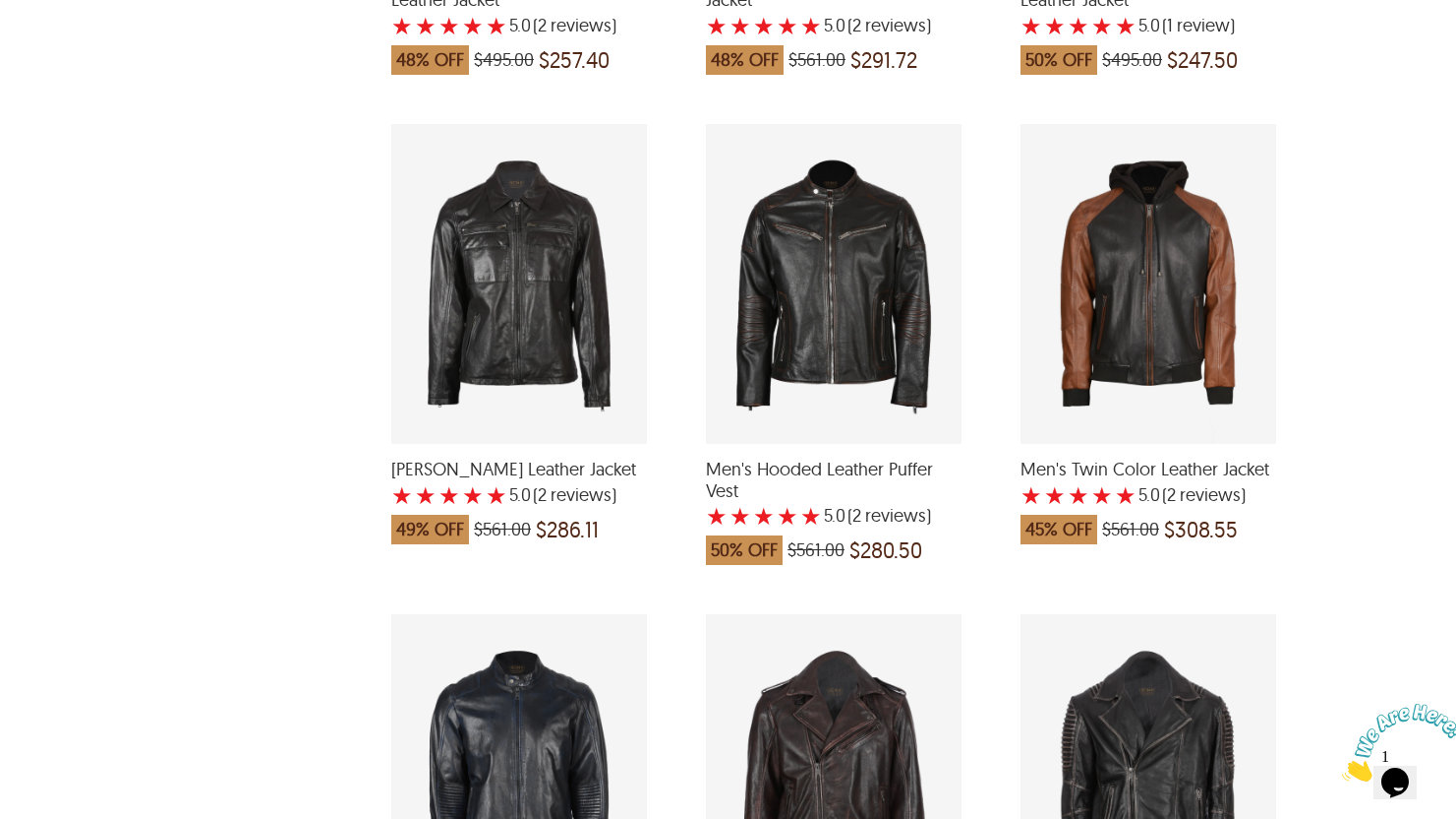
scroll to position [3266, 0]
click at [877, 342] on div "Men's Hooded Leather Puffer Vest with a 5 Star Rating 2 Product Review which wa…" at bounding box center [833, 282] width 255 height 320
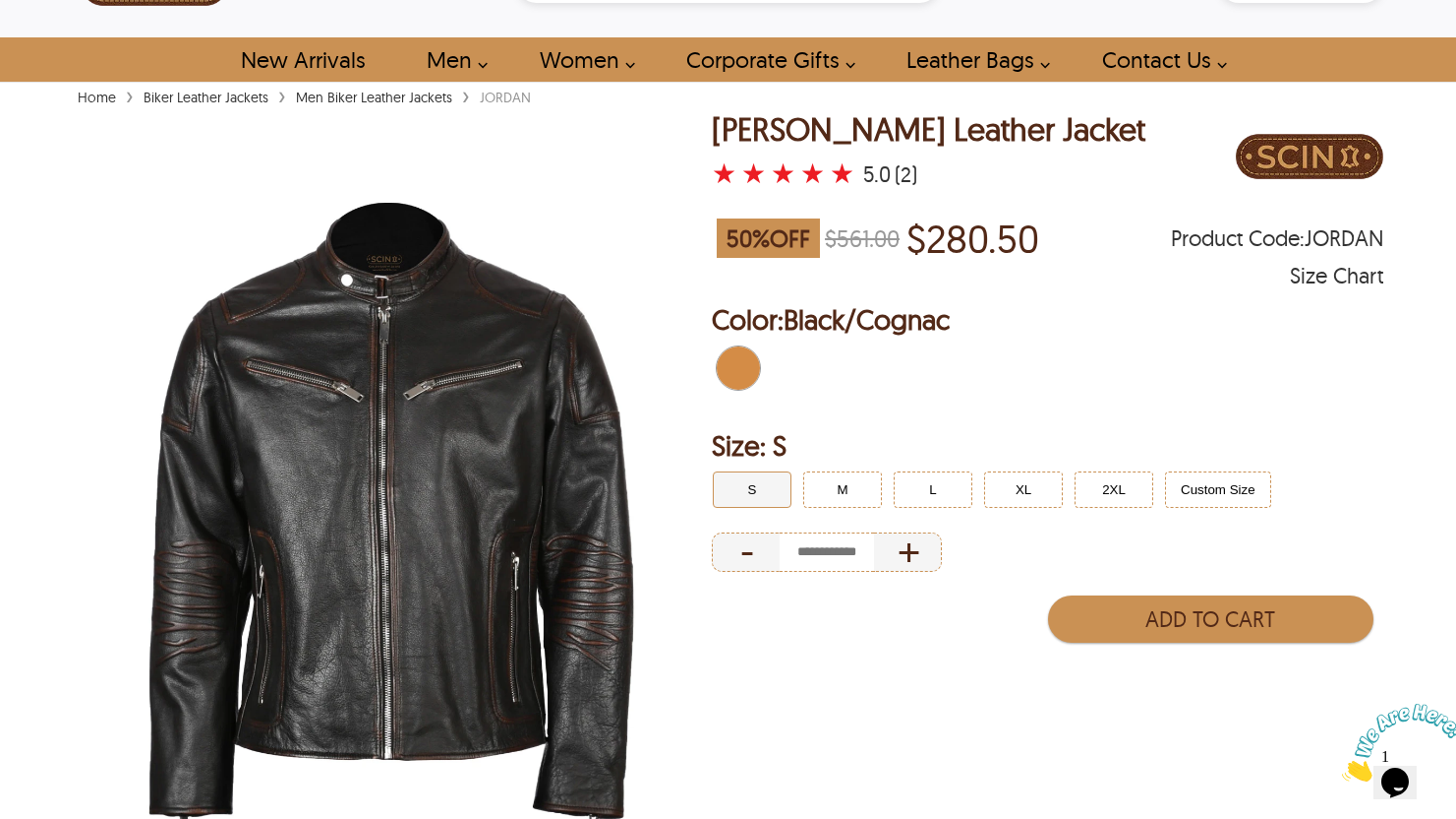
scroll to position [74, 0]
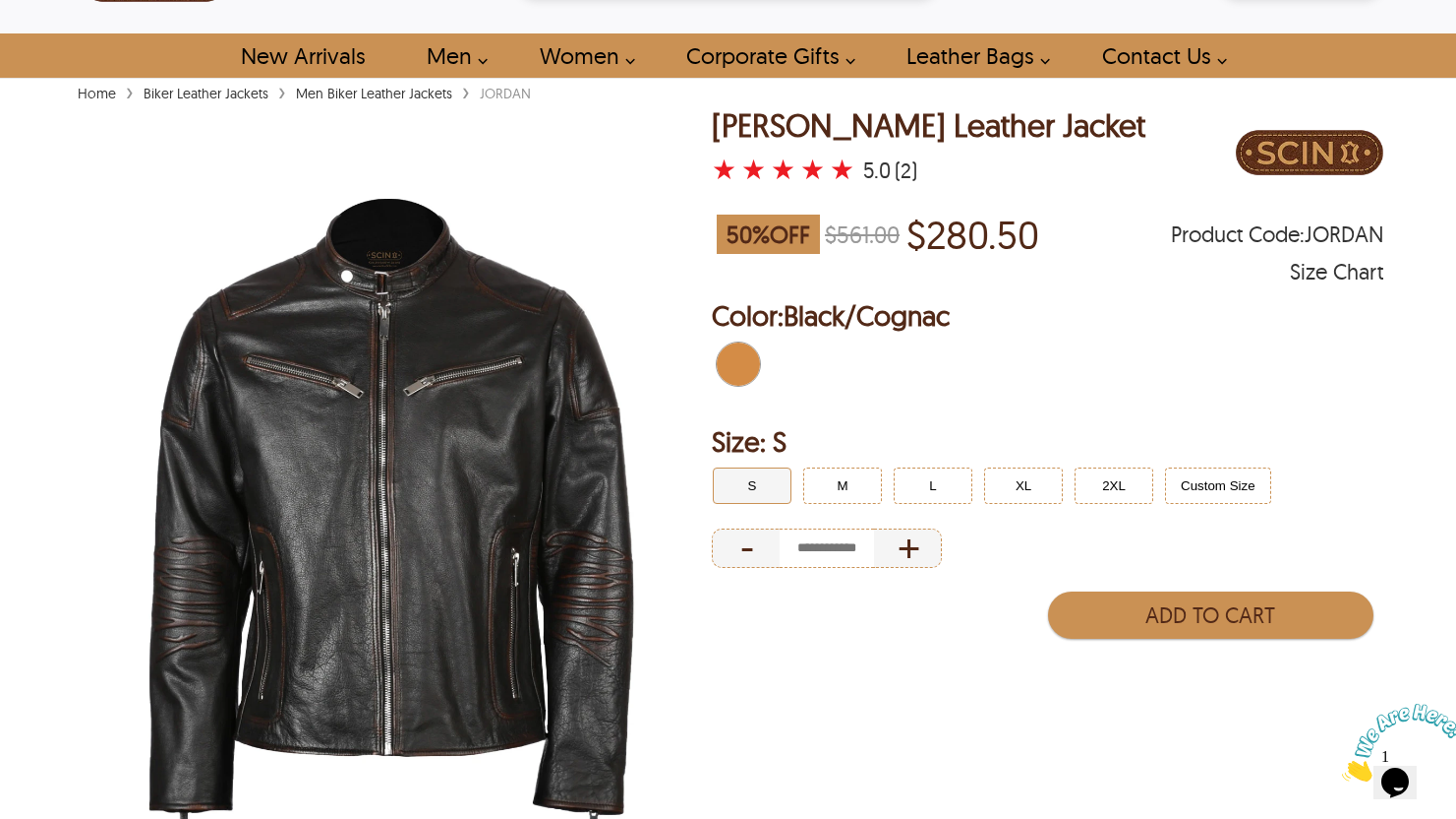
select select "********"
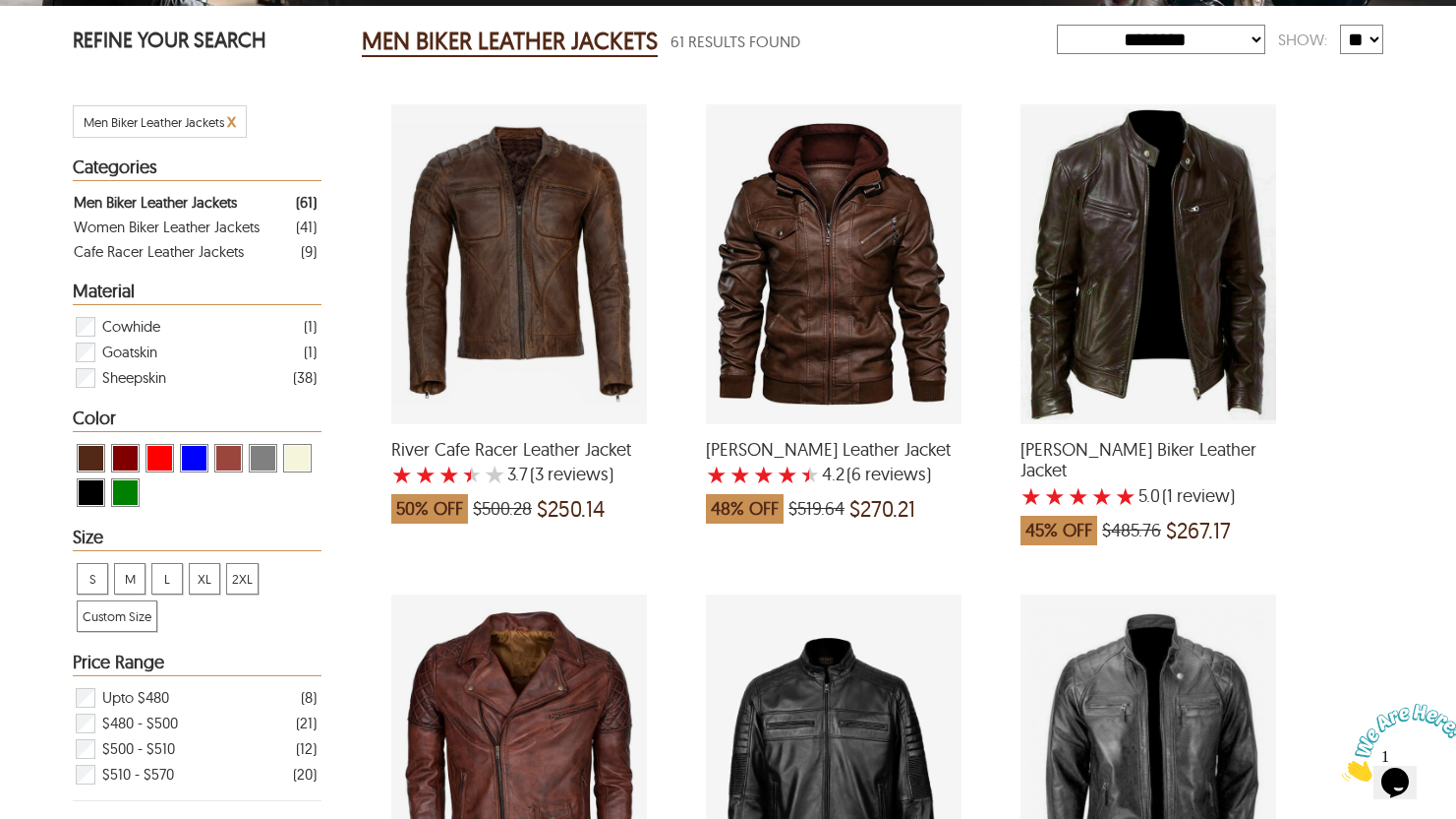
scroll to position [343, 0]
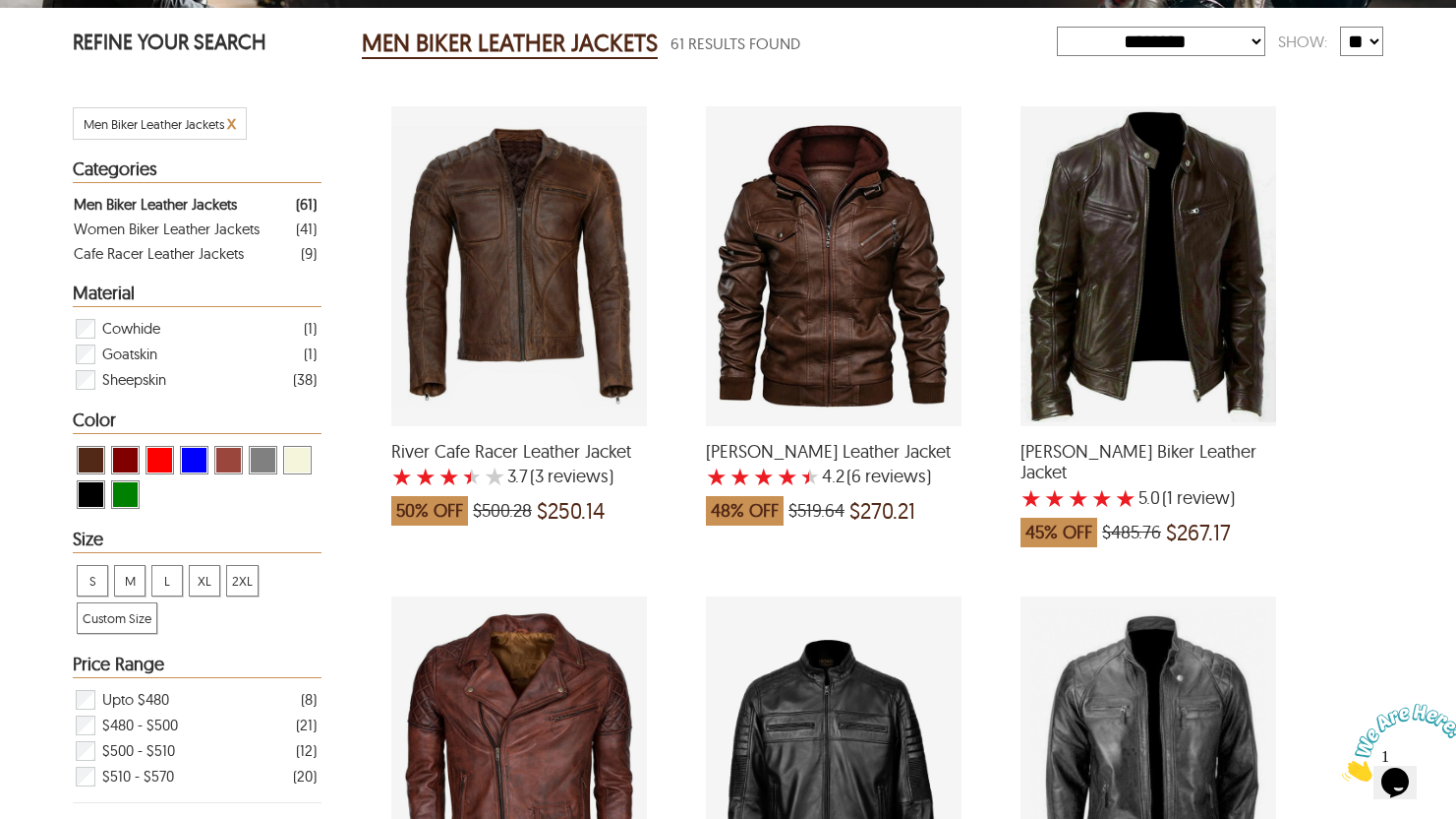
click at [1113, 275] on div "Roy Sheepskin Biker Leather Jacket with a 5 Star Rating 1 Product Review which …" at bounding box center [1148, 265] width 255 height 320
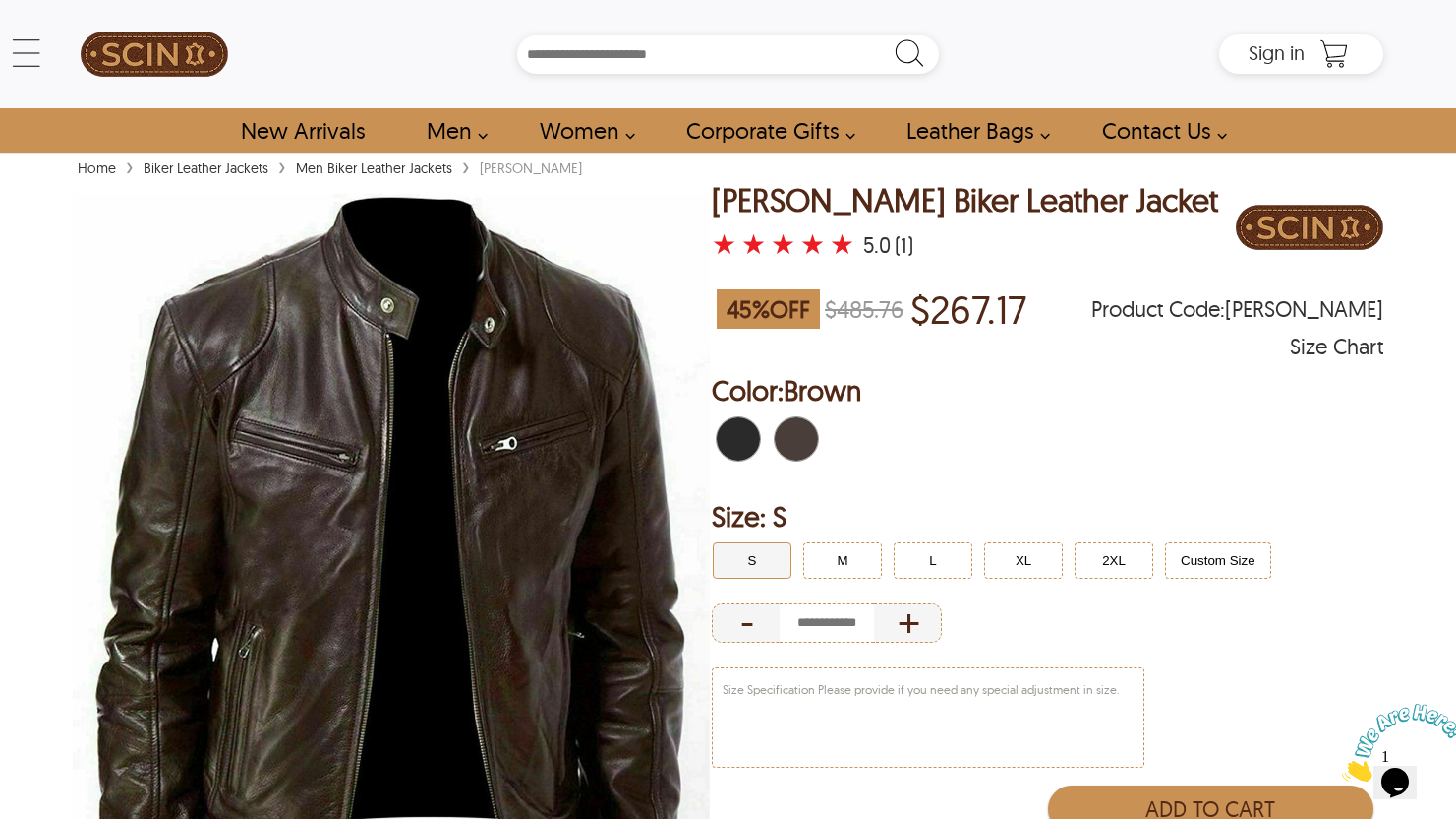
click at [740, 458] on span "Black" at bounding box center [744, 439] width 13 height 44
click at [854, 560] on button "M" at bounding box center [842, 560] width 78 height 37
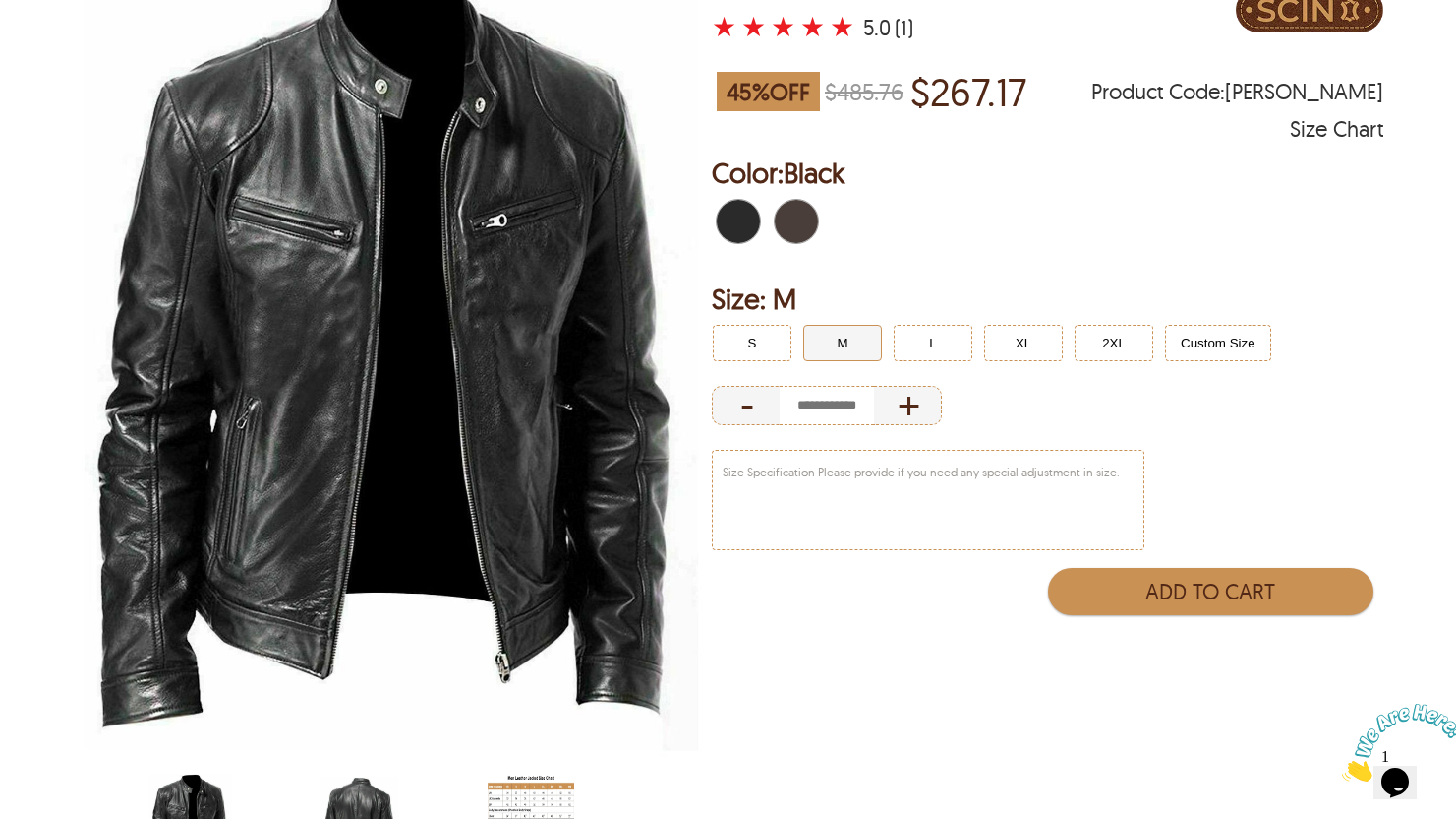
scroll to position [225, 0]
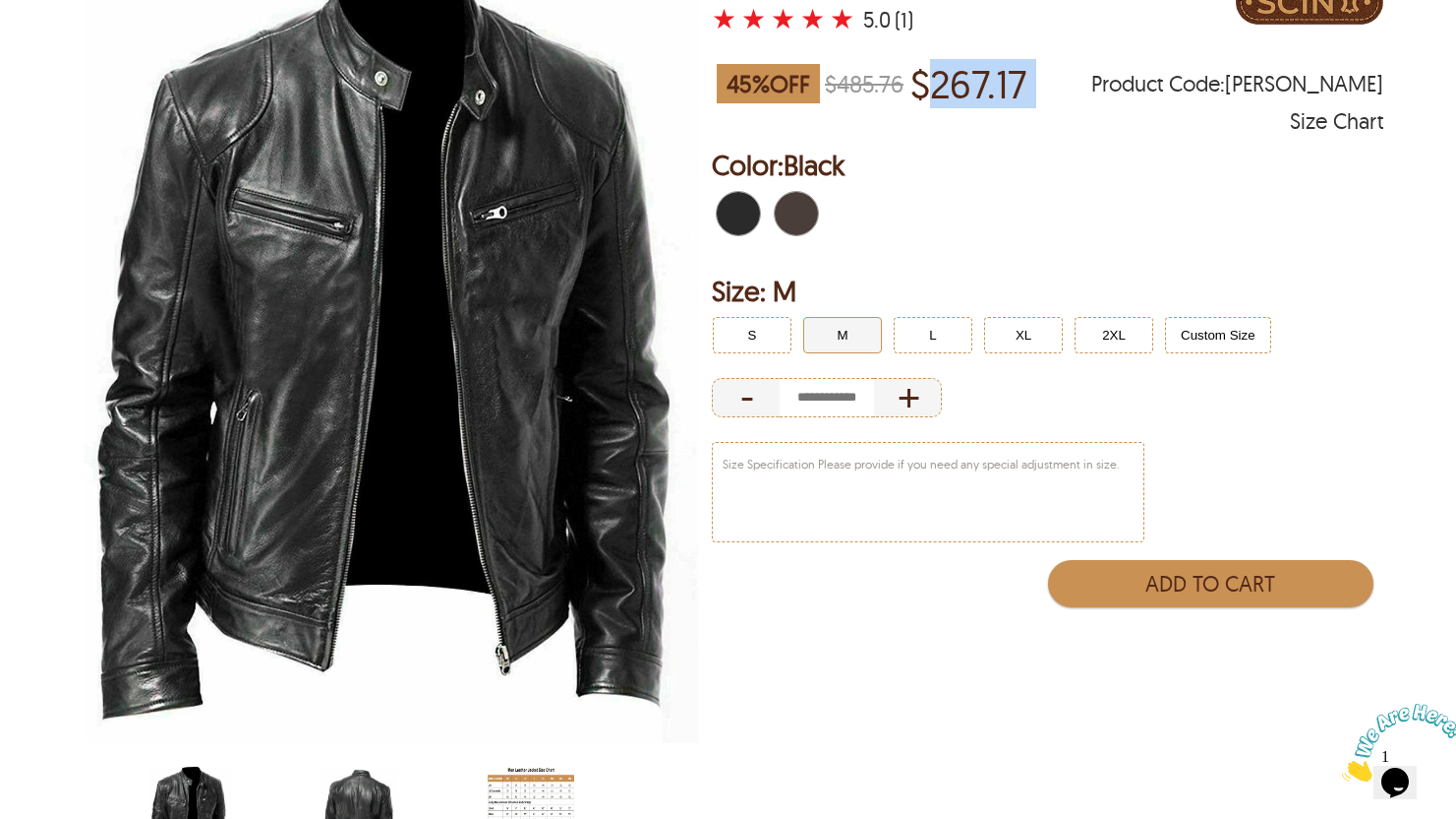
drag, startPoint x: 952, startPoint y: 76, endPoint x: 1132, endPoint y: 76, distance: 180.0
click at [1132, 76] on div "45 % OFF $485.76 $267.17 Product Code : [PERSON_NAME]" at bounding box center [1047, 84] width 672 height 55
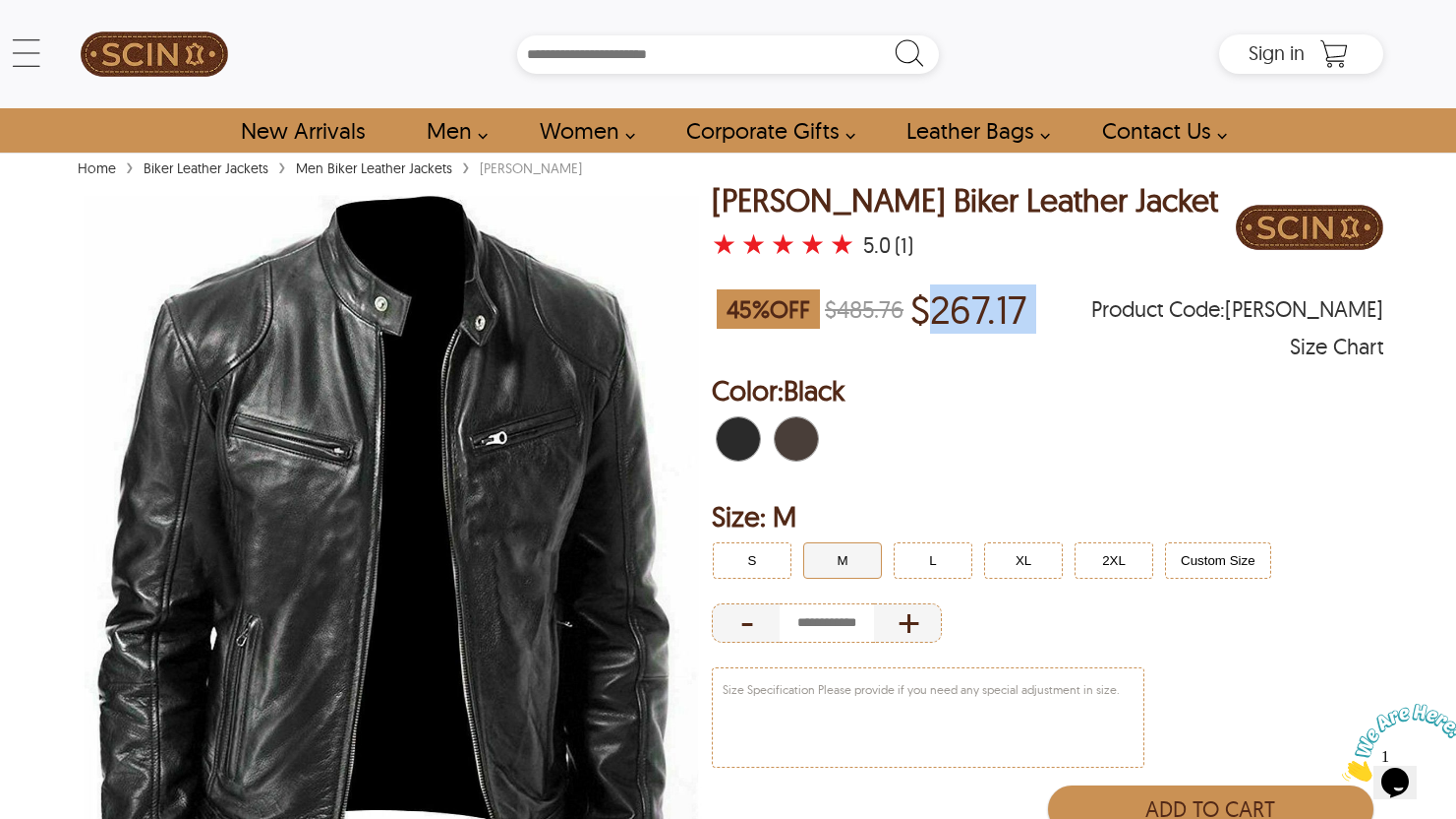
scroll to position [0, 0]
drag, startPoint x: 851, startPoint y: 310, endPoint x: 916, endPoint y: 309, distance: 65.0
click at [904, 309] on strike "$485.76" at bounding box center [863, 309] width 78 height 30
click at [881, 312] on strike "$485.76" at bounding box center [863, 309] width 78 height 30
drag, startPoint x: 953, startPoint y: 301, endPoint x: 1105, endPoint y: 349, distance: 159.4
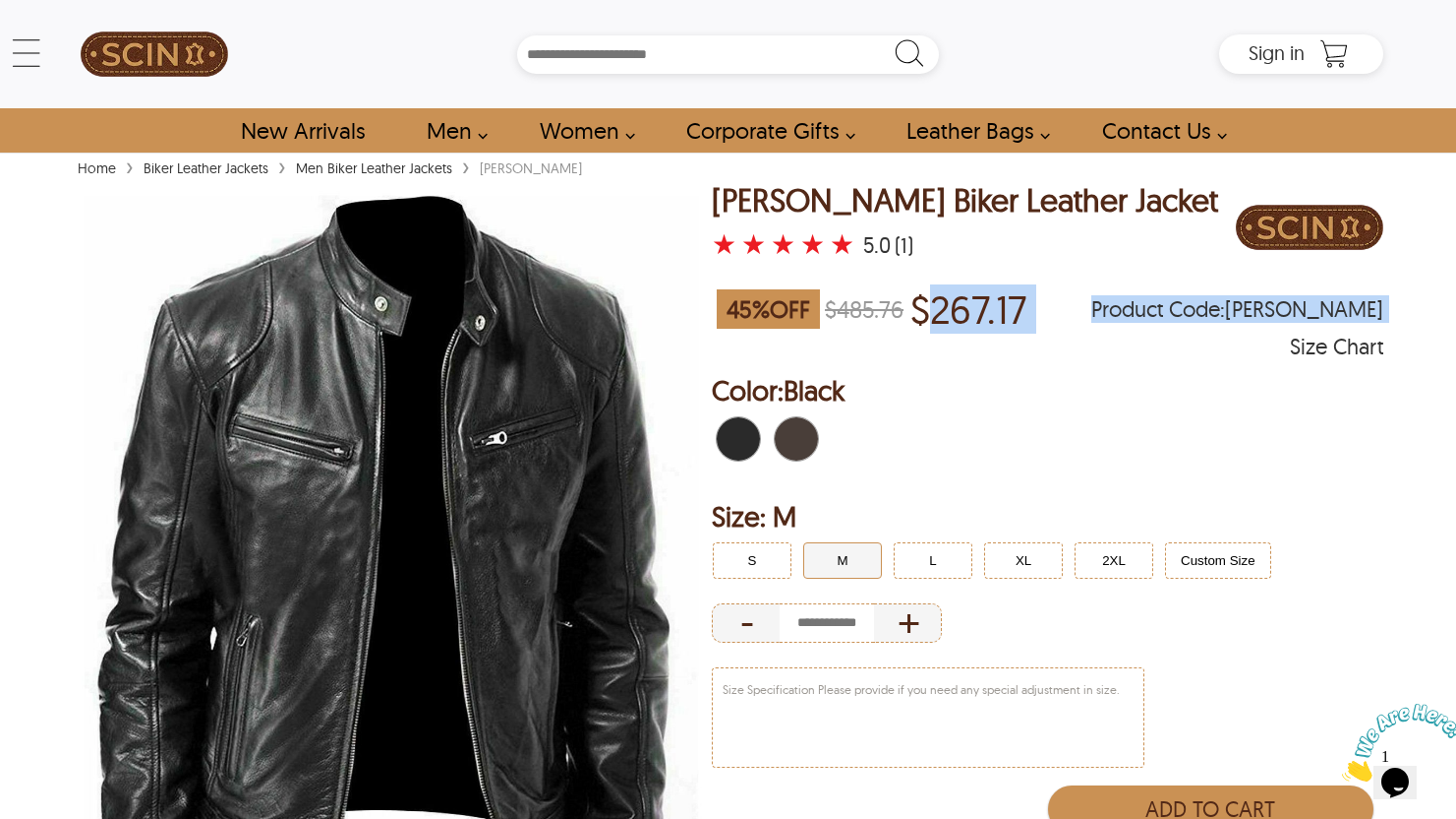
click at [1105, 349] on div "45 % OFF $485.76 $267.17 Product Code : [PERSON_NAME] Size Chart" at bounding box center [1047, 318] width 672 height 74
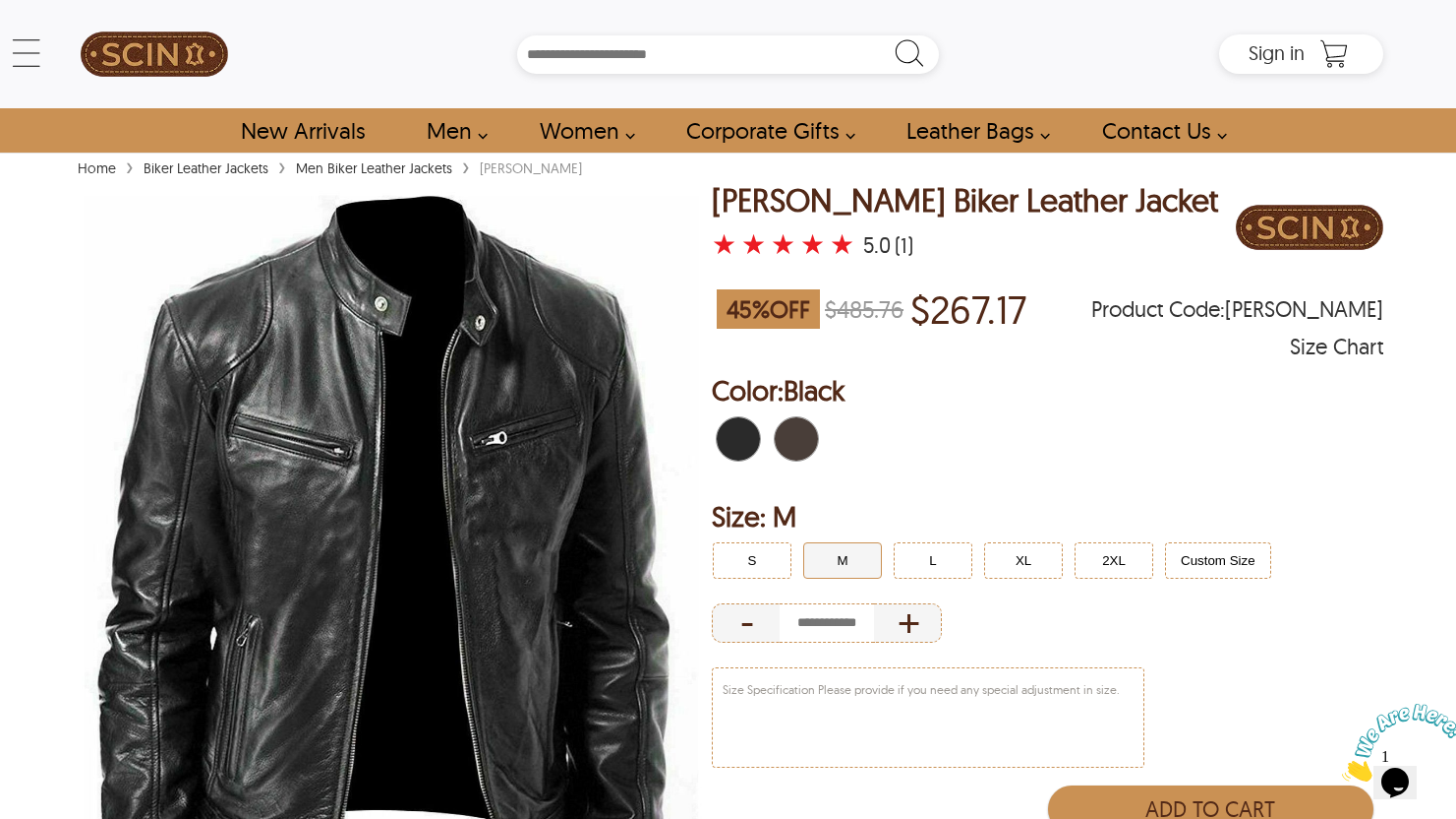
click at [1059, 297] on div "45 % OFF $485.76 $267.17 Product Code : [PERSON_NAME]" at bounding box center [1047, 309] width 672 height 55
drag, startPoint x: 950, startPoint y: 296, endPoint x: 986, endPoint y: 298, distance: 36.1
click at [986, 298] on p "$267.17" at bounding box center [968, 309] width 116 height 46
click at [994, 298] on p "$267.17" at bounding box center [968, 309] width 116 height 46
drag, startPoint x: 947, startPoint y: 302, endPoint x: 1011, endPoint y: 305, distance: 64.1
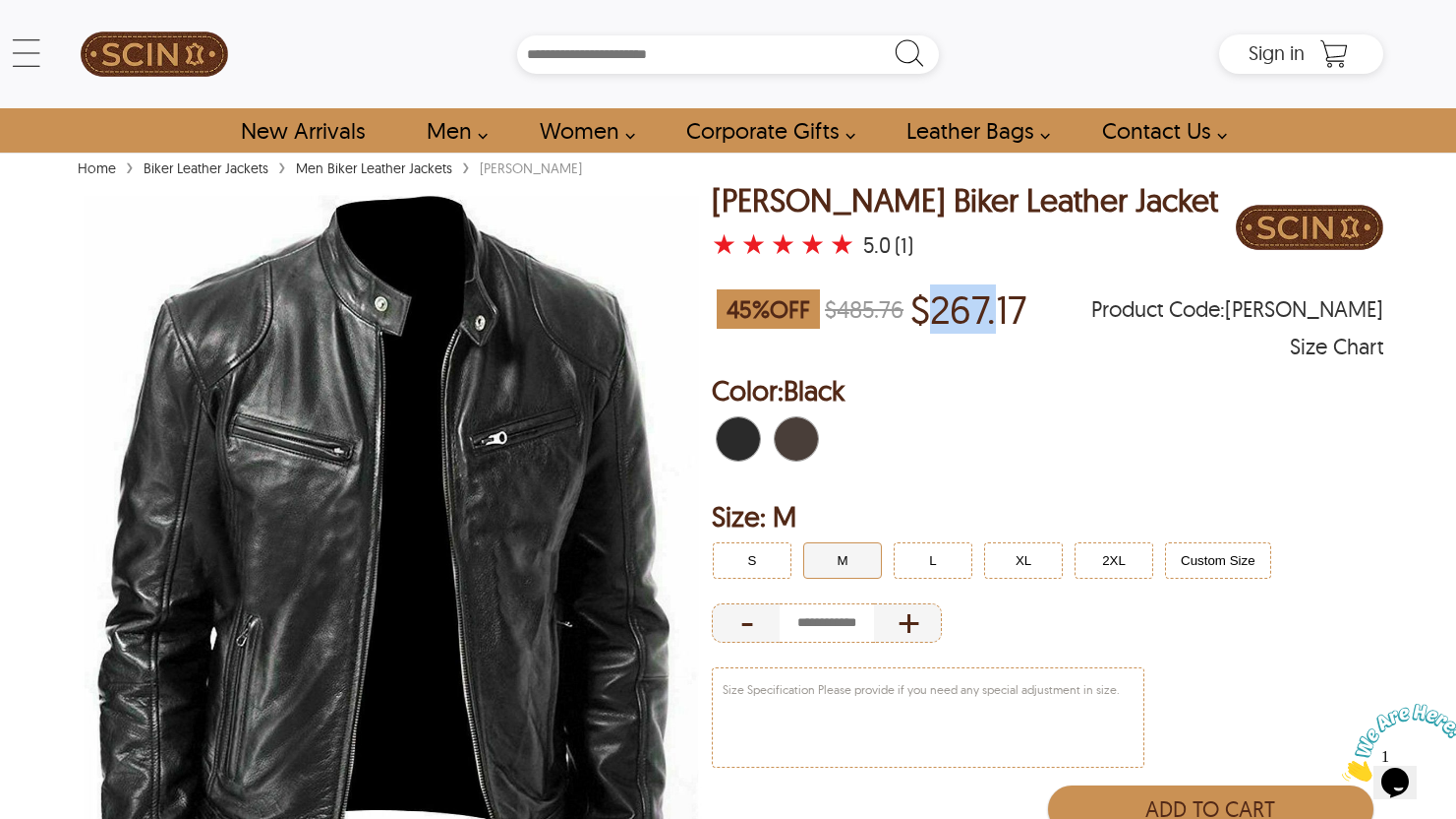
click at [1011, 305] on p "$267.17" at bounding box center [968, 309] width 116 height 46
click at [973, 307] on p "$267.17" at bounding box center [968, 309] width 116 height 46
drag, startPoint x: 948, startPoint y: 303, endPoint x: 996, endPoint y: 305, distance: 48.0
click at [996, 305] on p "$267.17" at bounding box center [968, 309] width 116 height 46
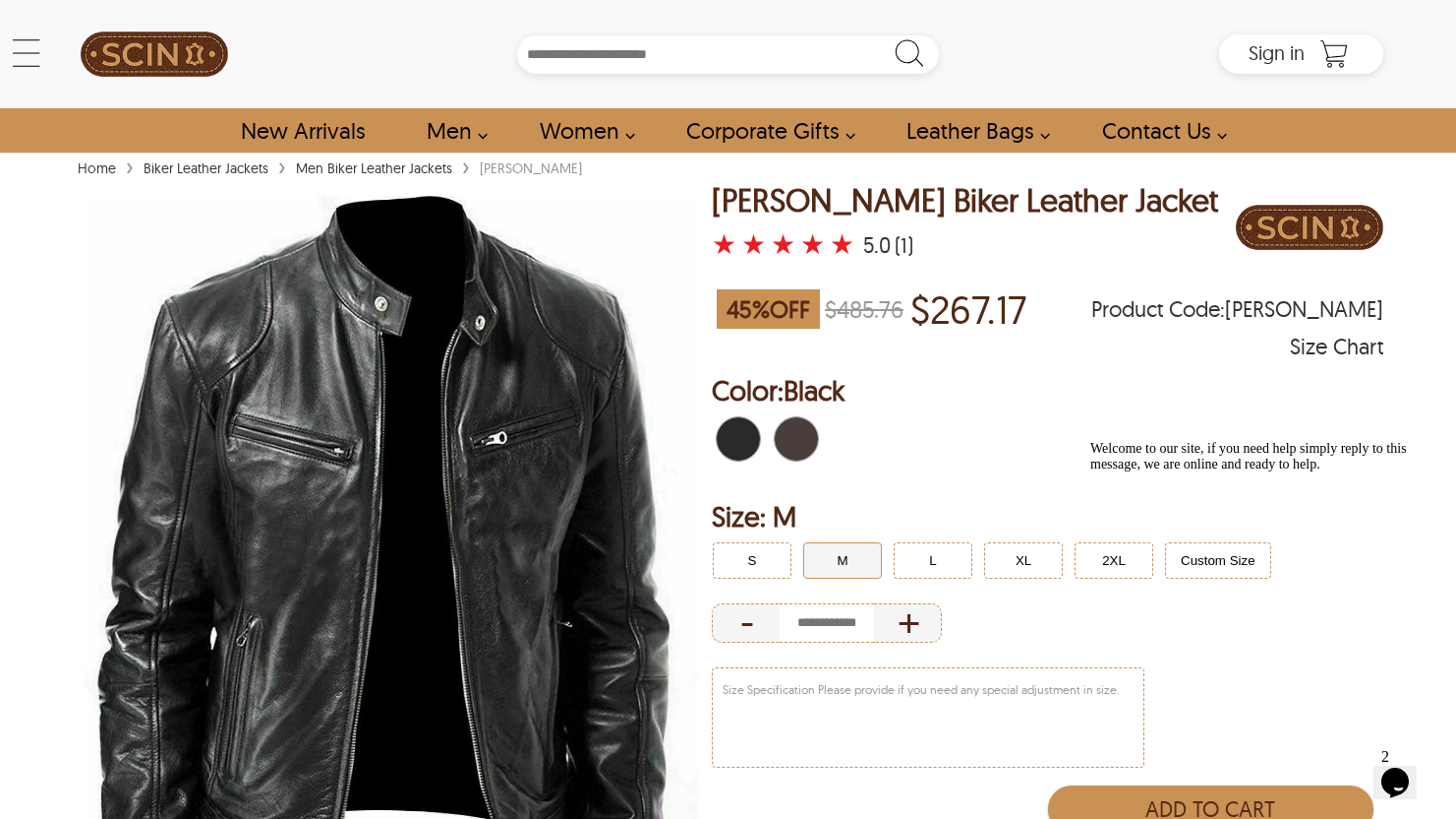
select select "********"
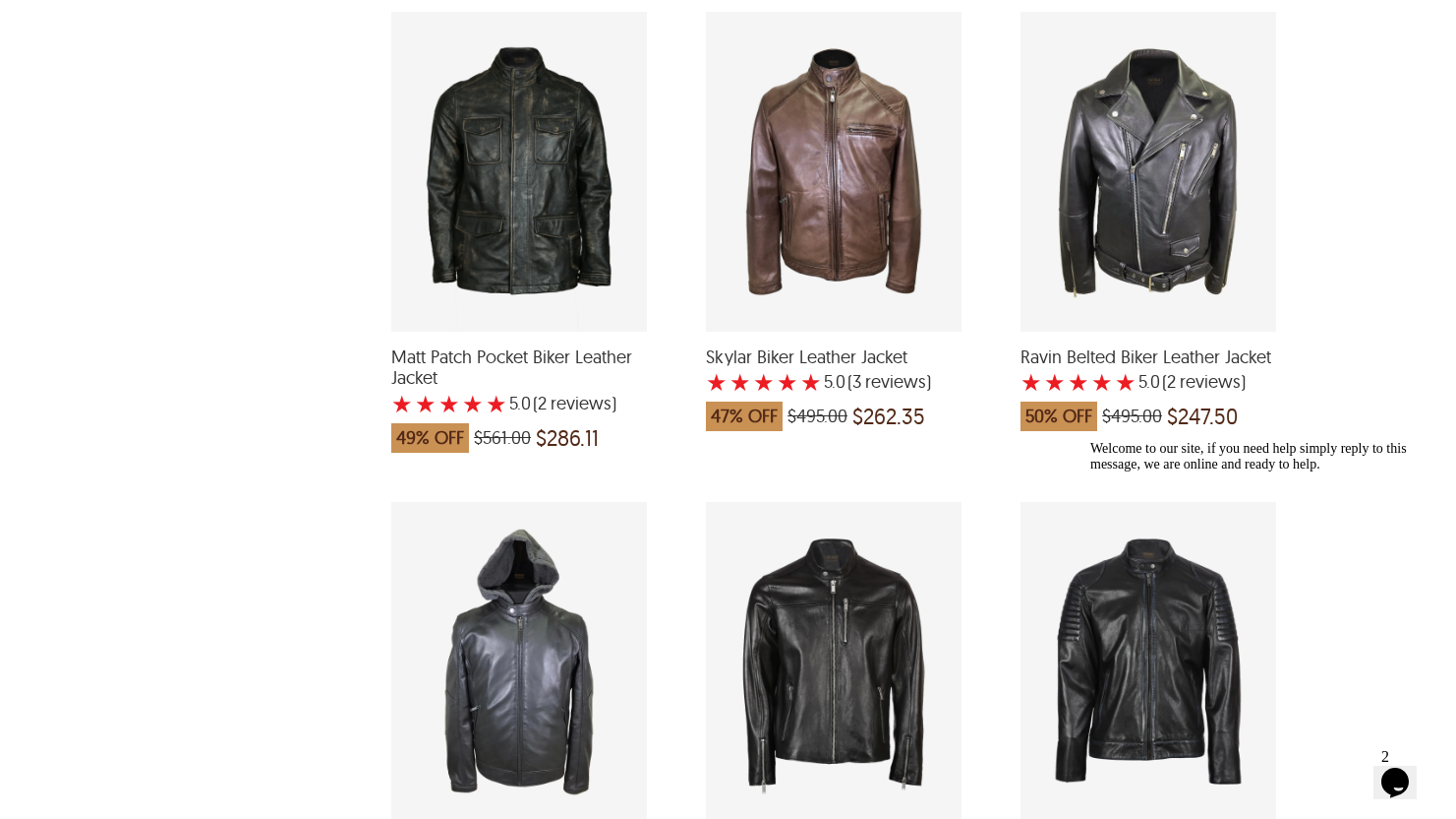
scroll to position [2401, 0]
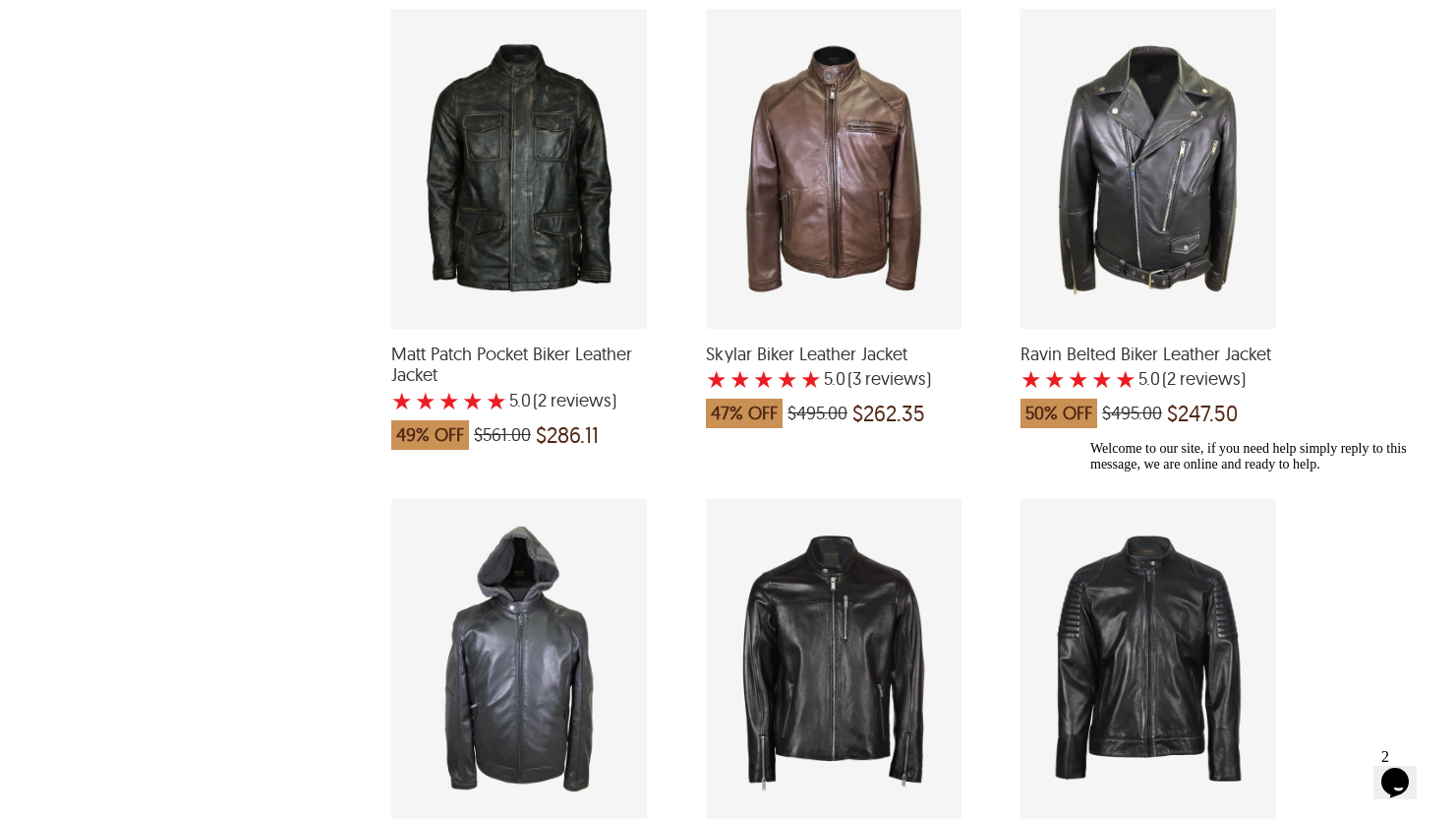
click at [1194, 250] on div "Ravin Belted Biker Leather Jacket with a 5 Star Rating 2 Product Review which w…" at bounding box center [1148, 168] width 255 height 320
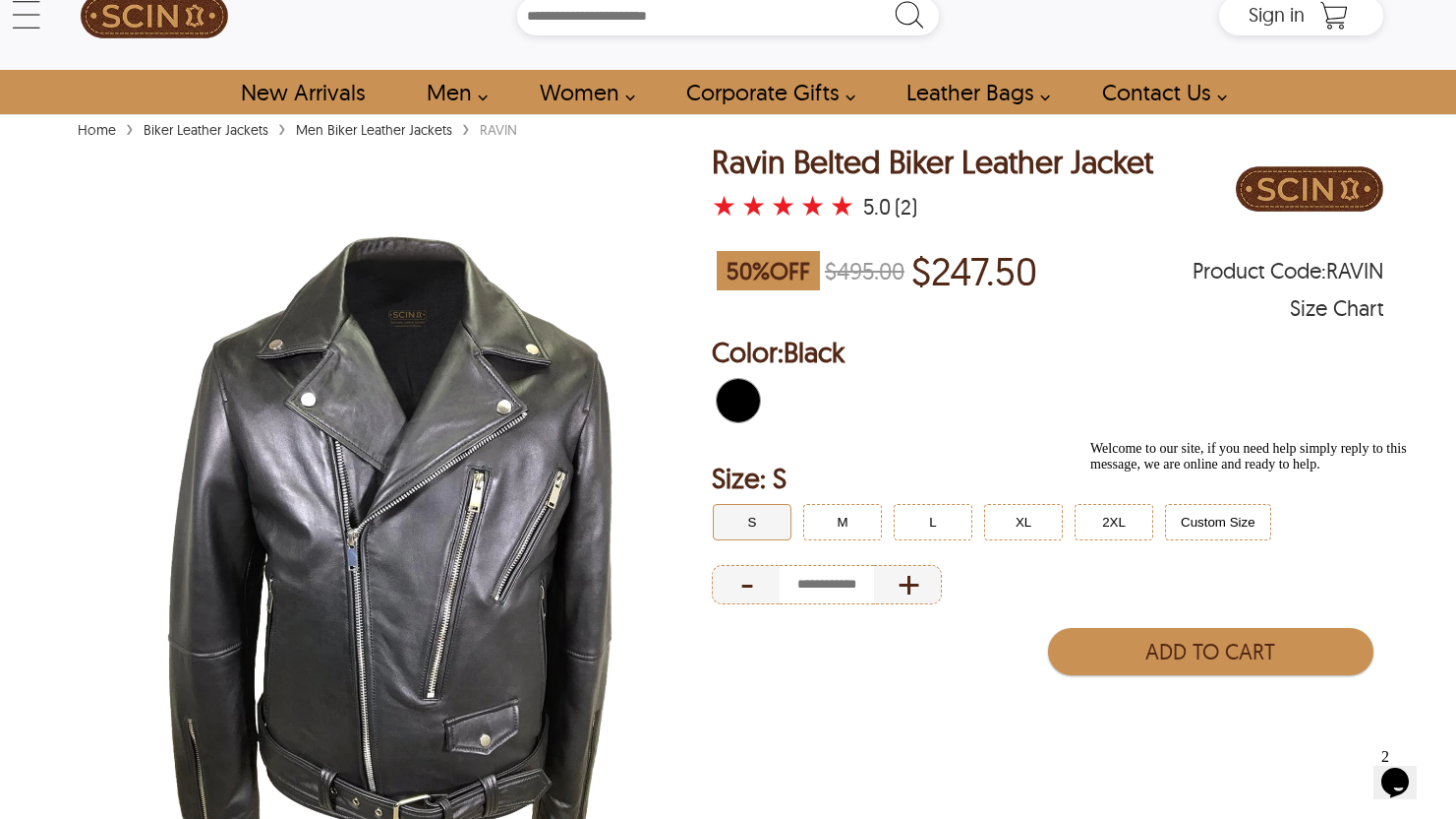
scroll to position [52, 0]
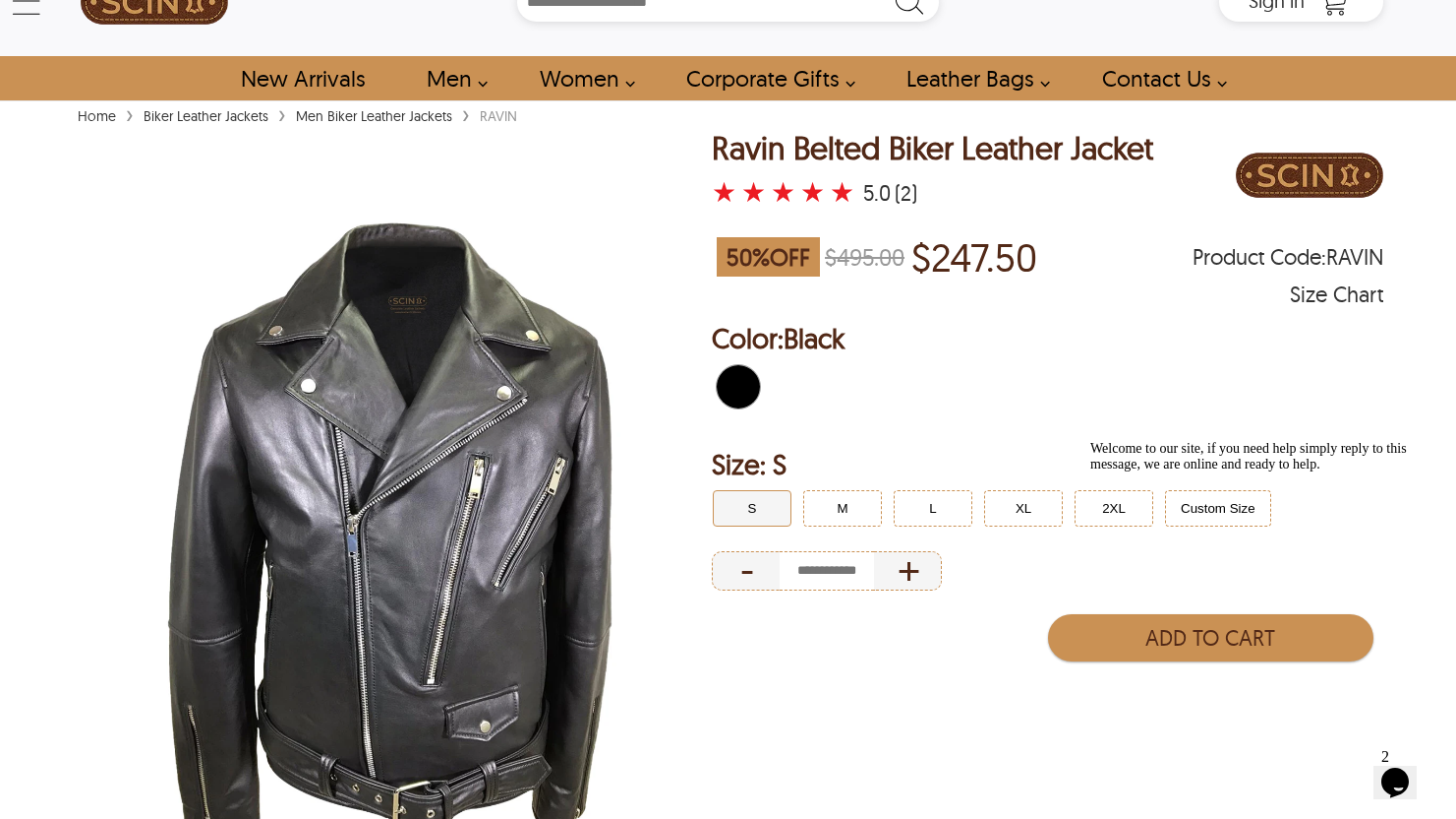
select select "********"
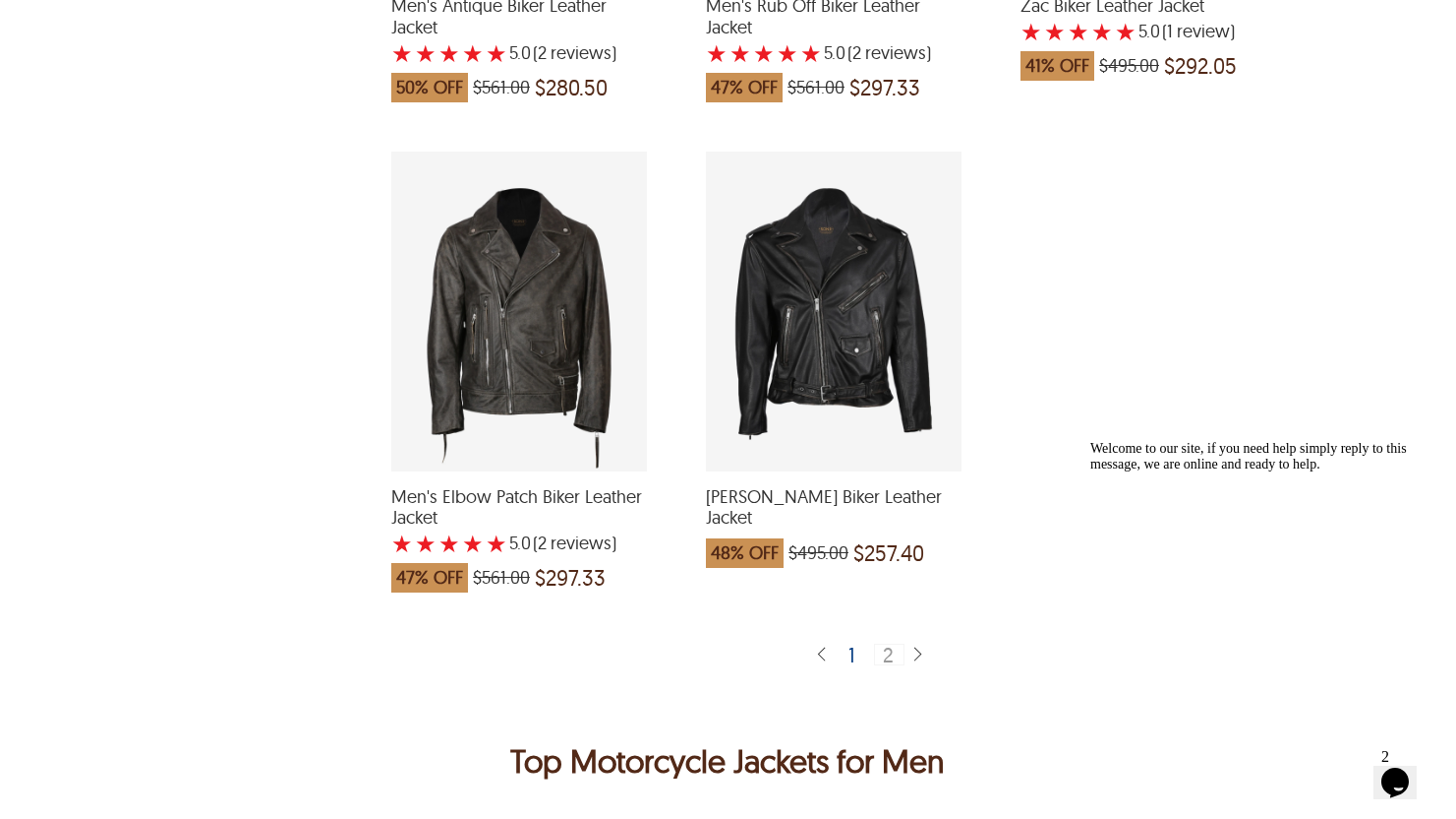
scroll to position [5264, 0]
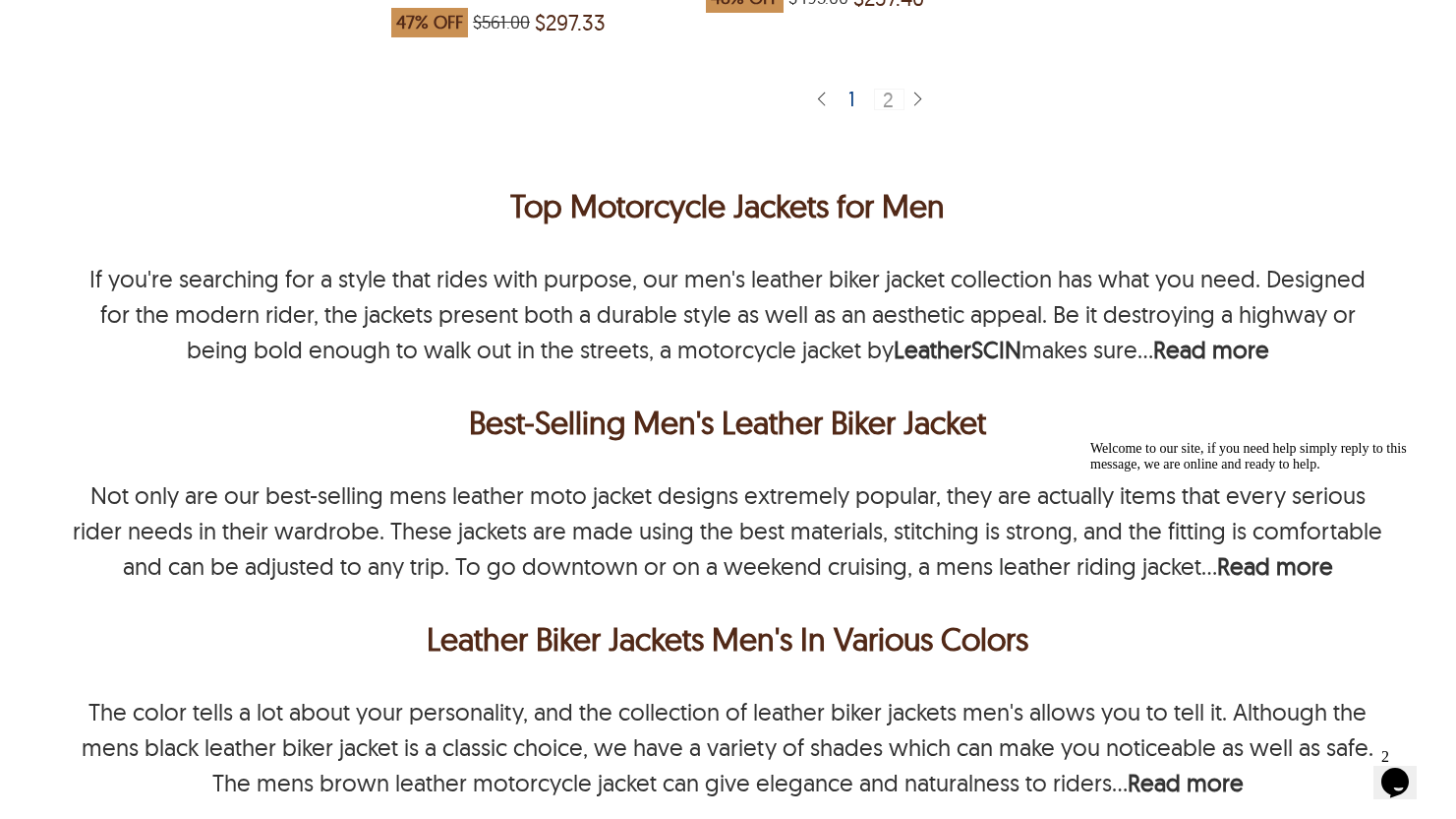
click at [857, 98] on div "1" at bounding box center [852, 98] width 24 height 20
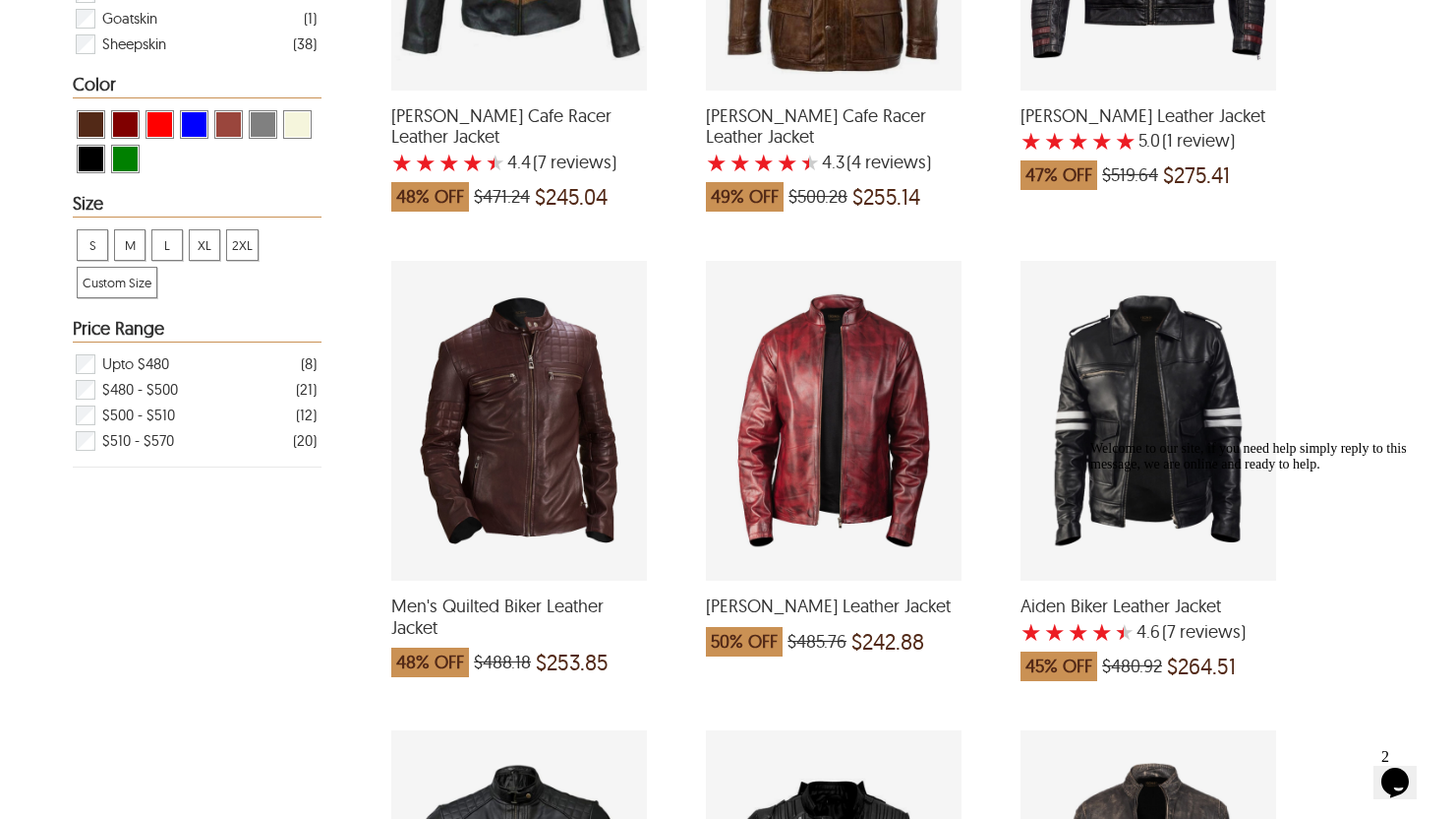
scroll to position [745, 0]
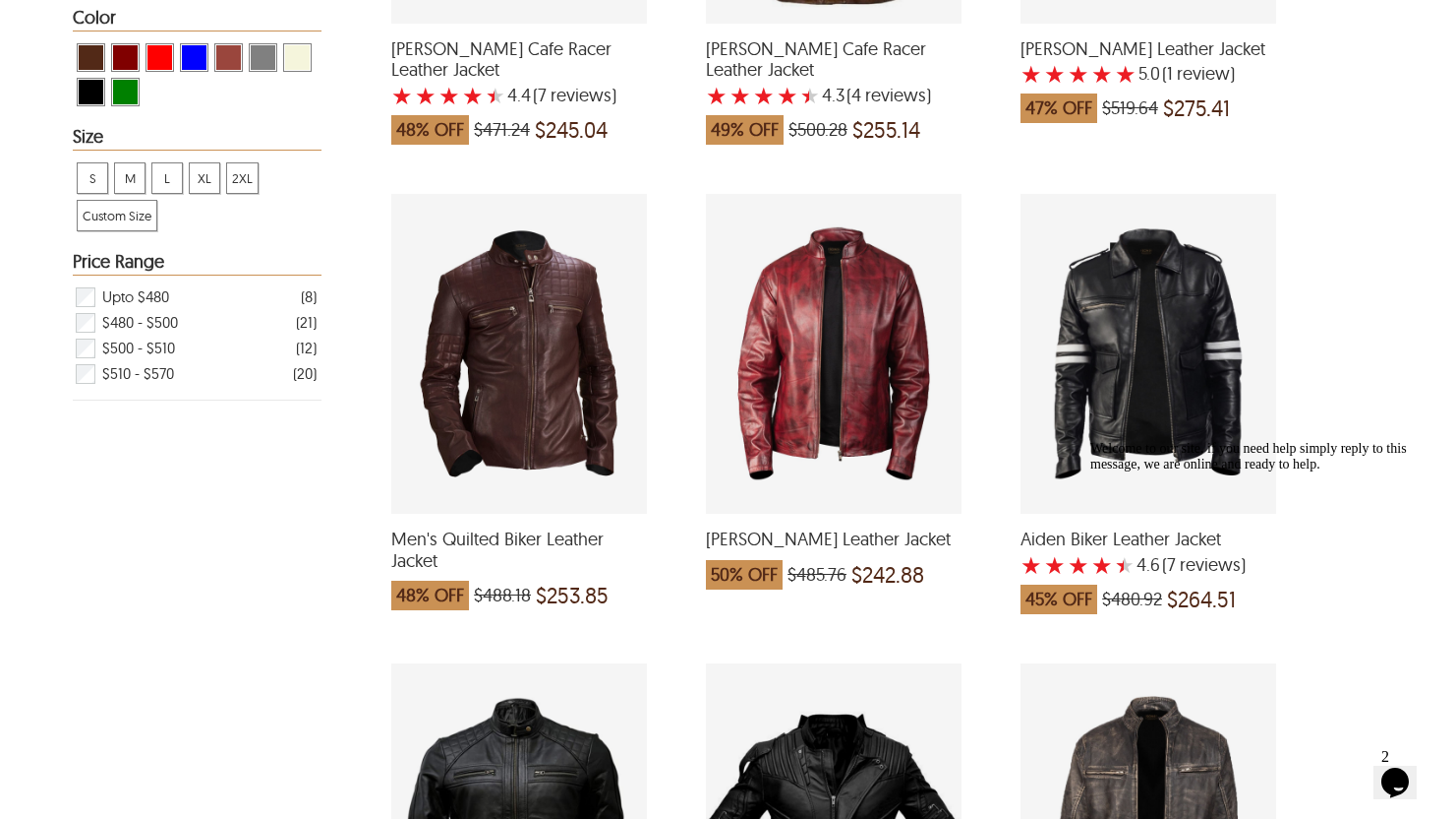
click at [861, 403] on div "Cory Biker Leather Jacket which was at a price of $485.76, now after discount t…" at bounding box center [833, 354] width 255 height 320
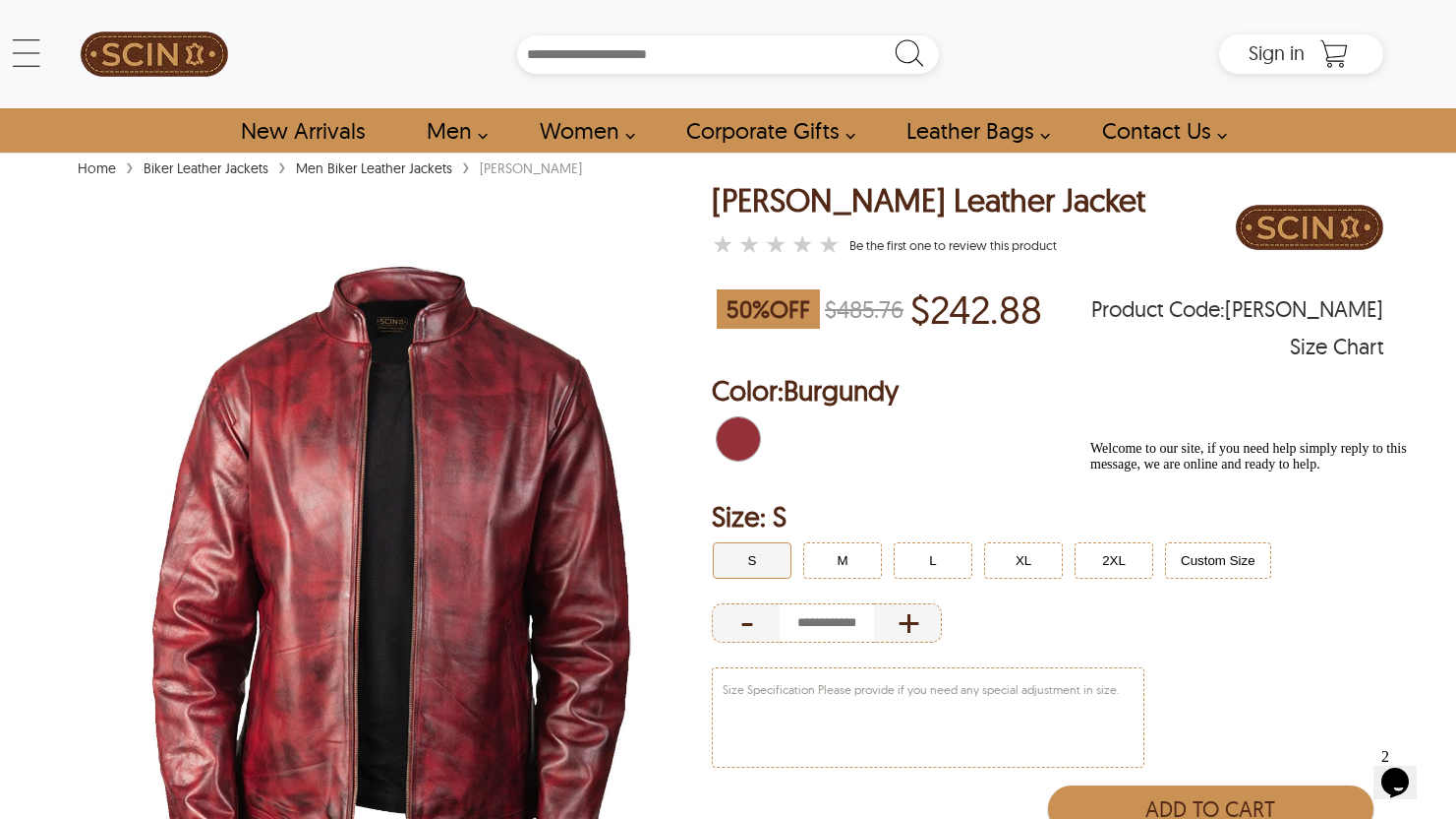
select select "********"
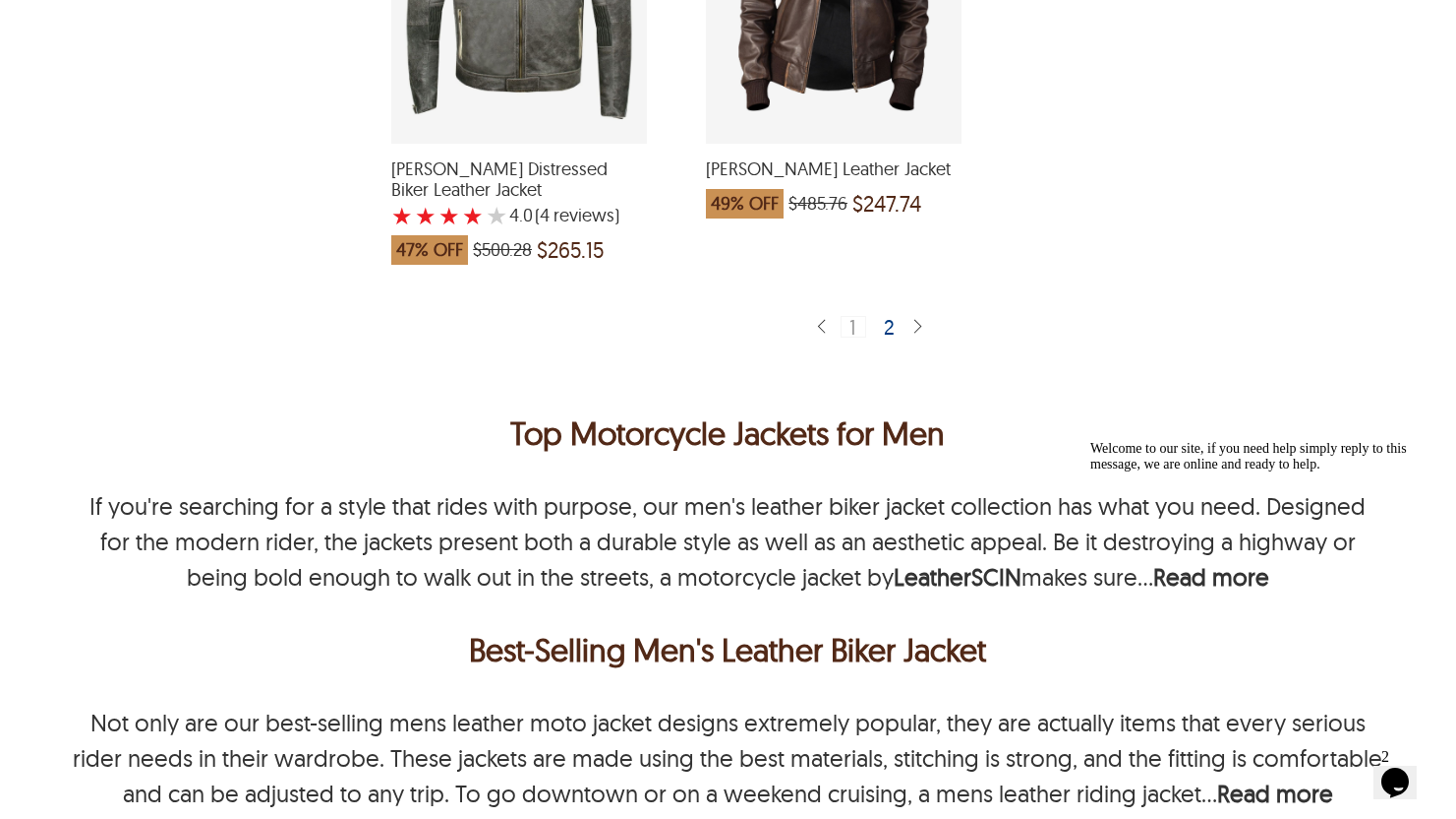
scroll to position [5317, 0]
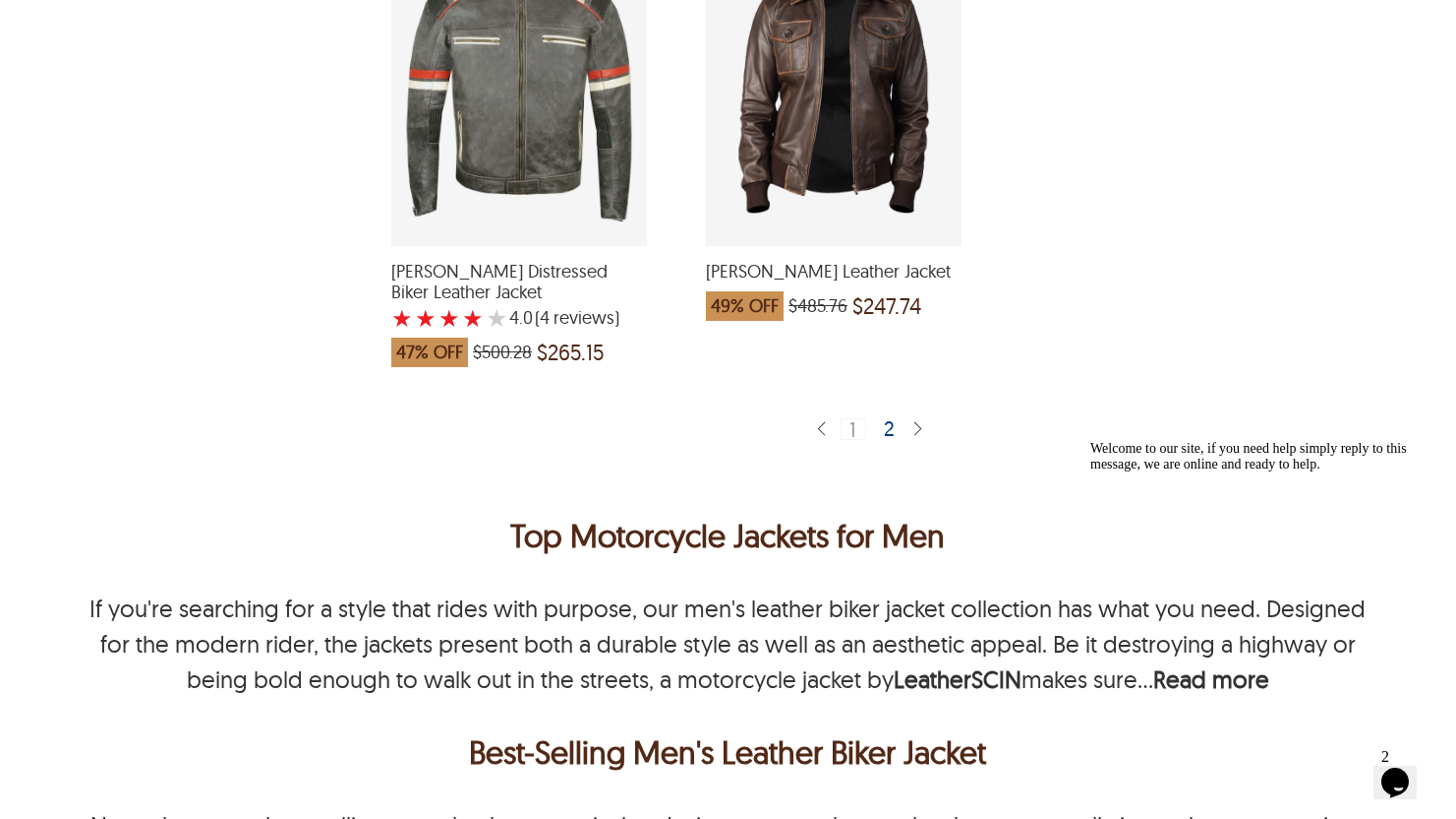
click at [891, 418] on div "2" at bounding box center [890, 428] width 29 height 20
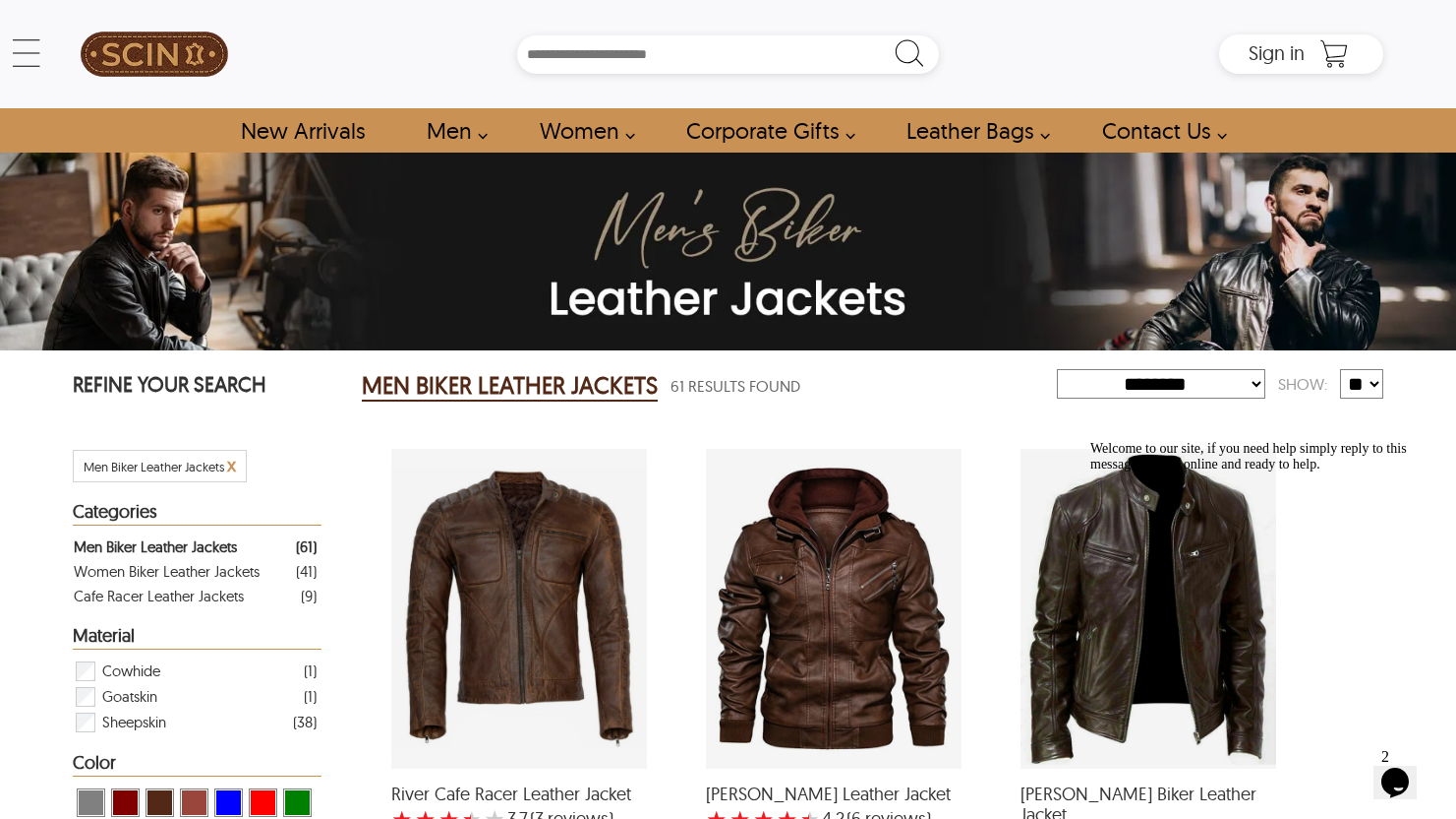
click at [1194, 472] on div "Welcome to our site, if you need help simply reply to this message, we are onli…" at bounding box center [1268, 457] width 354 height 32
click at [1091, 441] on icon "Chat attention grabber" at bounding box center [1091, 441] width 0 height 0
click at [1093, 579] on div "Roy Sheepskin Biker Leather Jacket with a 5 Star Rating 1 Product Review which …" at bounding box center [1148, 608] width 255 height 320
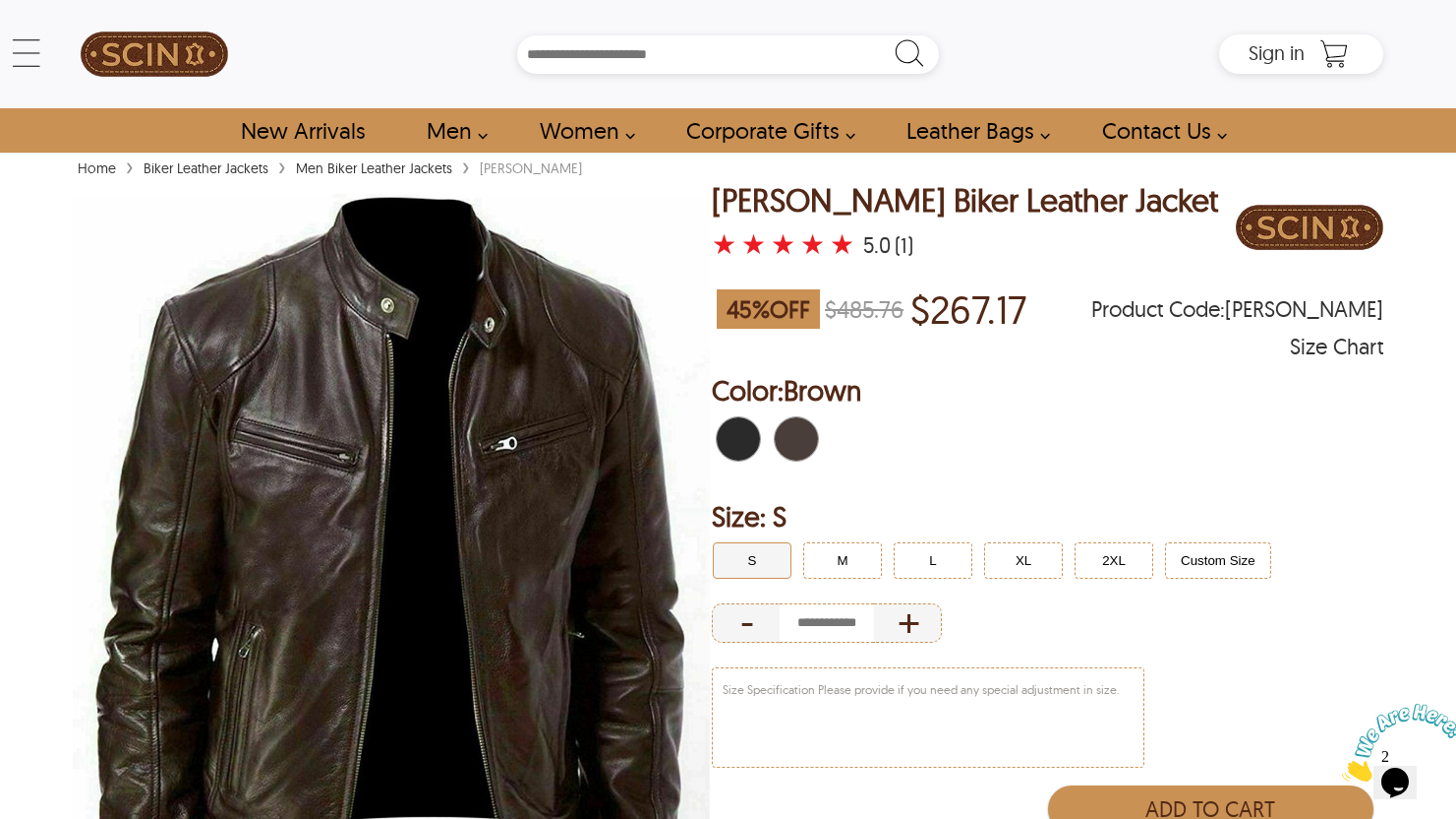
click at [725, 431] on span "Black" at bounding box center [728, 439] width 22 height 44
click at [850, 565] on button "M" at bounding box center [842, 560] width 78 height 37
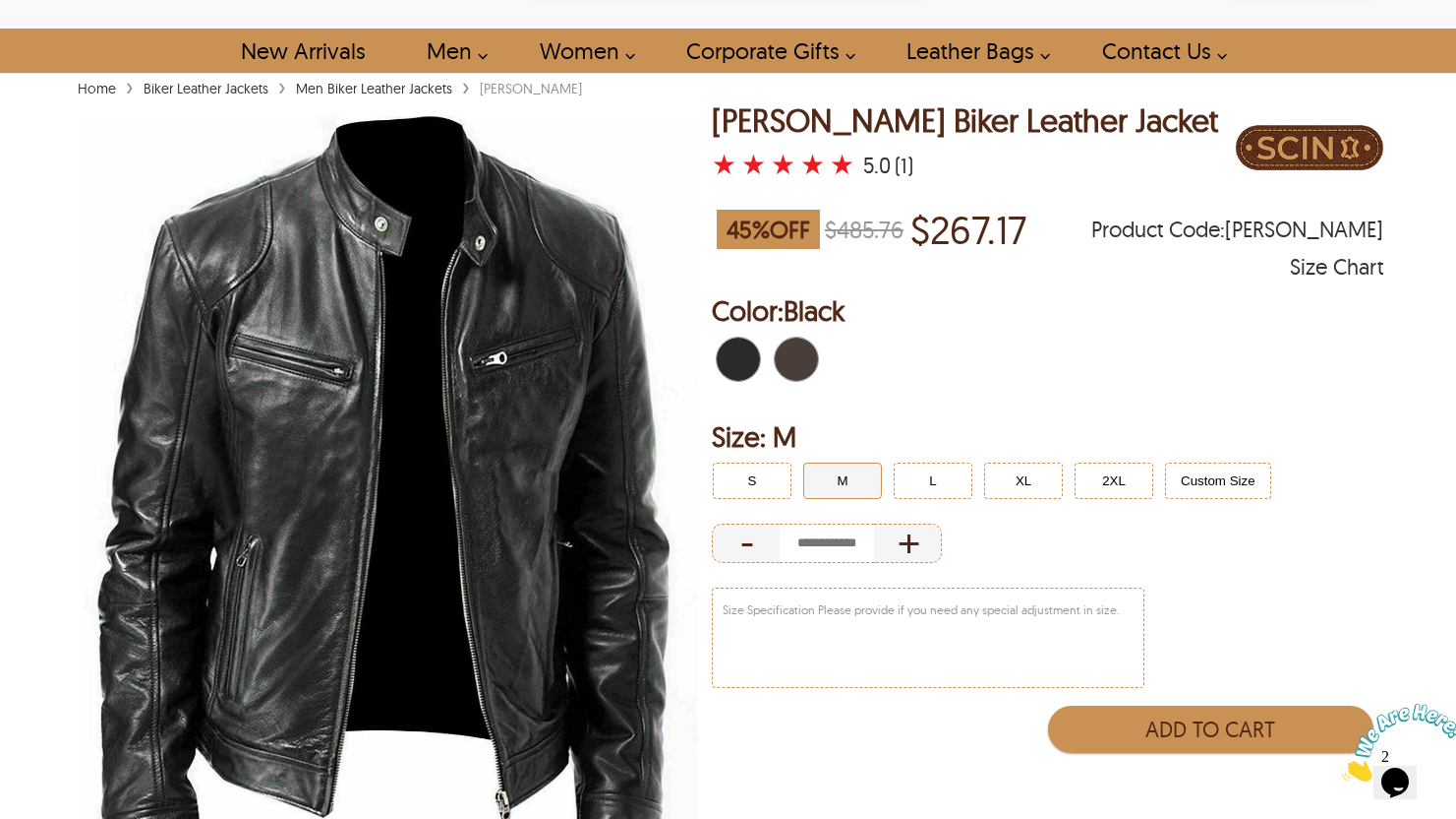
scroll to position [80, 0]
